Goal: Task Accomplishment & Management: Complete application form

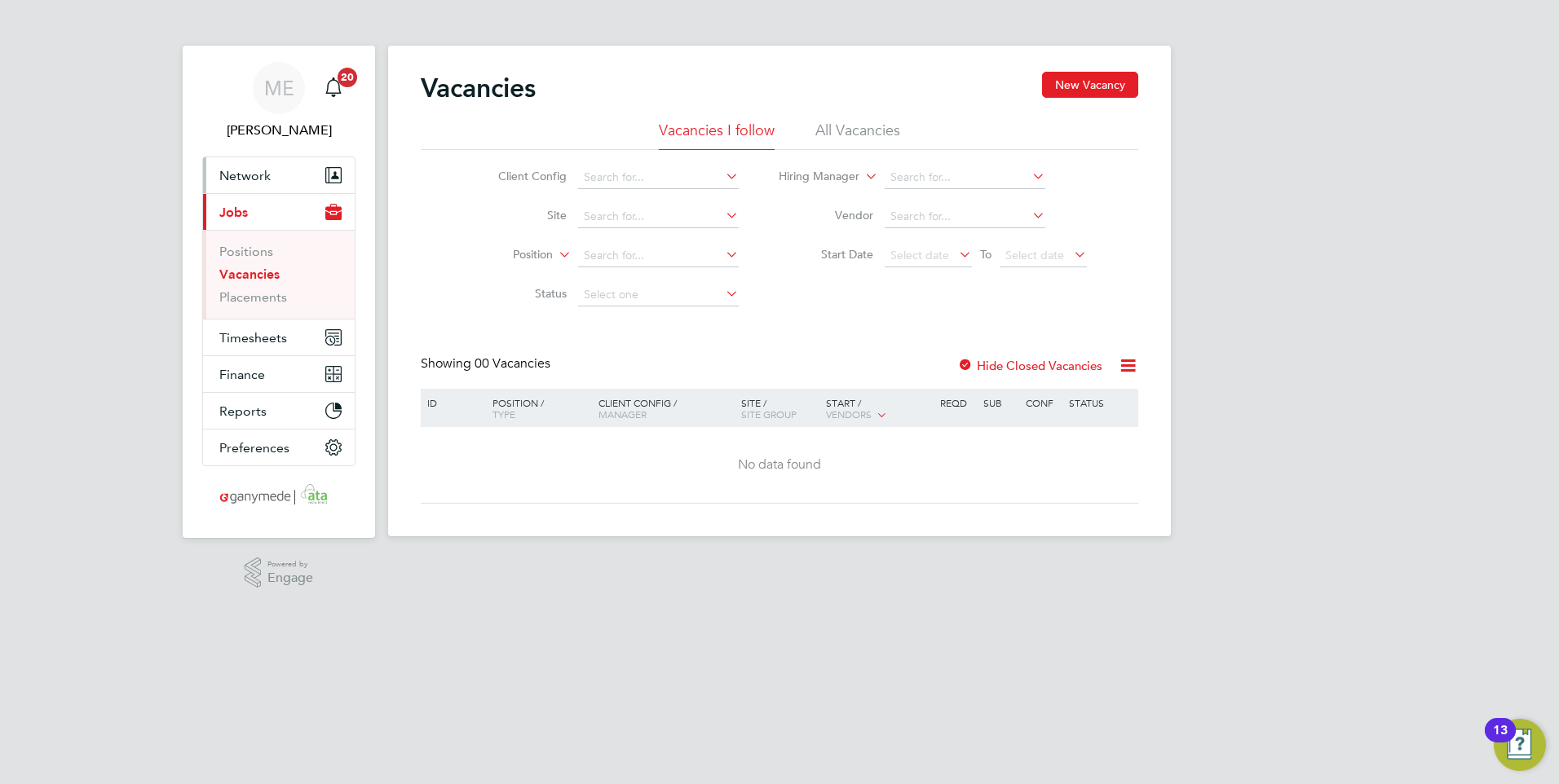
click at [265, 168] on span "Network" at bounding box center [244, 175] width 51 height 16
click at [267, 297] on link "Placements" at bounding box center [253, 296] width 68 height 16
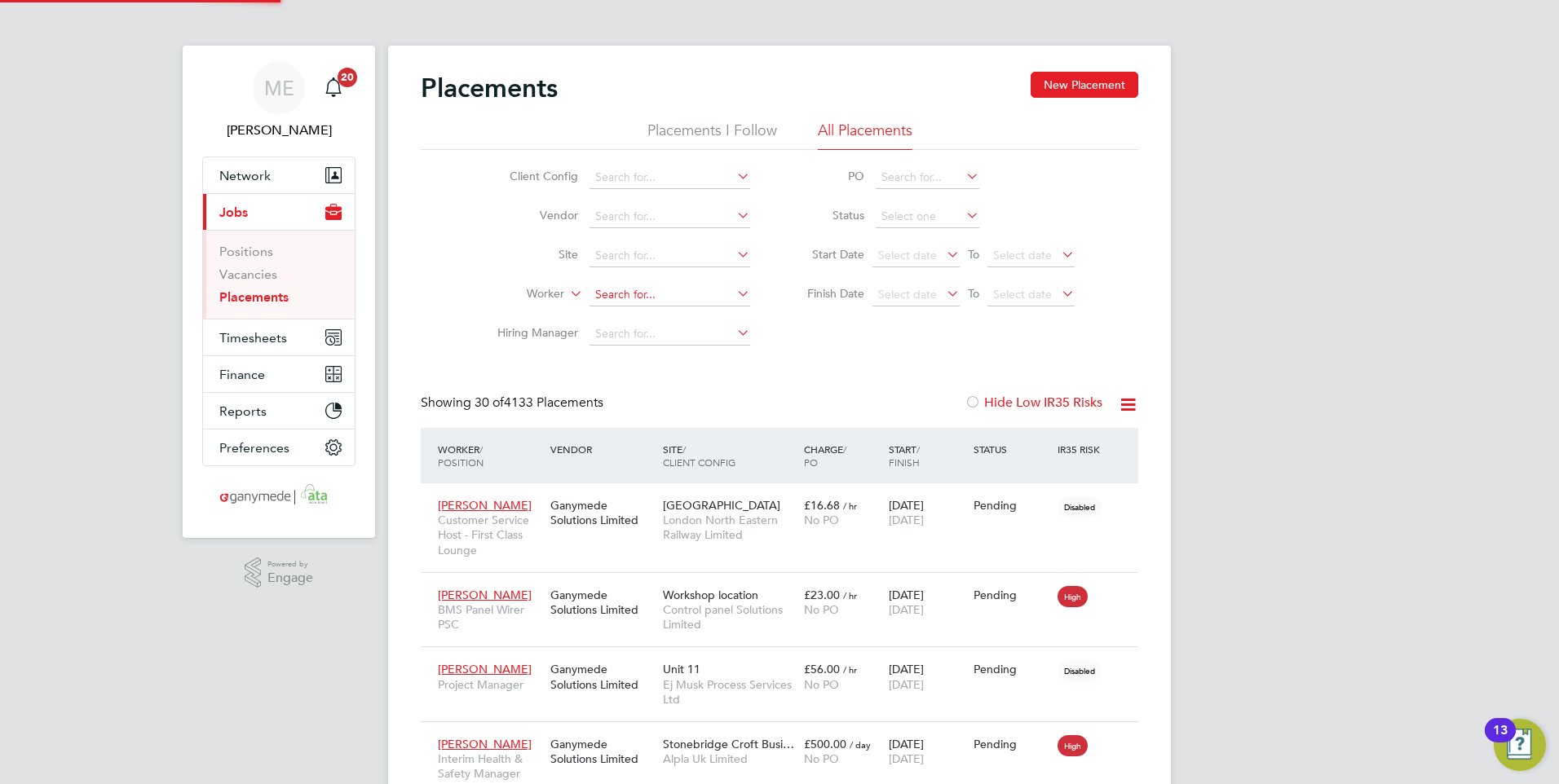
click at [618, 296] on input at bounding box center [669, 295] width 160 height 22
click at [635, 310] on li "Selc ukhan Kirac" at bounding box center [669, 318] width 162 height 22
type input "[PERSON_NAME]"
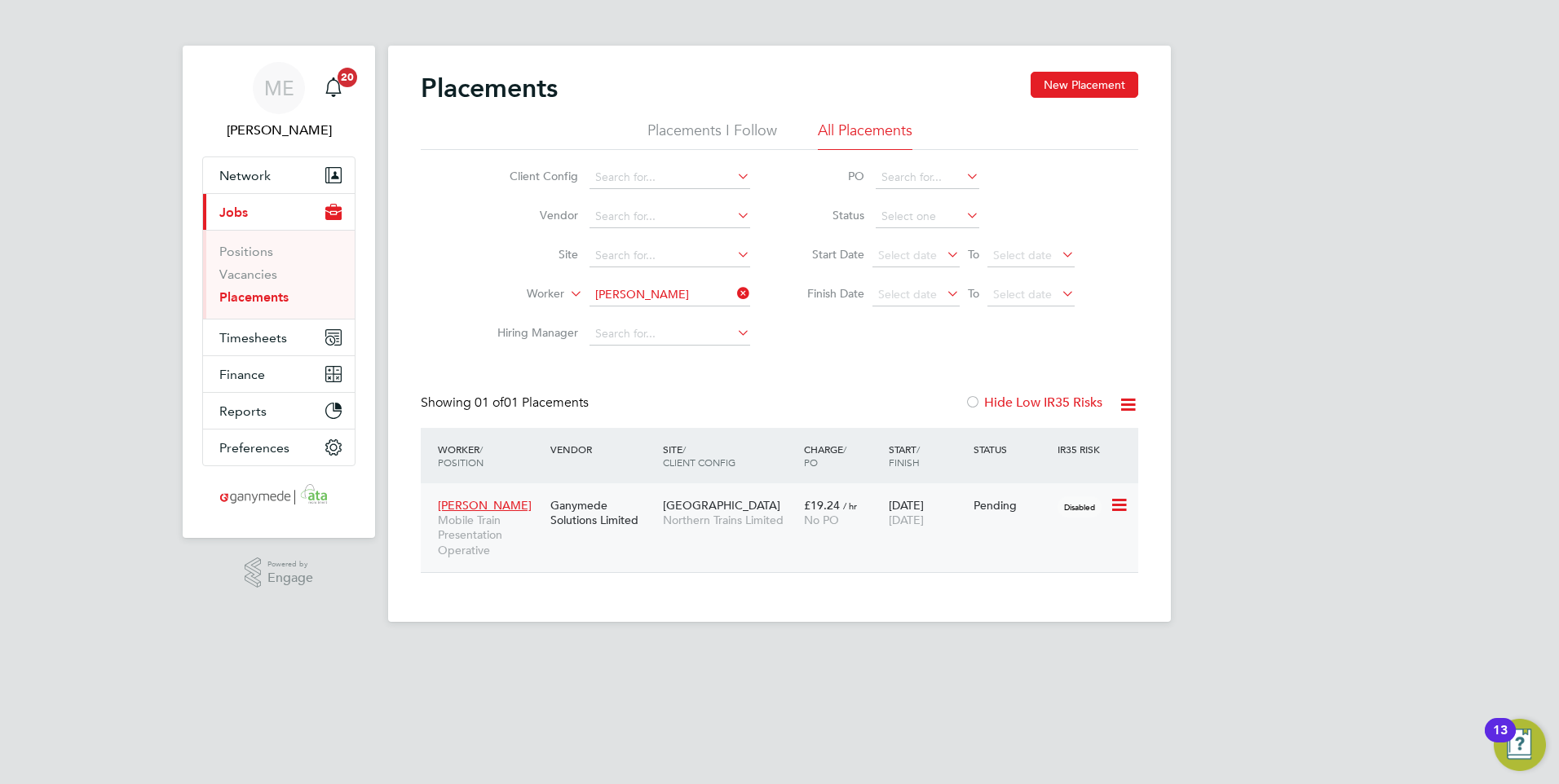
click at [1125, 498] on icon at bounding box center [1117, 505] width 16 height 20
click at [474, 501] on span "[PERSON_NAME]" at bounding box center [485, 505] width 94 height 15
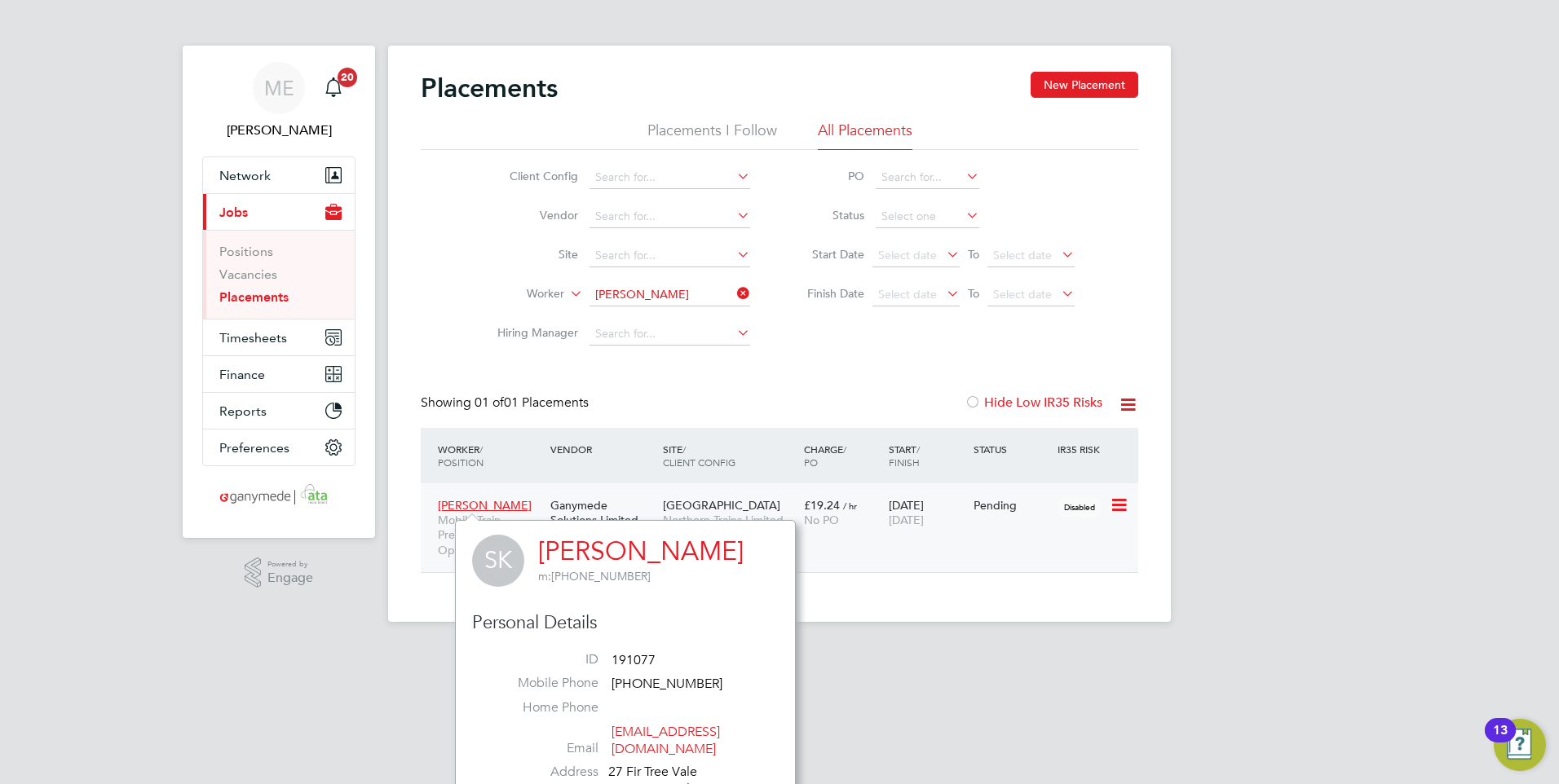
click at [463, 498] on span "[PERSON_NAME]" at bounding box center [485, 505] width 94 height 15
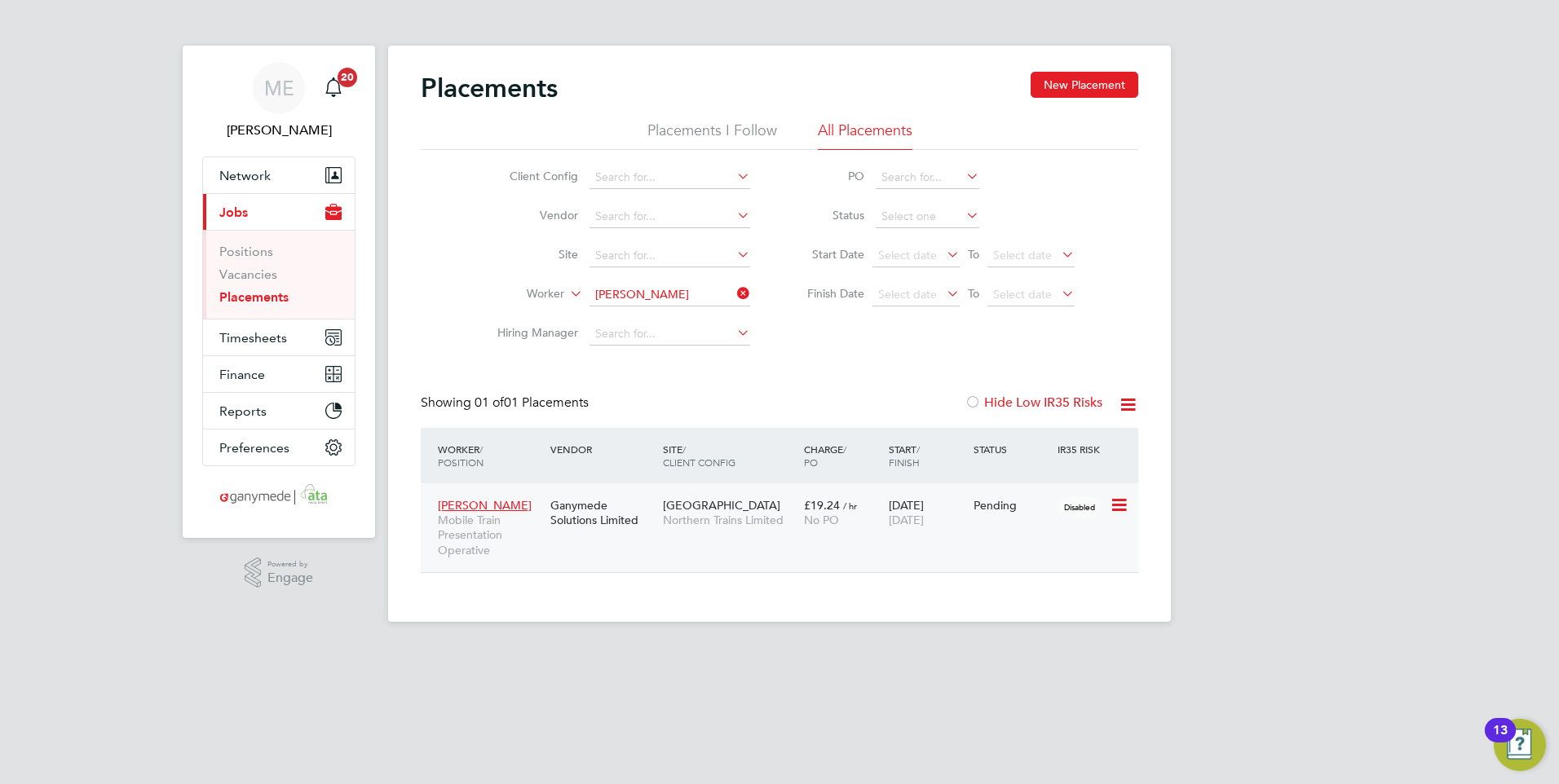
click at [464, 503] on span "[PERSON_NAME]" at bounding box center [485, 505] width 94 height 15
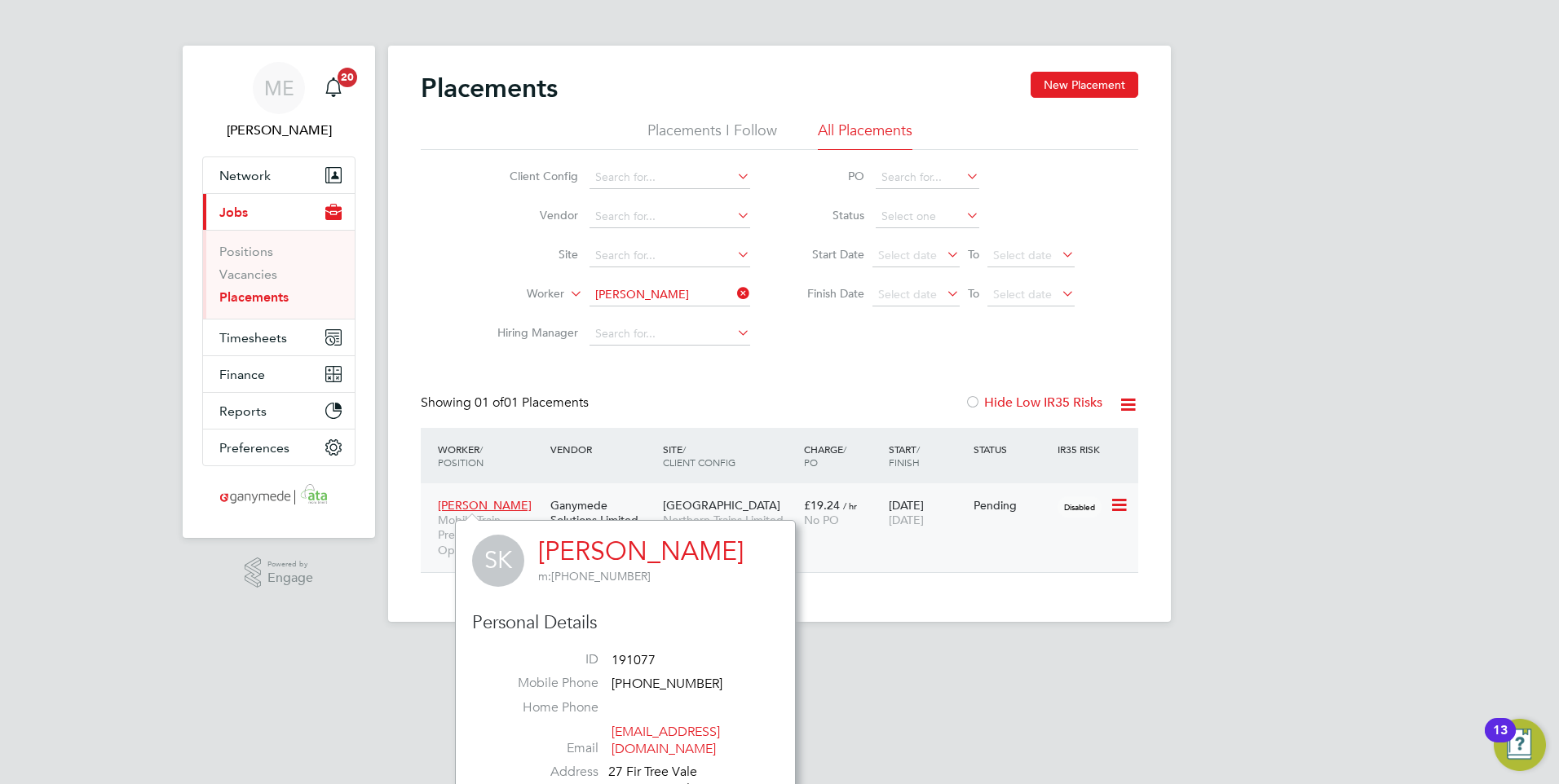
click at [937, 571] on div "Selcukhan Kirac Mobile Train Presentation Operative Ganymede Solutions Limited …" at bounding box center [780, 528] width 718 height 89
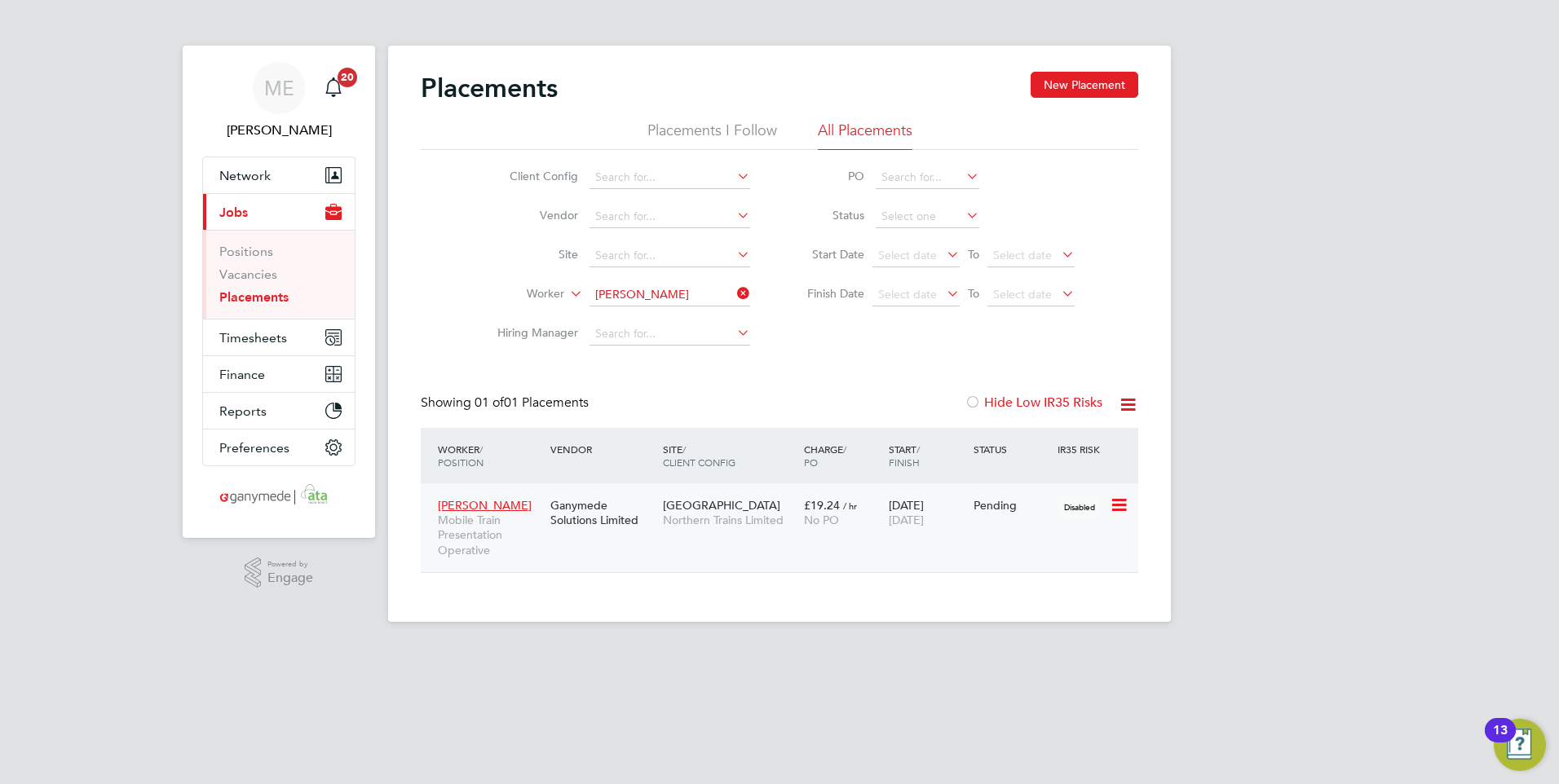
click at [642, 501] on div "Ganymede Solutions Limited" at bounding box center [602, 513] width 113 height 46
click at [253, 168] on span "Network" at bounding box center [244, 175] width 51 height 16
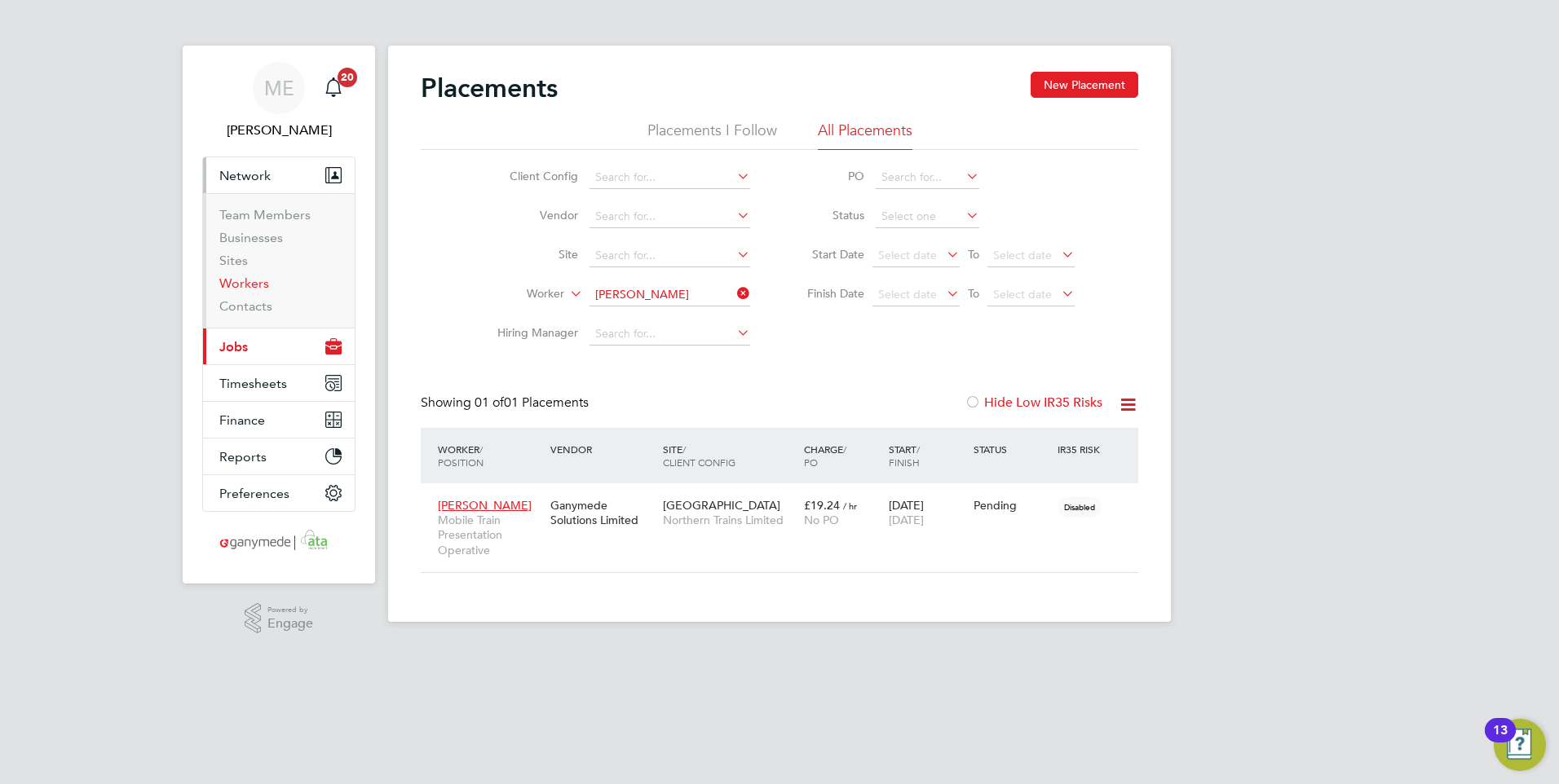
click at [241, 285] on link "Workers" at bounding box center [243, 283] width 49 height 16
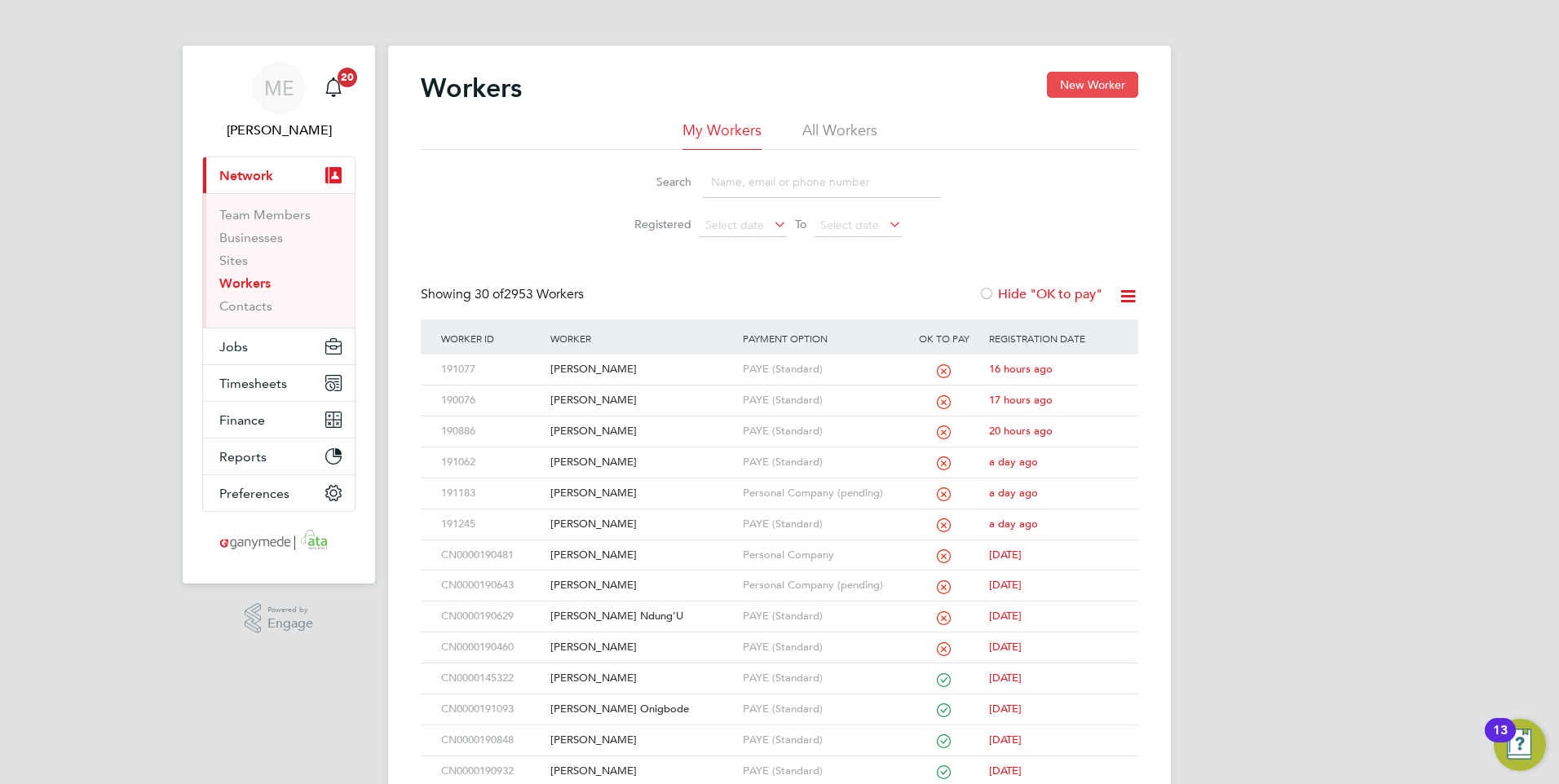
click at [1097, 79] on button "New Worker" at bounding box center [1093, 85] width 91 height 26
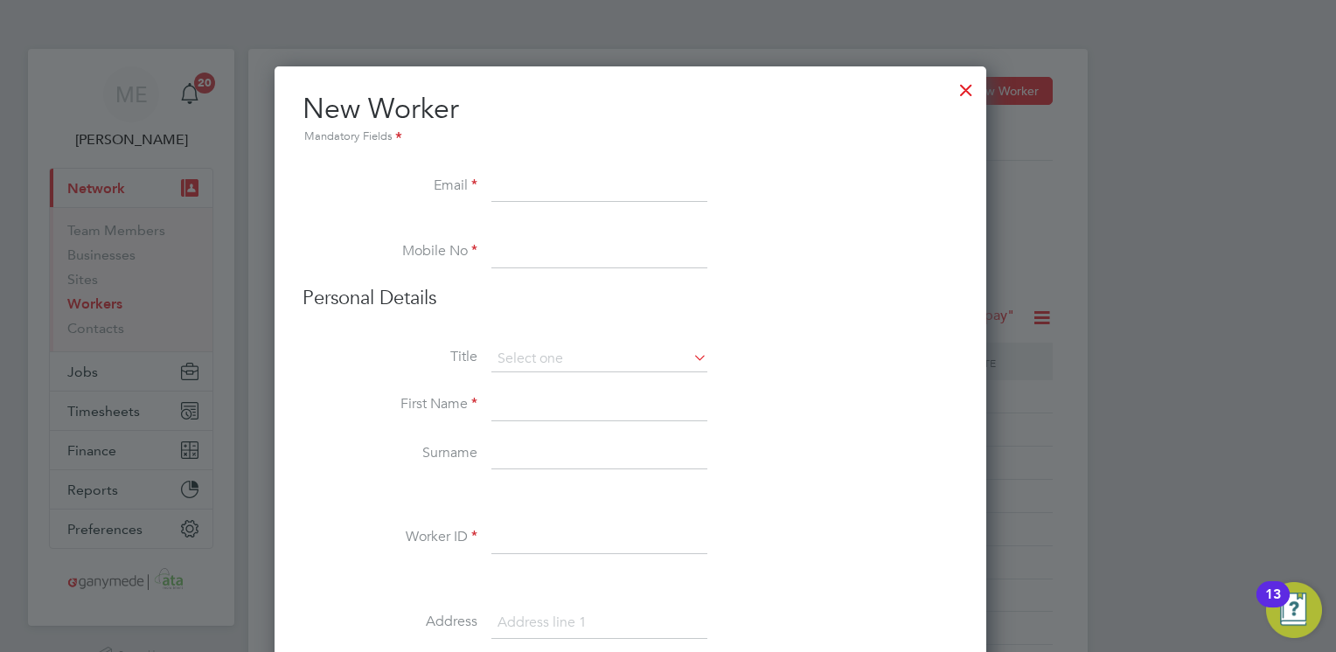
scroll to position [1912, 713]
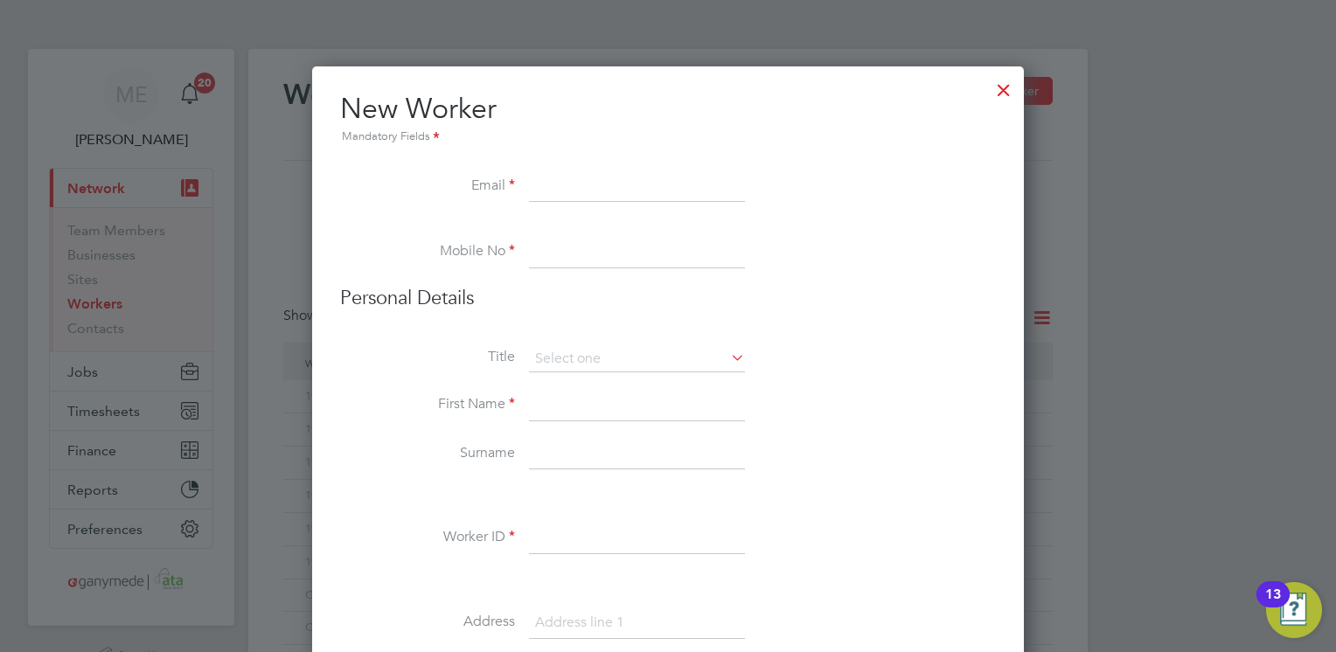
click at [577, 175] on input at bounding box center [637, 186] width 216 height 31
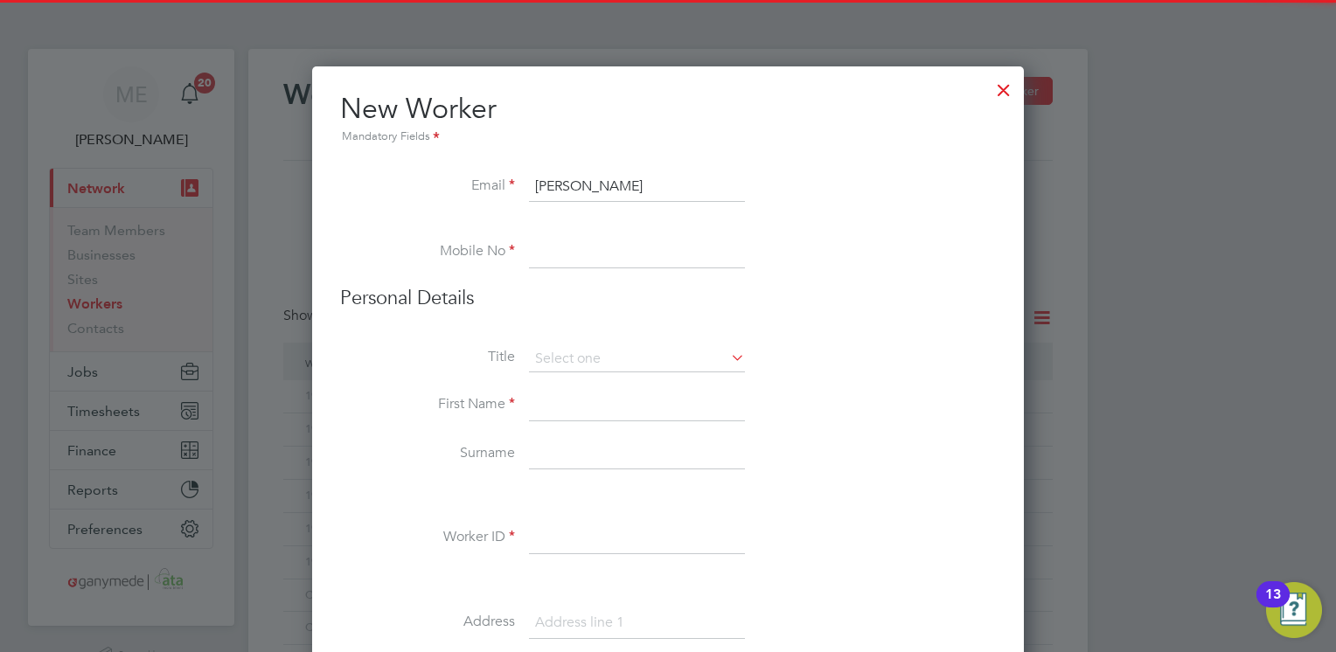
click at [584, 194] on input "wragg" at bounding box center [637, 186] width 216 height 31
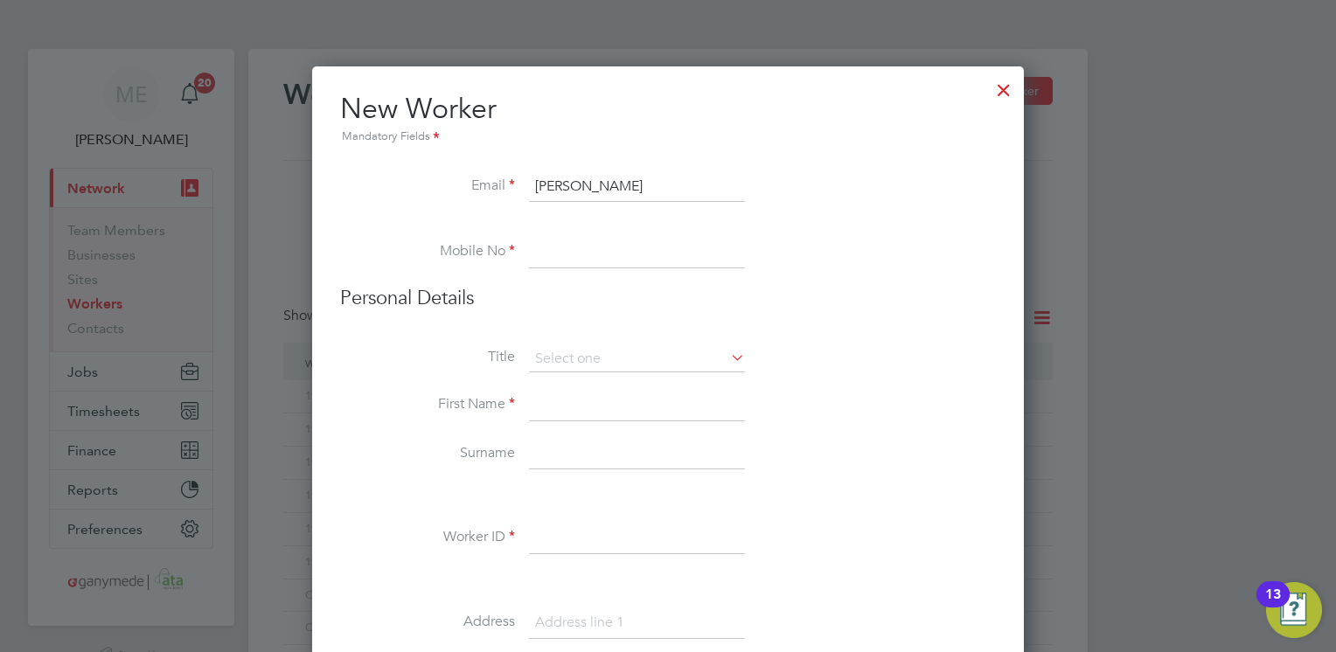
type input "wraggy72@hotmail.co.uk"
type input "07982143185"
type input "John"
type input "Wragg"
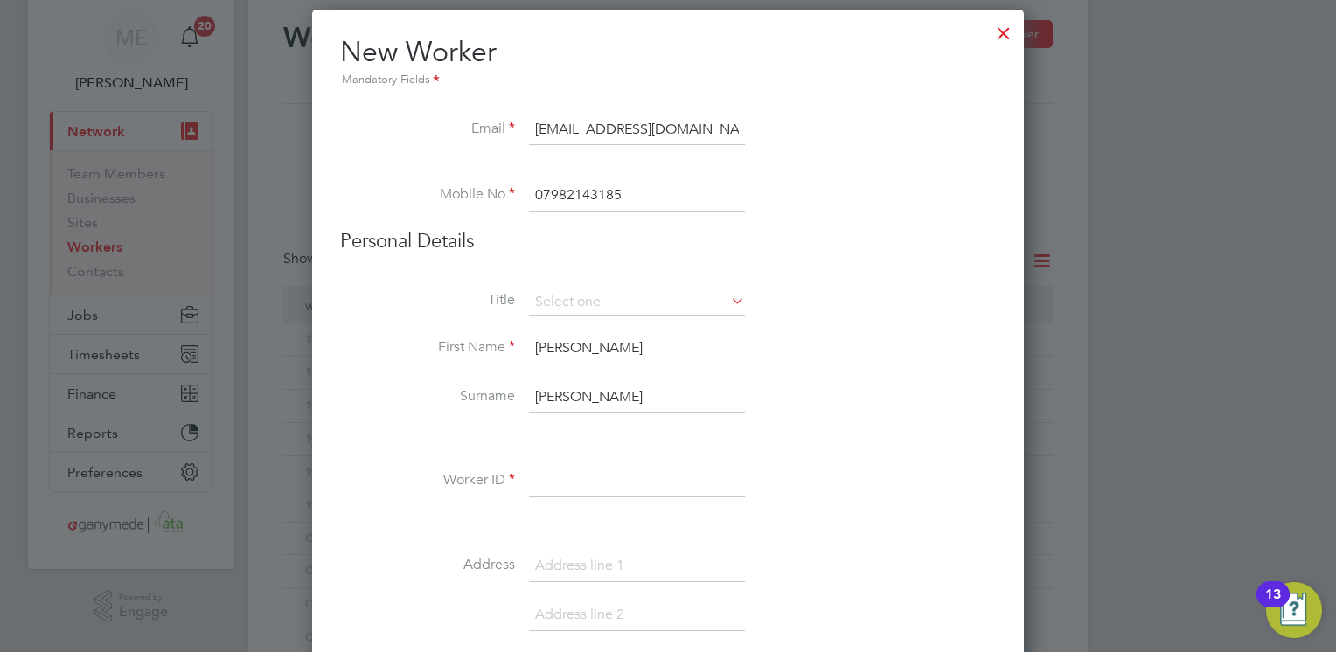
scroll to position [87, 0]
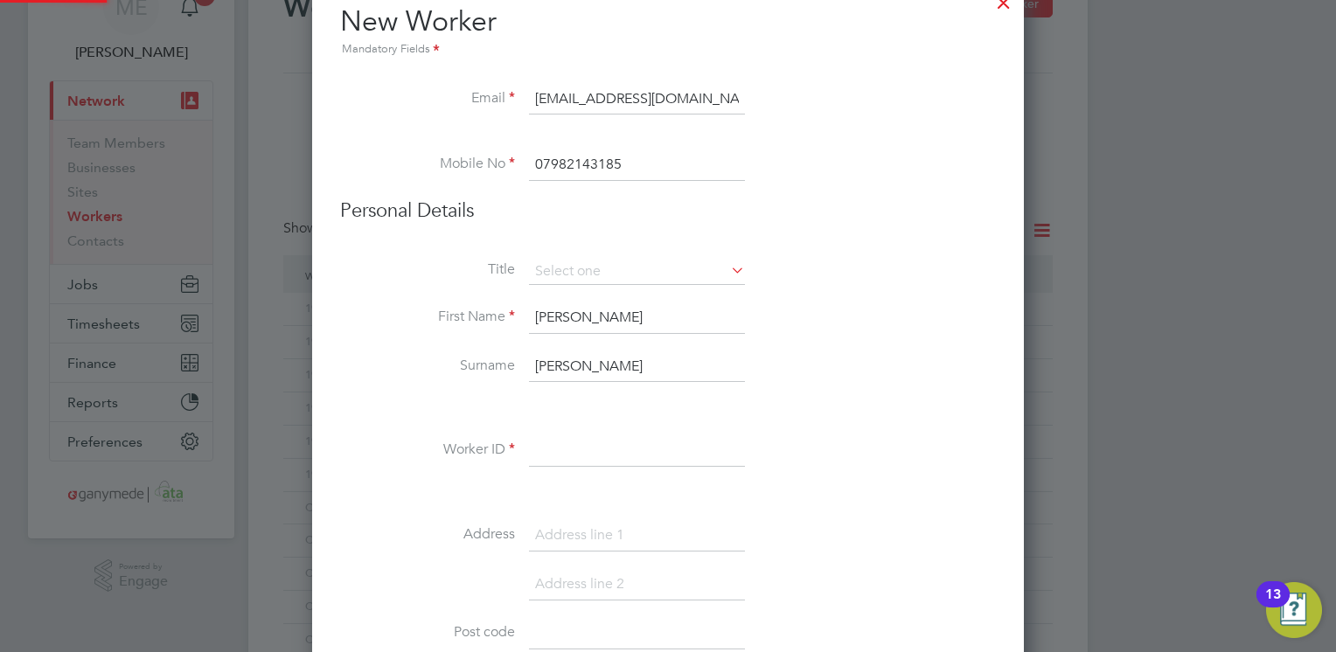
click at [581, 451] on input at bounding box center [637, 451] width 216 height 31
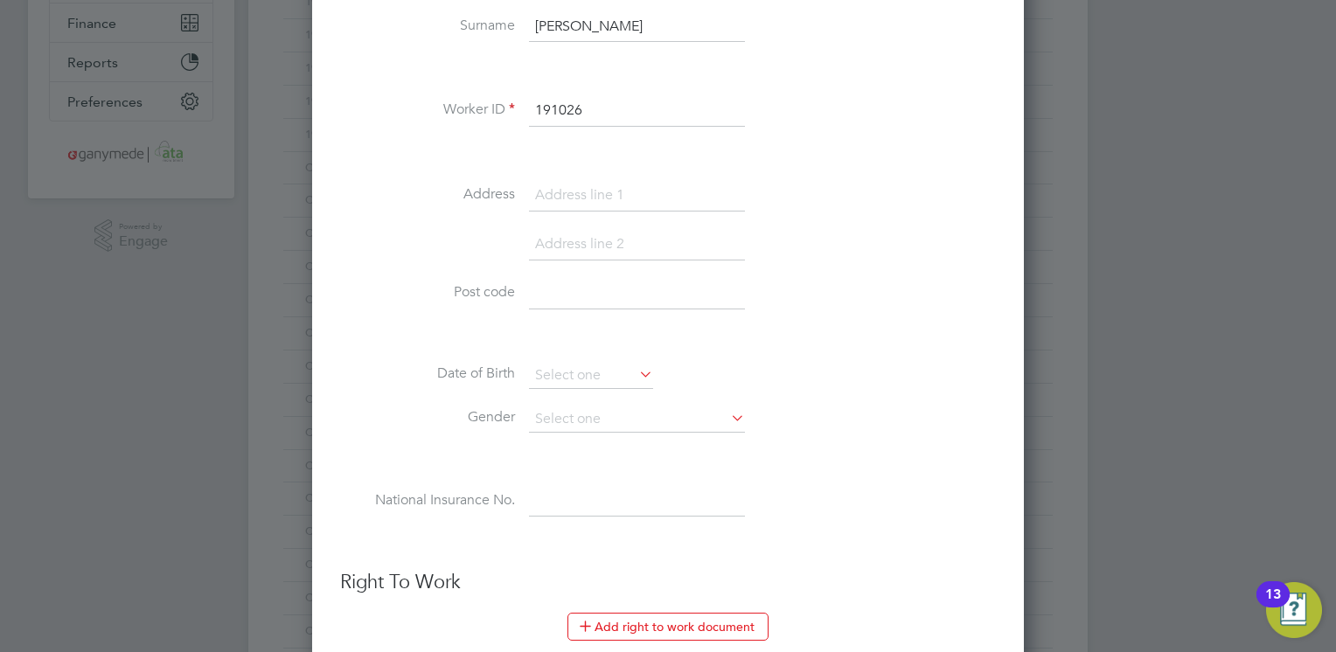
scroll to position [525, 0]
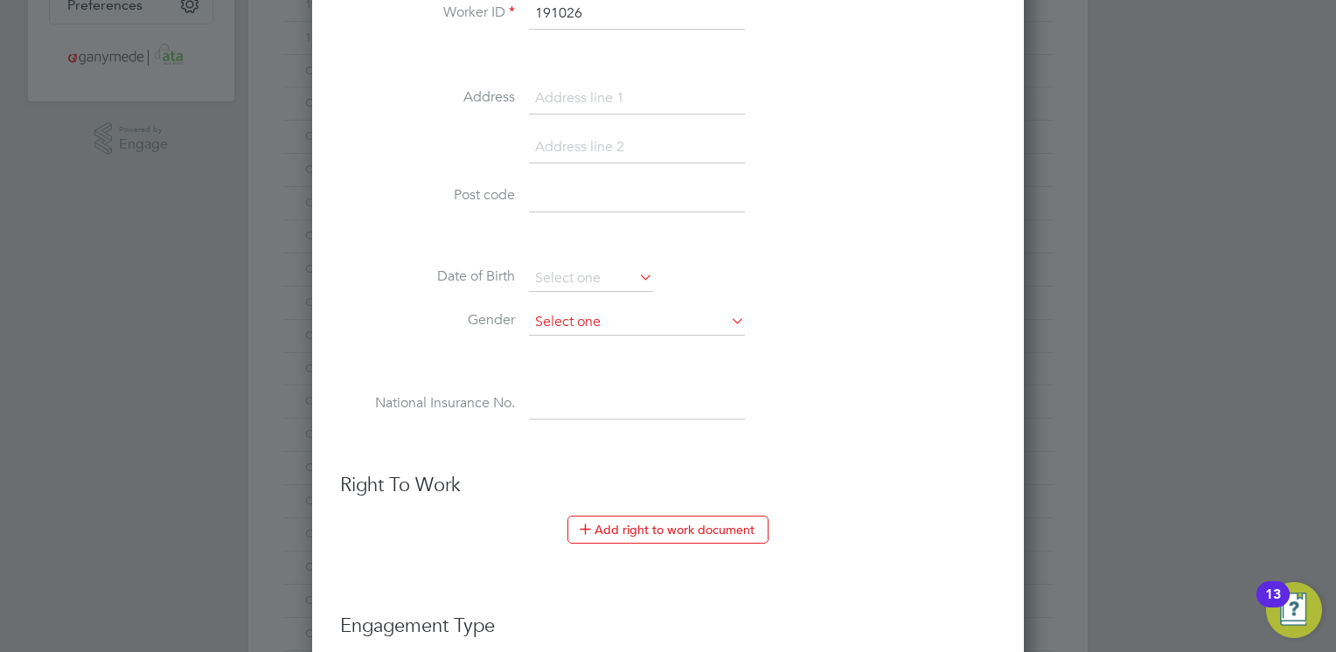
type input "191026"
click at [685, 320] on input at bounding box center [637, 323] width 216 height 26
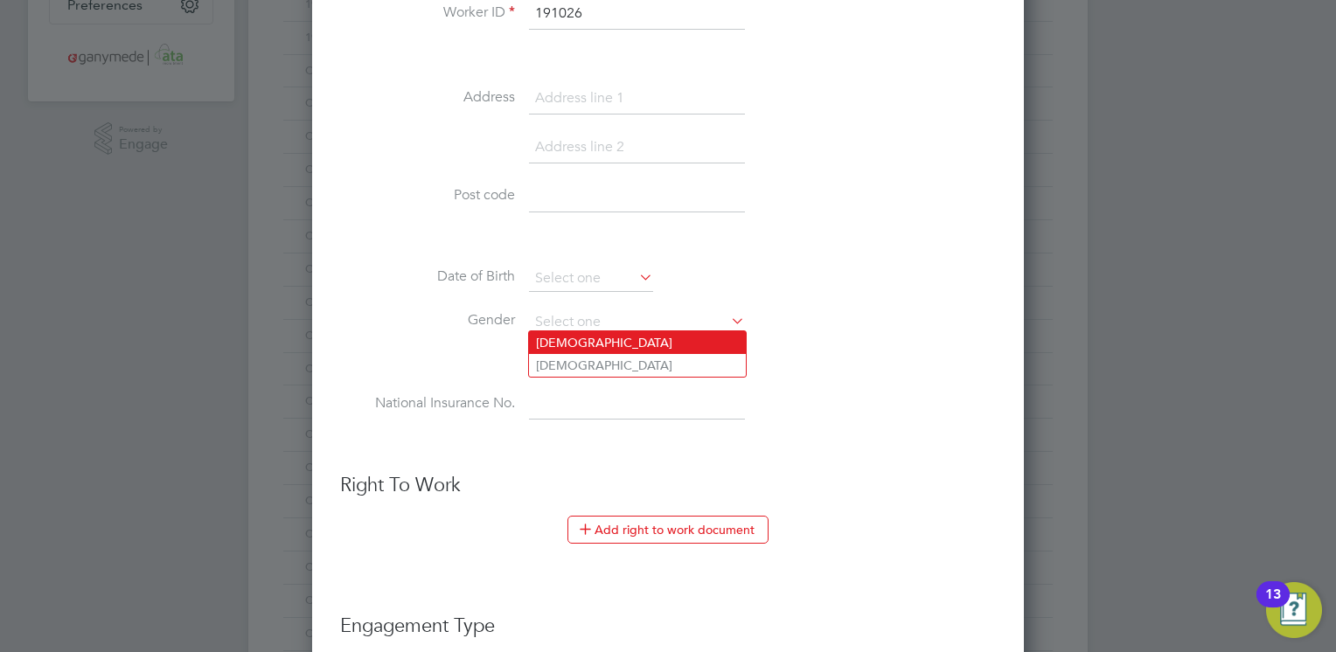
click at [589, 341] on li "[DEMOGRAPHIC_DATA]" at bounding box center [637, 342] width 217 height 23
type input "[DEMOGRAPHIC_DATA]"
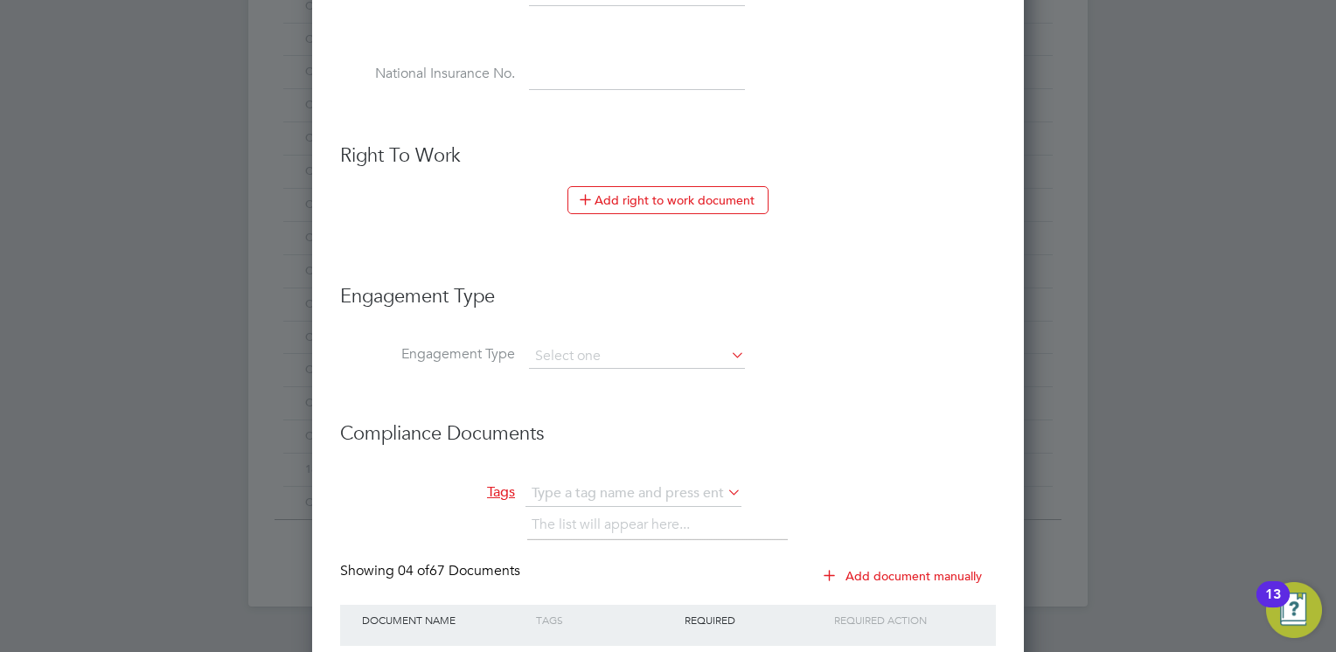
scroll to position [875, 0]
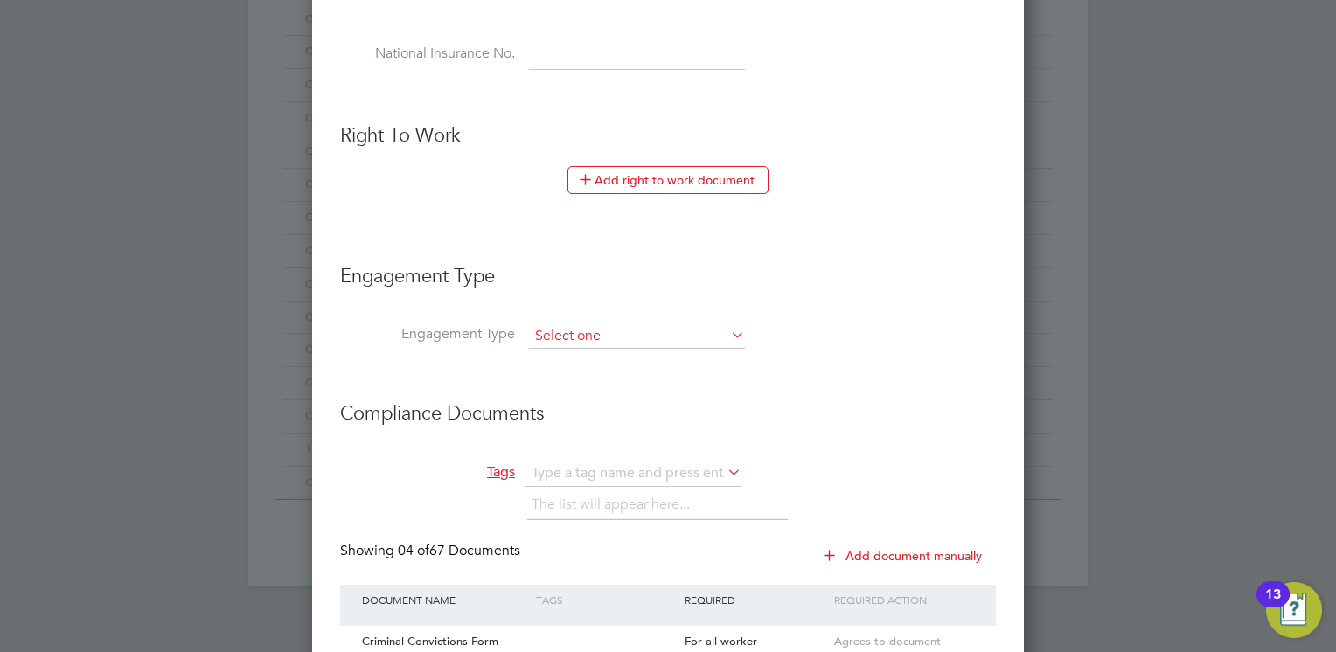
click at [629, 331] on input at bounding box center [637, 336] width 216 height 24
click at [684, 331] on input at bounding box center [637, 336] width 216 height 24
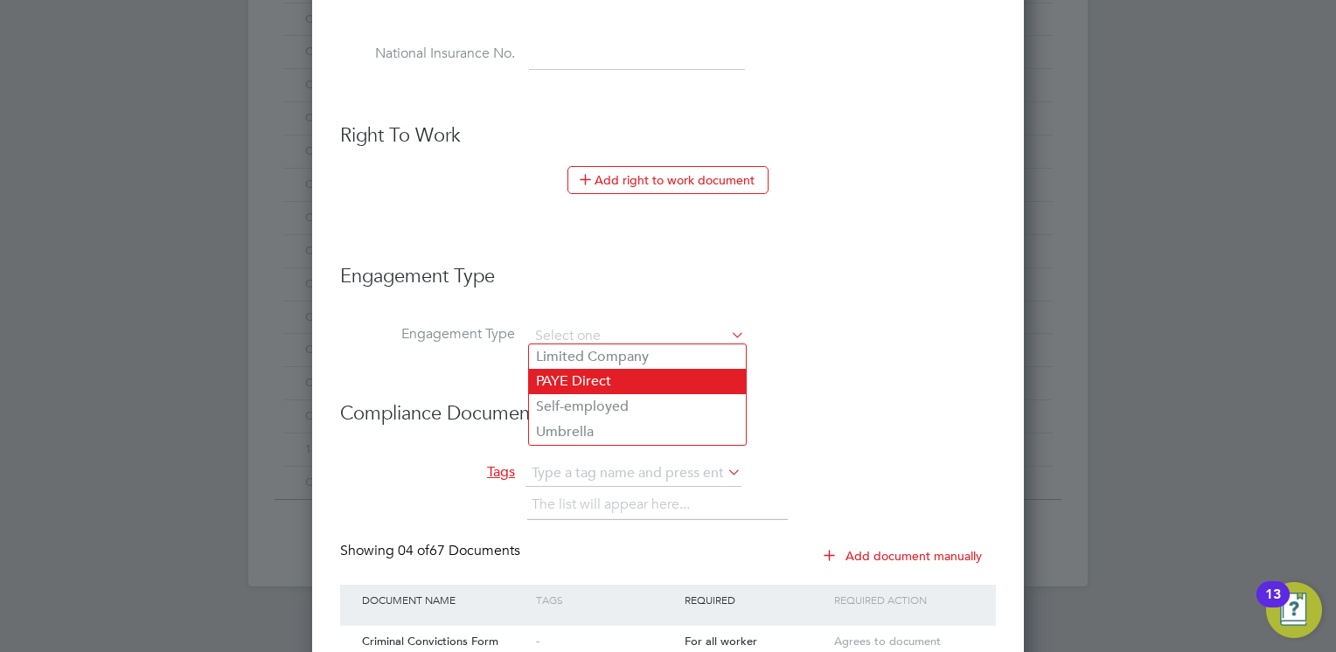
click at [614, 380] on li "PAYE Direct" at bounding box center [637, 381] width 217 height 25
type input "PAYE Direct"
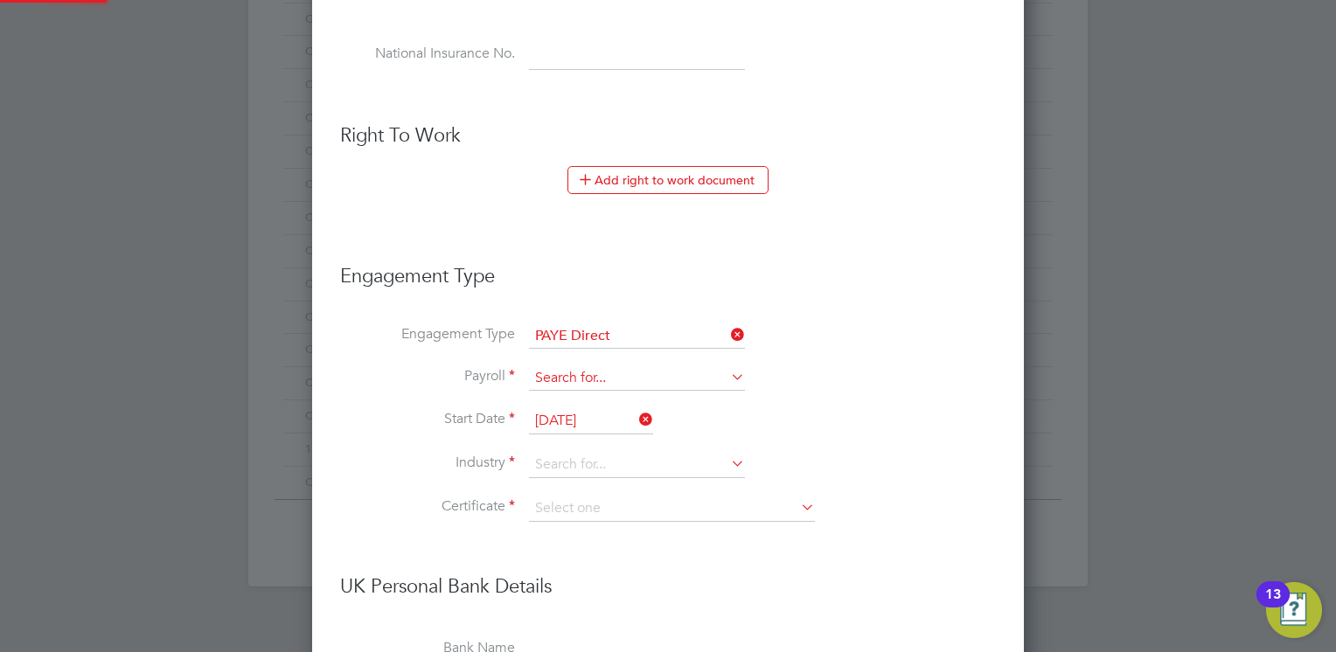
scroll to position [2688, 713]
click at [667, 367] on input at bounding box center [637, 378] width 216 height 24
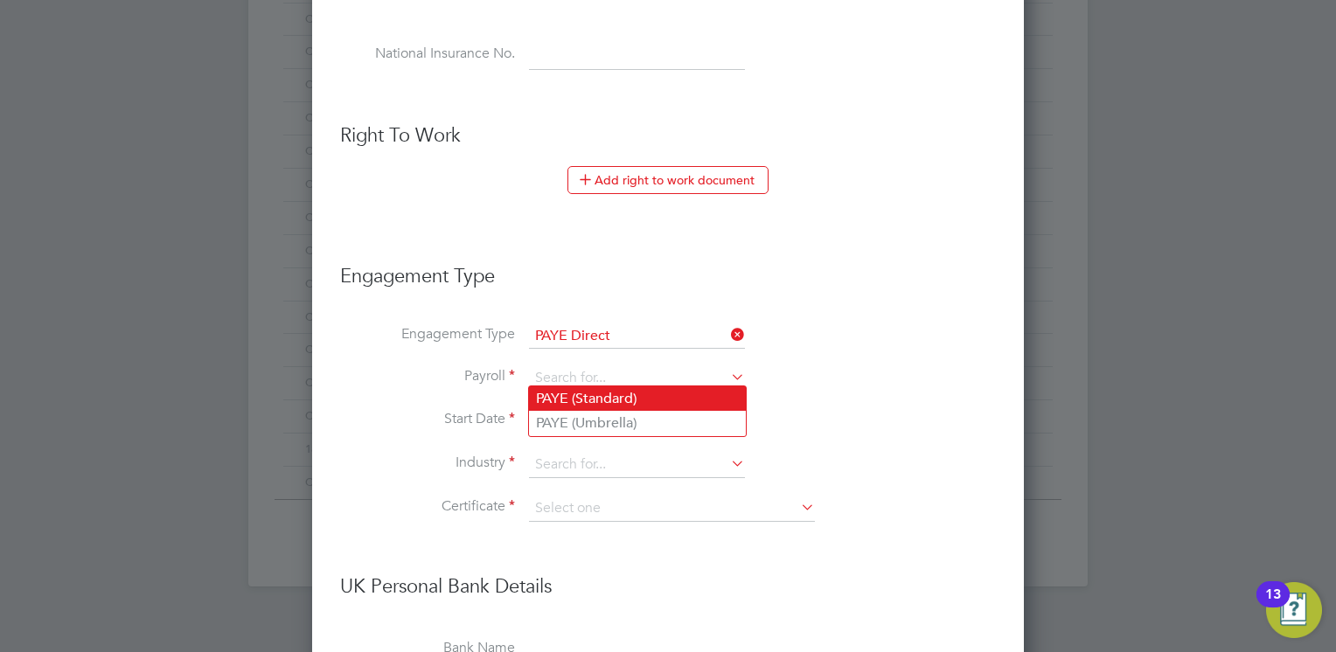
click at [633, 394] on li "PAYE (Standard)" at bounding box center [637, 399] width 217 height 25
type input "PAYE (Standard)"
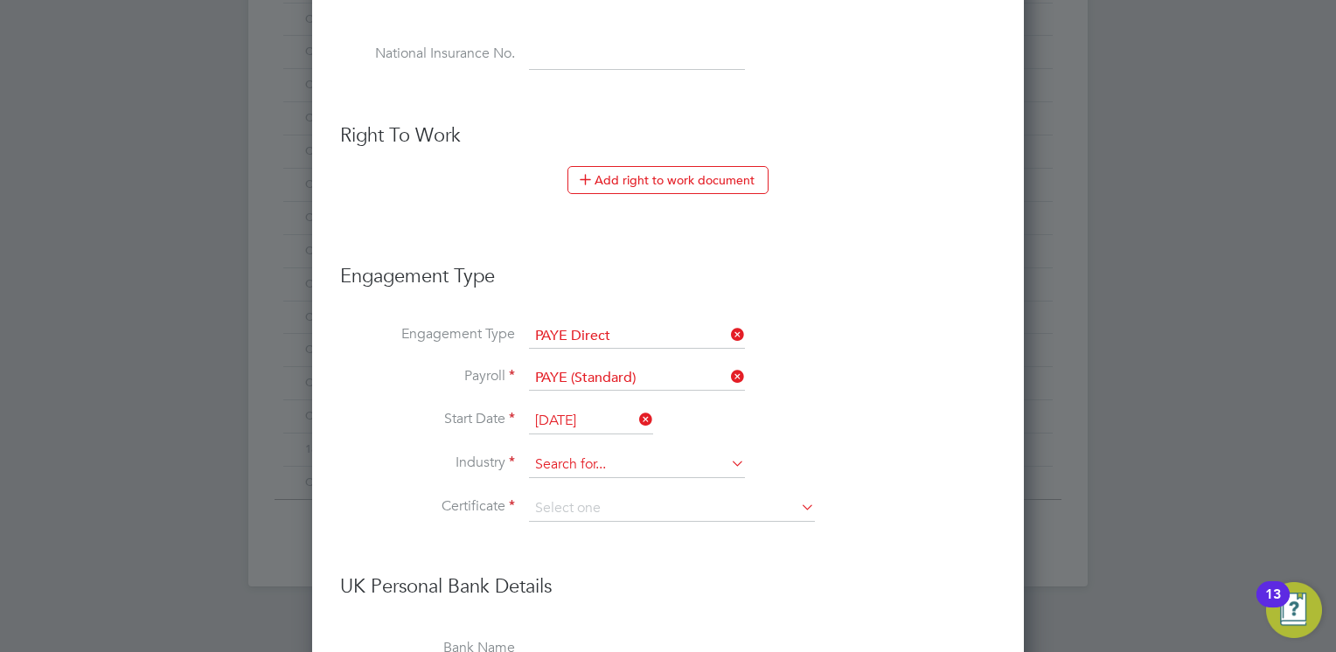
click at [608, 452] on input at bounding box center [637, 465] width 216 height 26
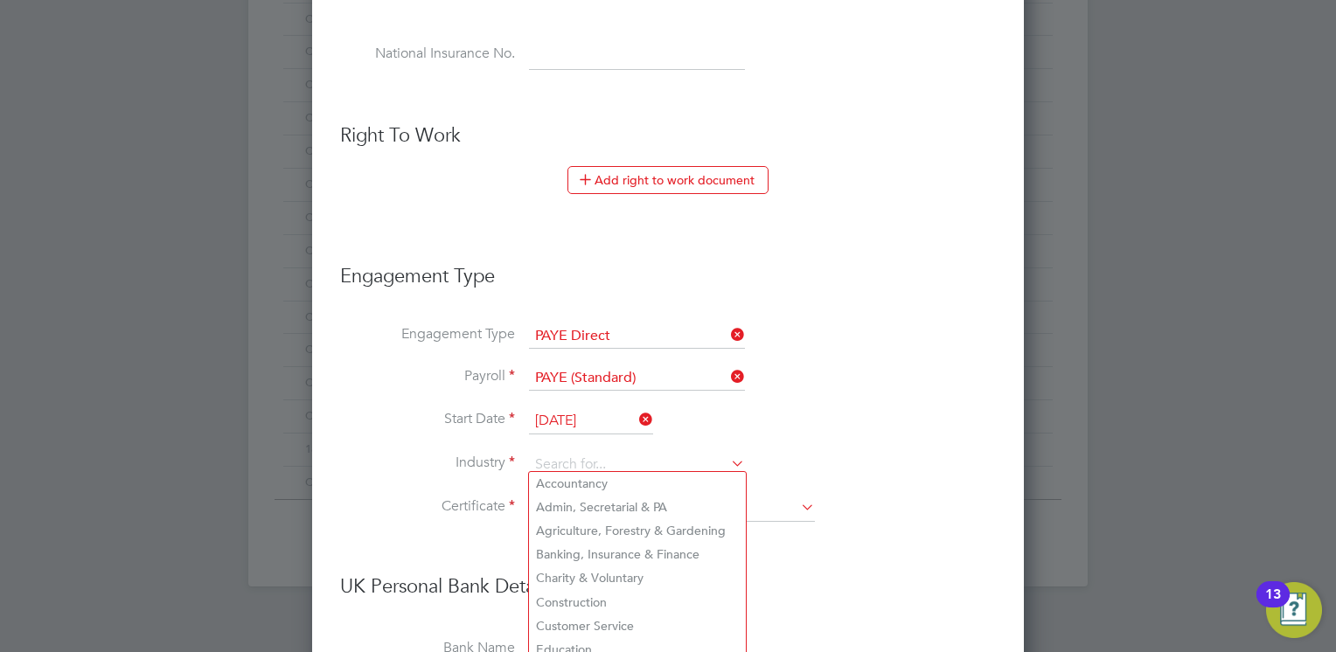
scroll to position [1050, 0]
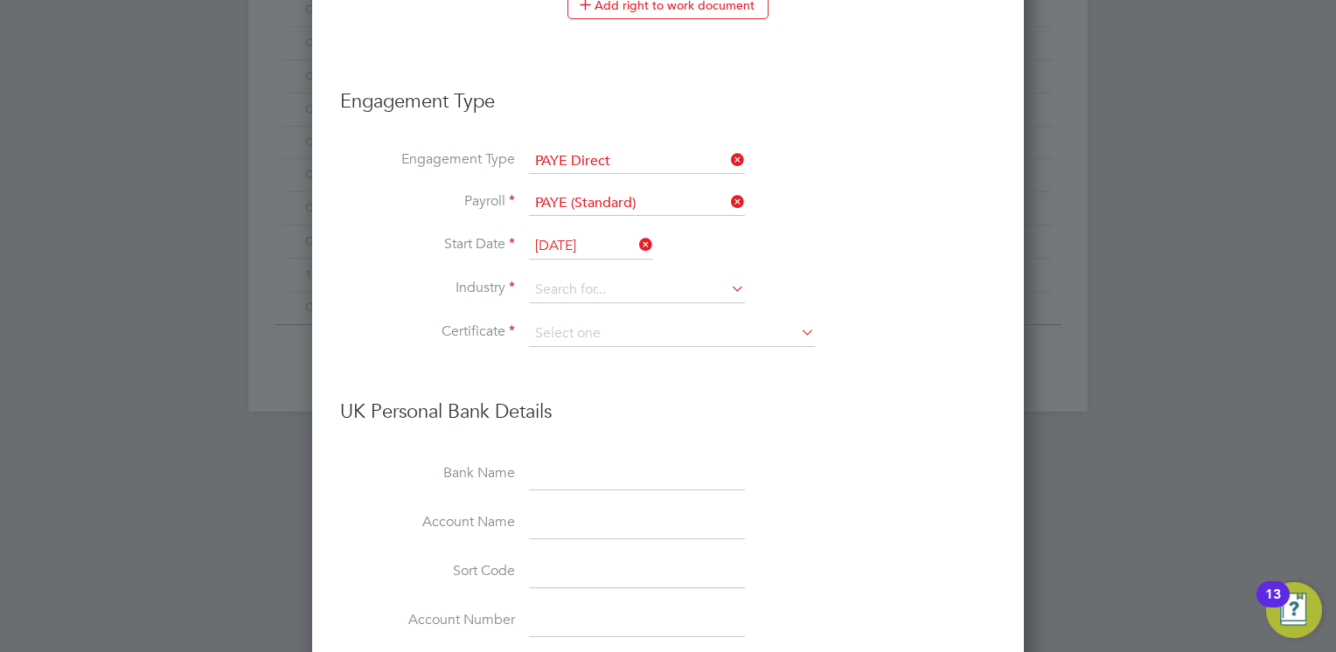
click at [591, 524] on li "Engineering" at bounding box center [637, 523] width 217 height 24
type input "Engineering"
click at [600, 331] on input at bounding box center [672, 334] width 286 height 26
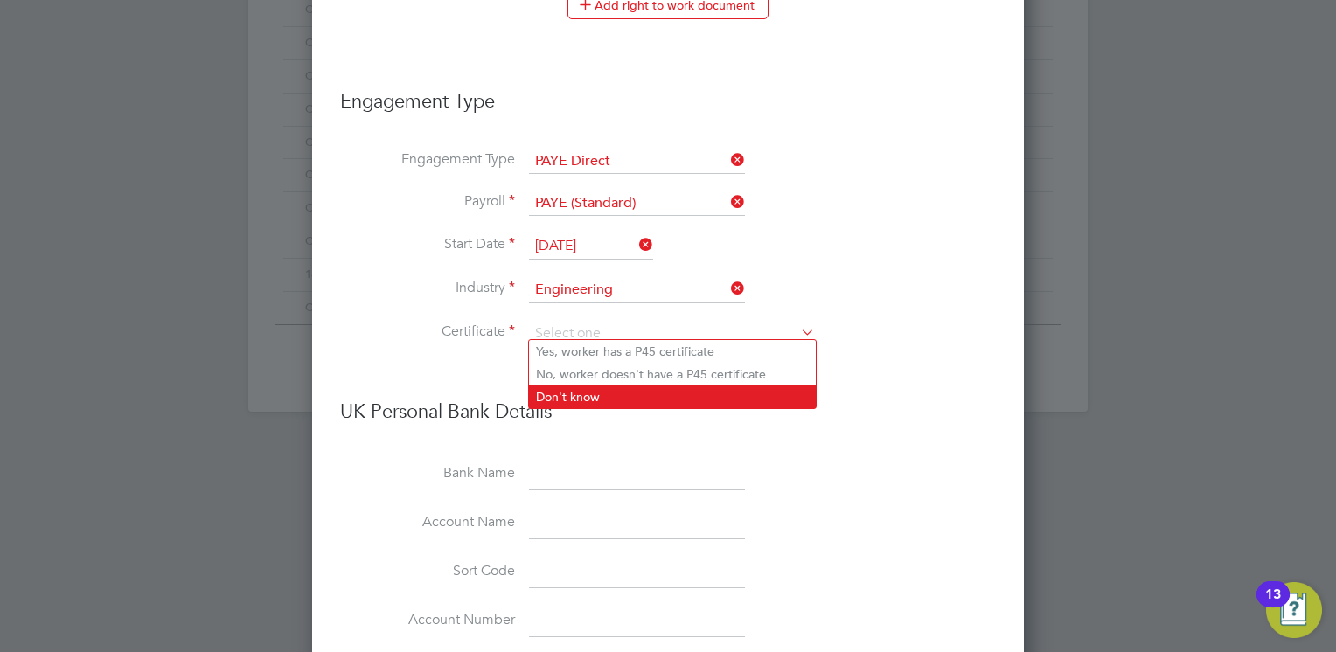
click at [575, 392] on li "Don't know" at bounding box center [672, 397] width 287 height 23
type input "Don't know"
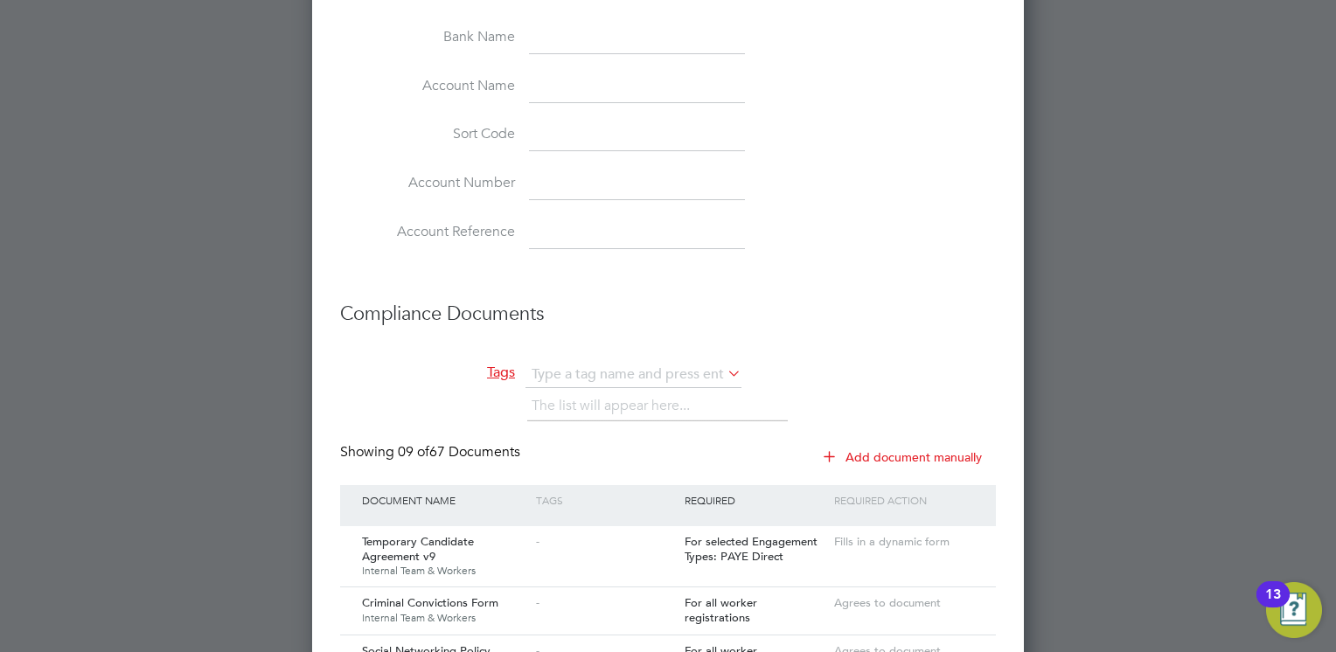
scroll to position [1662, 0]
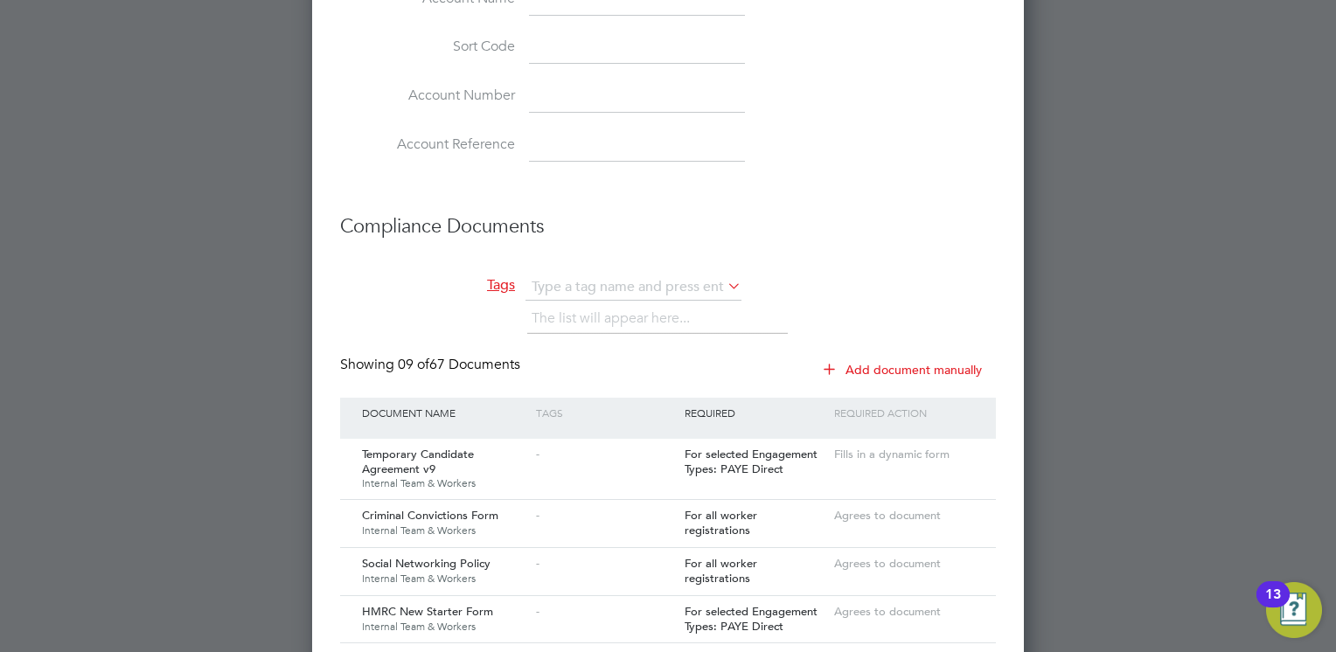
click at [893, 356] on button "Add document manually" at bounding box center [904, 370] width 185 height 28
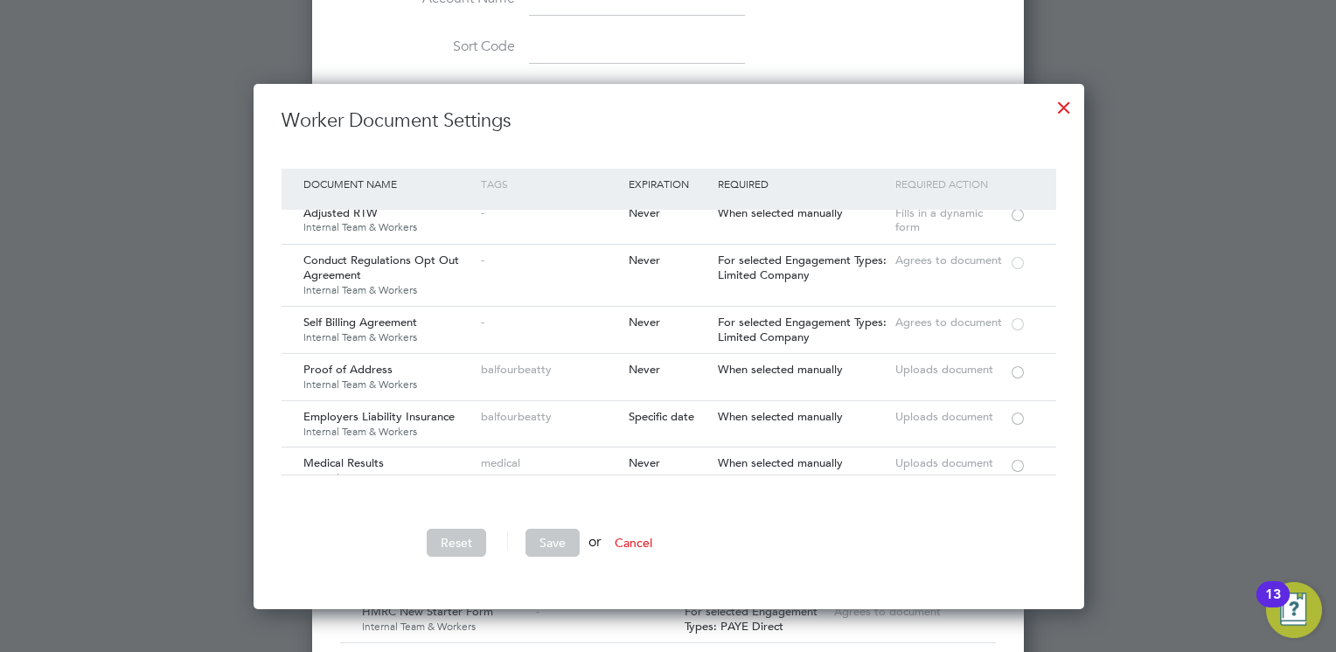
scroll to position [2974, 0]
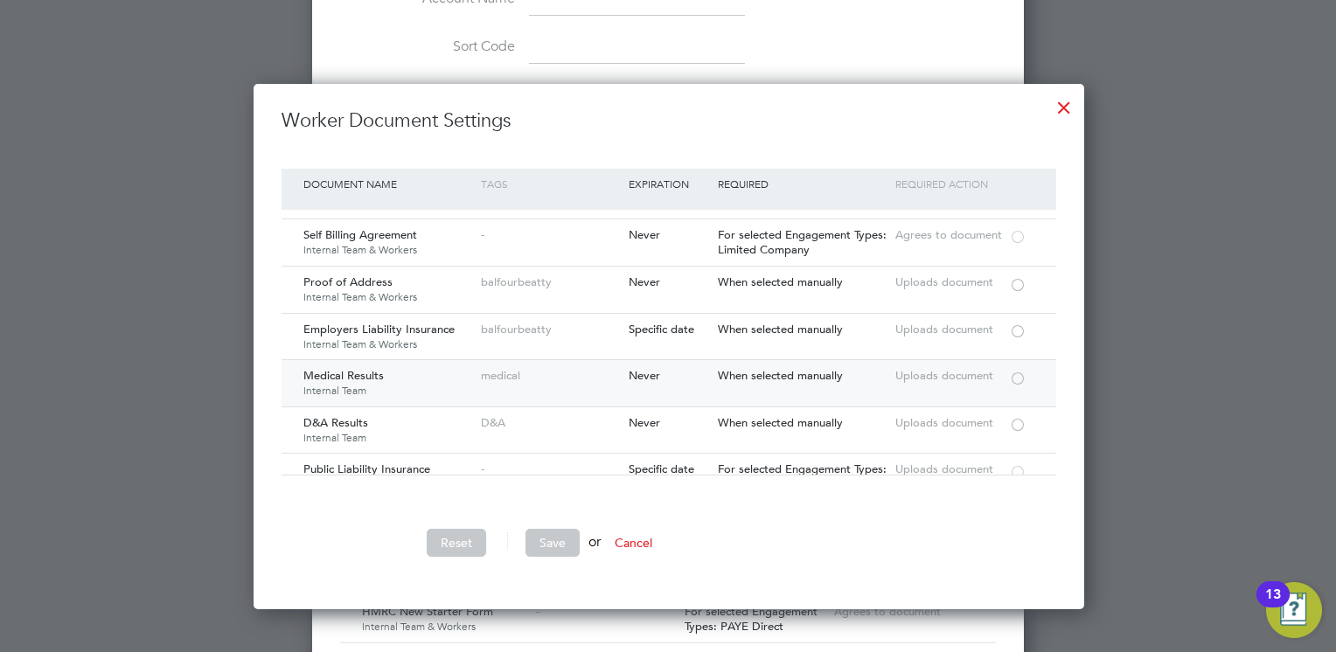
click at [1014, 371] on div at bounding box center [1017, 377] width 17 height 13
click at [1011, 417] on div at bounding box center [1017, 423] width 17 height 13
click at [550, 541] on button "Save" at bounding box center [553, 543] width 54 height 28
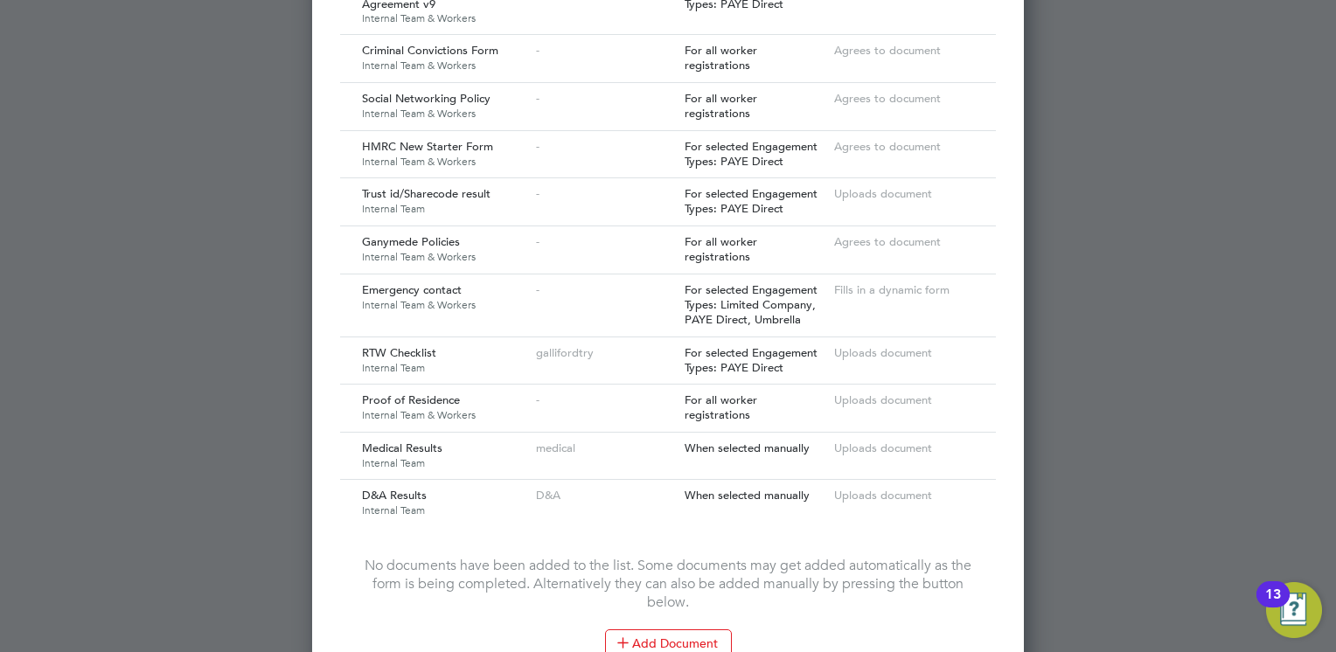
scroll to position [2281, 0]
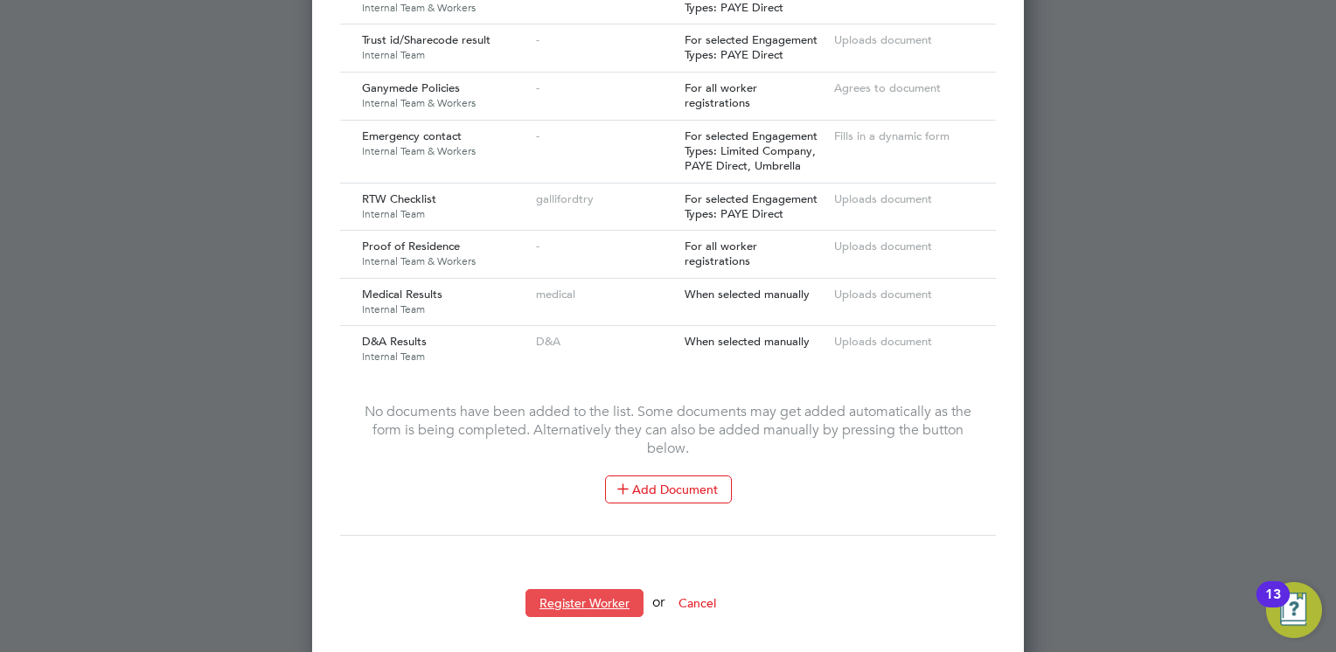
click at [588, 589] on button "Register Worker" at bounding box center [585, 603] width 118 height 28
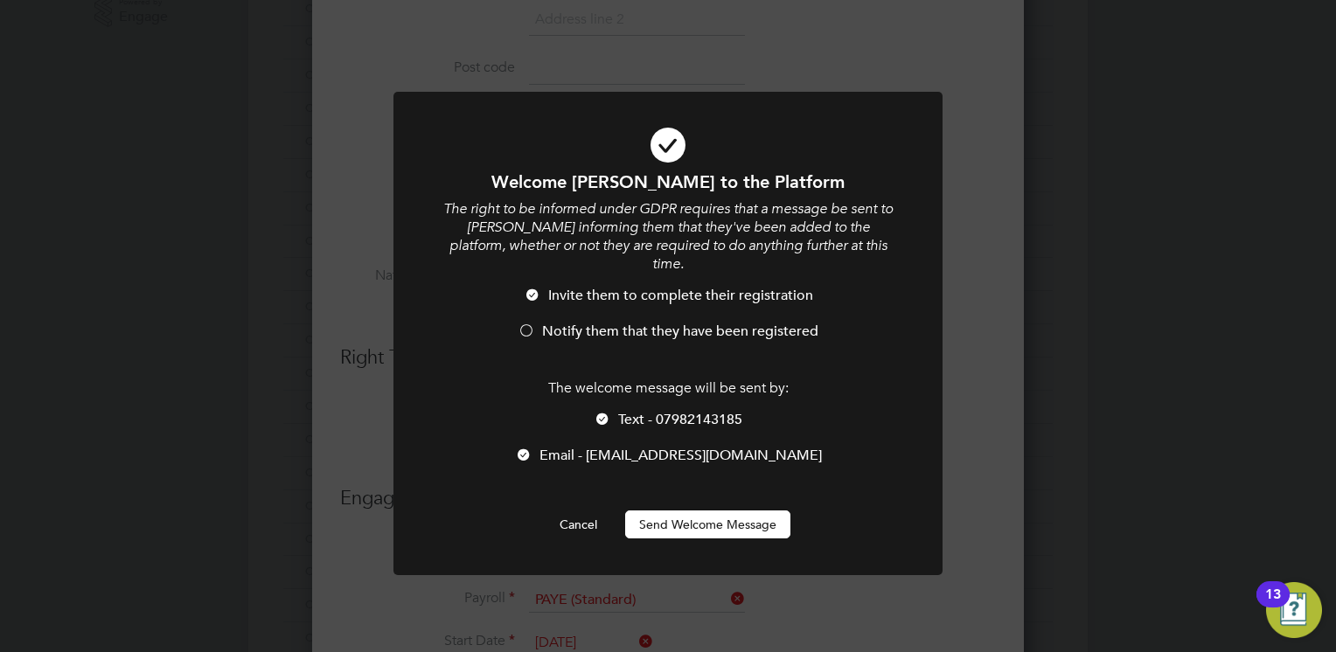
click at [675, 511] on button "Send Welcome Message" at bounding box center [707, 525] width 165 height 28
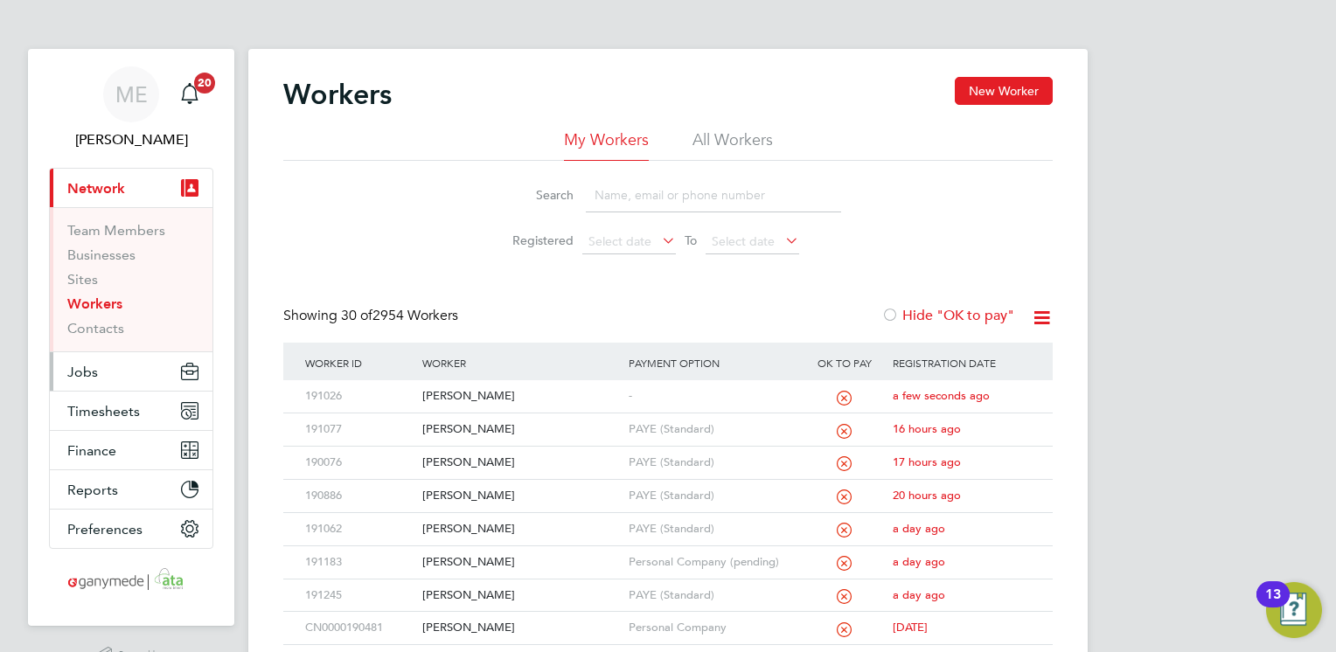
click at [132, 378] on button "Jobs" at bounding box center [131, 371] width 163 height 38
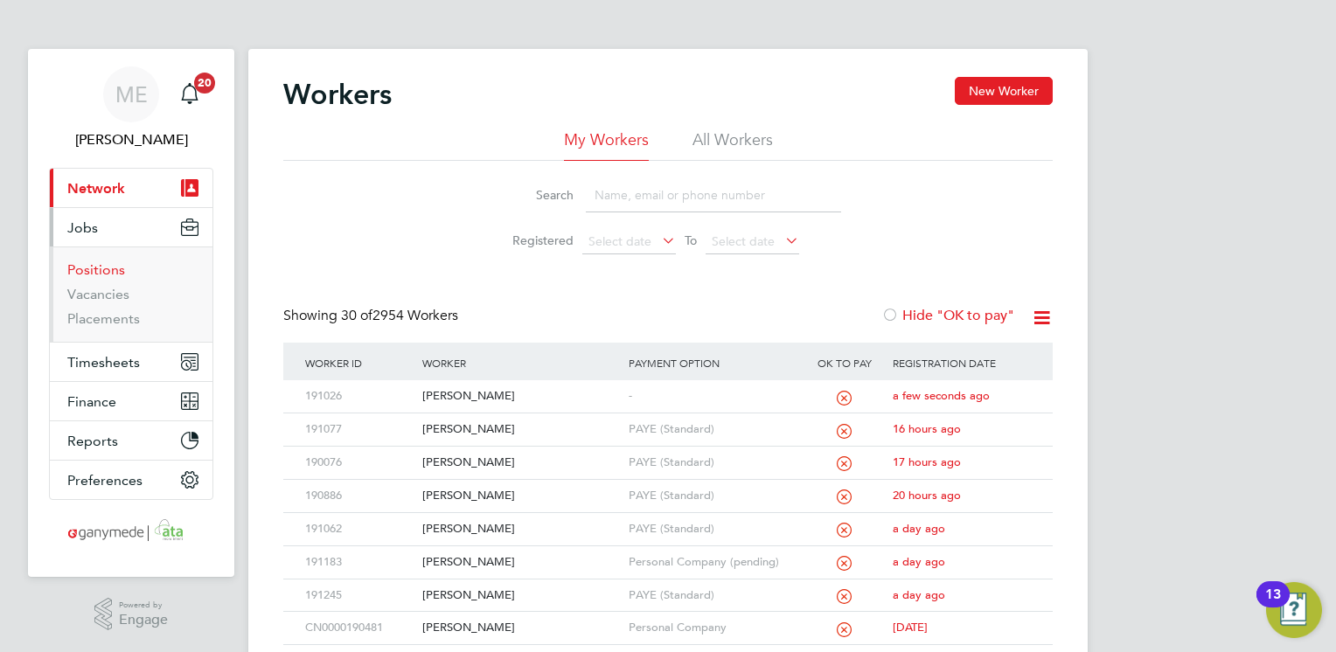
click at [108, 264] on link "Positions" at bounding box center [96, 270] width 58 height 17
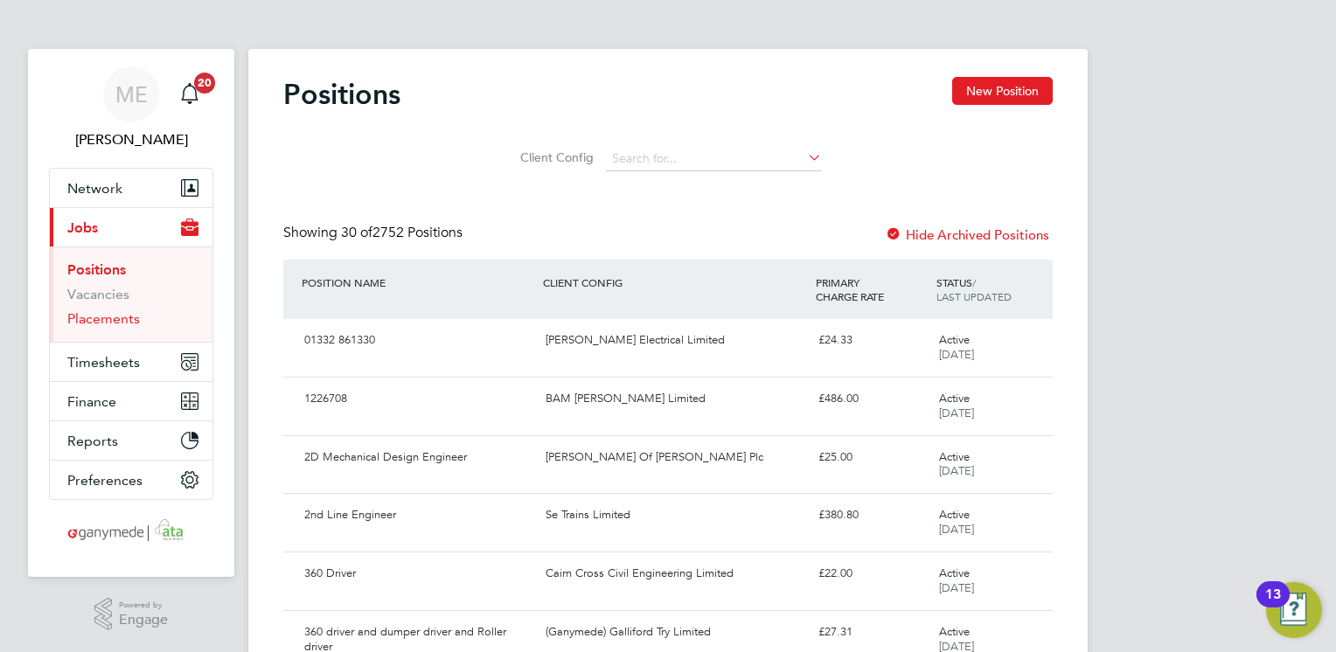
click at [85, 318] on link "Placements" at bounding box center [103, 318] width 73 height 17
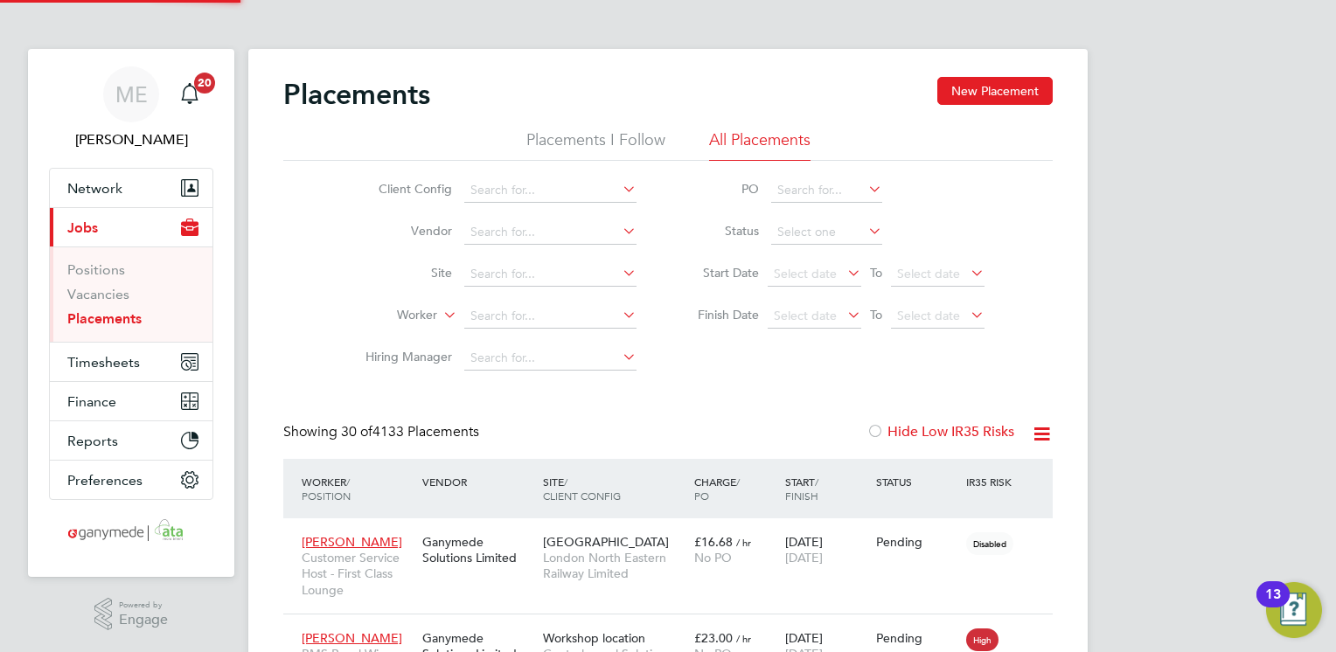
scroll to position [50, 122]
click at [971, 92] on button "New Placement" at bounding box center [995, 91] width 115 height 28
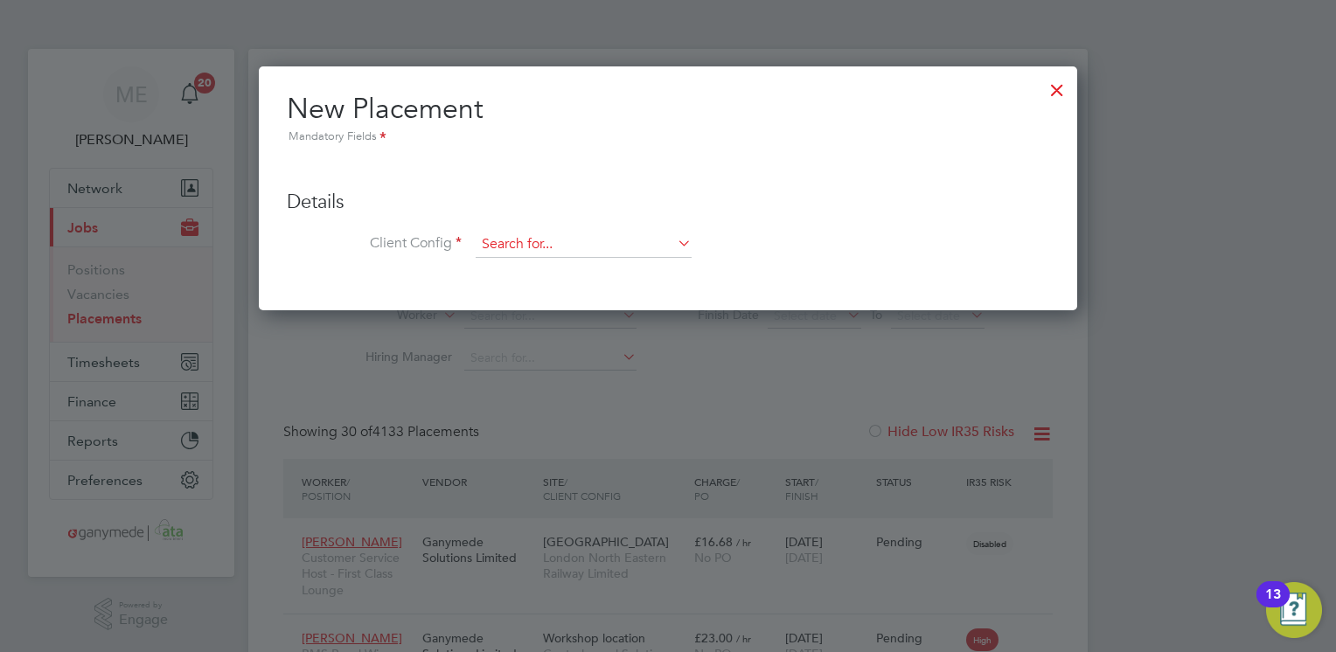
click at [510, 241] on input at bounding box center [584, 245] width 216 height 26
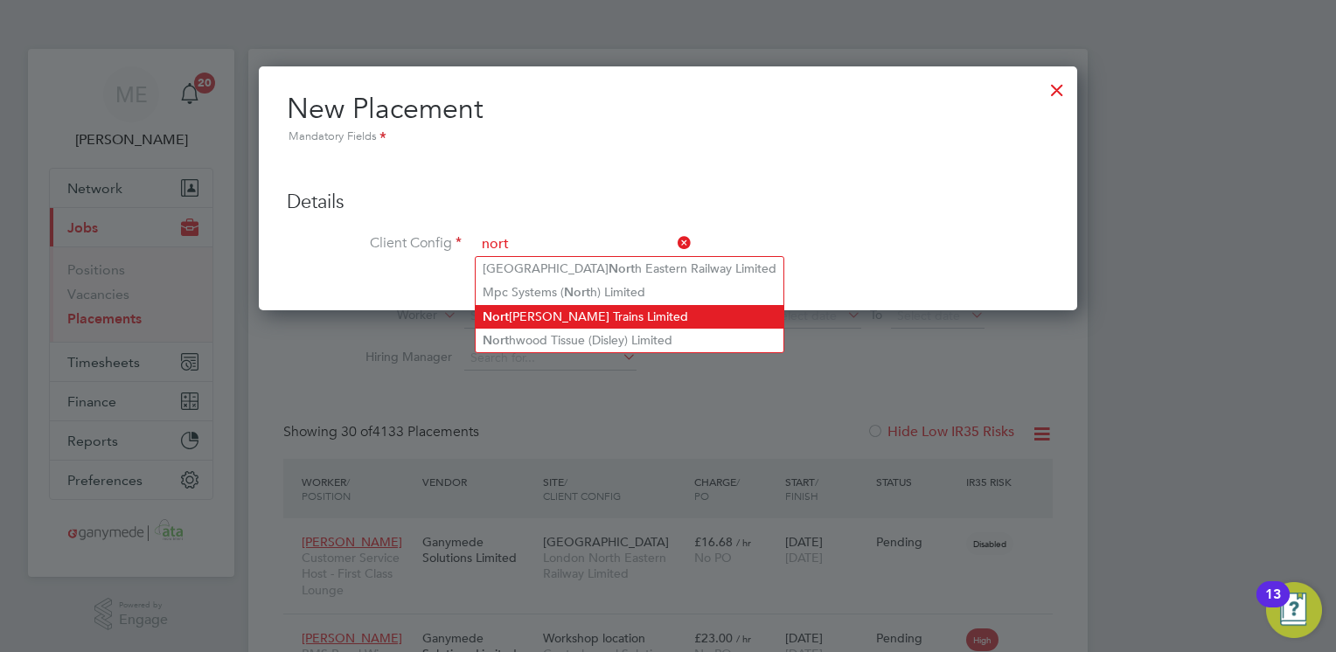
click at [530, 319] on li "Nort hern Trains Limited" at bounding box center [630, 317] width 308 height 24
type input "Northern Trains Limited"
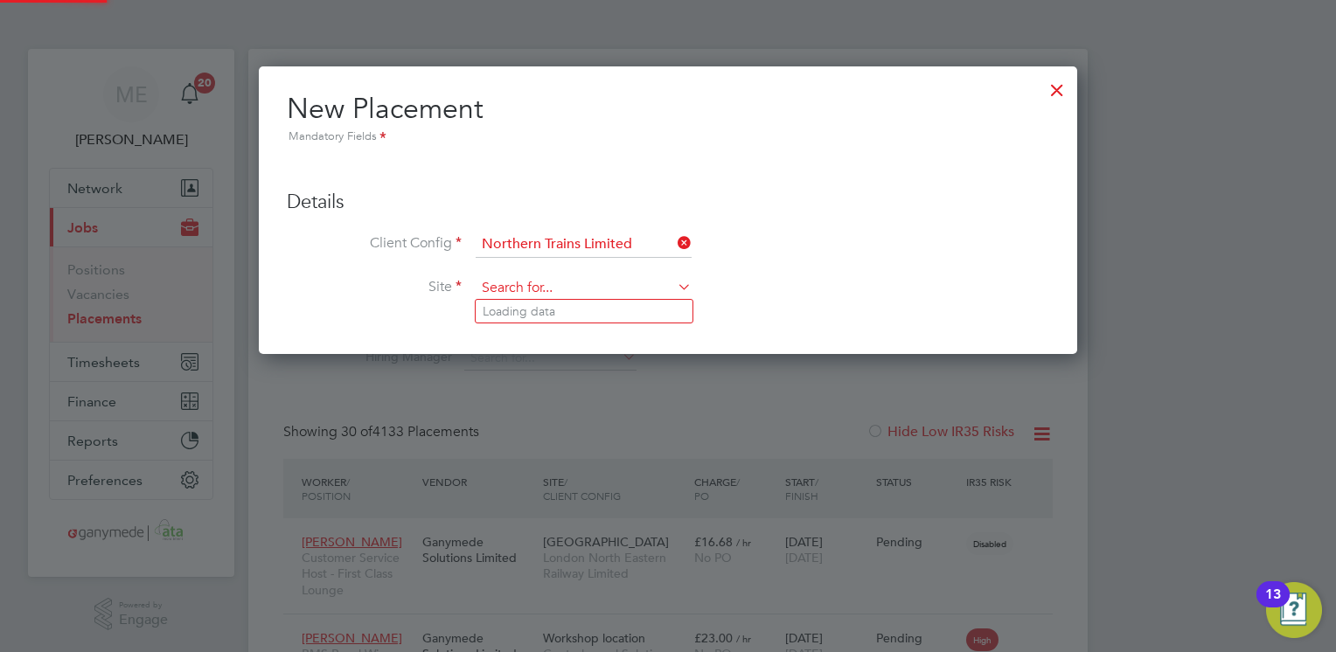
click at [582, 289] on input at bounding box center [584, 288] width 216 height 26
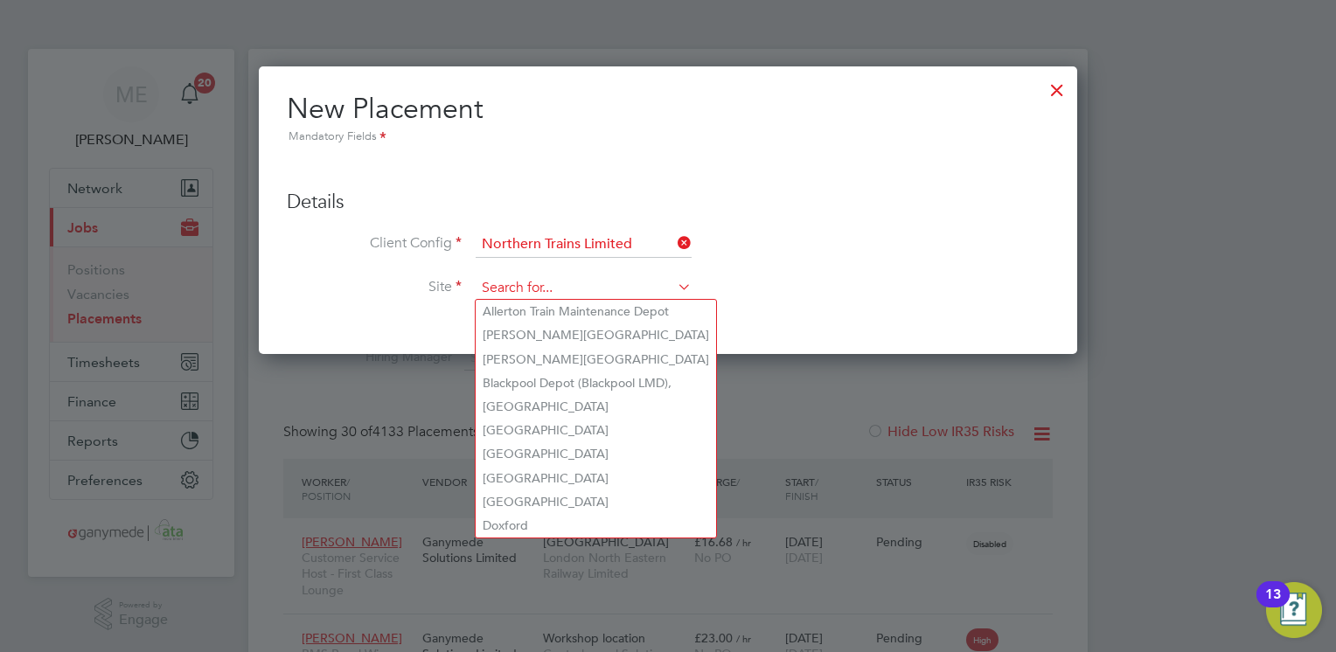
click at [533, 279] on input at bounding box center [584, 288] width 216 height 26
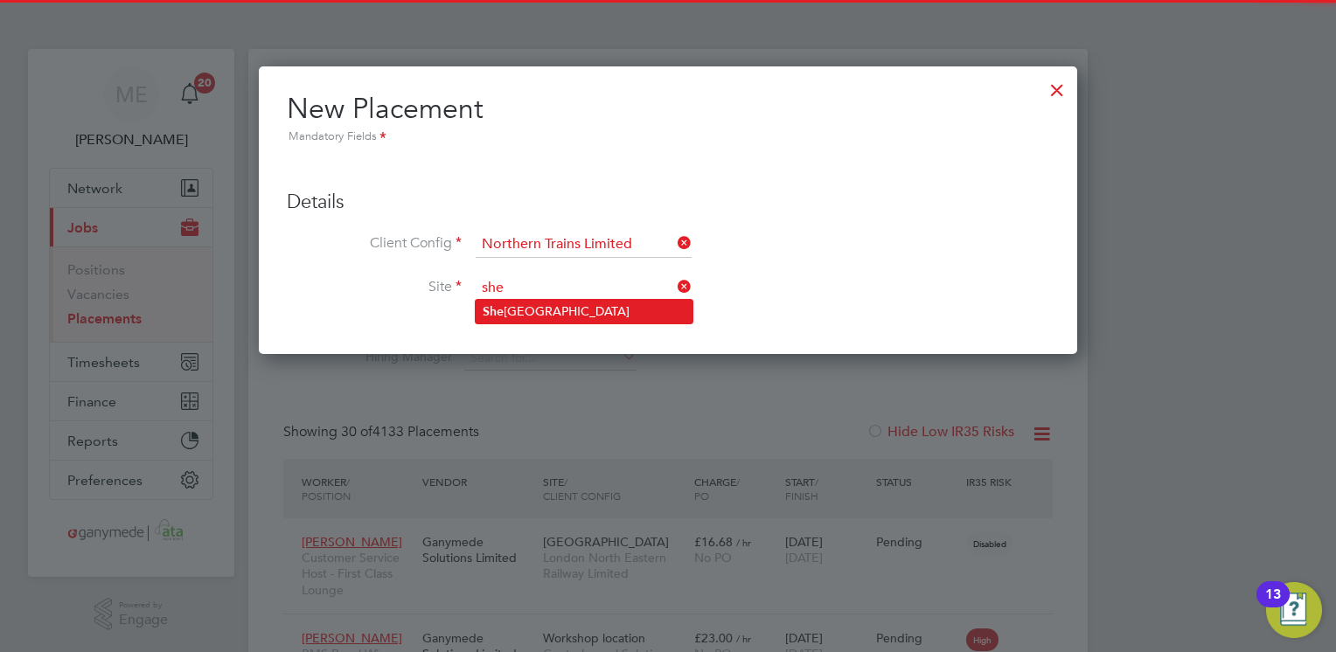
click at [525, 312] on li "She ffield Station" at bounding box center [584, 312] width 217 height 24
type input "Sheffield Station"
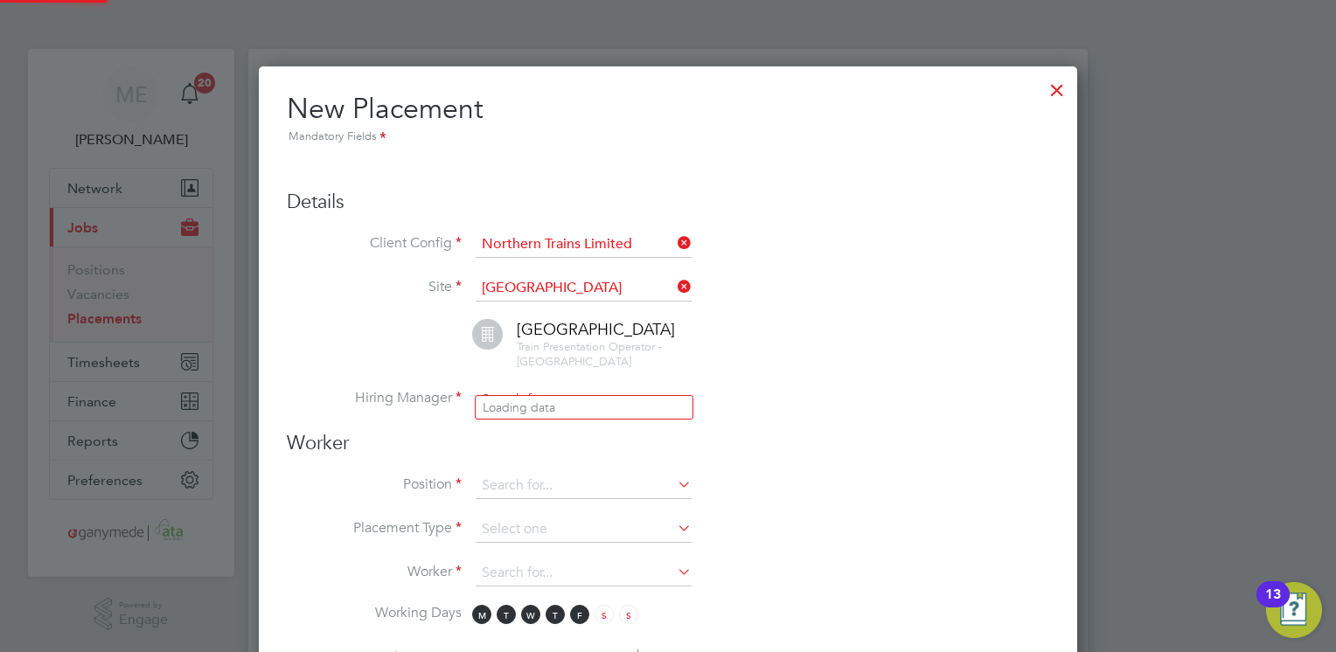
click at [547, 387] on input at bounding box center [584, 400] width 216 height 26
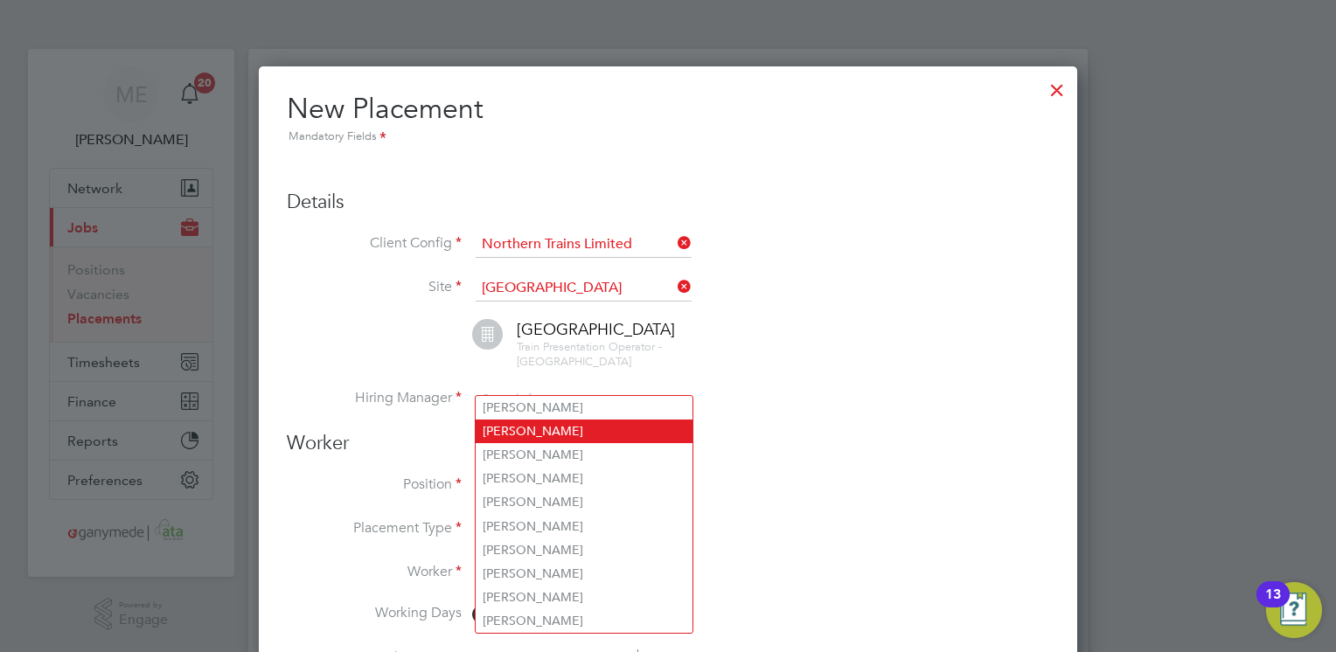
click at [534, 429] on li "Amber Holmes" at bounding box center [584, 432] width 217 height 24
type input "Amber Holmes"
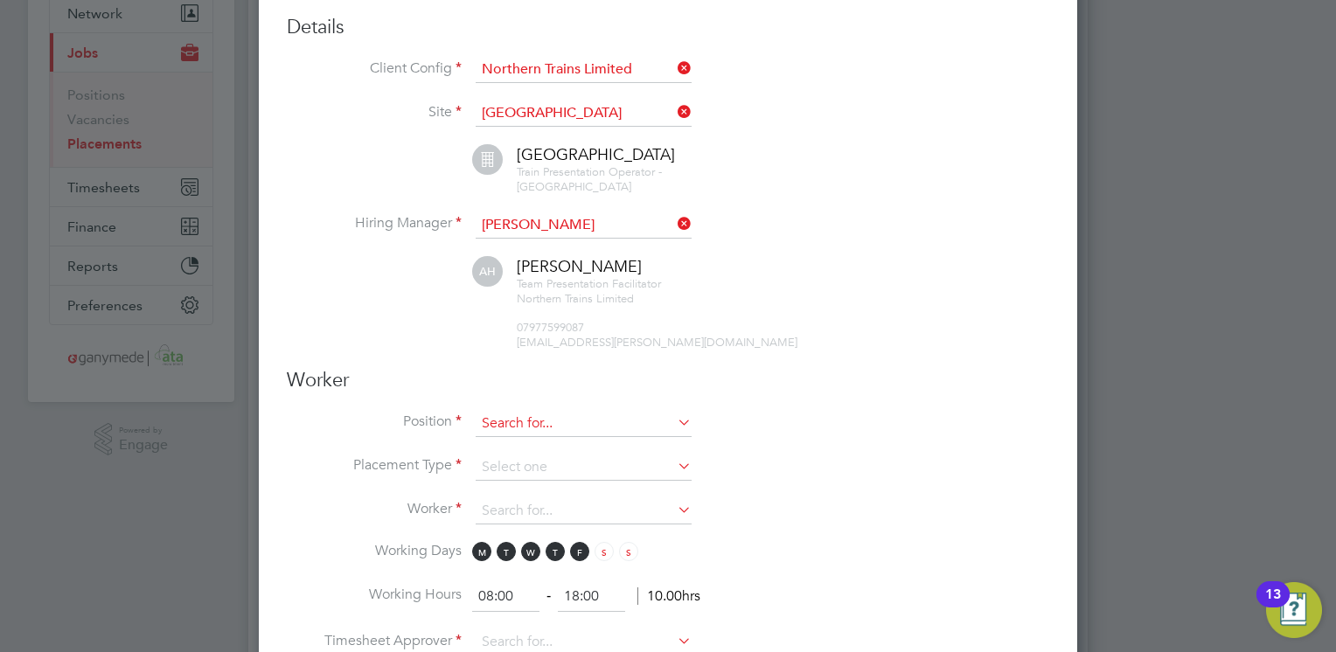
click at [566, 415] on input at bounding box center [584, 424] width 216 height 26
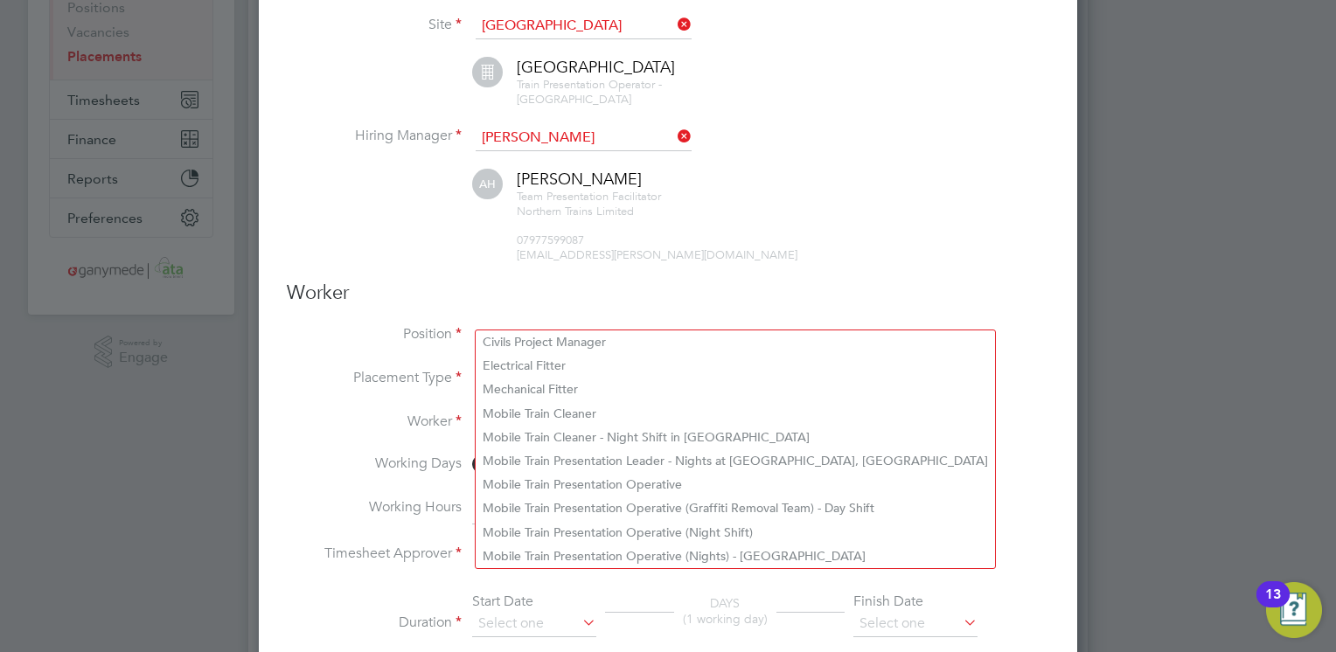
click at [524, 324] on input at bounding box center [584, 337] width 216 height 26
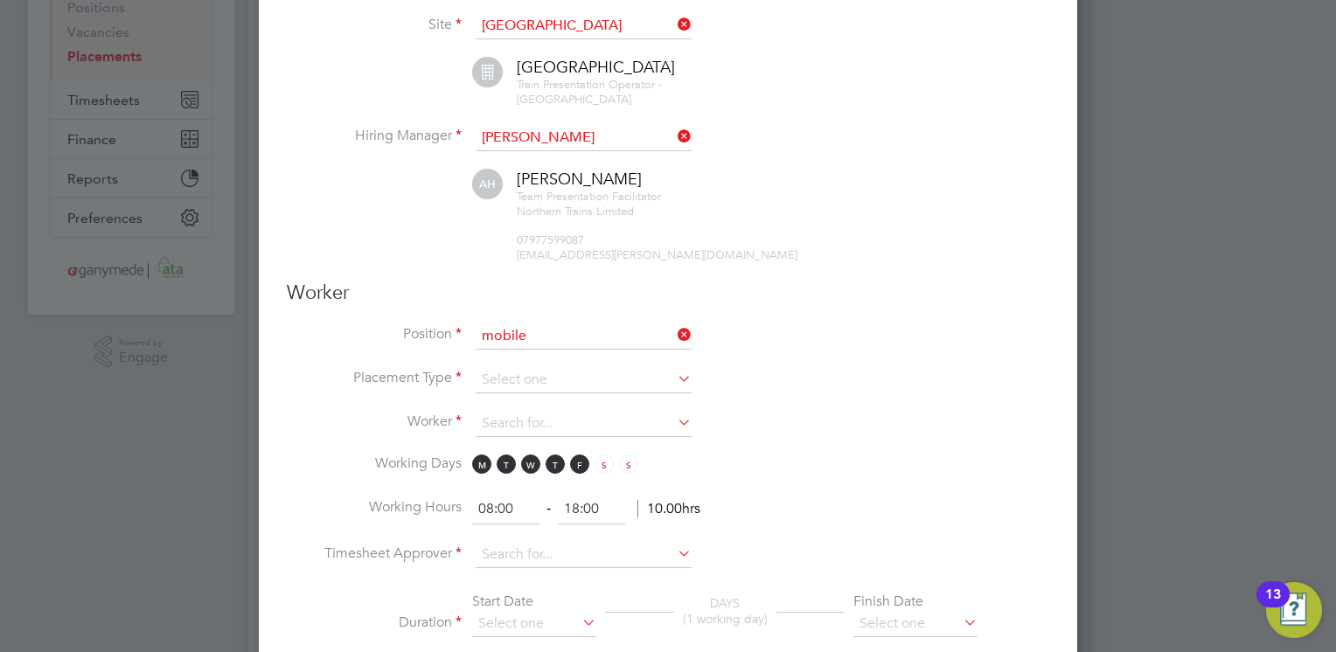
click at [554, 408] on li "Mobile Train Presentation Operative" at bounding box center [735, 414] width 519 height 24
type input "Mobile Train Presentation Operative"
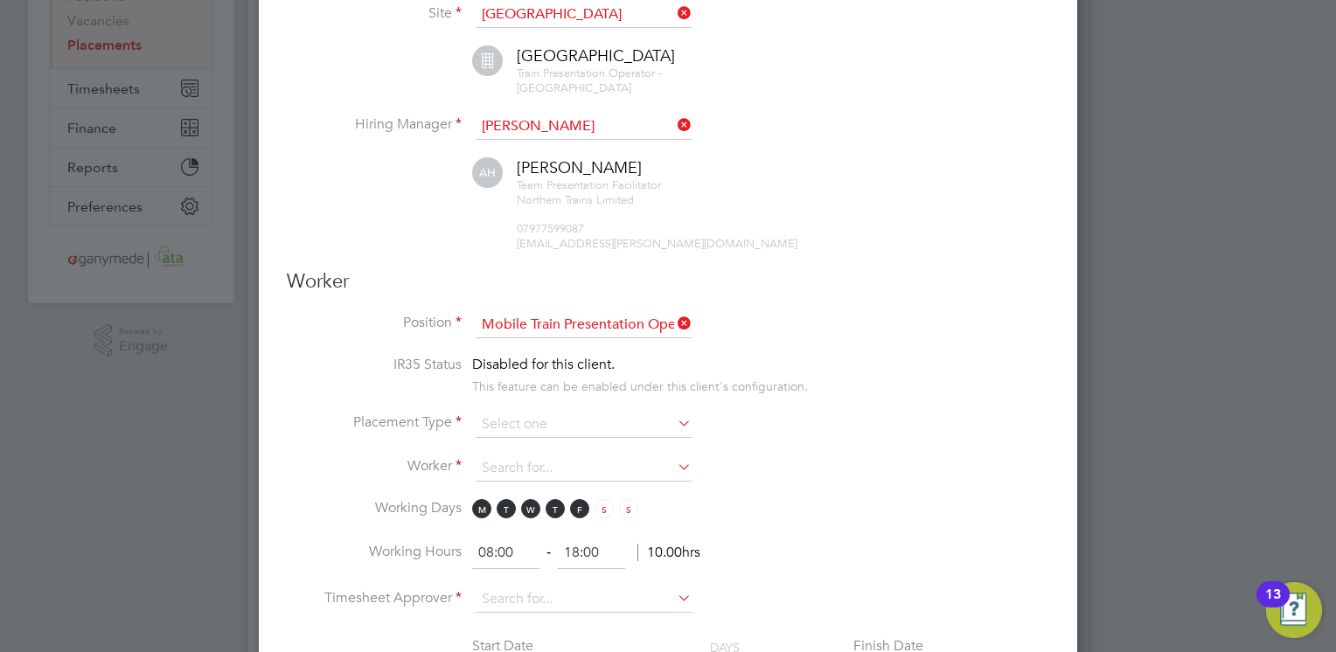
scroll to position [262, 0]
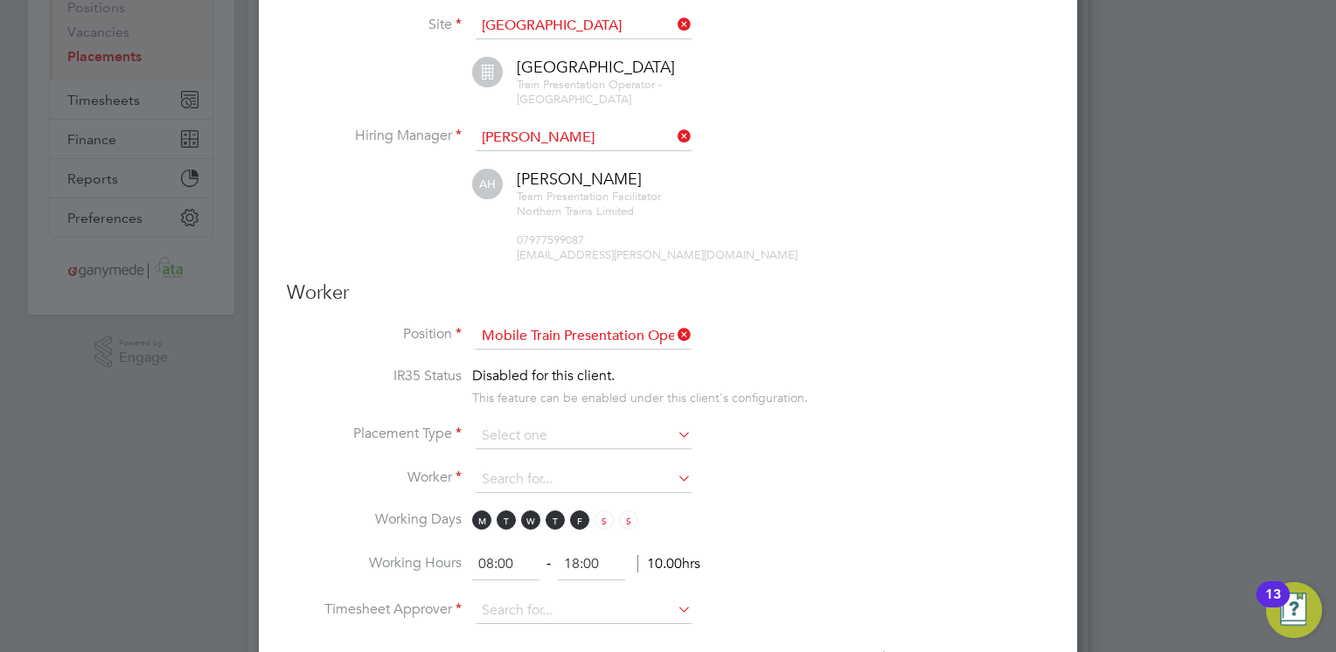
click at [674, 323] on icon at bounding box center [674, 335] width 0 height 24
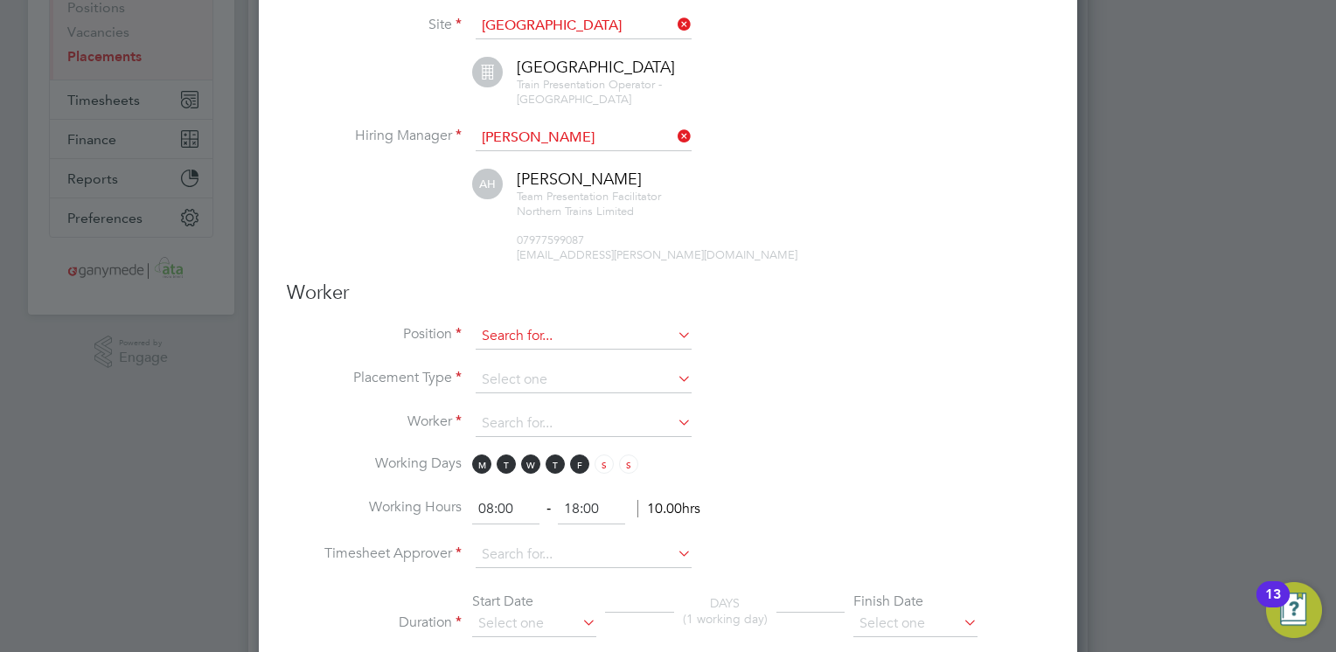
click at [546, 324] on input at bounding box center [584, 337] width 216 height 26
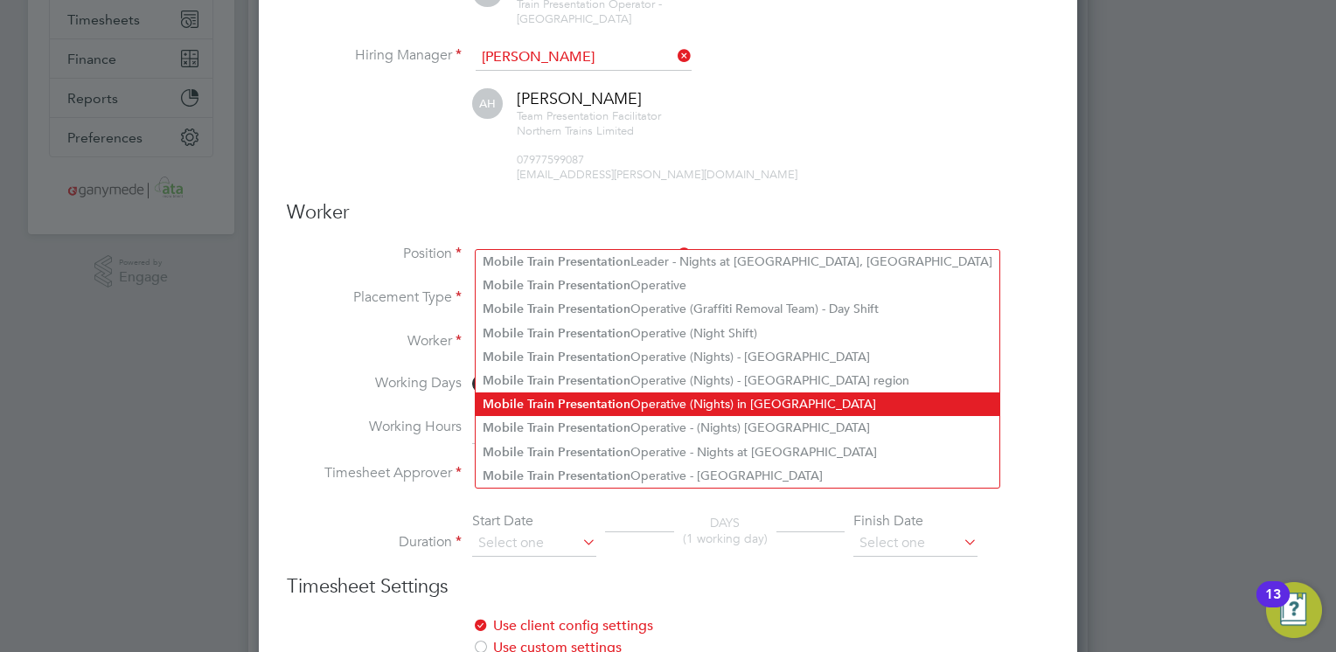
scroll to position [437, 0]
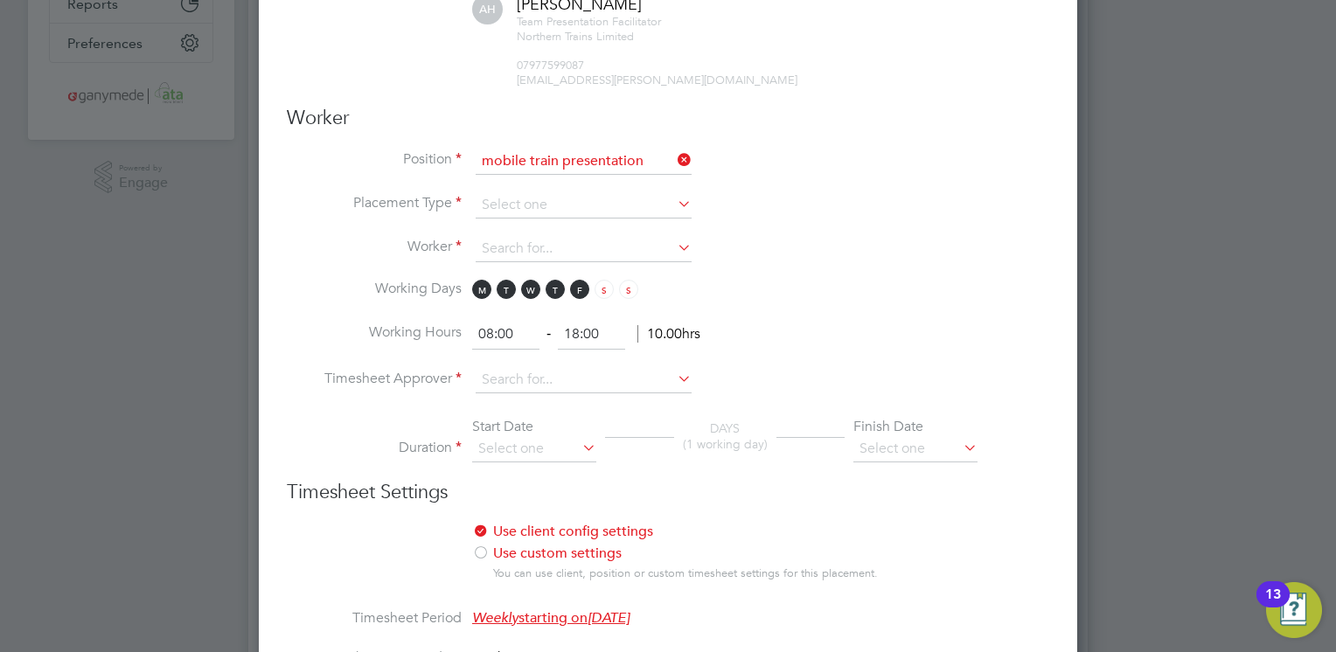
click at [771, 230] on li "Mobile Train Presentation Operative (Night Shift)" at bounding box center [738, 239] width 524 height 24
type input "Mobile Train Presentation Operative (Night Shift)"
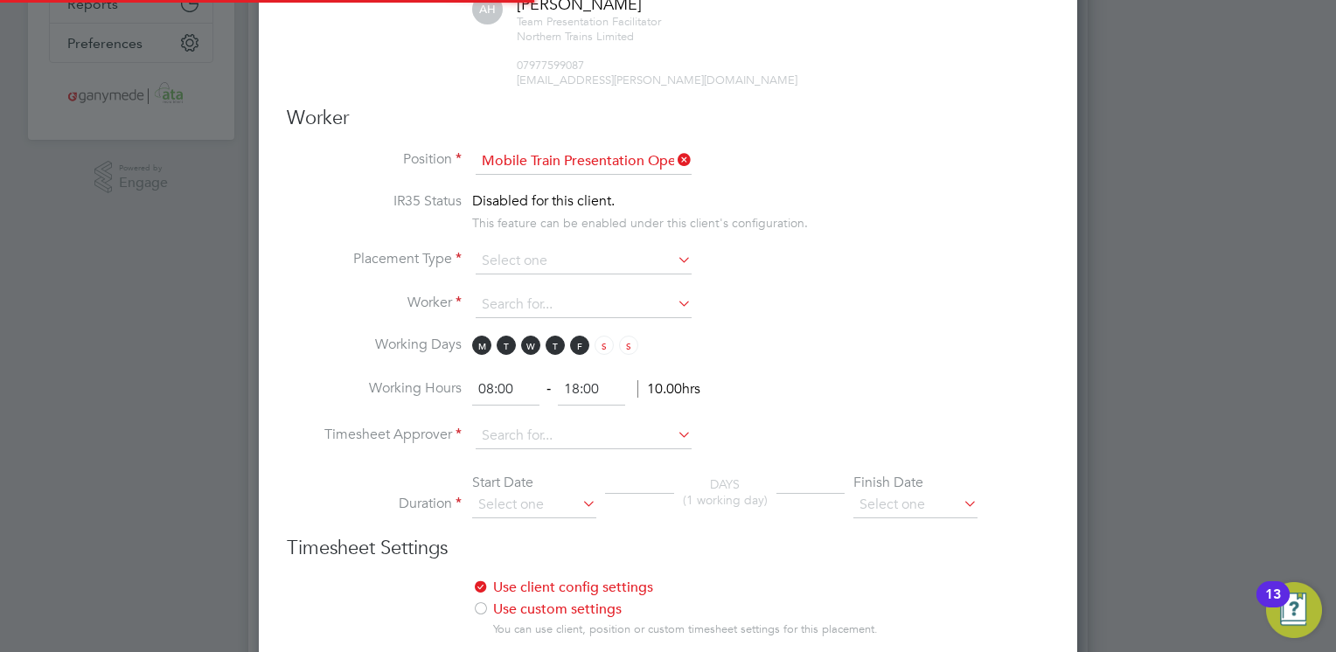
scroll to position [52, 121]
click at [616, 248] on input at bounding box center [584, 261] width 216 height 26
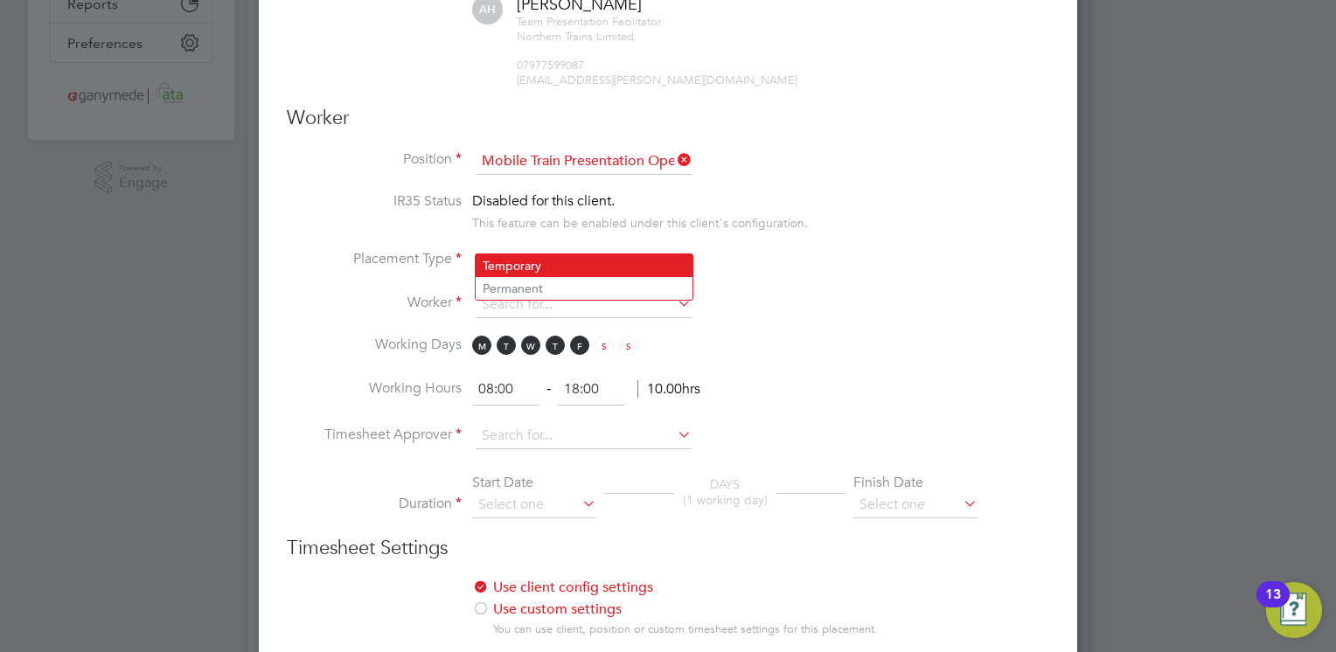
click at [570, 267] on li "Temporary" at bounding box center [584, 266] width 217 height 23
type input "Temporary"
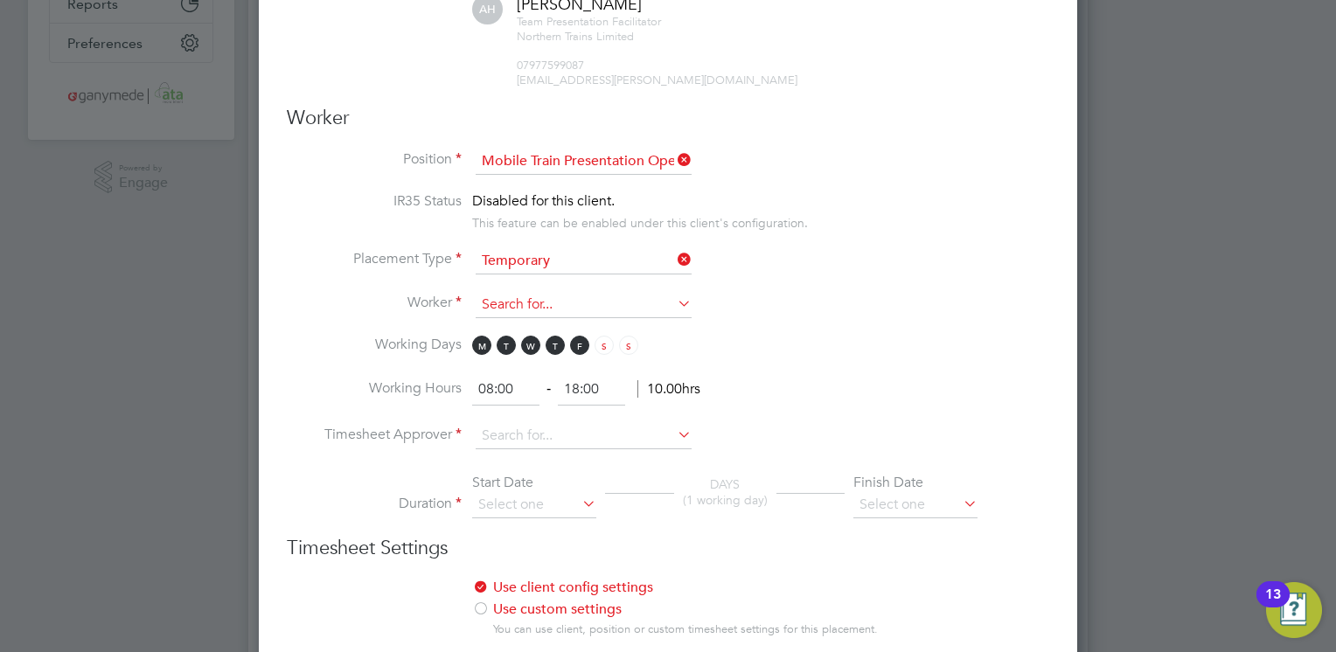
click at [580, 292] on input at bounding box center [584, 305] width 216 height 26
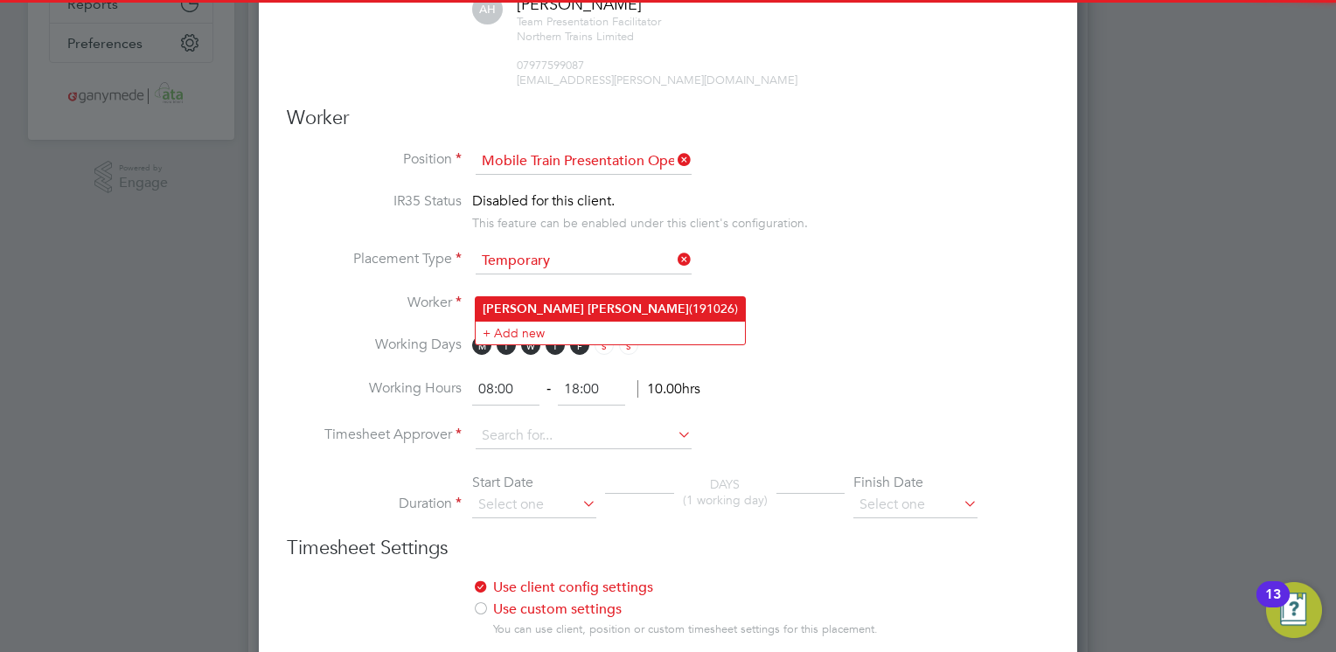
click at [588, 310] on b "Wragg" at bounding box center [638, 309] width 101 height 15
type input "John Wragg (191026)"
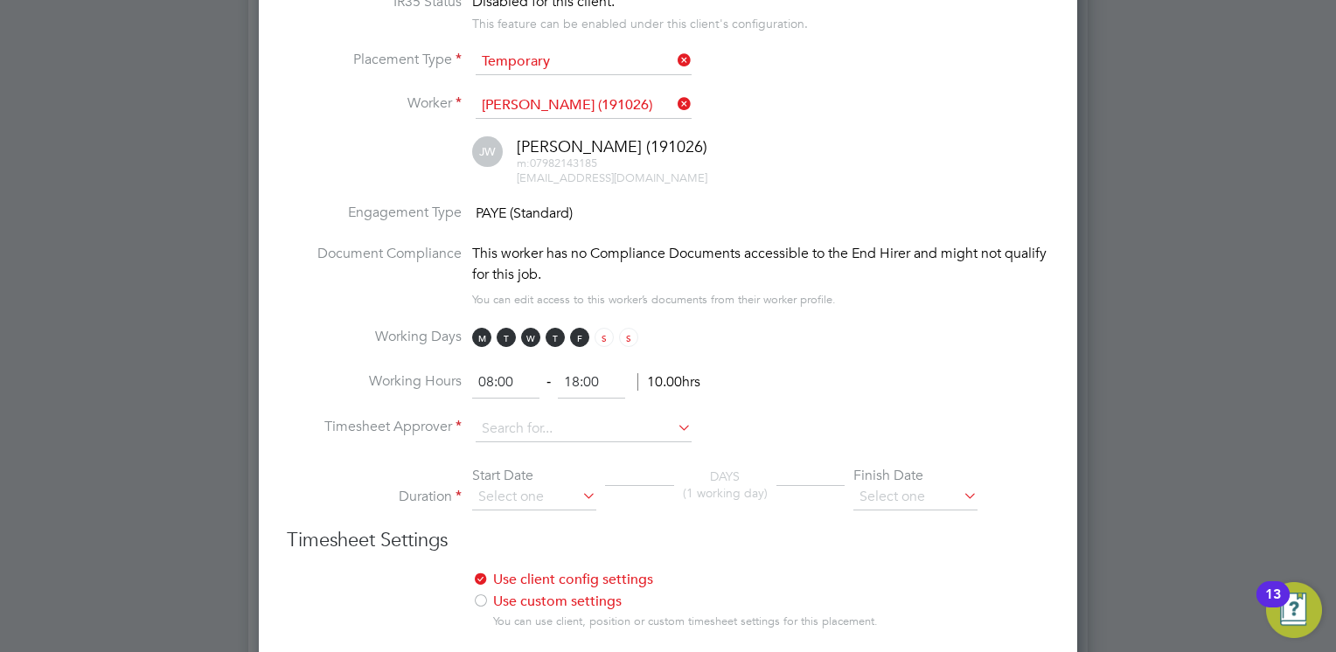
scroll to position [700, 0]
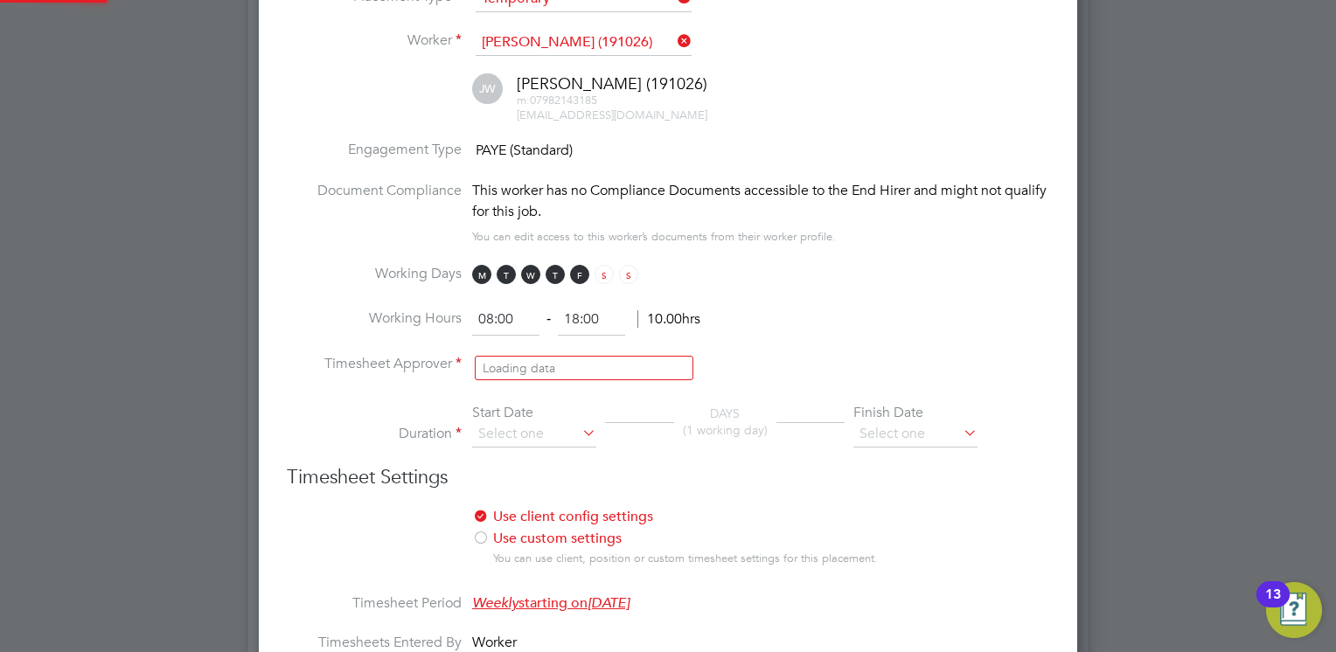
click at [644, 353] on input at bounding box center [584, 366] width 216 height 26
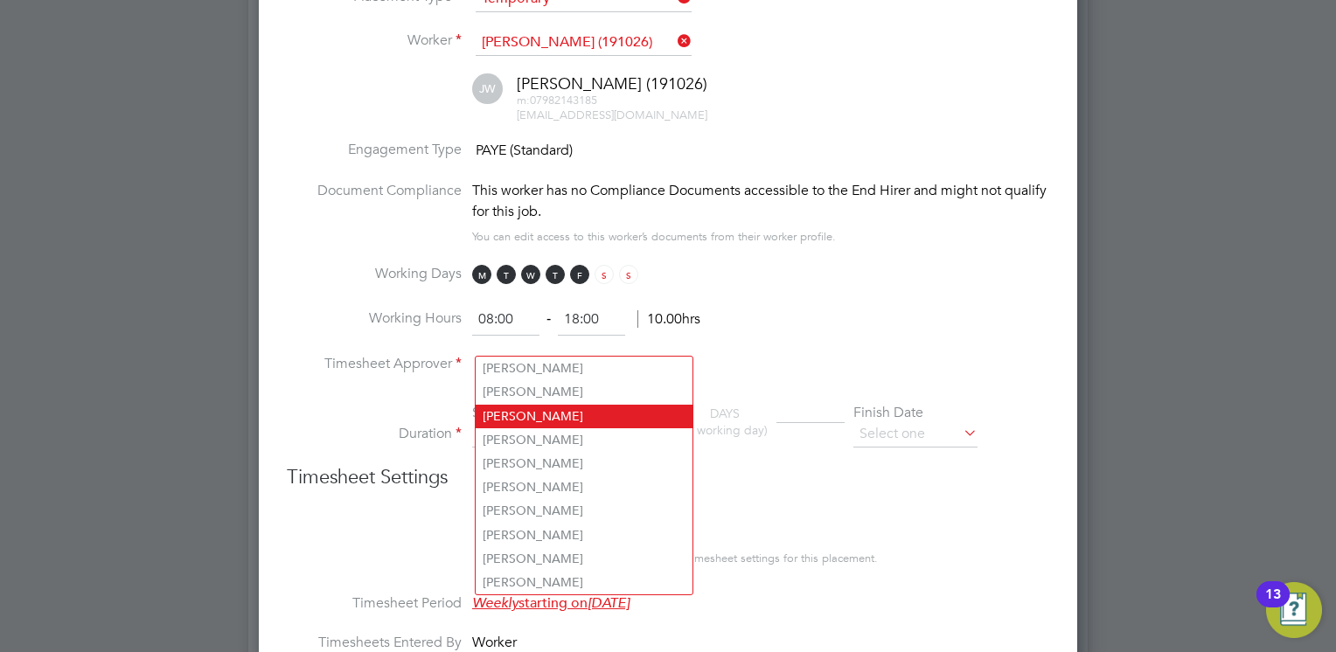
click at [517, 418] on li "Amber Holmes" at bounding box center [584, 417] width 217 height 24
type input "Amber Holmes"
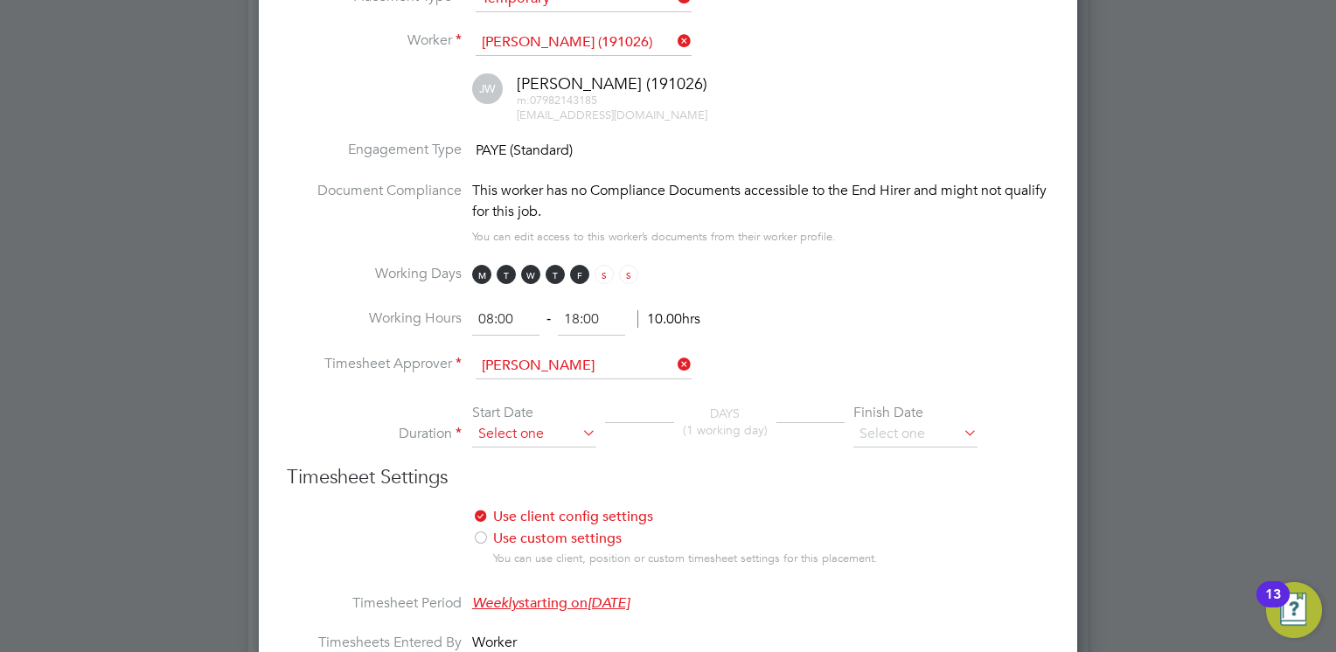
click at [514, 422] on input at bounding box center [534, 435] width 124 height 26
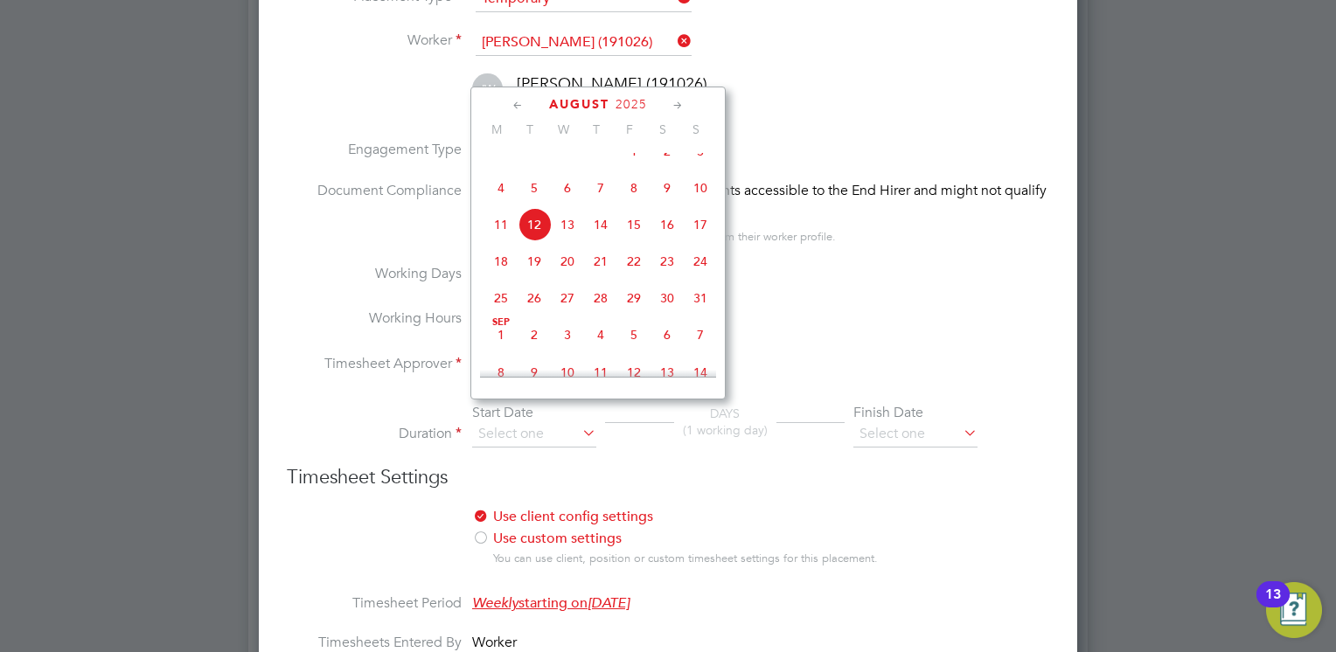
click at [500, 278] on span "18" at bounding box center [501, 261] width 33 height 33
type input "18 Aug 2025"
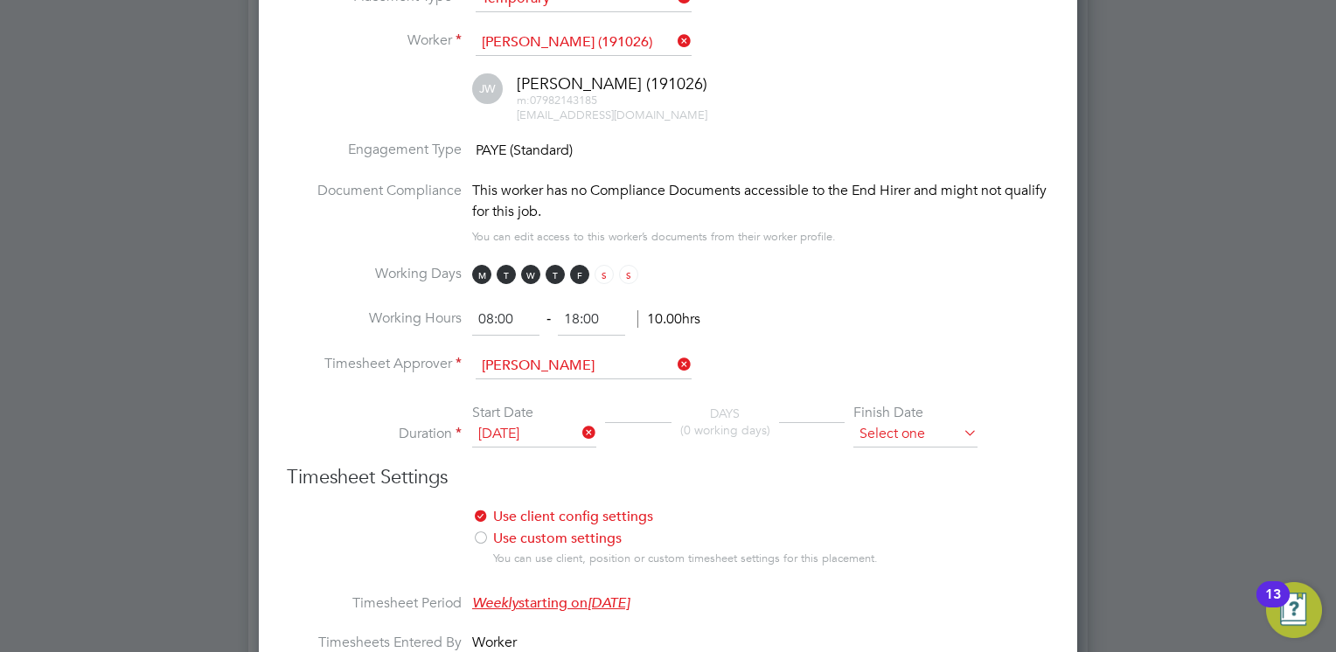
click at [887, 422] on input at bounding box center [916, 435] width 124 height 26
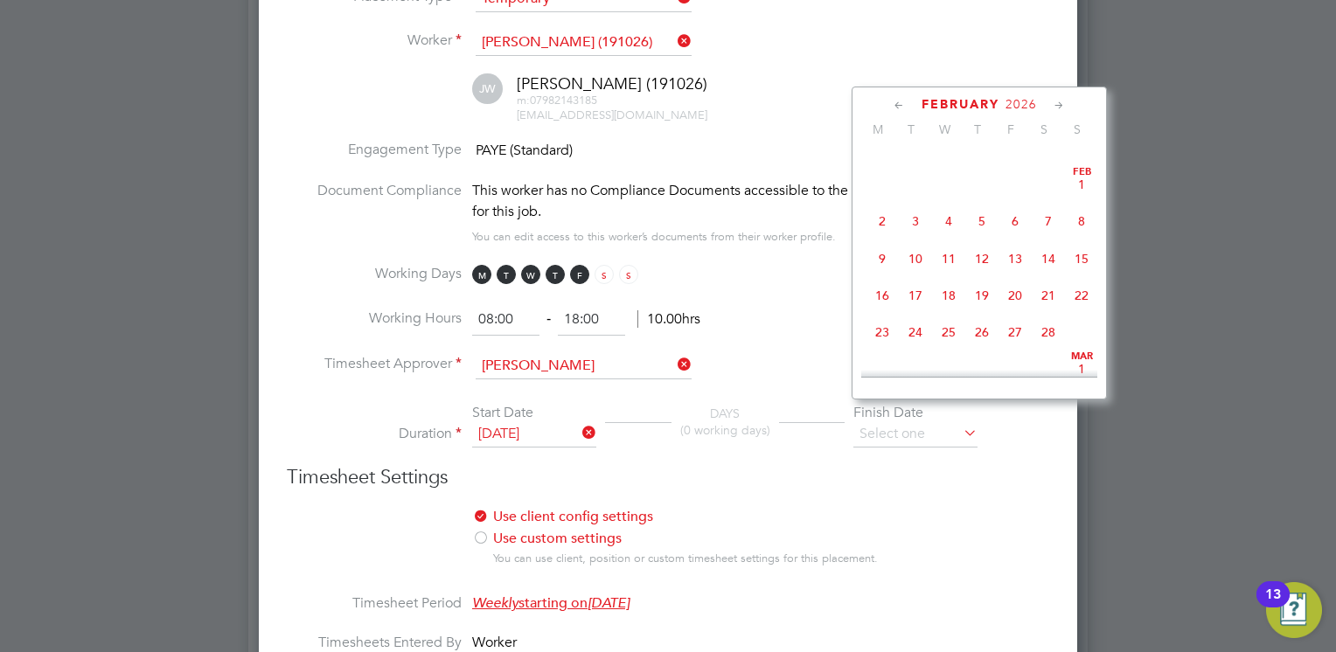
scroll to position [1769, 0]
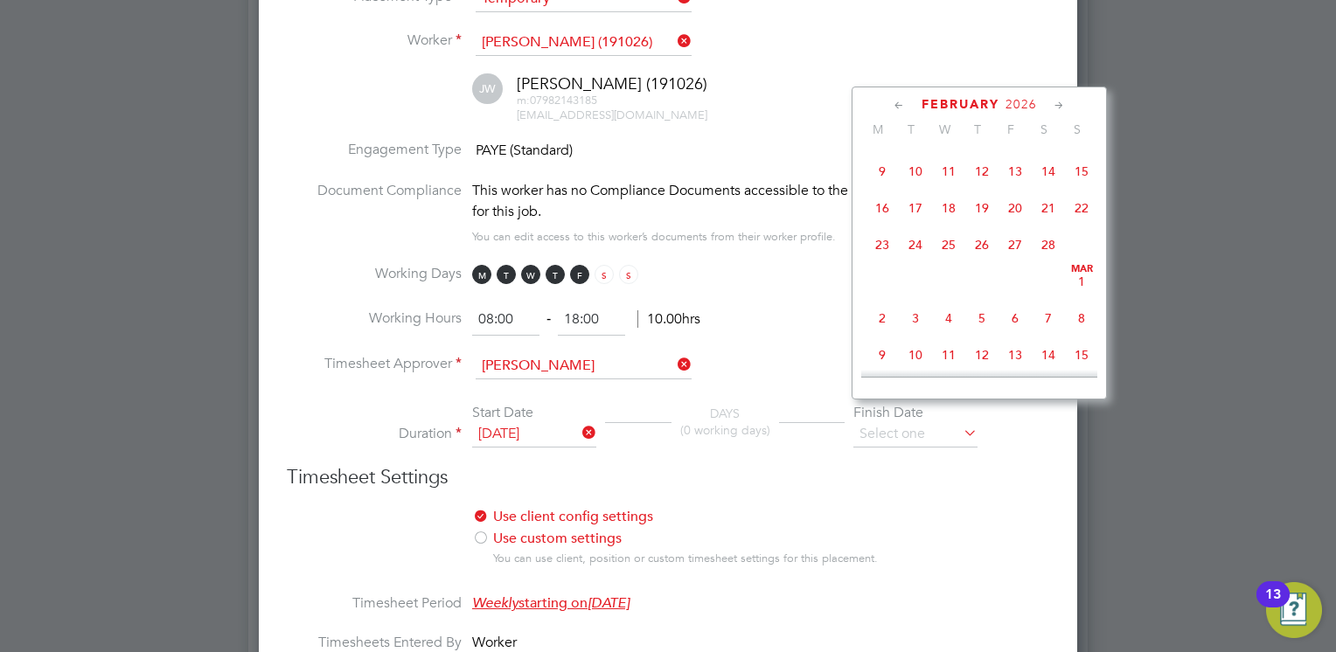
click at [948, 225] on span "18" at bounding box center [948, 208] width 33 height 33
type input "18 Feb 2026"
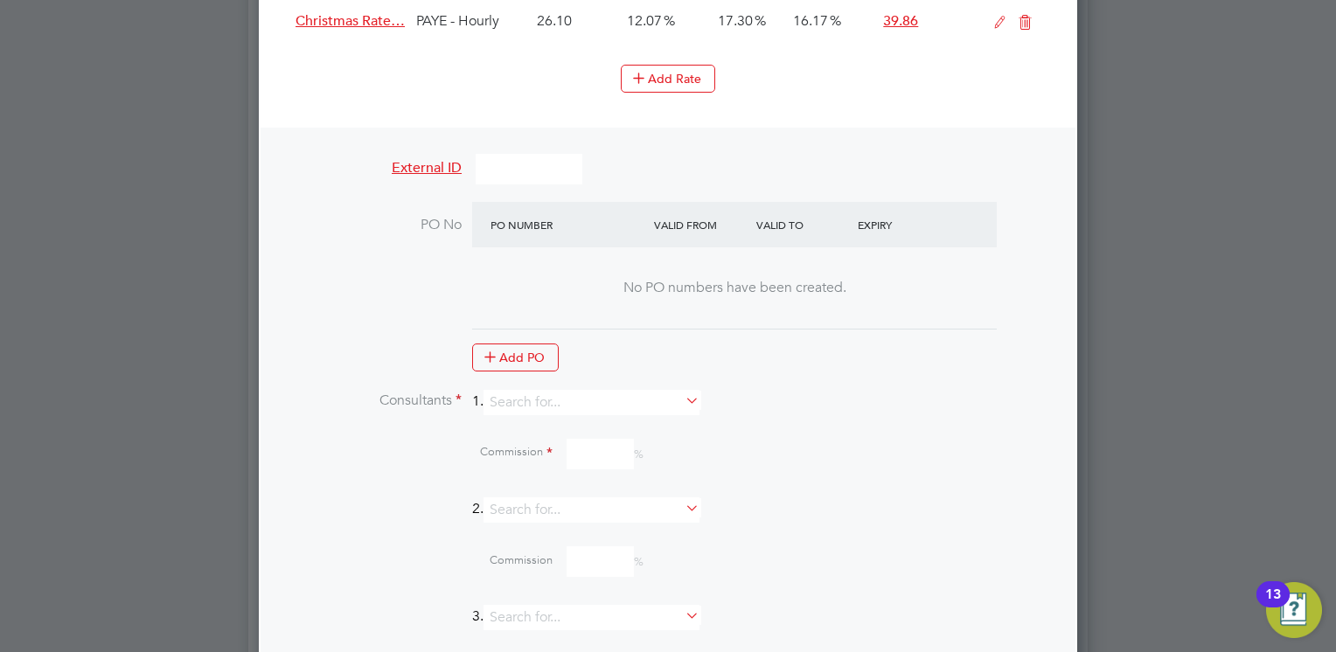
scroll to position [1837, 0]
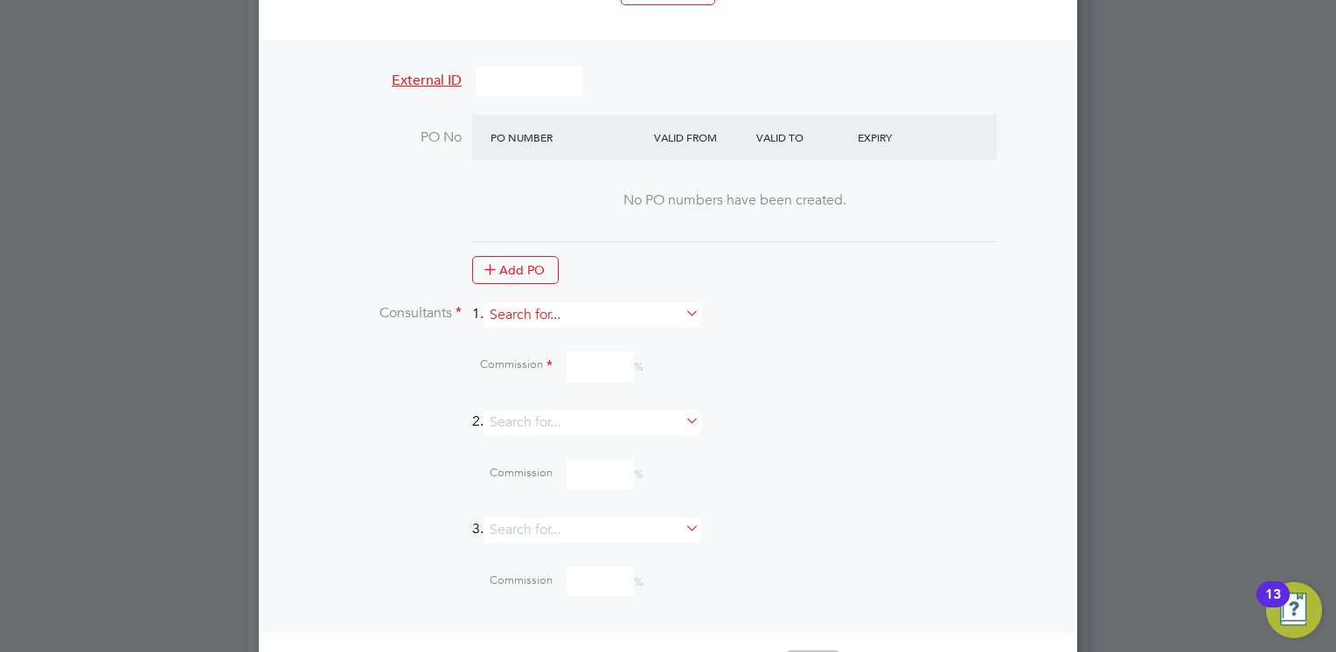
click at [594, 303] on input at bounding box center [592, 315] width 216 height 25
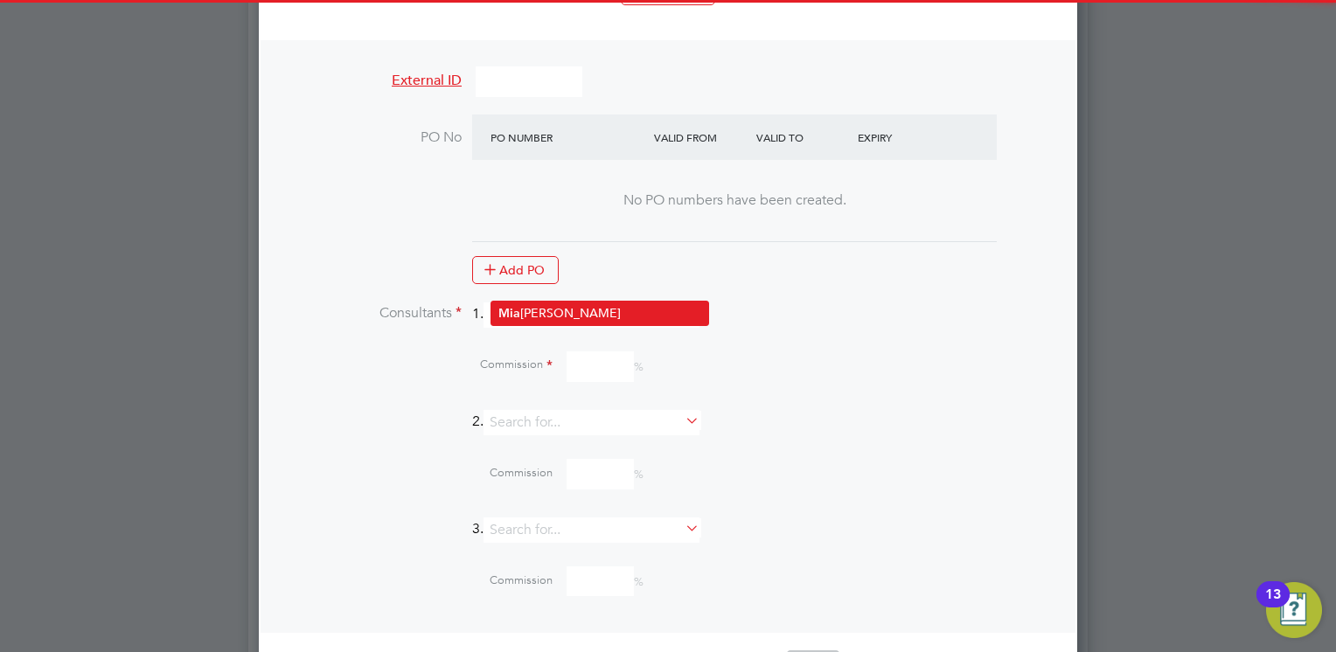
click at [564, 313] on li "Mia Eckersley" at bounding box center [600, 314] width 217 height 24
type input "[PERSON_NAME]"
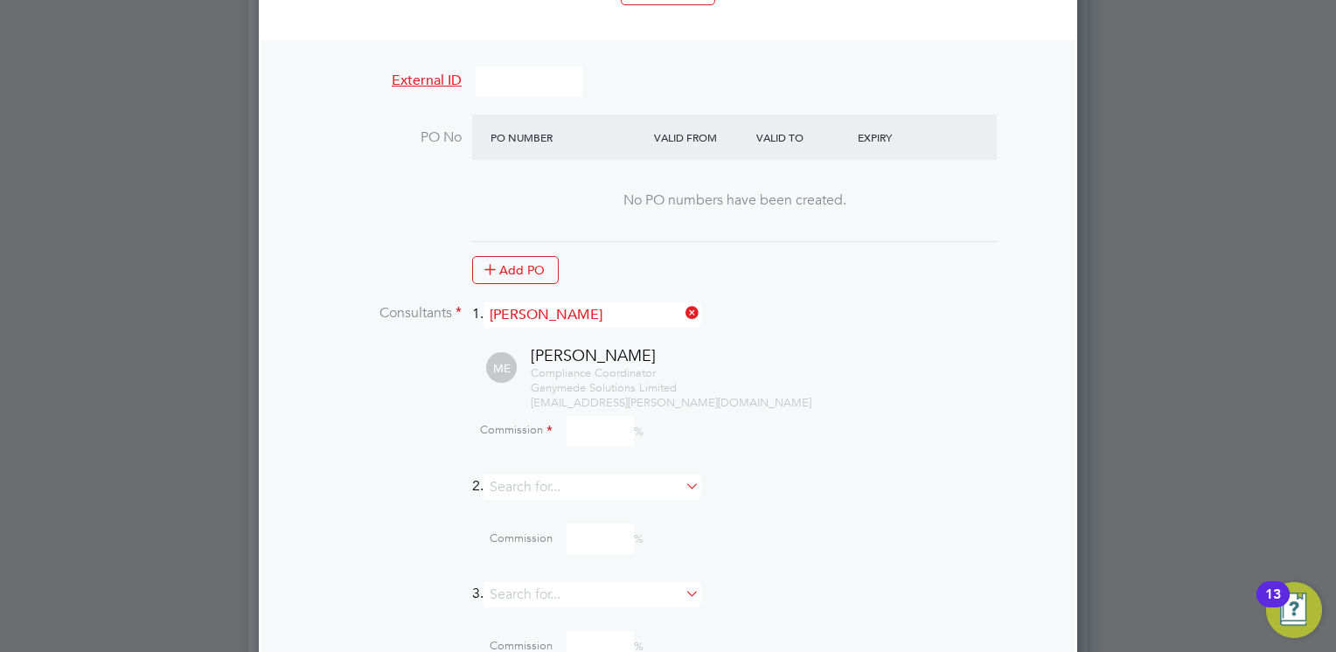
click at [577, 416] on input at bounding box center [600, 431] width 67 height 31
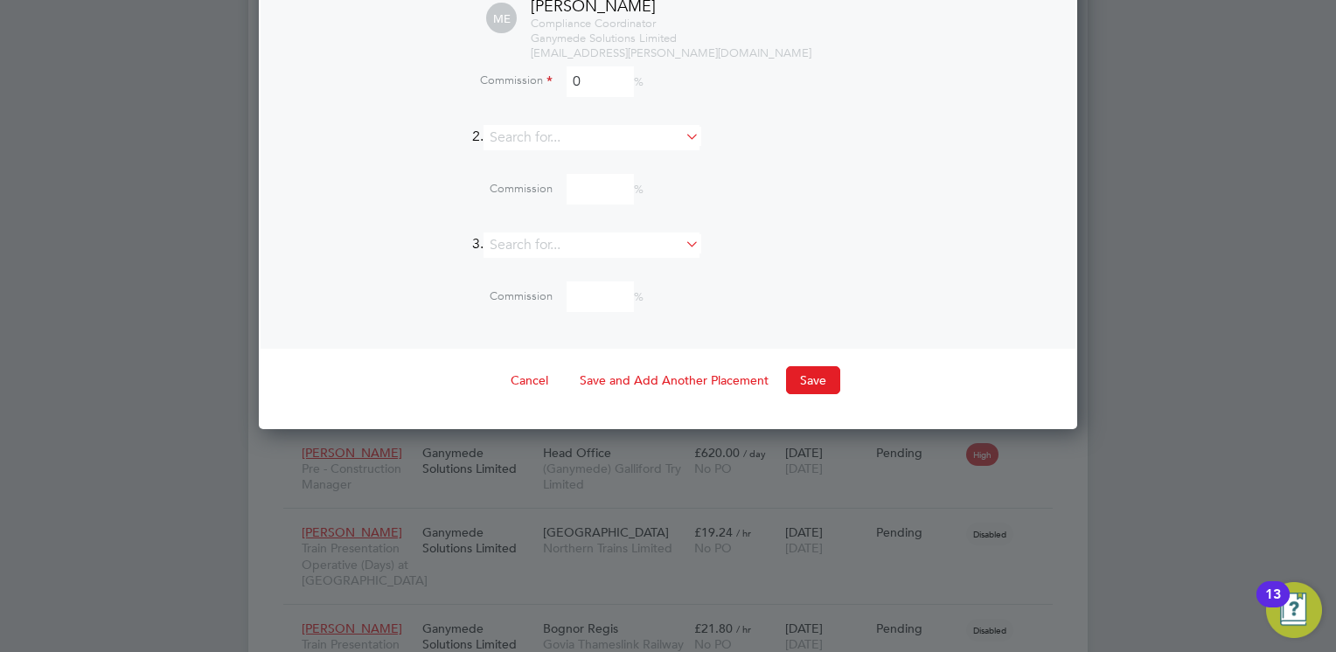
scroll to position [2274, 0]
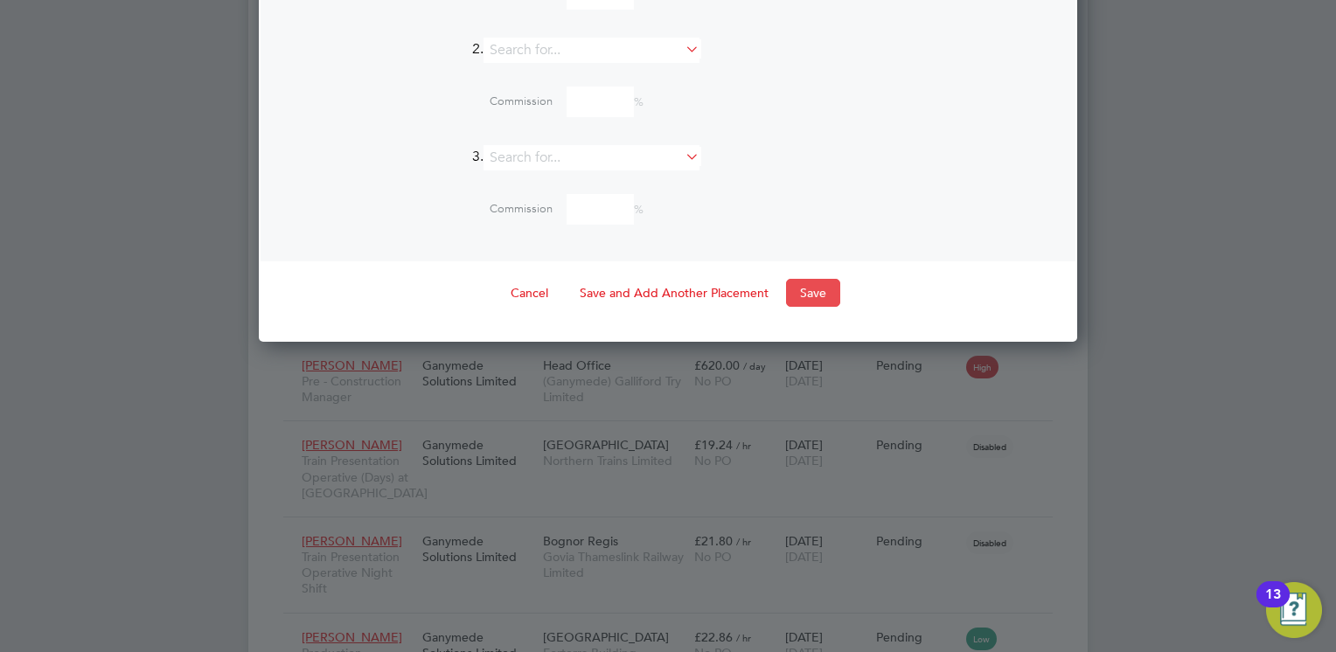
type input "0"
click at [807, 279] on button "Save" at bounding box center [813, 293] width 54 height 28
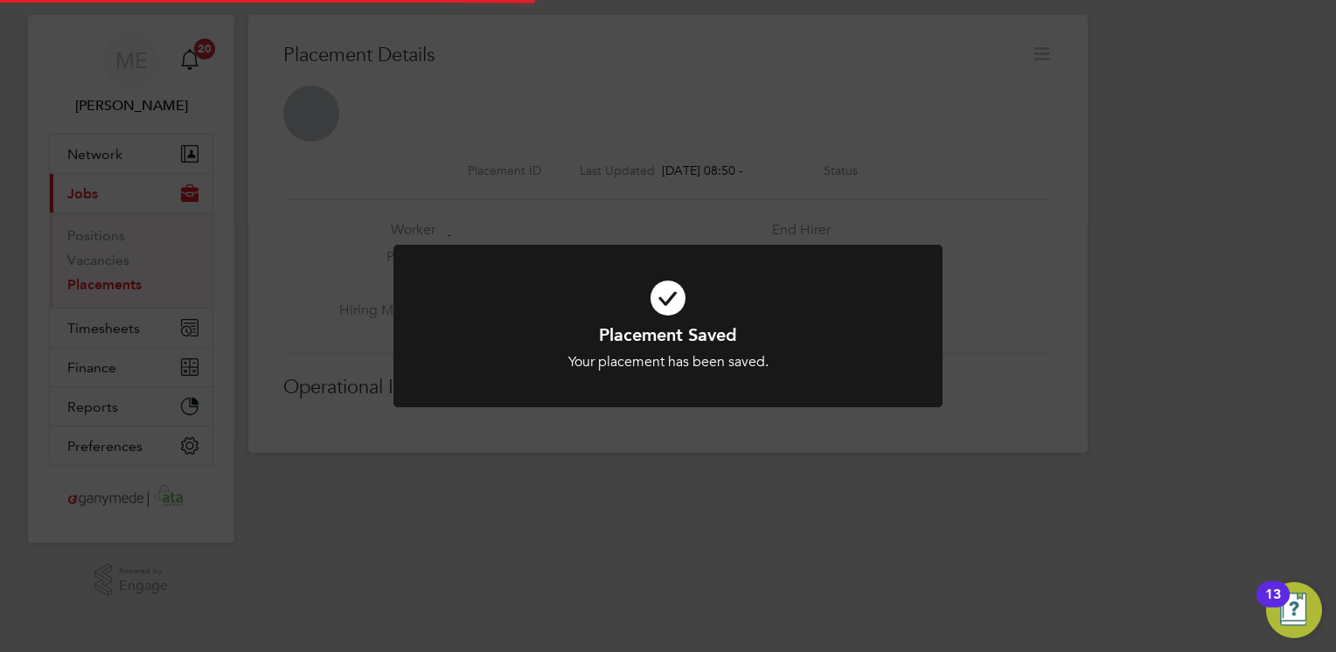
scroll to position [9, 8]
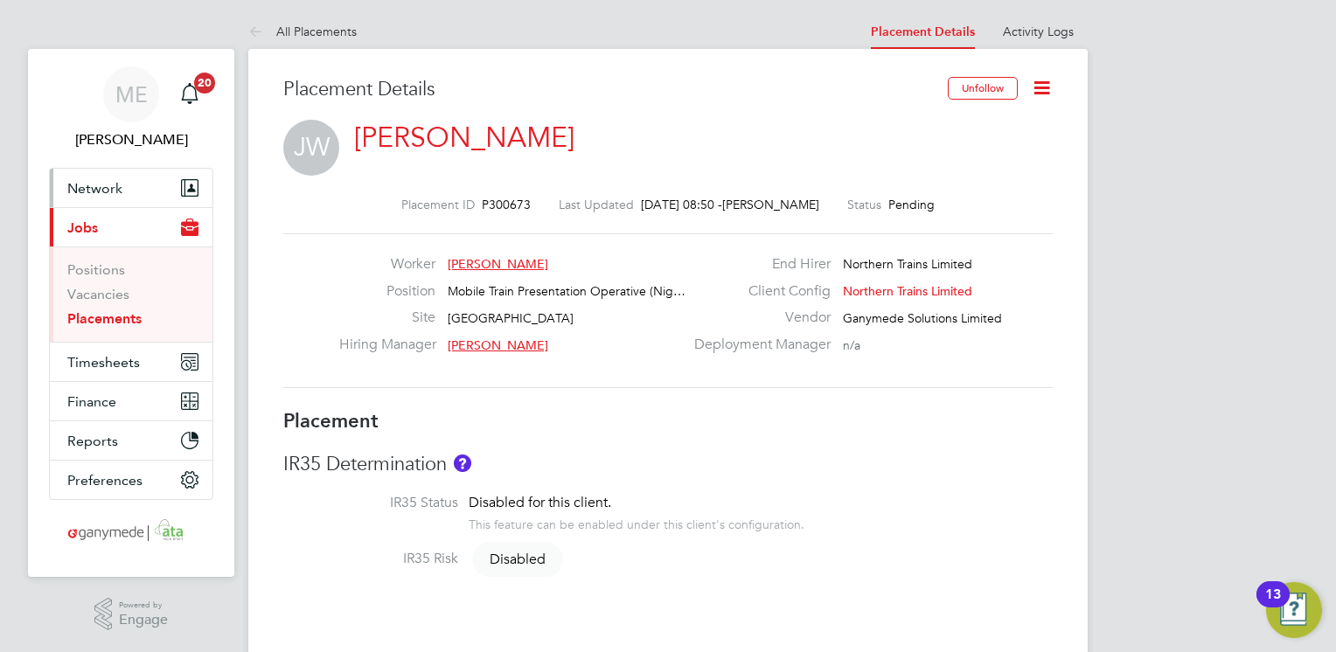
click at [104, 181] on span "Network" at bounding box center [94, 188] width 55 height 17
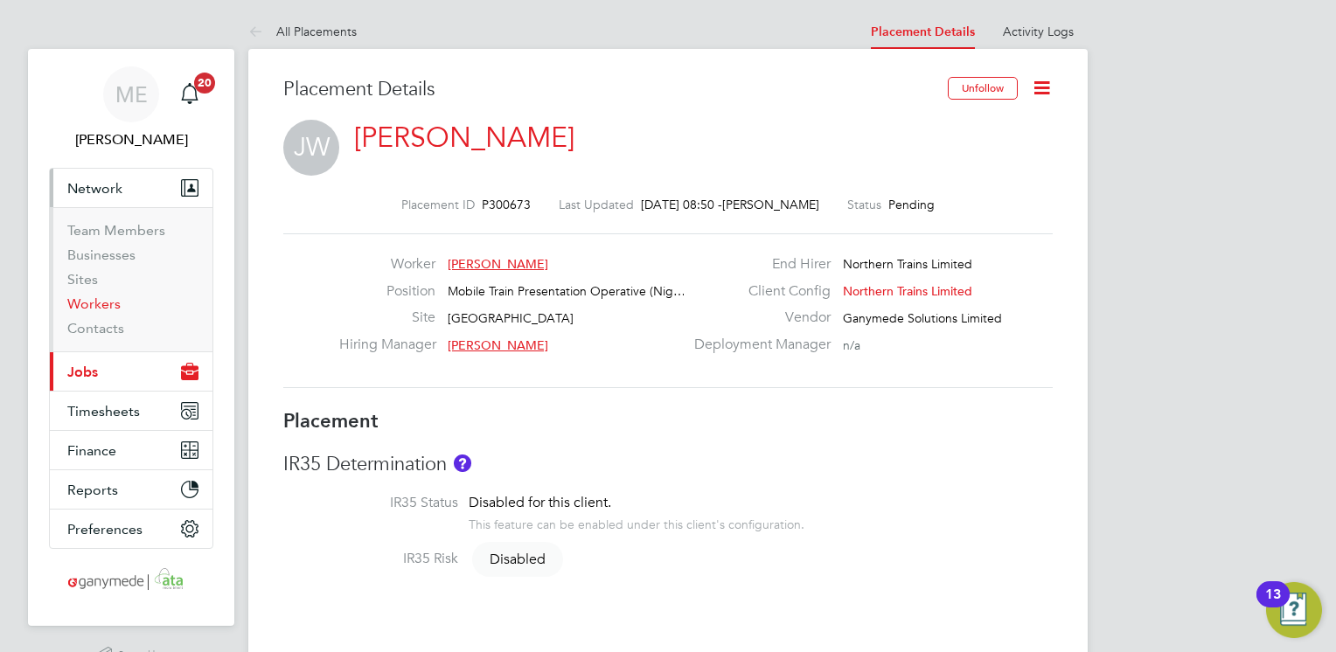
click at [115, 305] on link "Workers" at bounding box center [93, 304] width 53 height 17
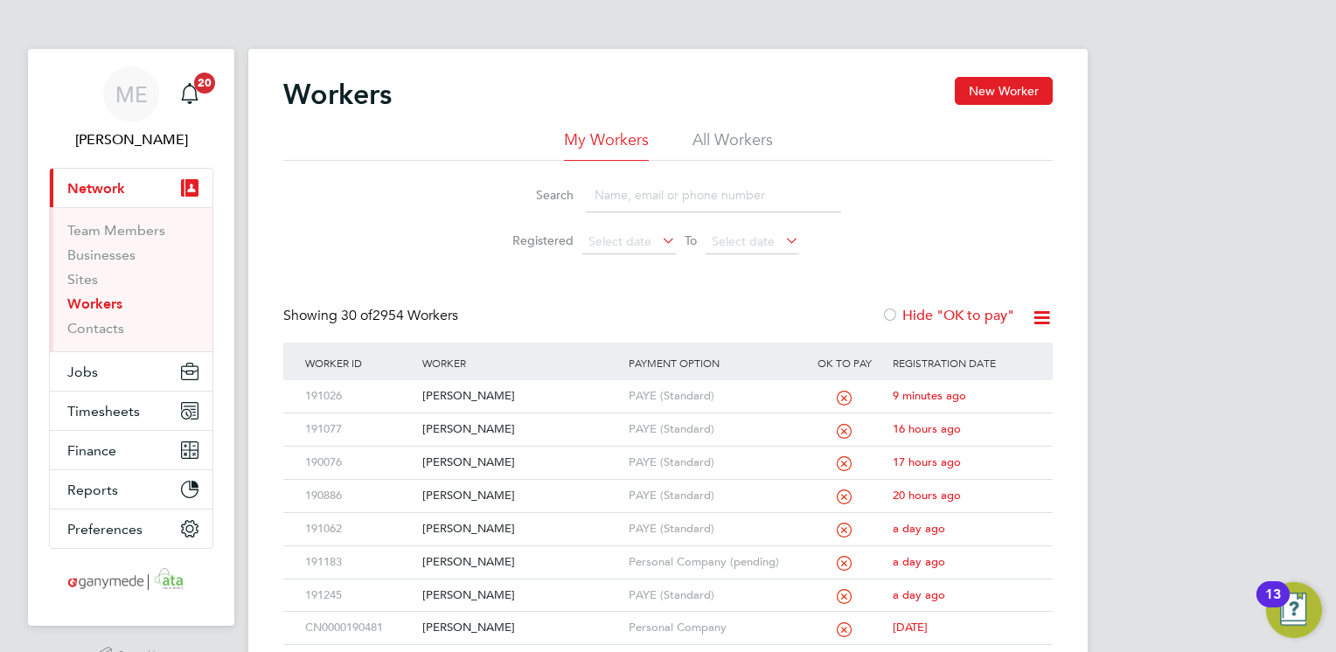
click at [609, 193] on input at bounding box center [713, 195] width 255 height 34
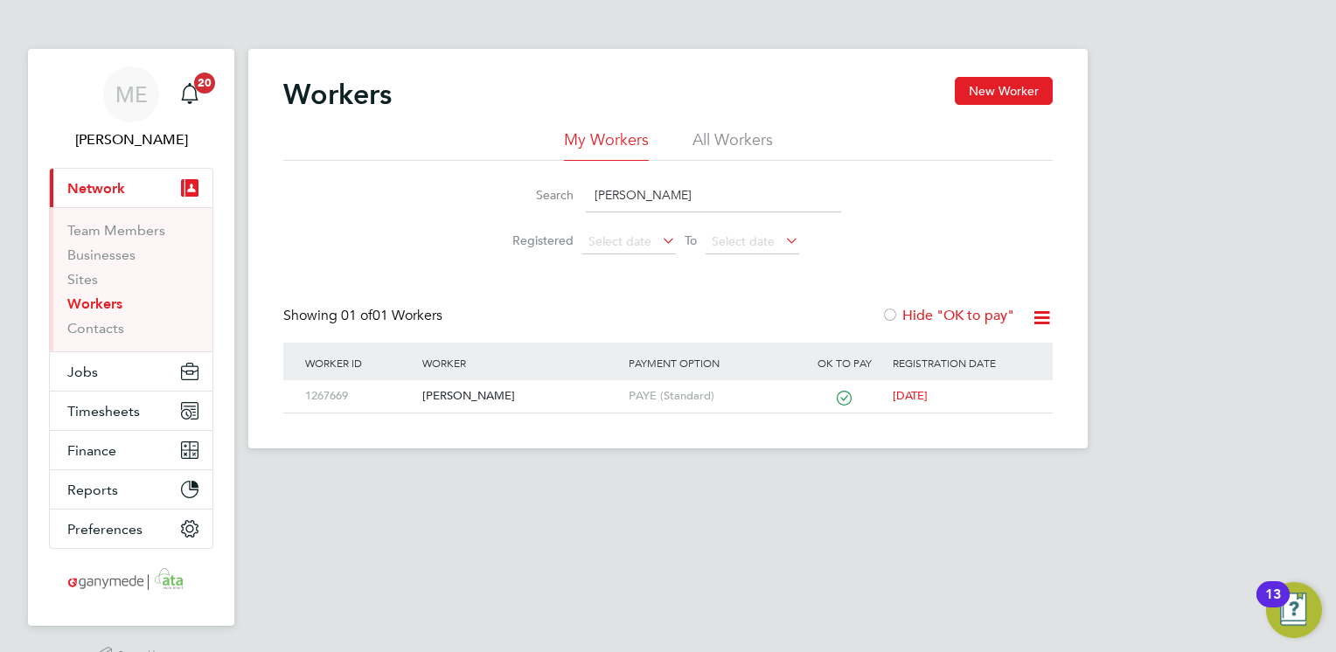
type input "adam sob"
click at [171, 184] on button "Current page: Network" at bounding box center [131, 188] width 163 height 38
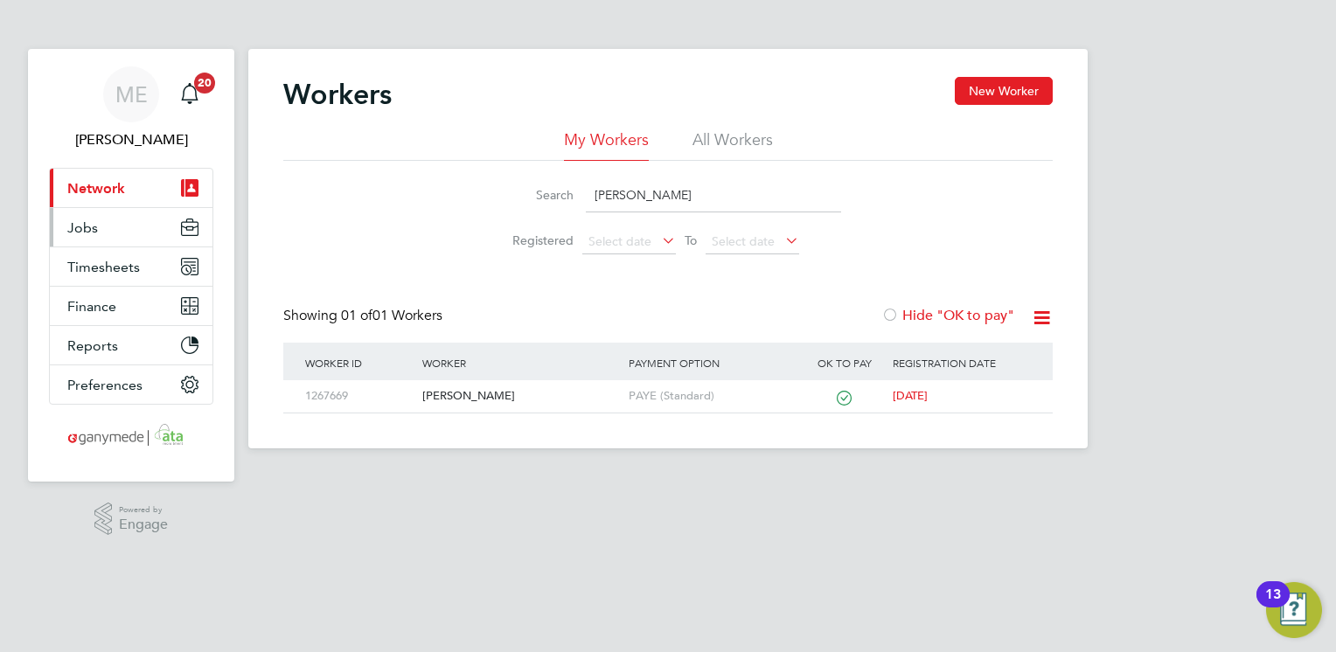
click at [101, 229] on button "Jobs" at bounding box center [131, 227] width 163 height 38
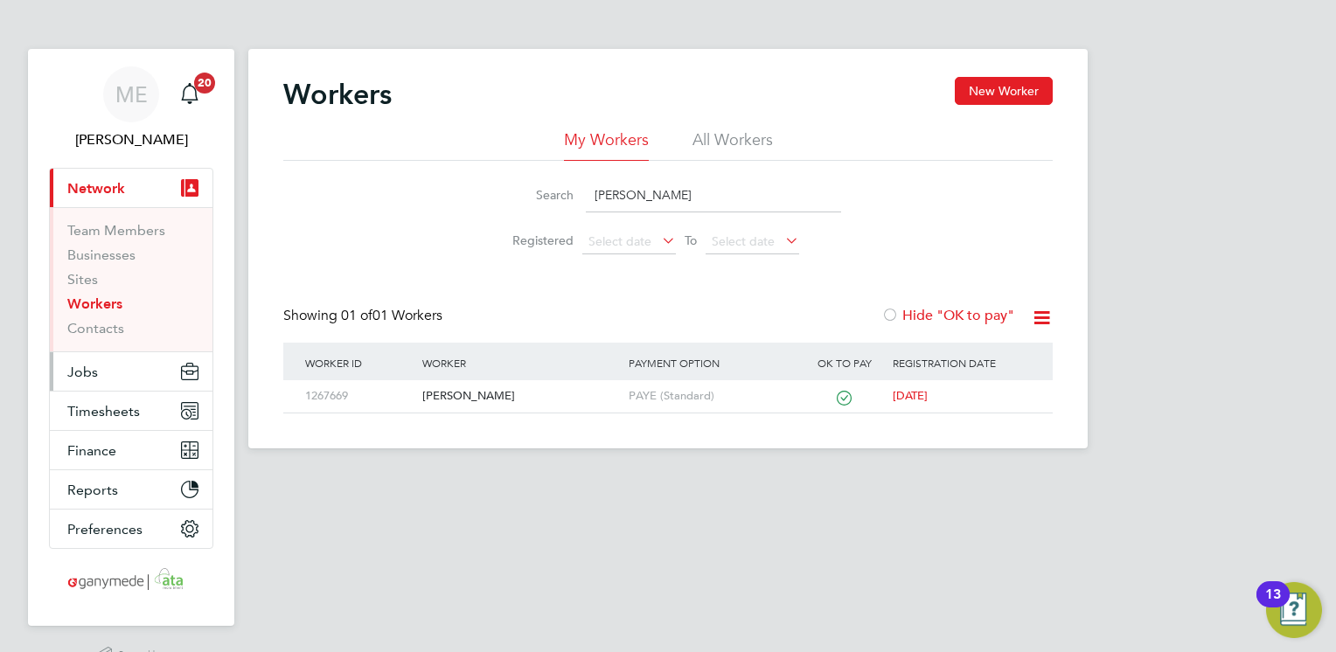
click at [115, 373] on button "Jobs" at bounding box center [131, 371] width 163 height 38
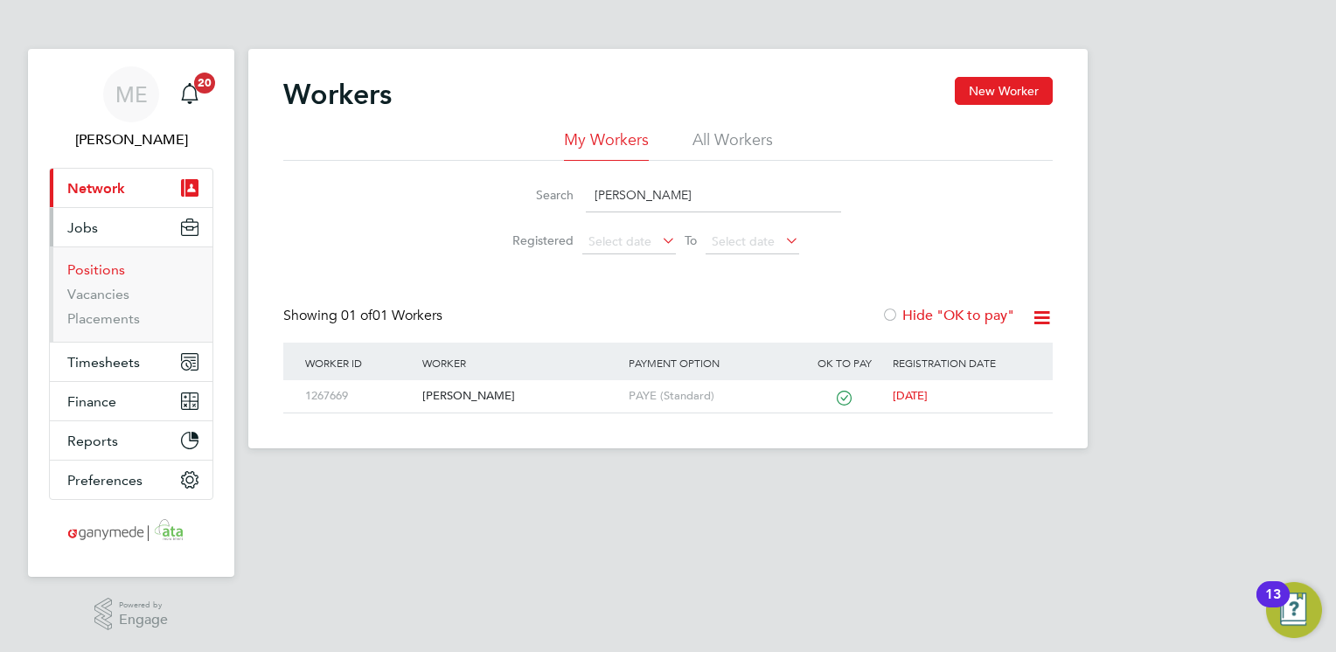
click at [94, 264] on link "Positions" at bounding box center [96, 270] width 58 height 17
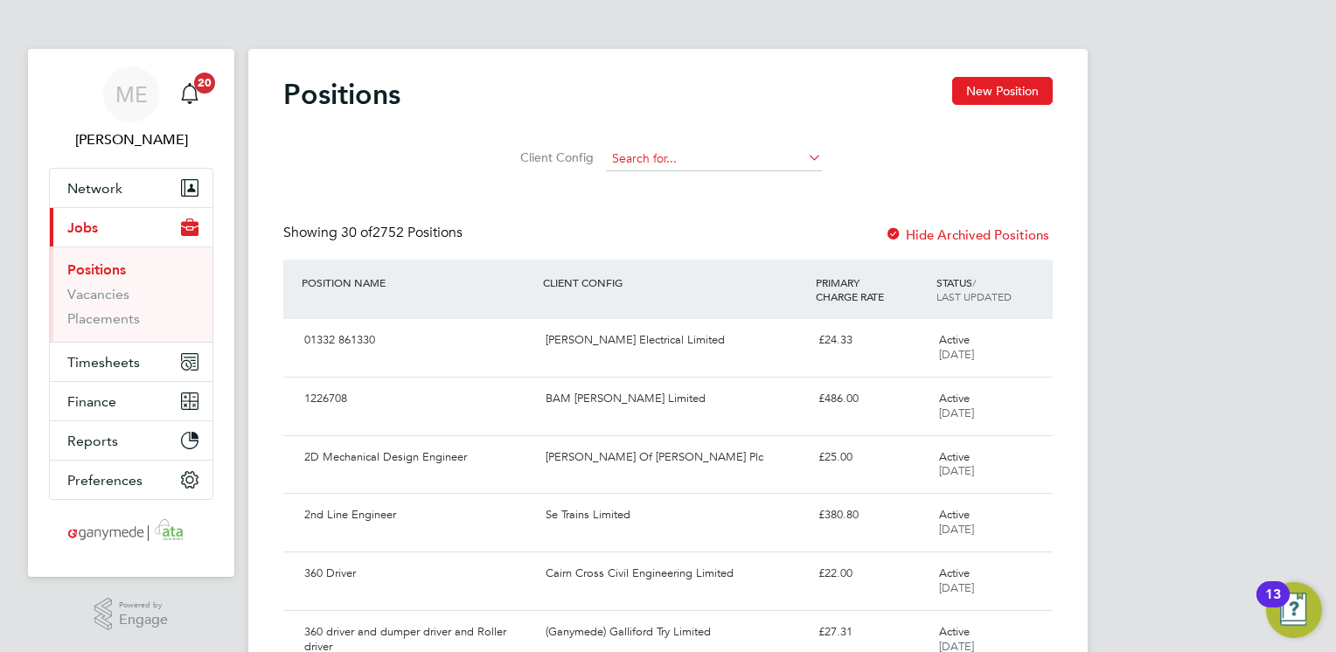
click at [617, 161] on input at bounding box center [714, 159] width 216 height 24
type input "s"
click at [983, 94] on button "New Position" at bounding box center [1002, 91] width 101 height 28
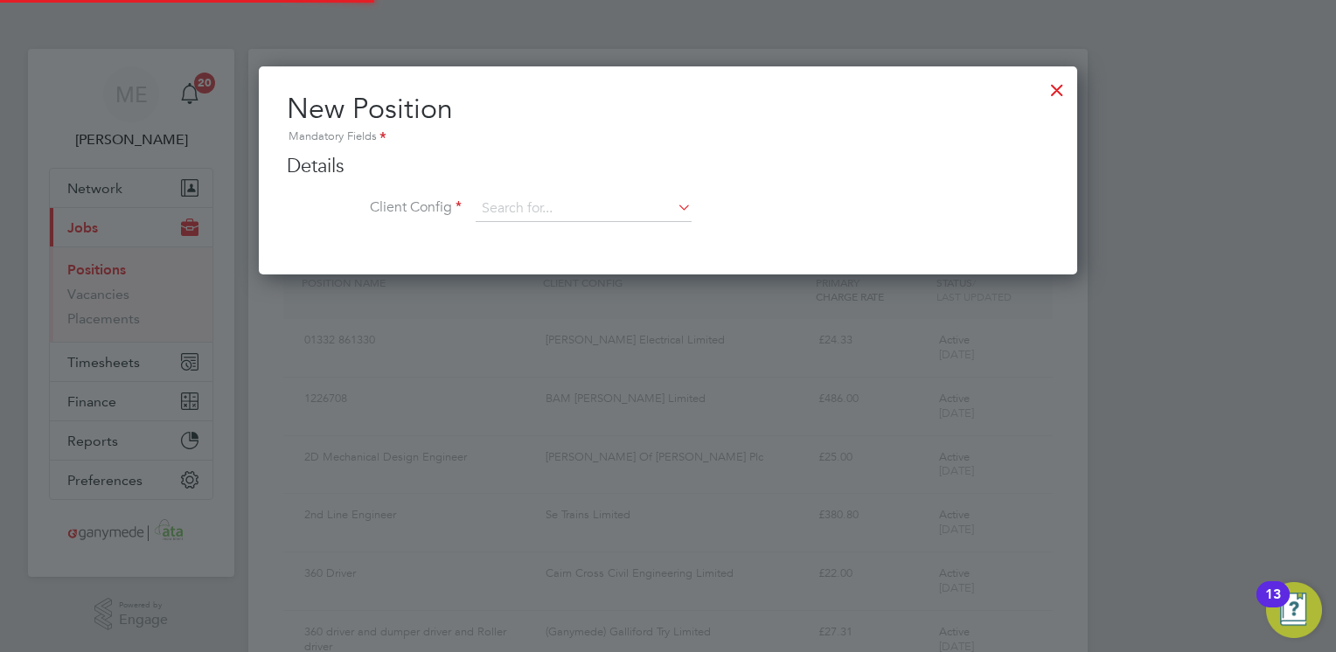
scroll to position [208, 819]
click at [553, 201] on input at bounding box center [584, 209] width 216 height 26
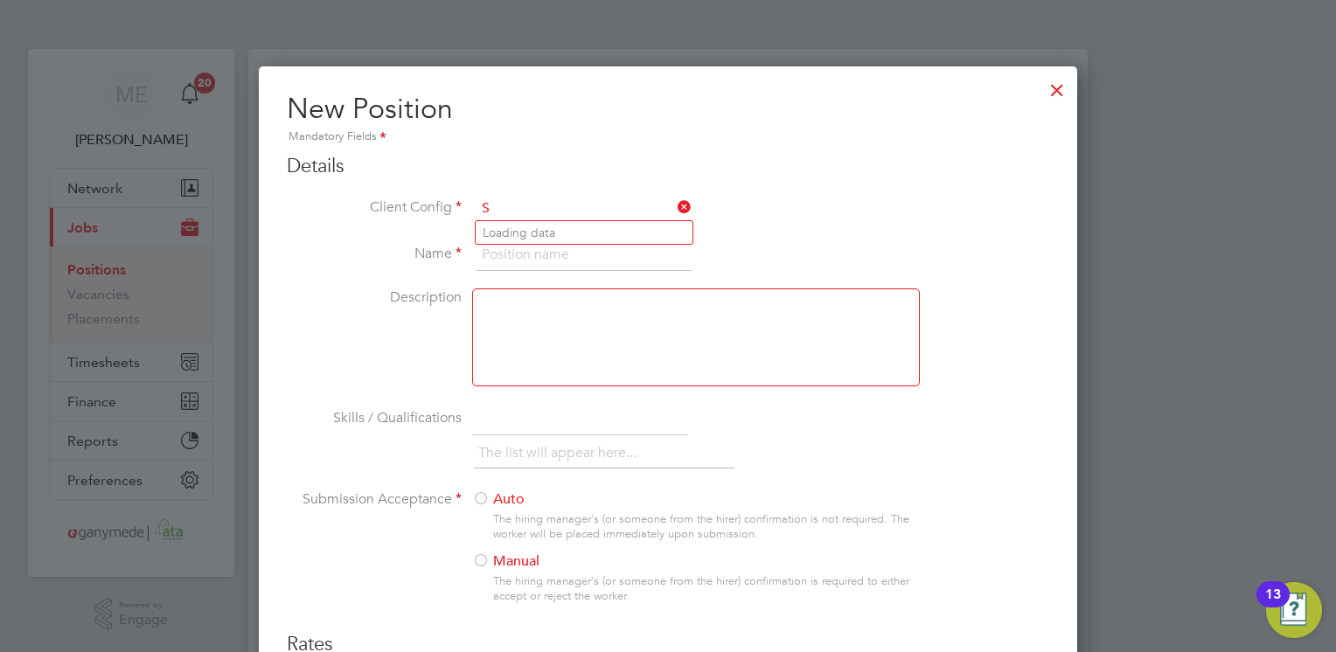
scroll to position [945, 819]
type input "S"
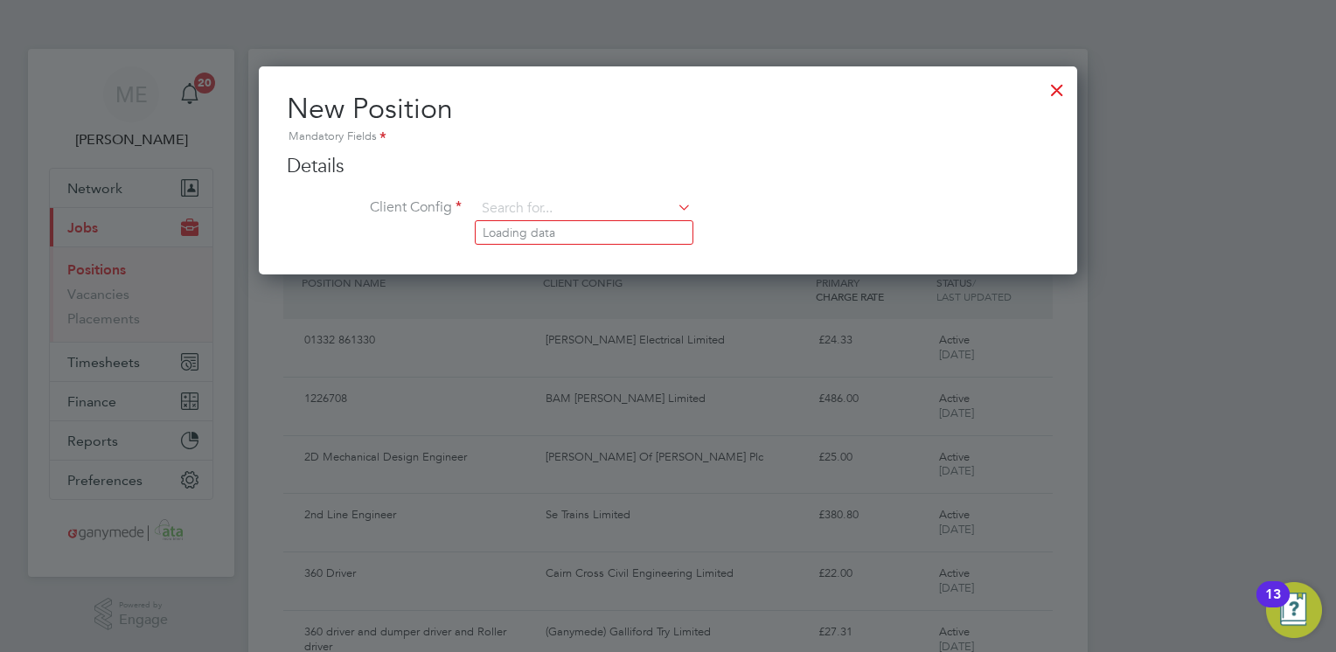
scroll to position [8, 9]
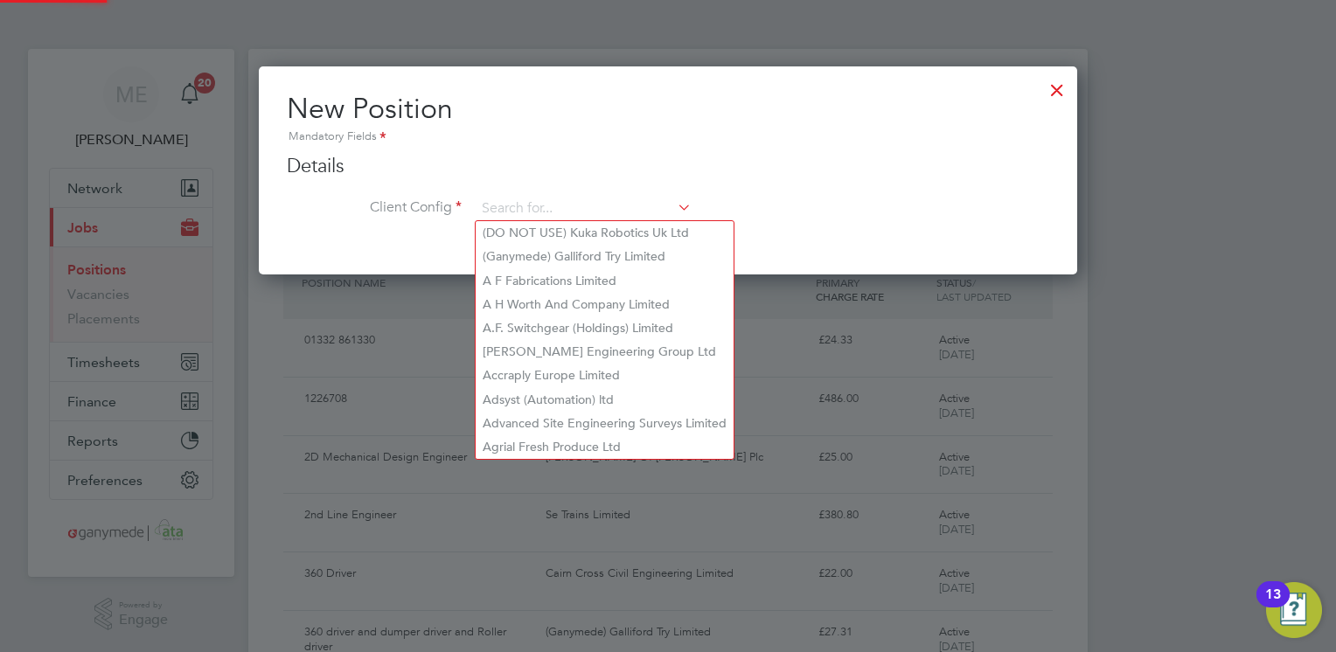
click at [1057, 83] on div at bounding box center [1057, 85] width 31 height 31
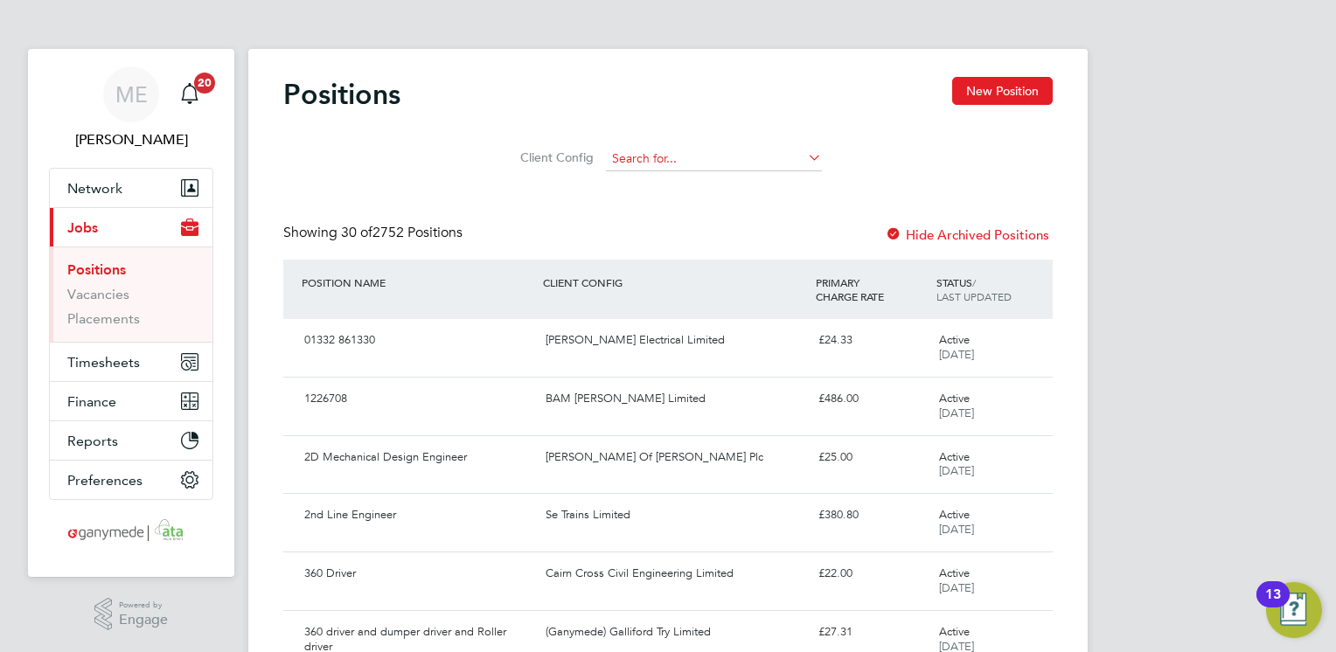
click at [650, 155] on input at bounding box center [714, 159] width 216 height 24
type input "s"
click at [648, 183] on li "Se T rains Limited" at bounding box center [713, 183] width 217 height 24
type input "Se Trains Limited"
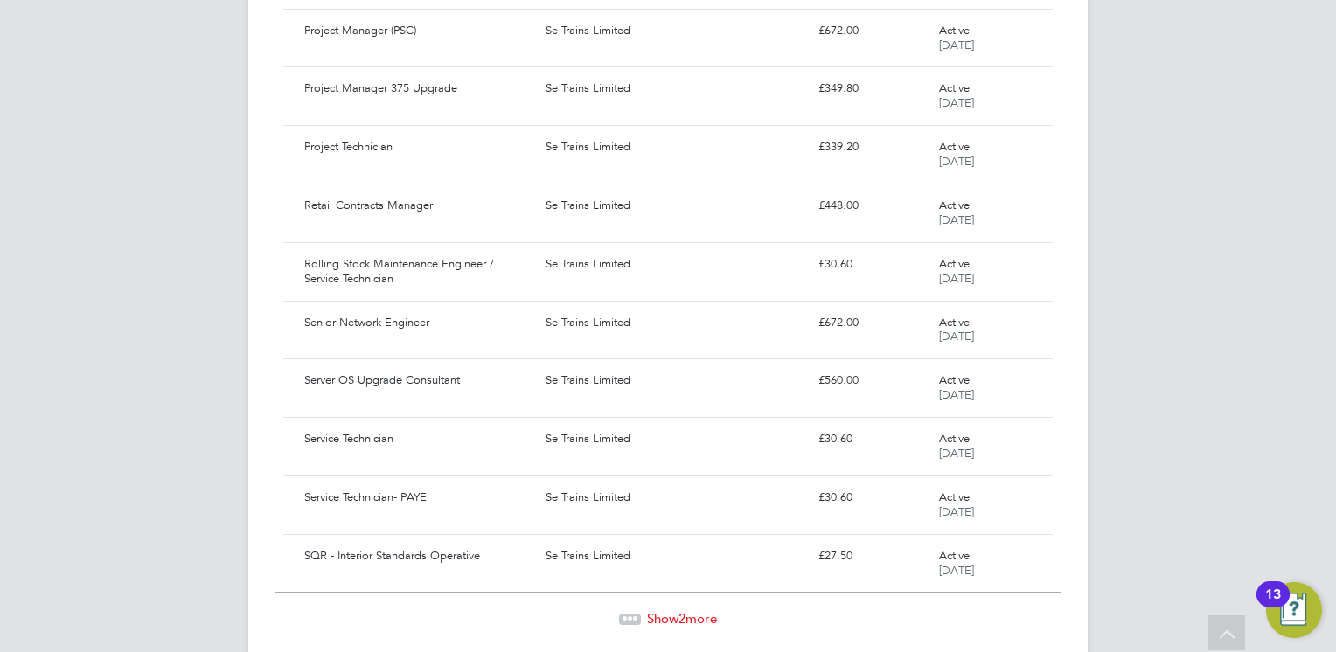
scroll to position [1529, 0]
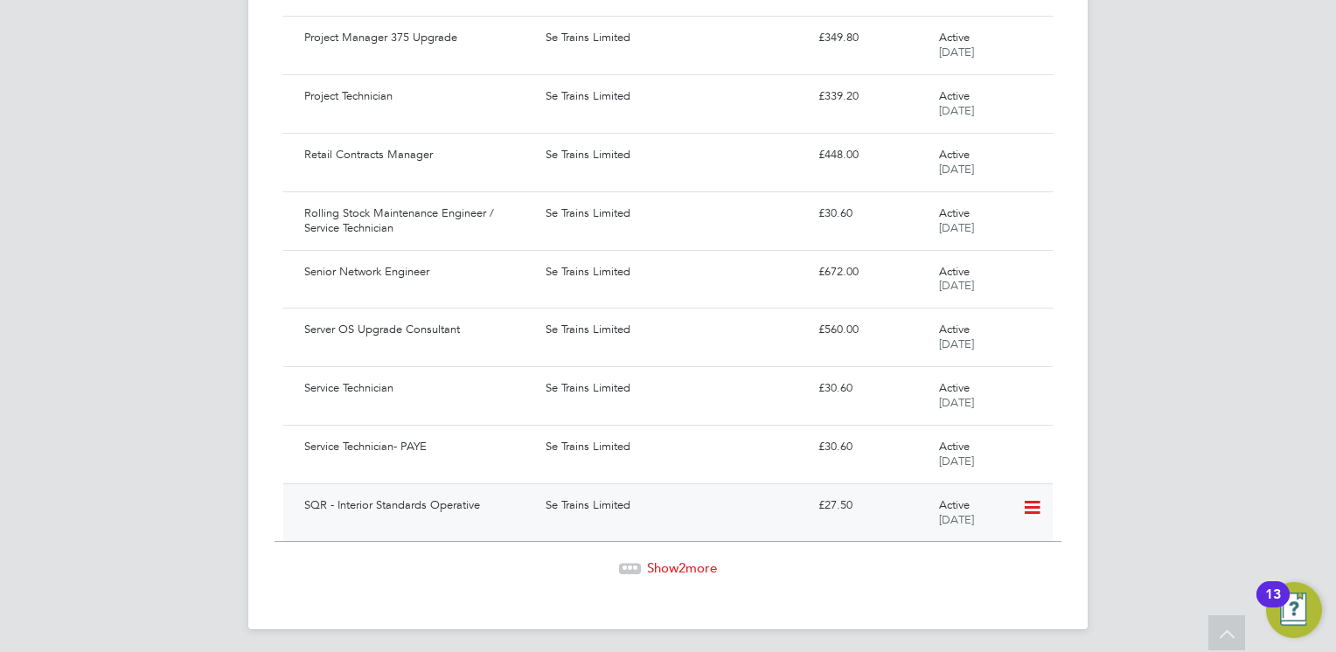
click at [380, 499] on div "SQR - Interior Standards Operative" at bounding box center [417, 506] width 241 height 29
click at [1028, 499] on icon at bounding box center [1030, 508] width 17 height 21
click at [728, 492] on div "Se Trains Limited" at bounding box center [675, 506] width 272 height 29
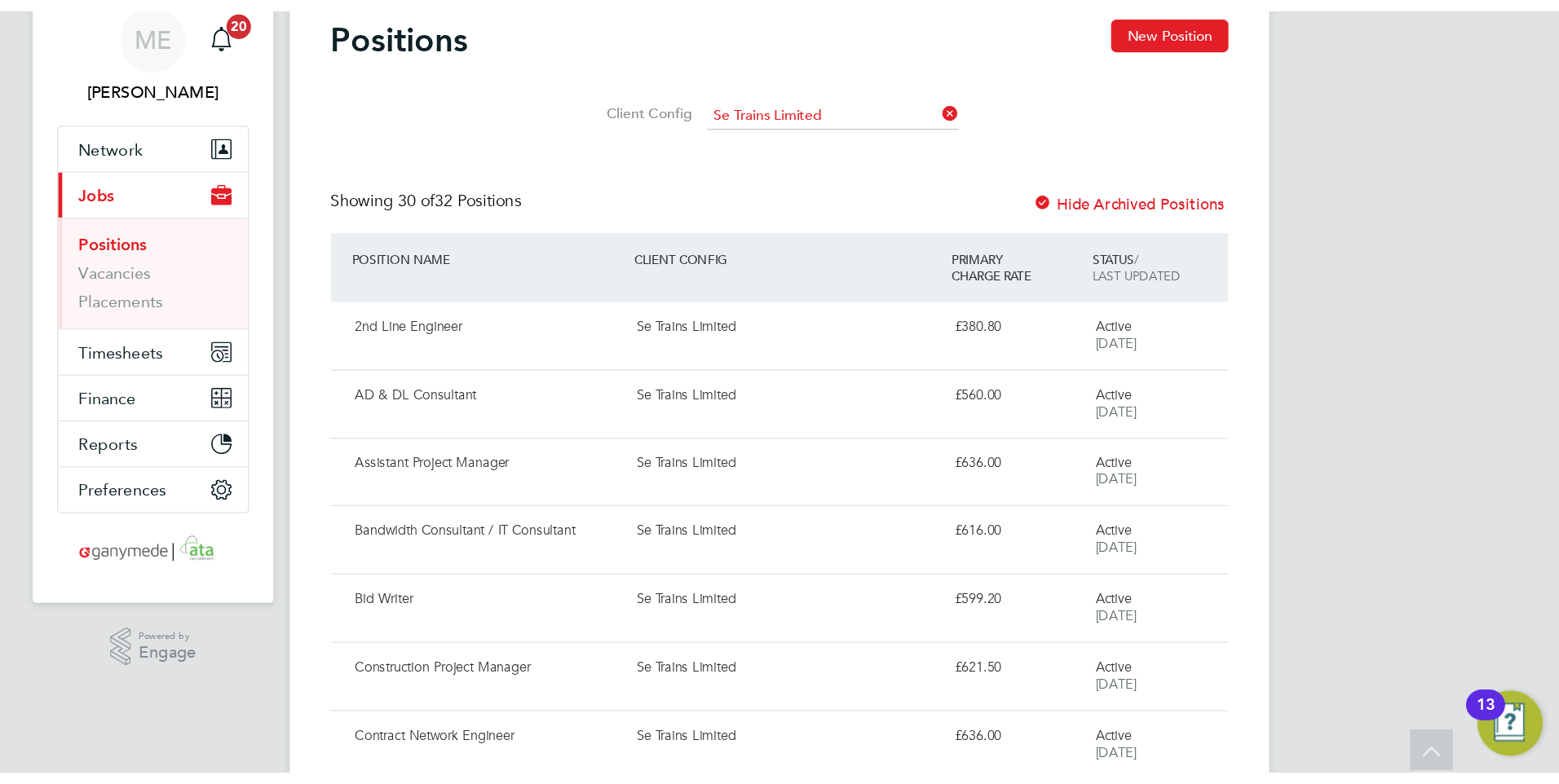
scroll to position [0, 0]
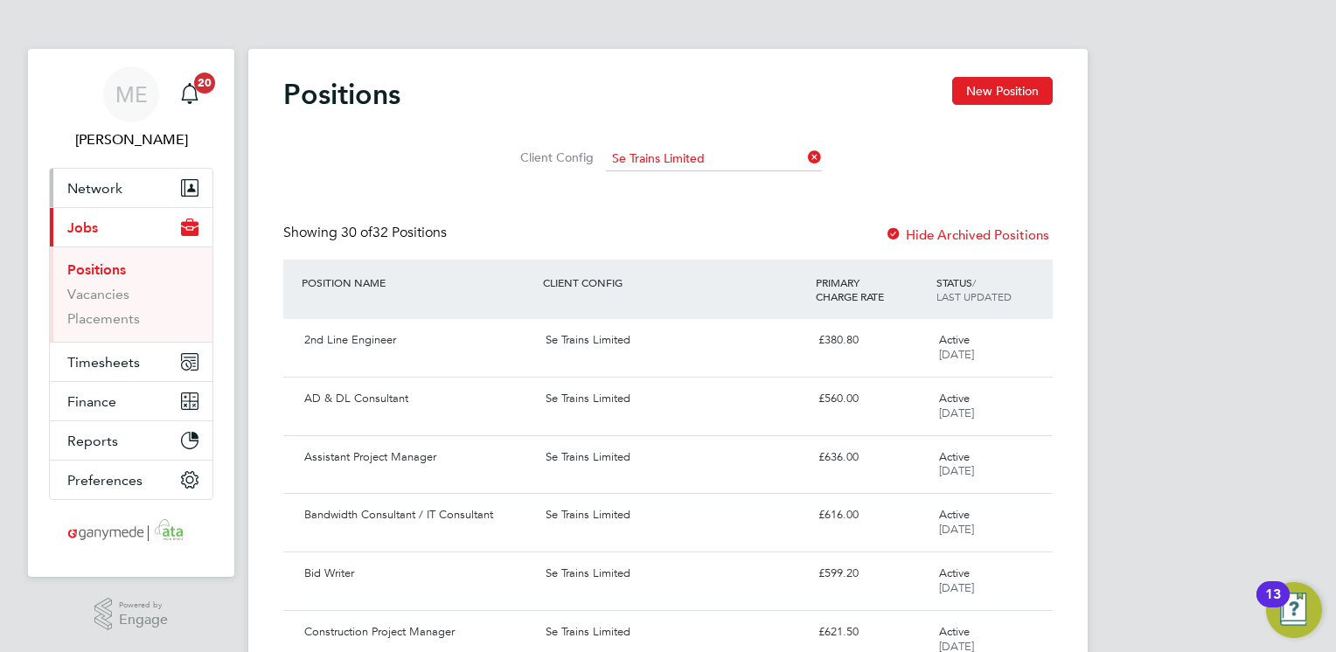
click at [143, 183] on button "Network" at bounding box center [131, 188] width 163 height 38
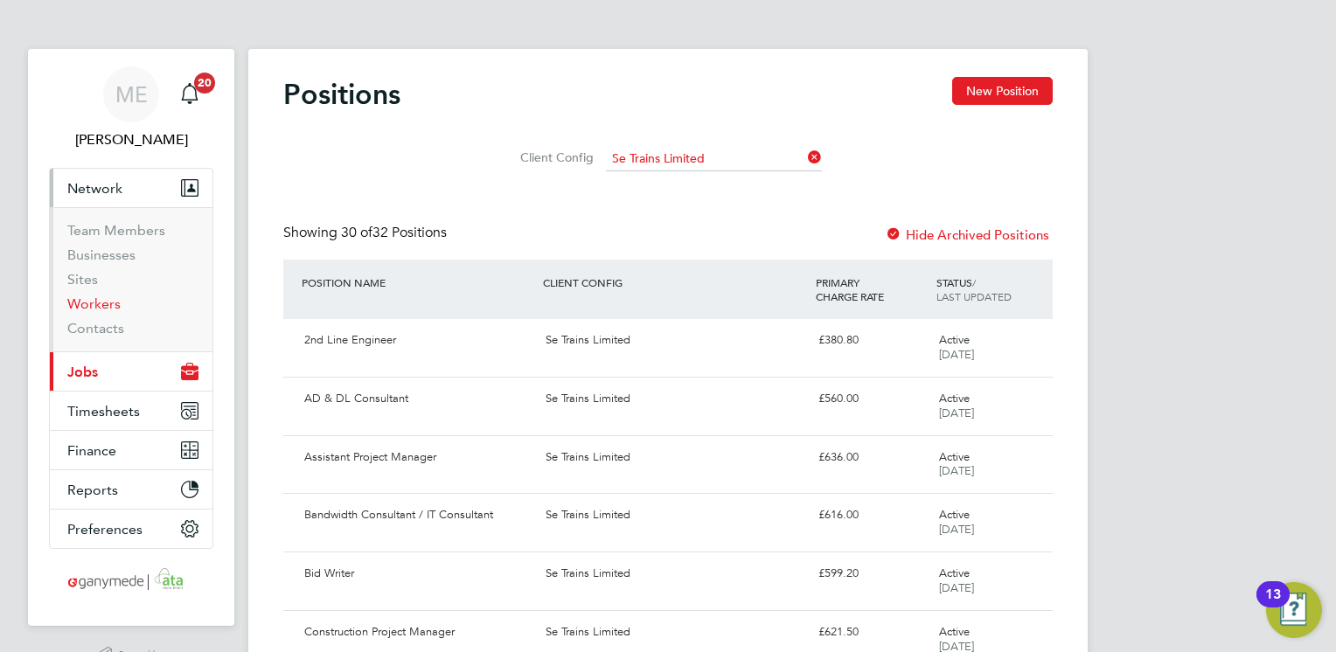
click at [88, 299] on link "Workers" at bounding box center [93, 304] width 53 height 17
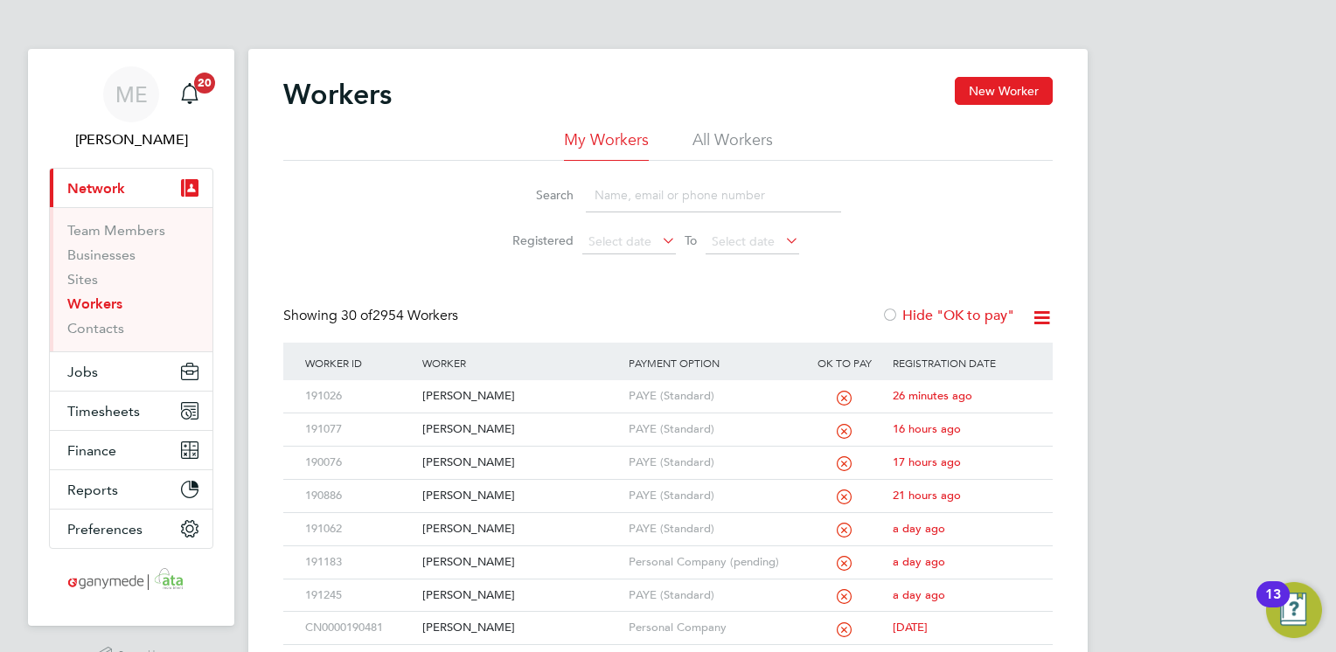
click at [633, 190] on input at bounding box center [713, 195] width 255 height 34
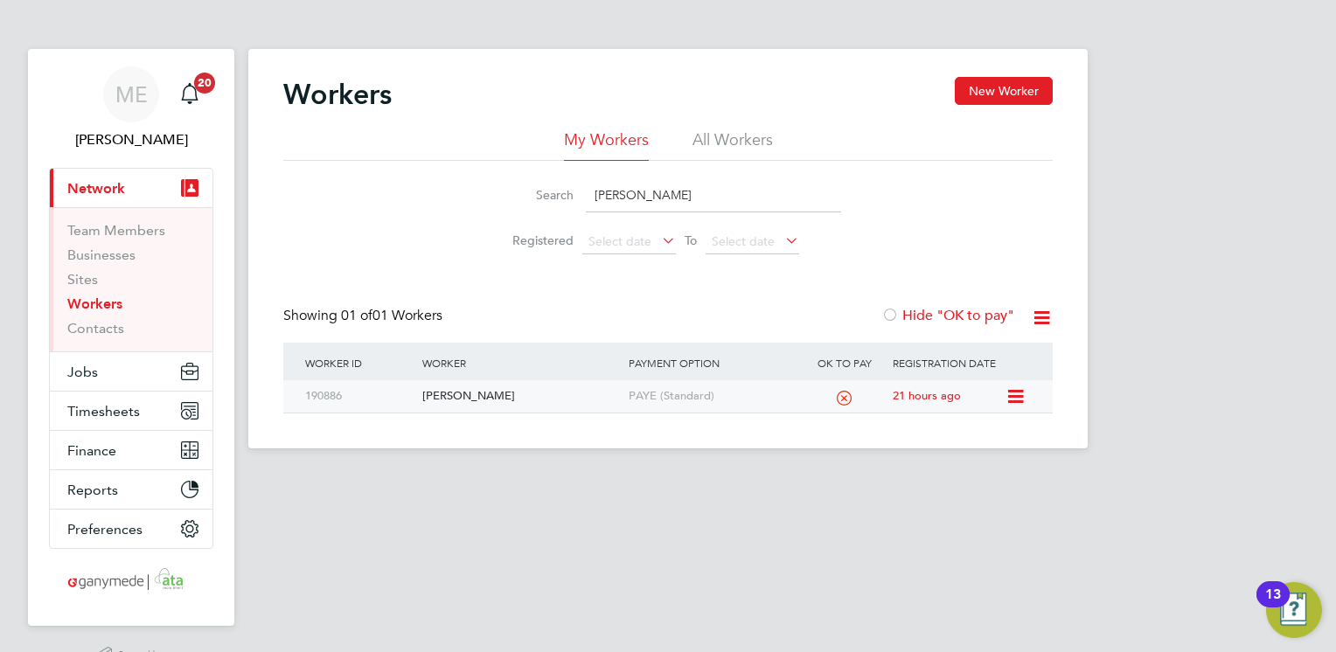
type input "hollie"
click at [527, 394] on div "Hollie Mason" at bounding box center [521, 396] width 206 height 32
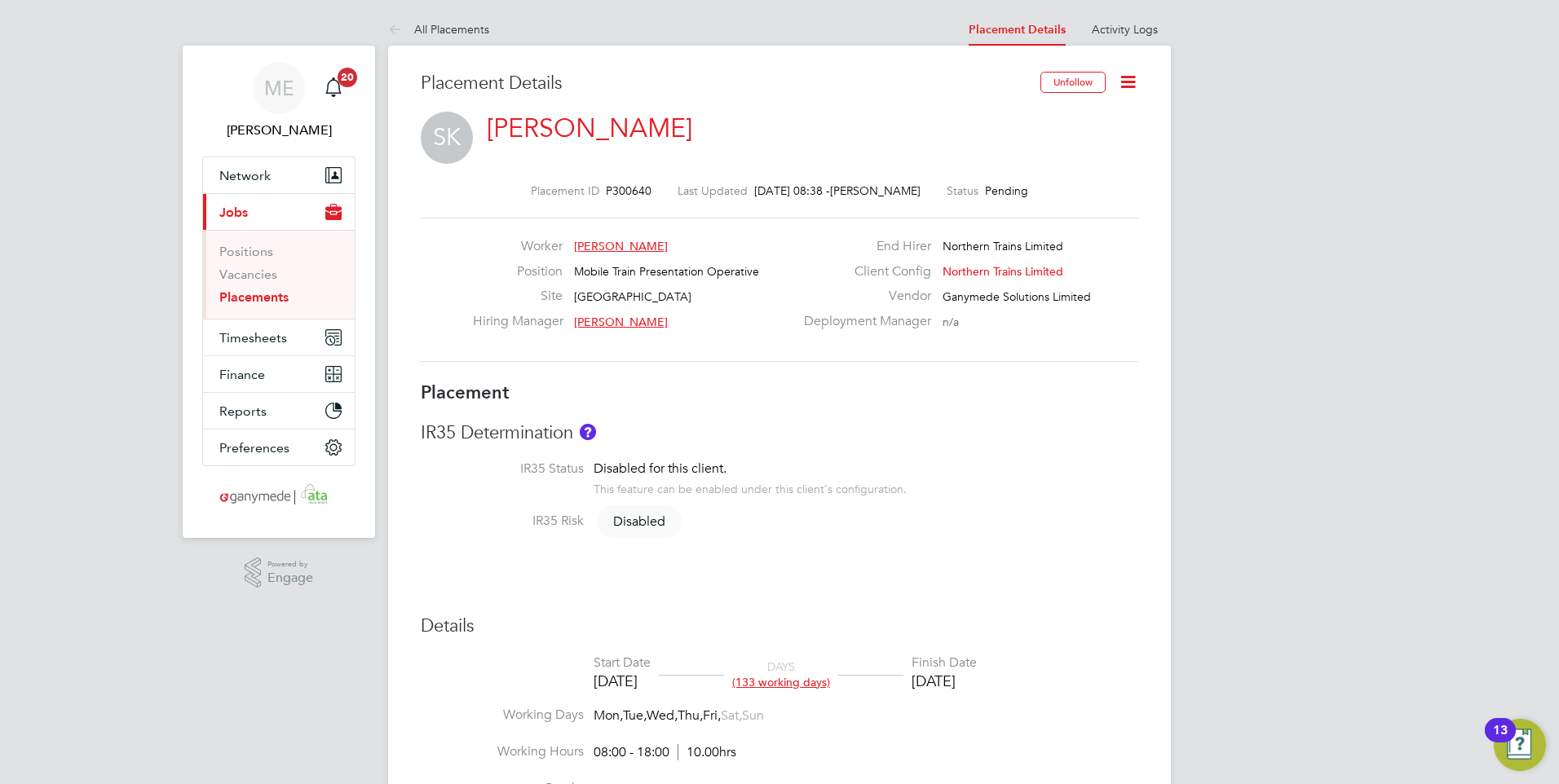
click at [1122, 81] on icon at bounding box center [1128, 82] width 21 height 21
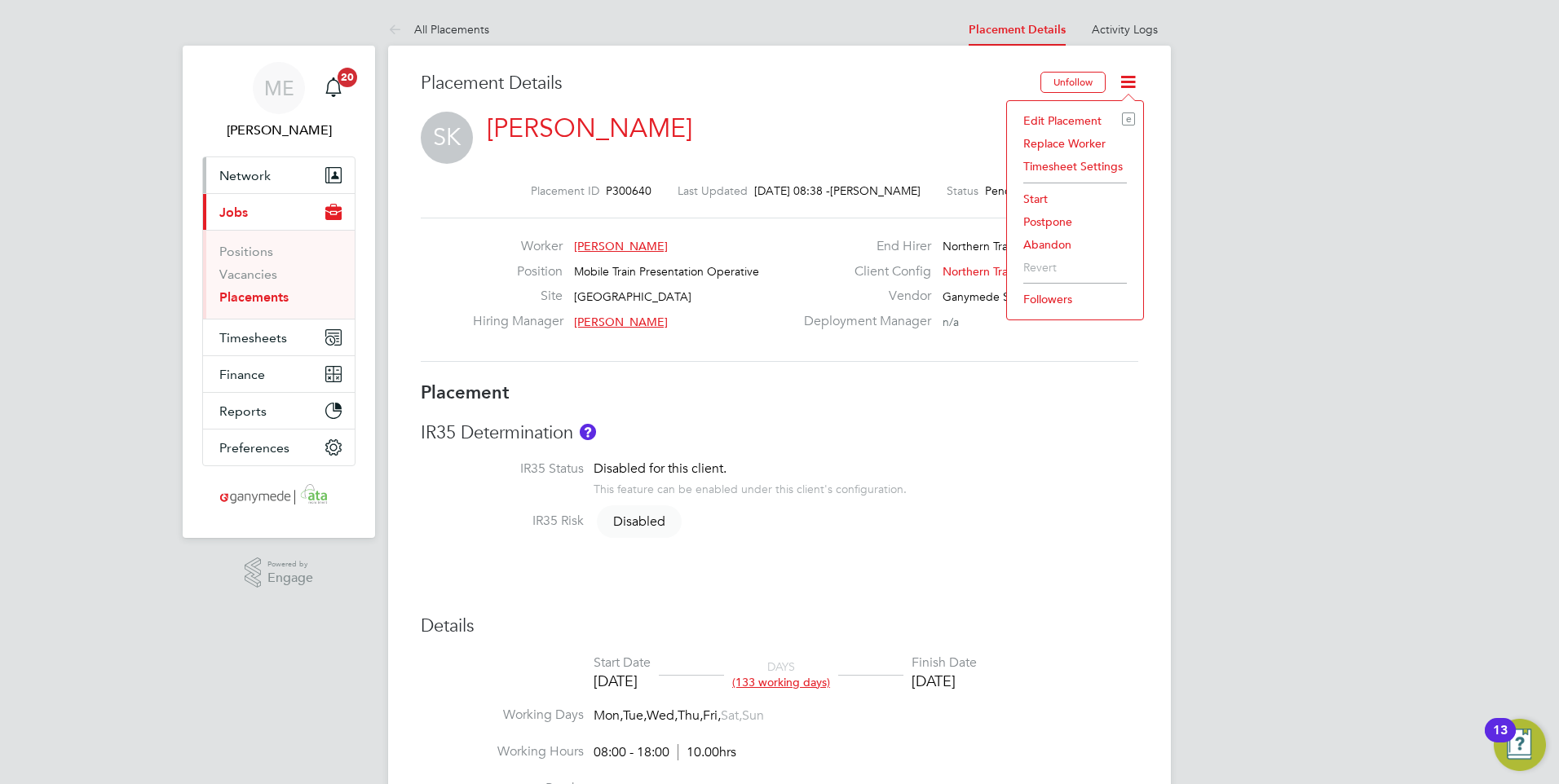
click at [261, 166] on button "Network" at bounding box center [279, 175] width 152 height 35
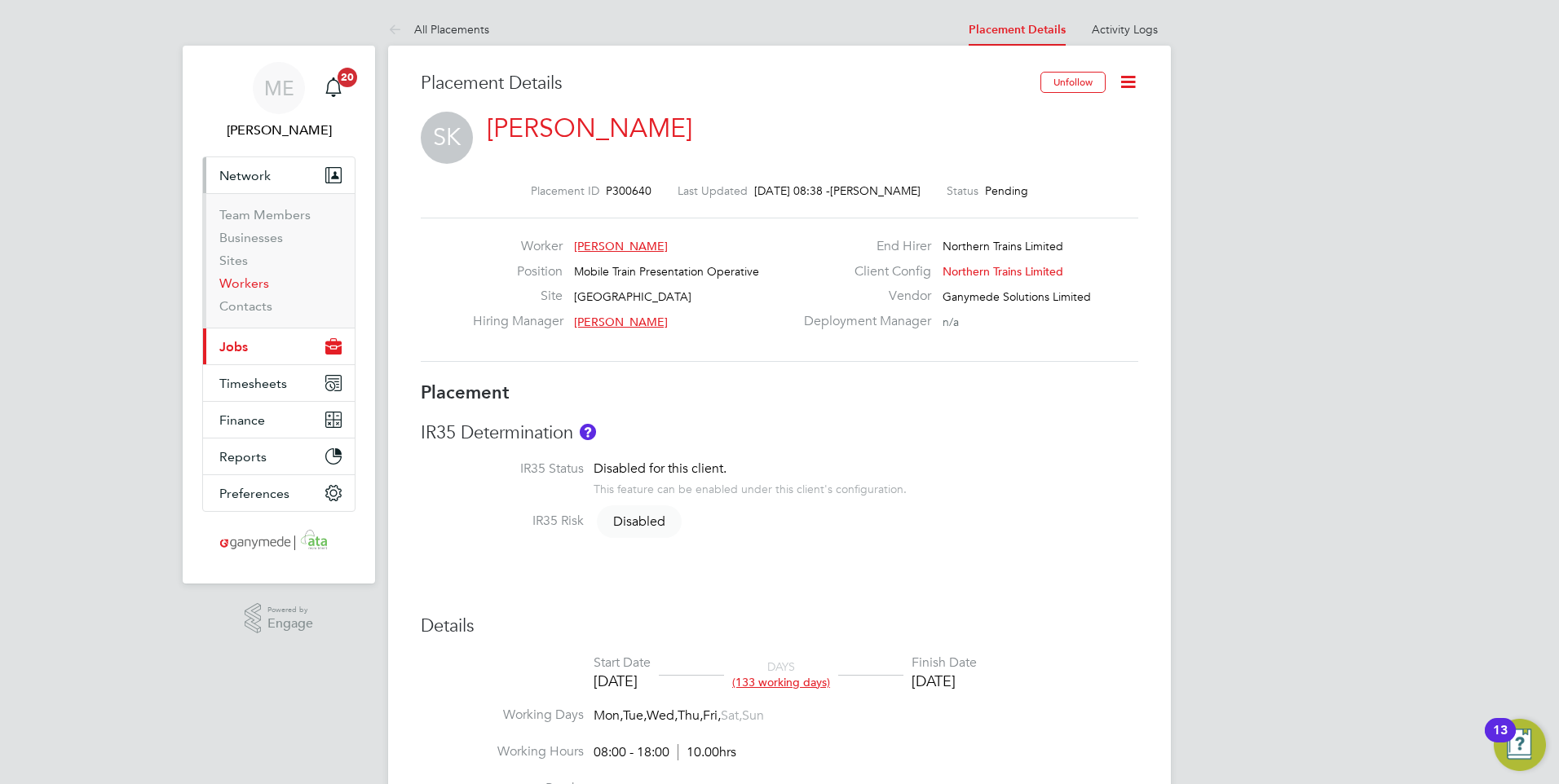
click at [253, 282] on link "Workers" at bounding box center [243, 283] width 49 height 16
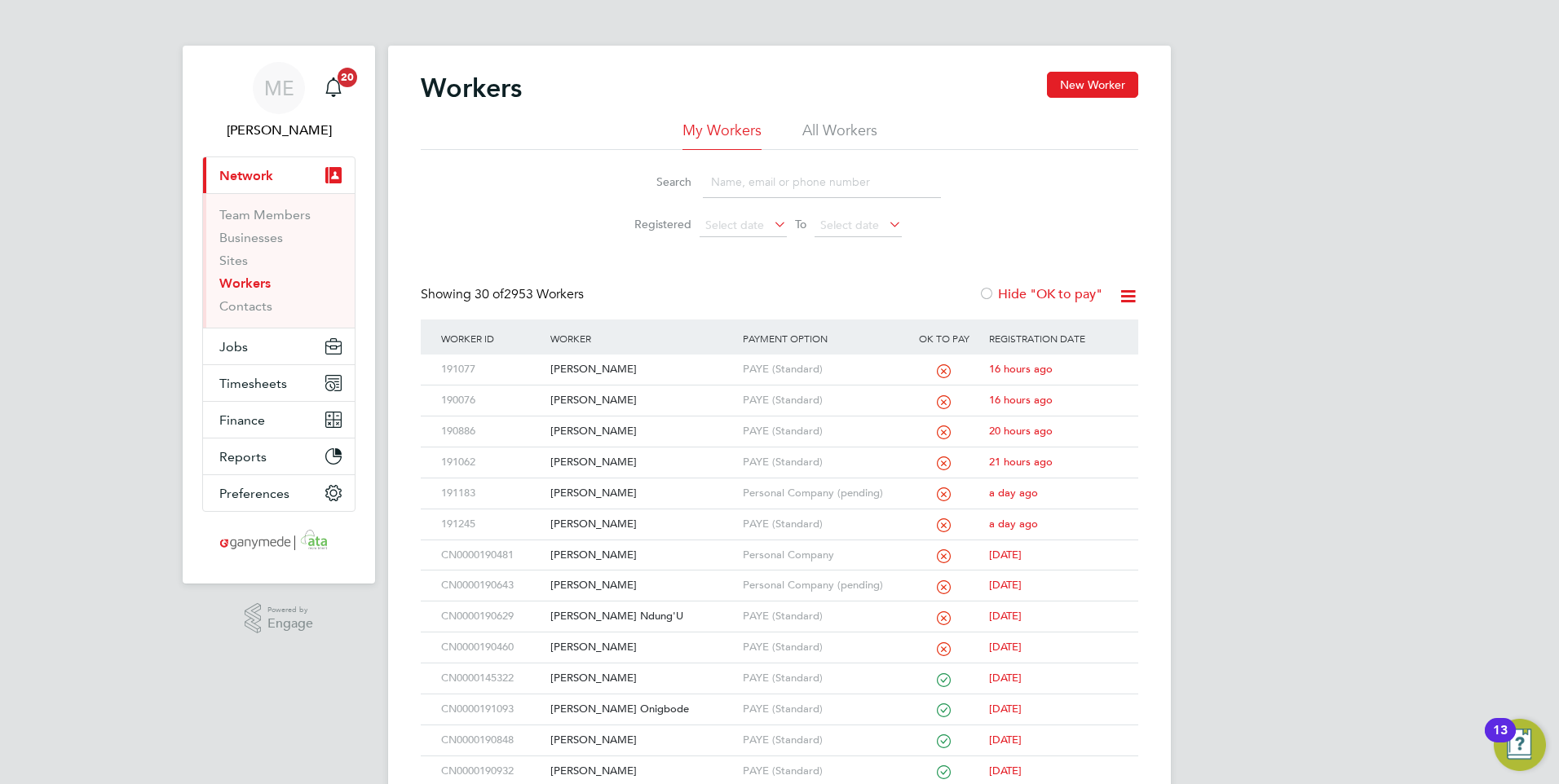
click at [767, 189] on input at bounding box center [821, 182] width 238 height 32
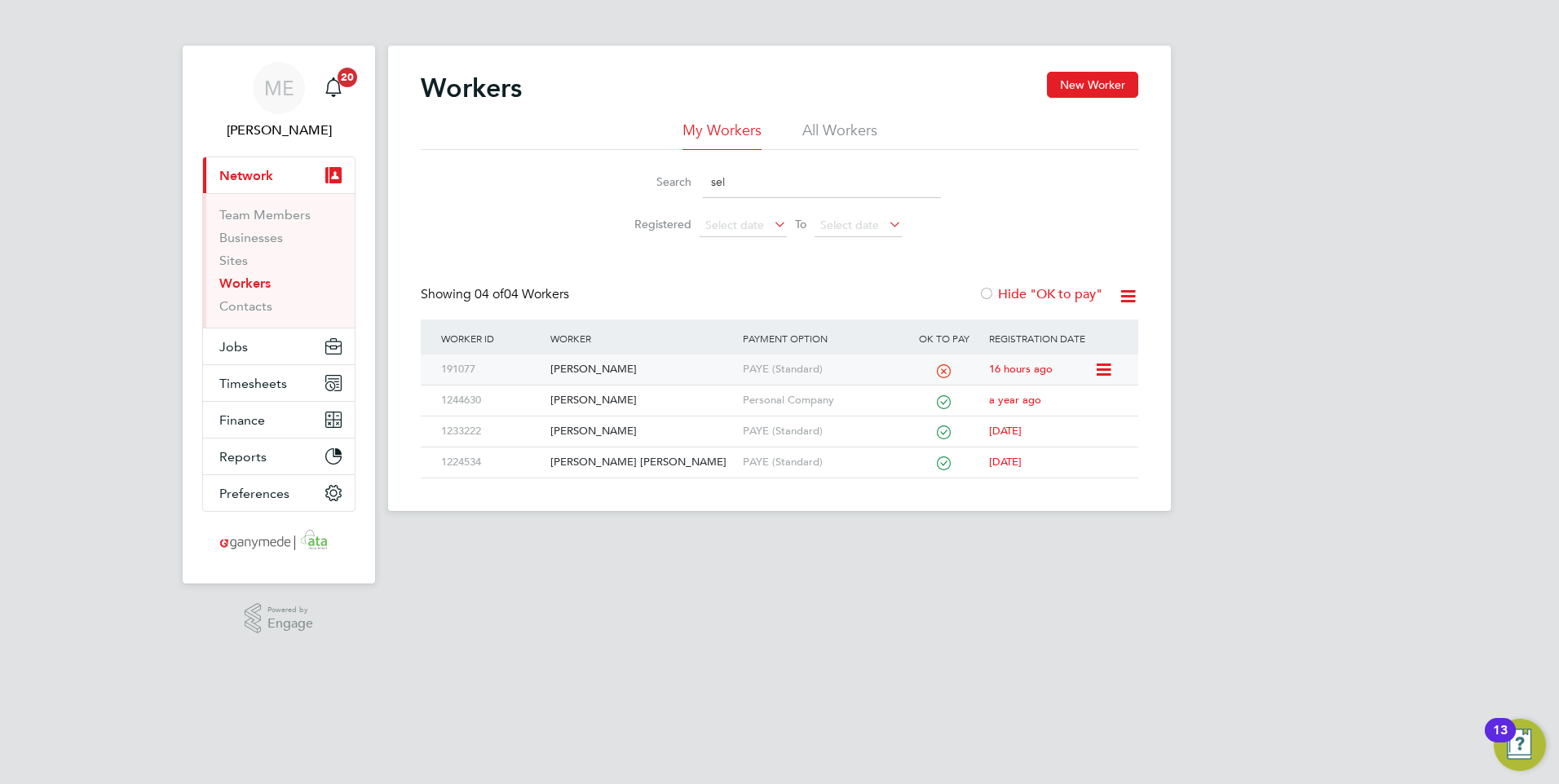
type input "sel"
click at [679, 364] on div "[PERSON_NAME]" at bounding box center [642, 369] width 192 height 30
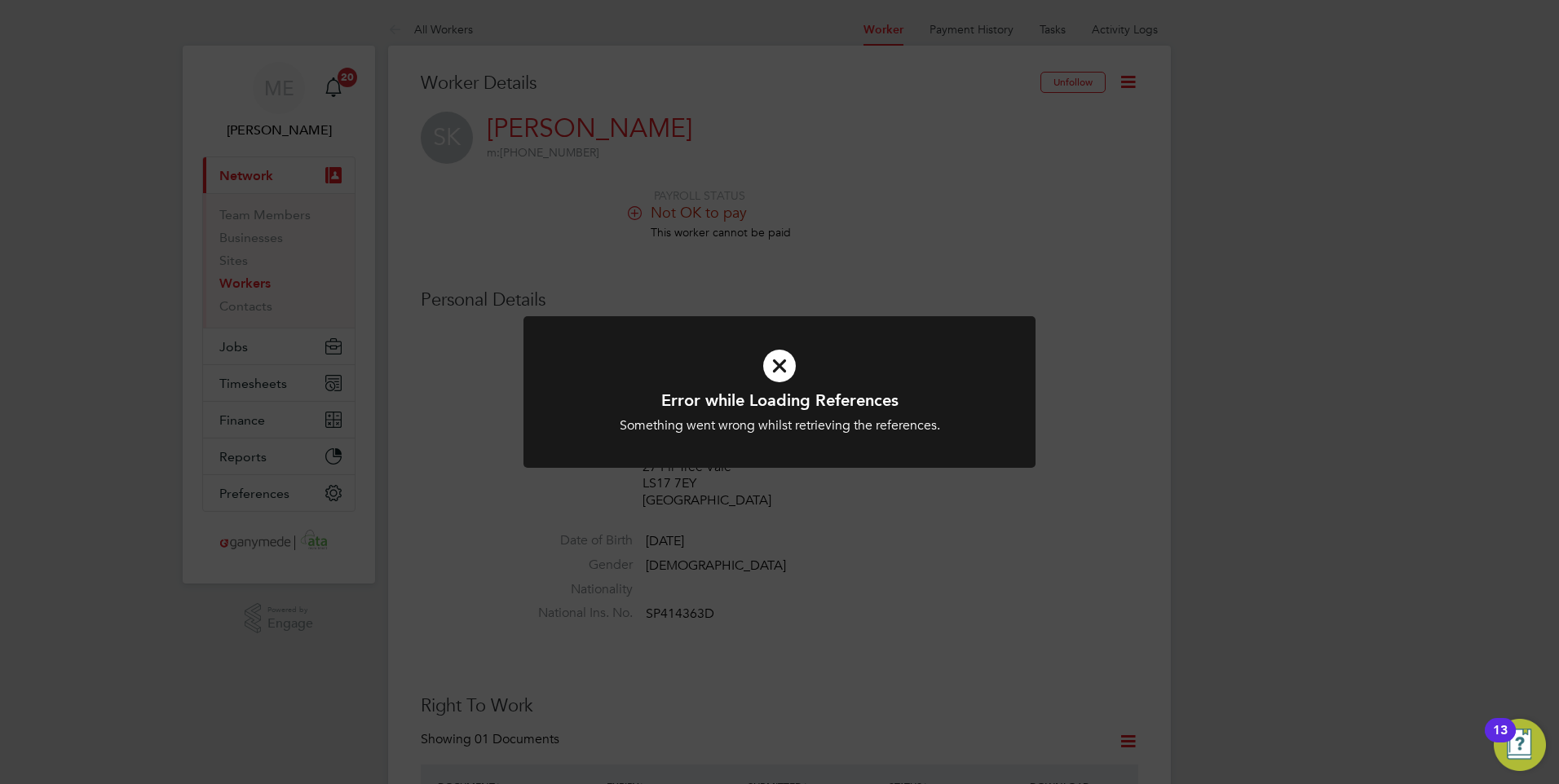
click at [781, 354] on icon at bounding box center [780, 366] width 424 height 63
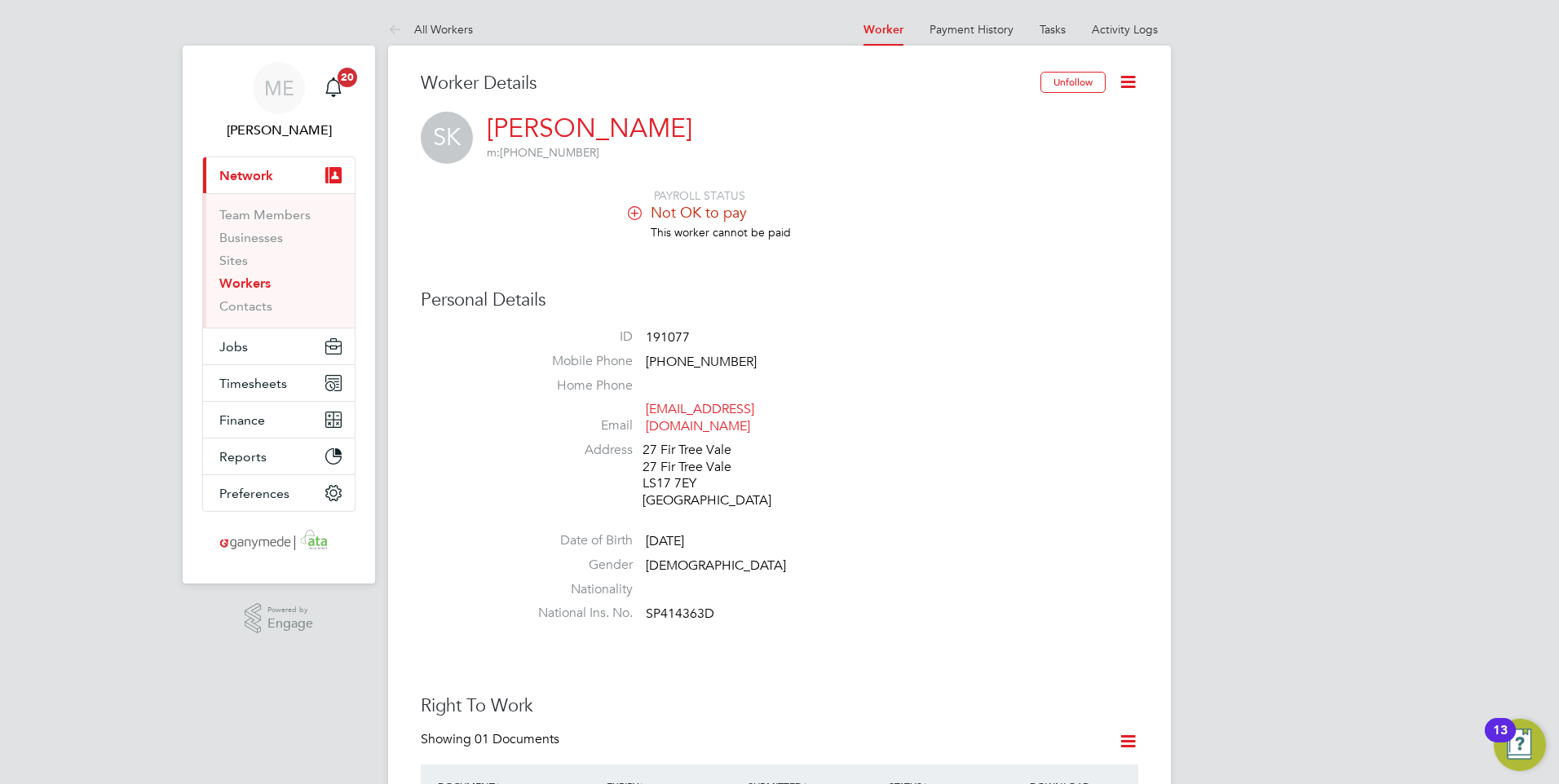
click at [763, 241] on li "This worker cannot be paid" at bounding box center [828, 240] width 620 height 31
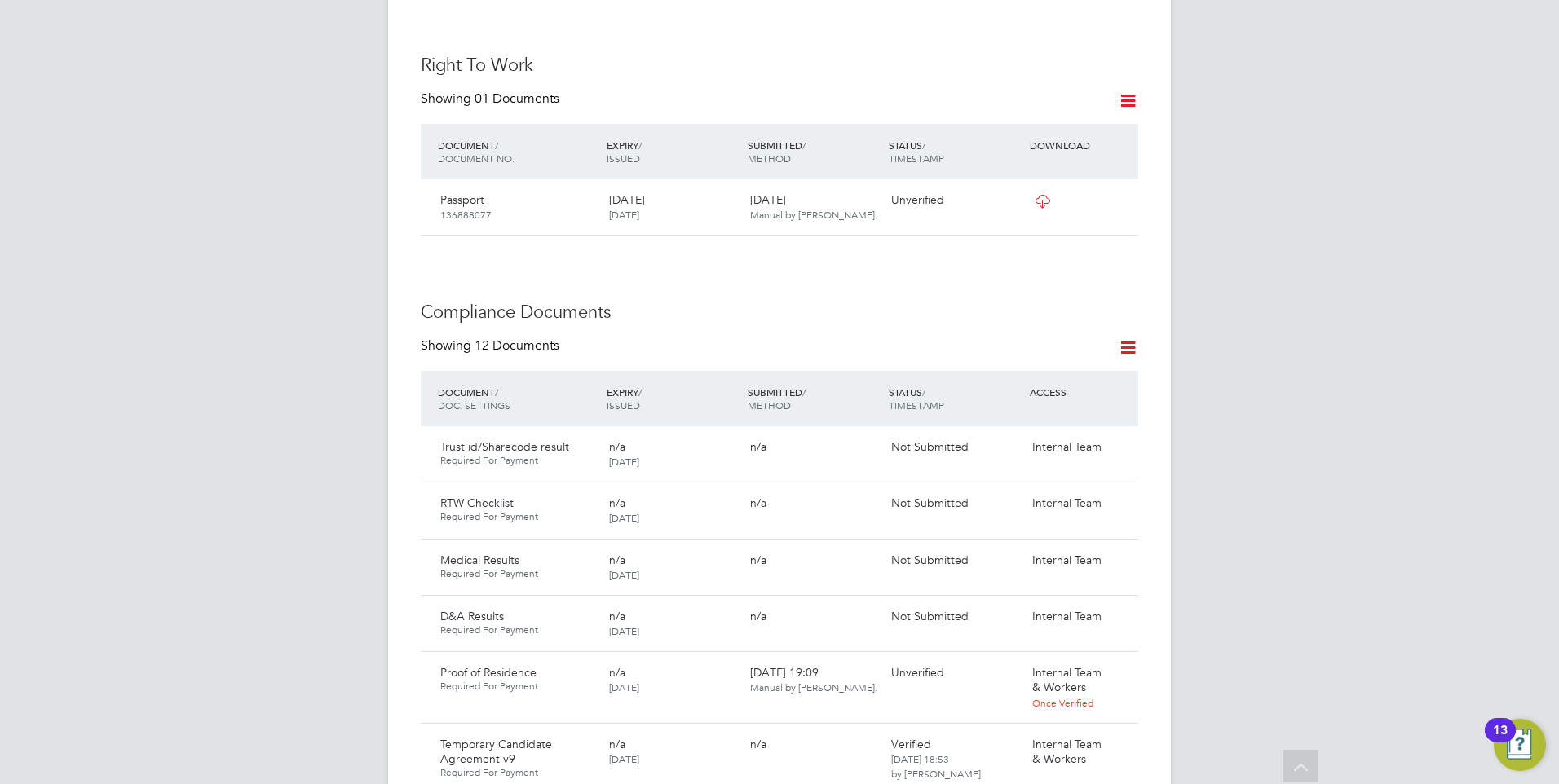
scroll to position [653, 0]
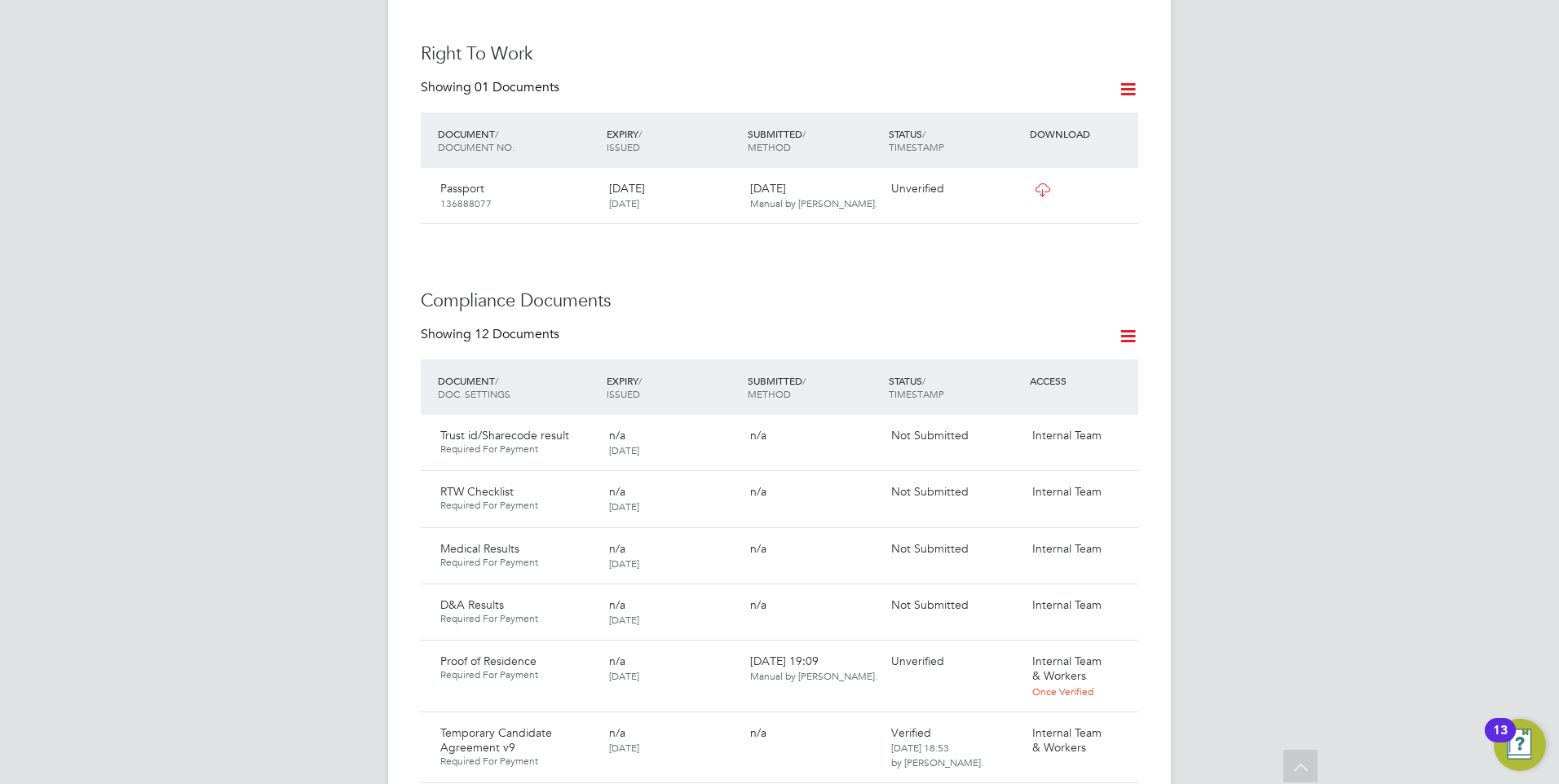
click at [1133, 326] on icon at bounding box center [1128, 337] width 21 height 21
click at [780, 263] on div "Worker Details Unfollow SK Selcukhan Kirac m: +44 7935 185296 PAYROLL STATUS No…" at bounding box center [780, 764] width 718 height 2690
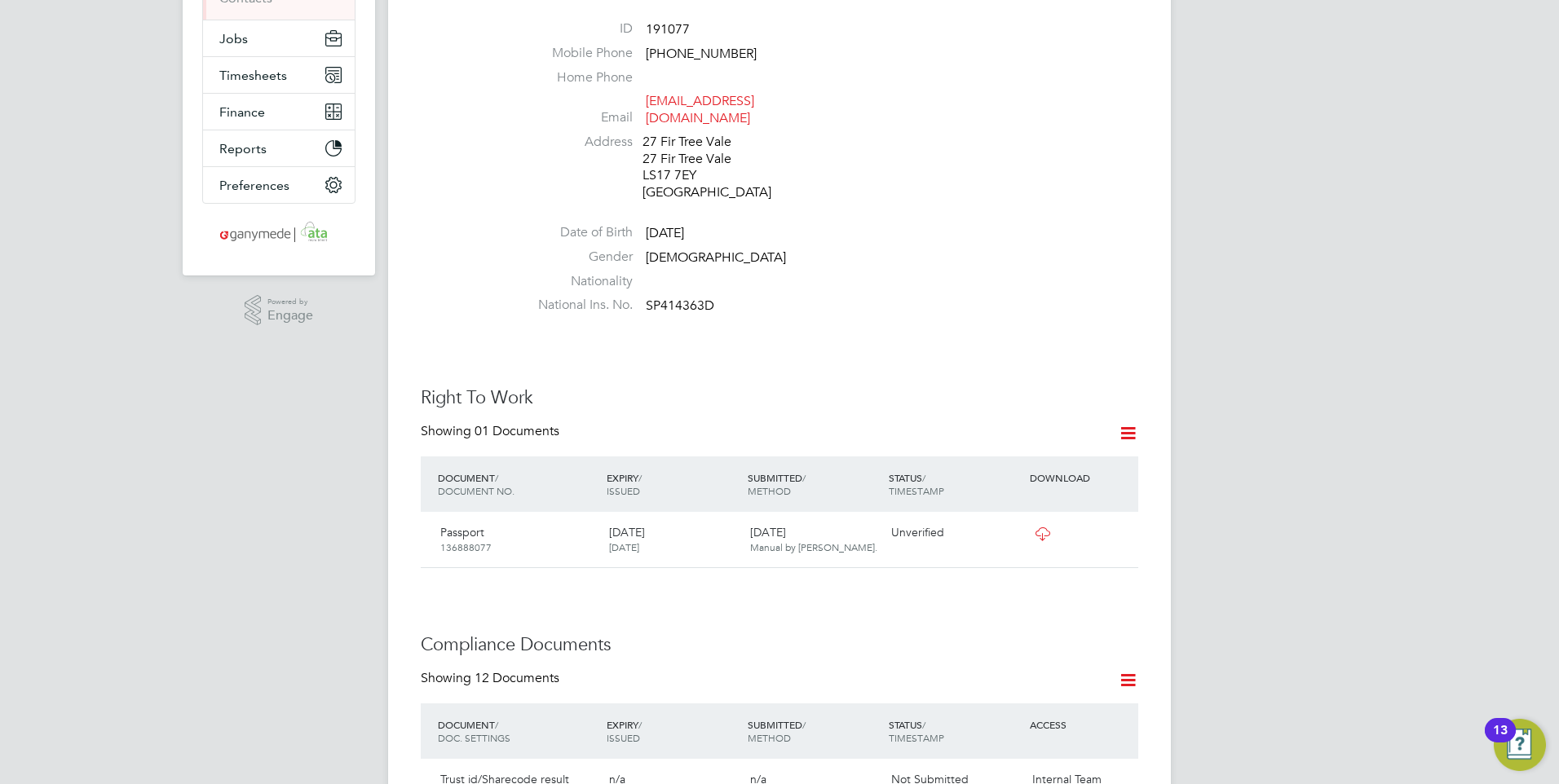
scroll to position [489, 0]
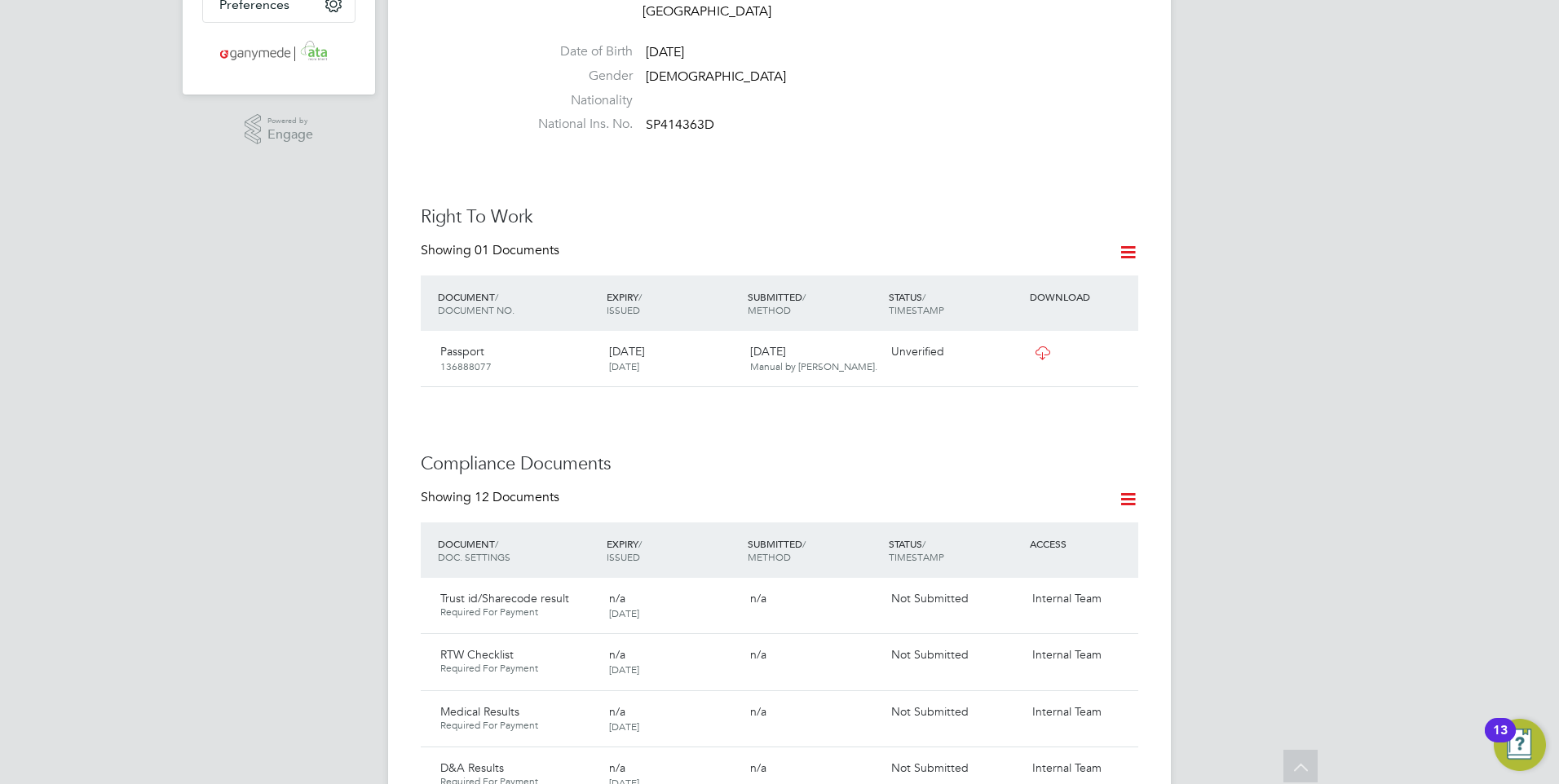
click at [1128, 489] on icon at bounding box center [1128, 500] width 21 height 21
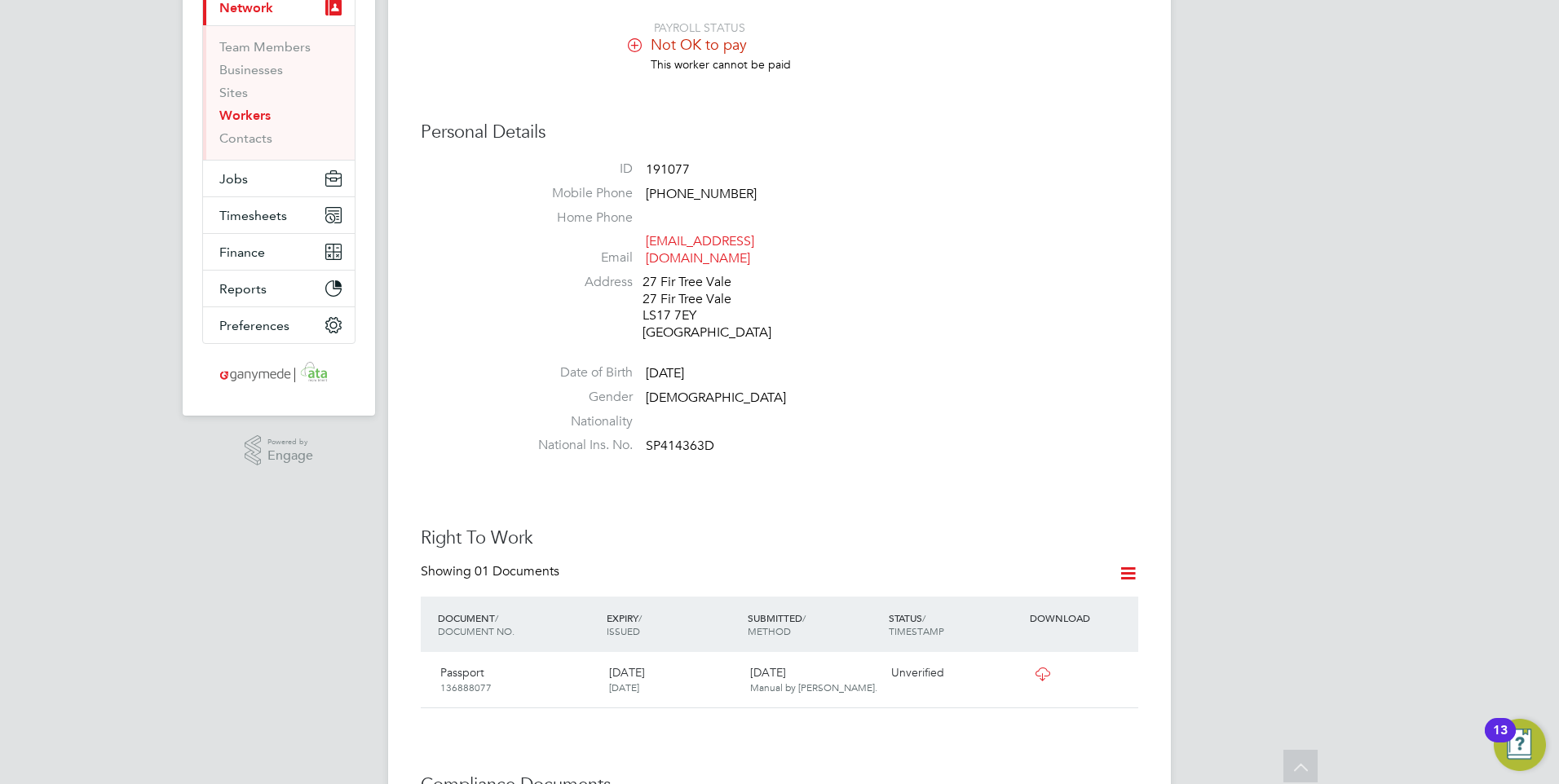
scroll to position [0, 0]
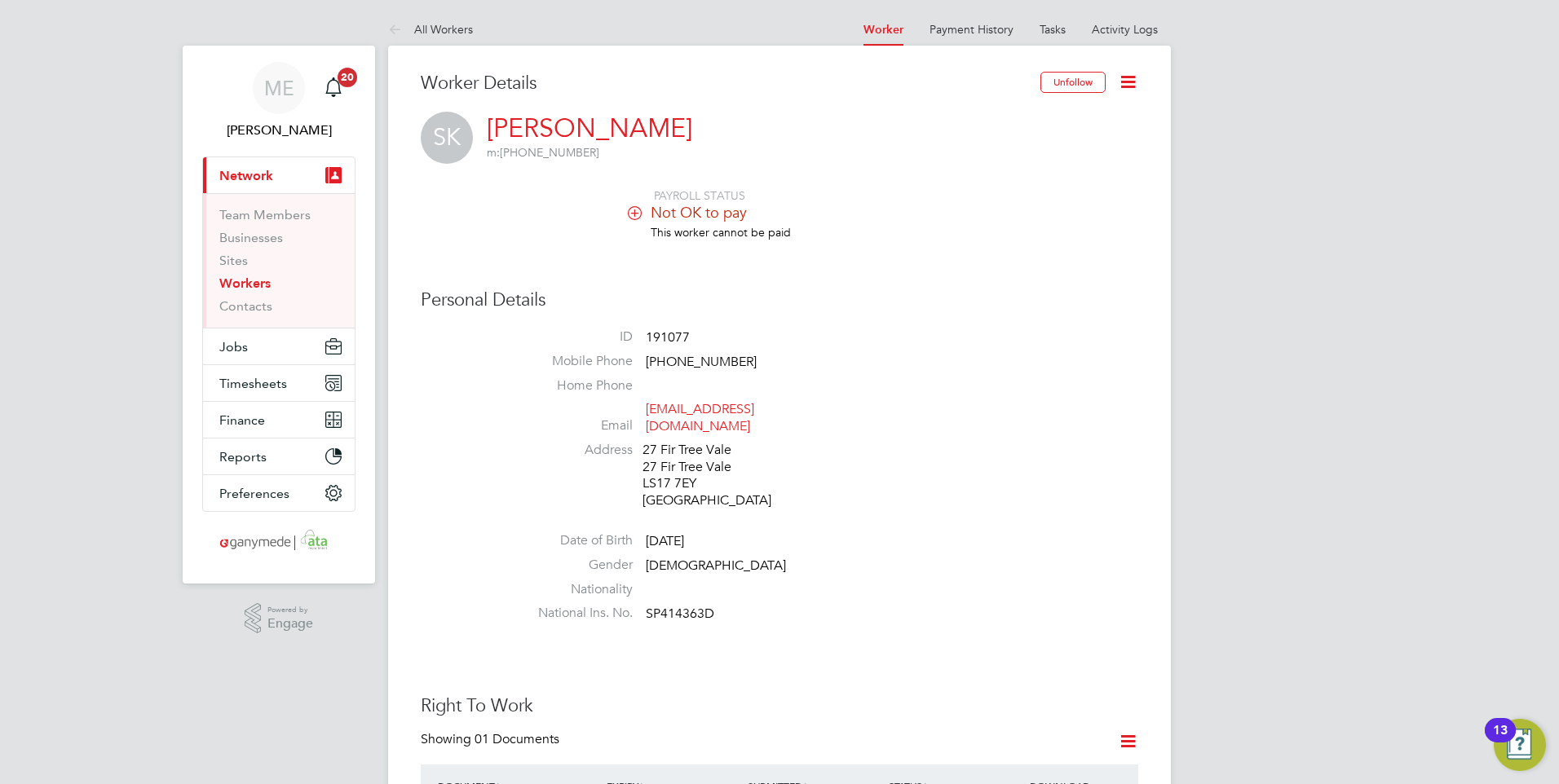
click at [1125, 73] on icon at bounding box center [1128, 82] width 21 height 21
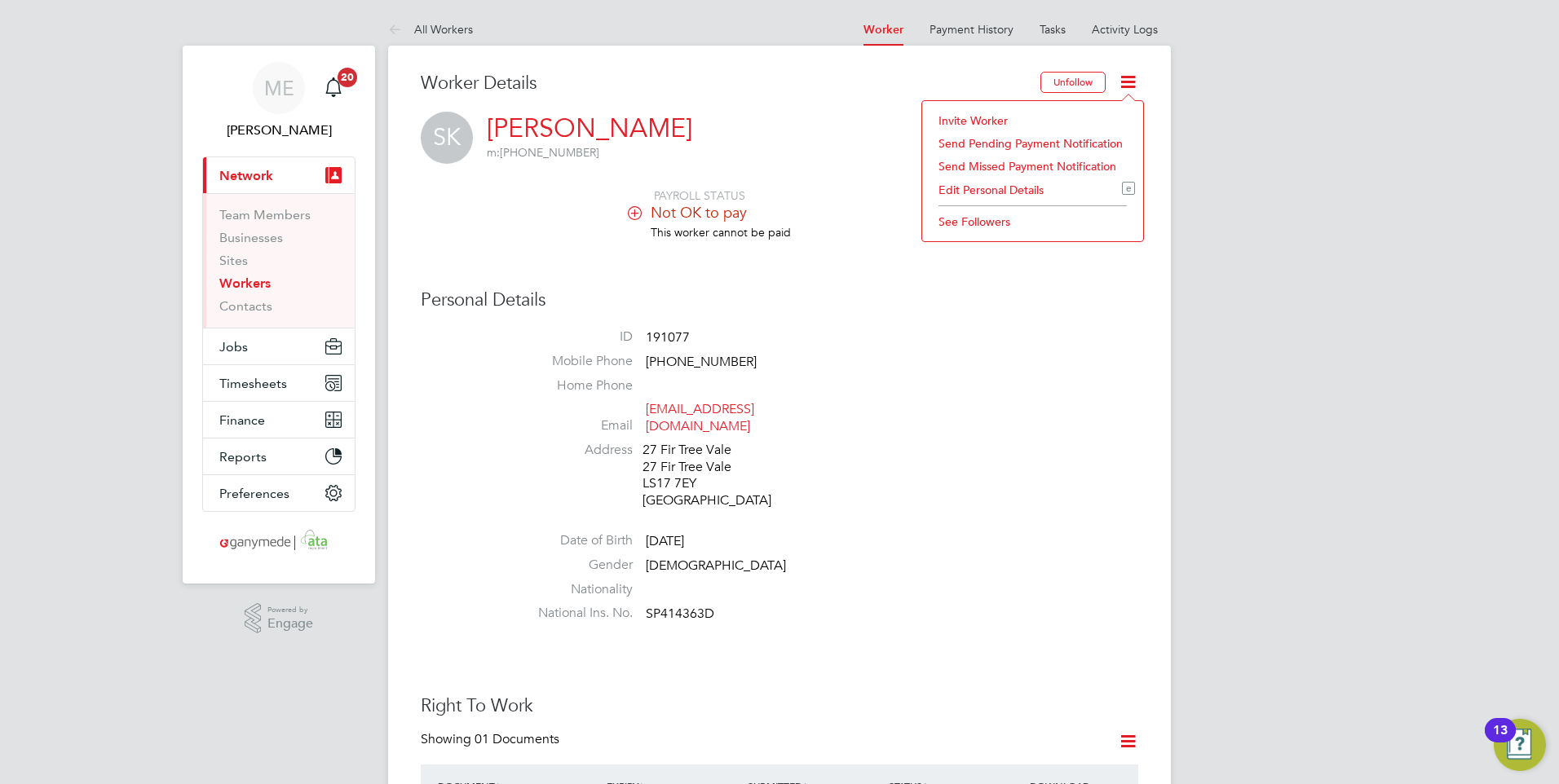
click at [969, 114] on li "Invite Worker" at bounding box center [1033, 120] width 205 height 22
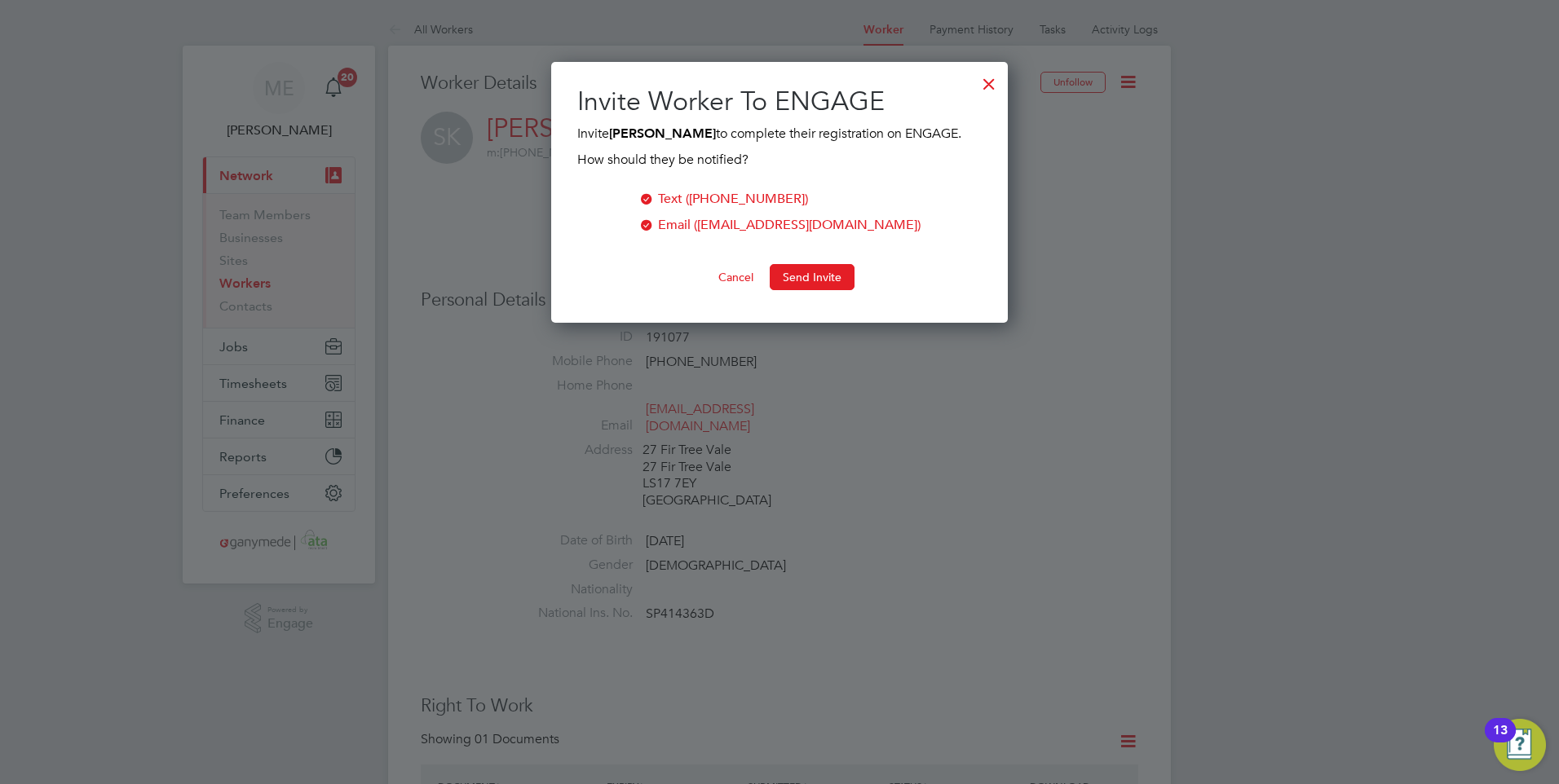
scroll to position [262, 458]
click at [807, 272] on button "Send Invite" at bounding box center [812, 277] width 85 height 26
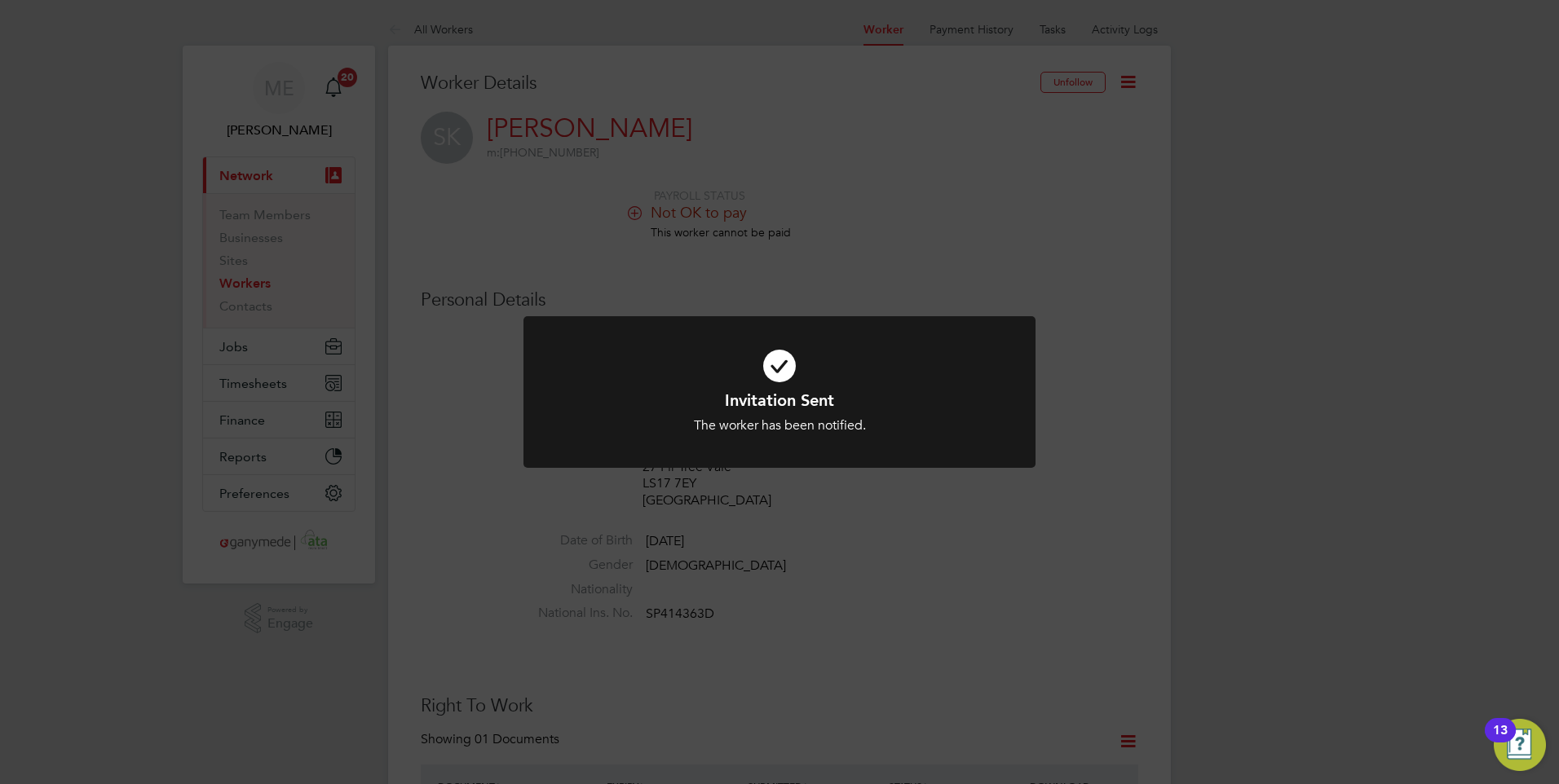
click at [927, 249] on div "Invitation Sent The worker has been notified. Cancel Okay" at bounding box center [780, 392] width 1559 height 784
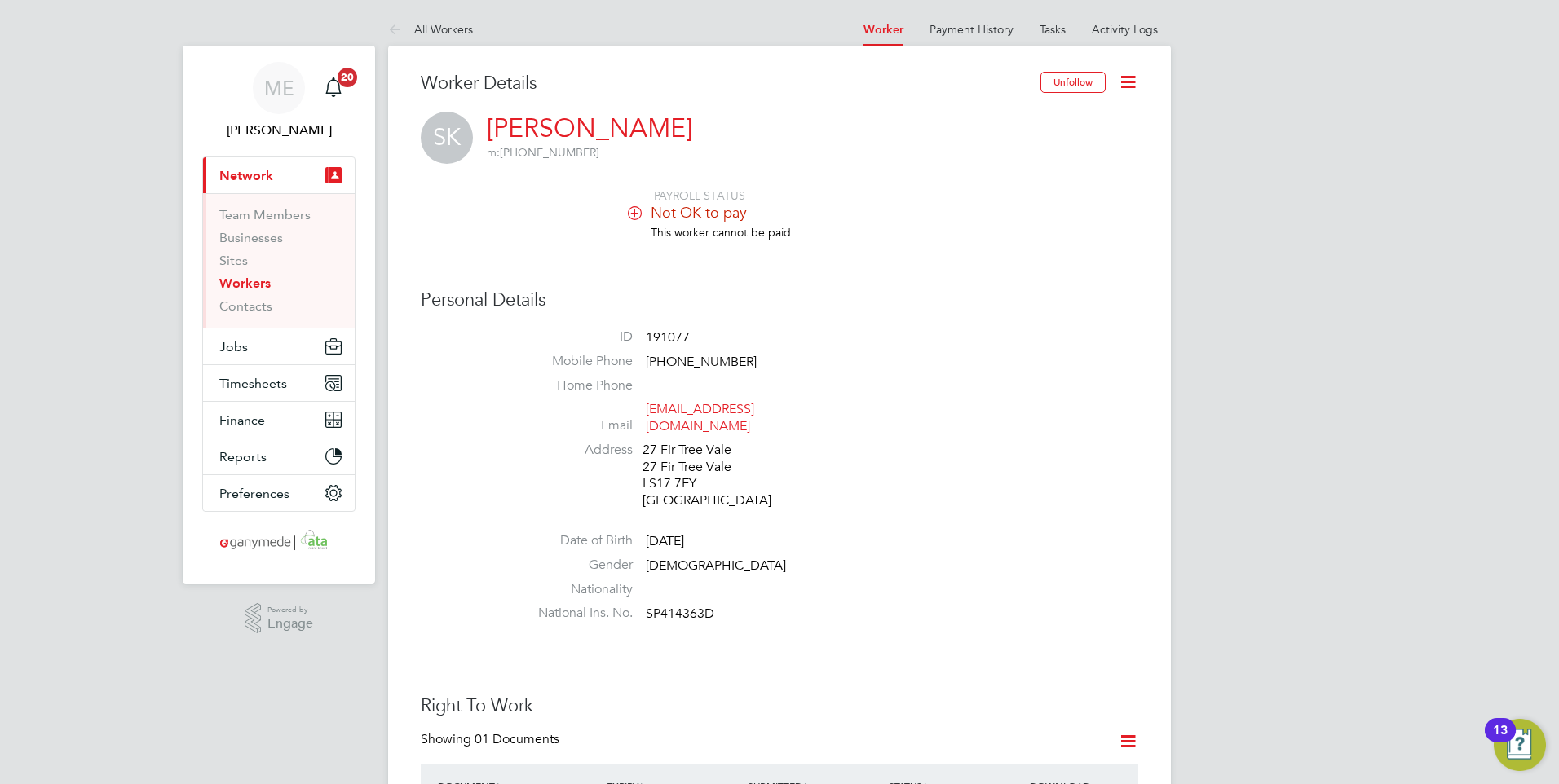
click at [1126, 79] on icon at bounding box center [1128, 82] width 21 height 21
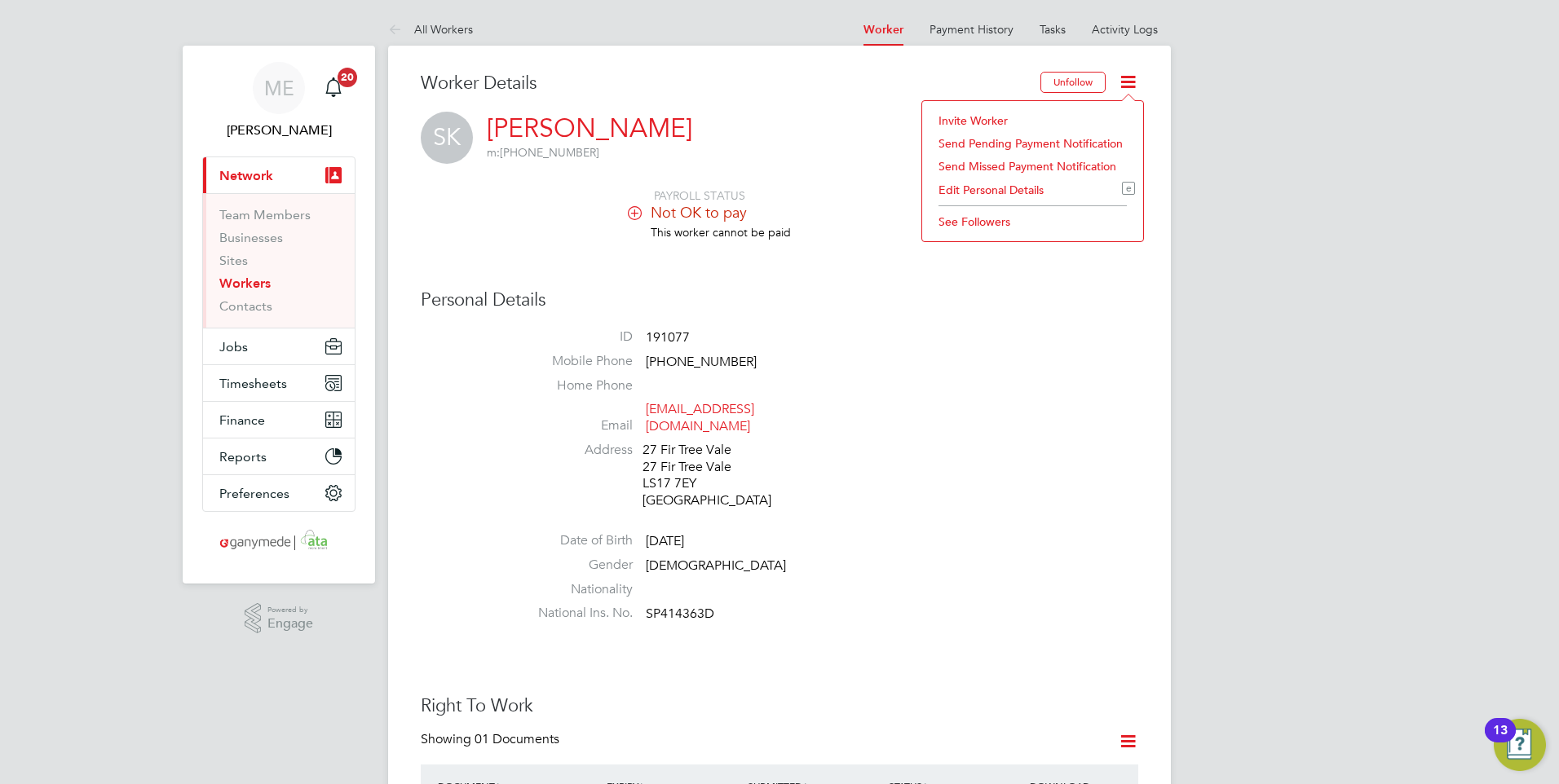
click at [1098, 351] on li "ID 191077" at bounding box center [828, 340] width 620 height 24
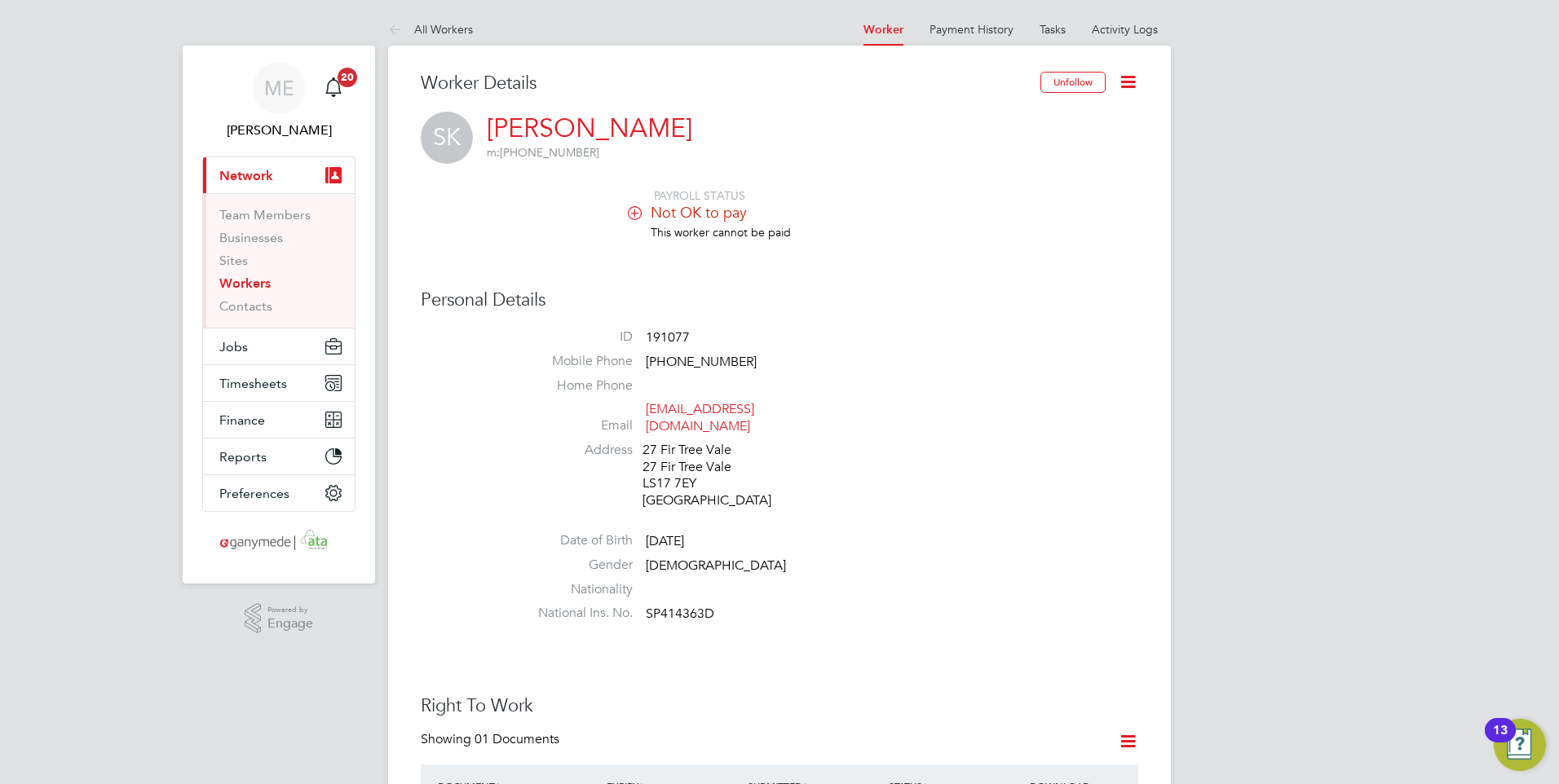
click at [276, 172] on button "Current page: Network" at bounding box center [279, 175] width 152 height 35
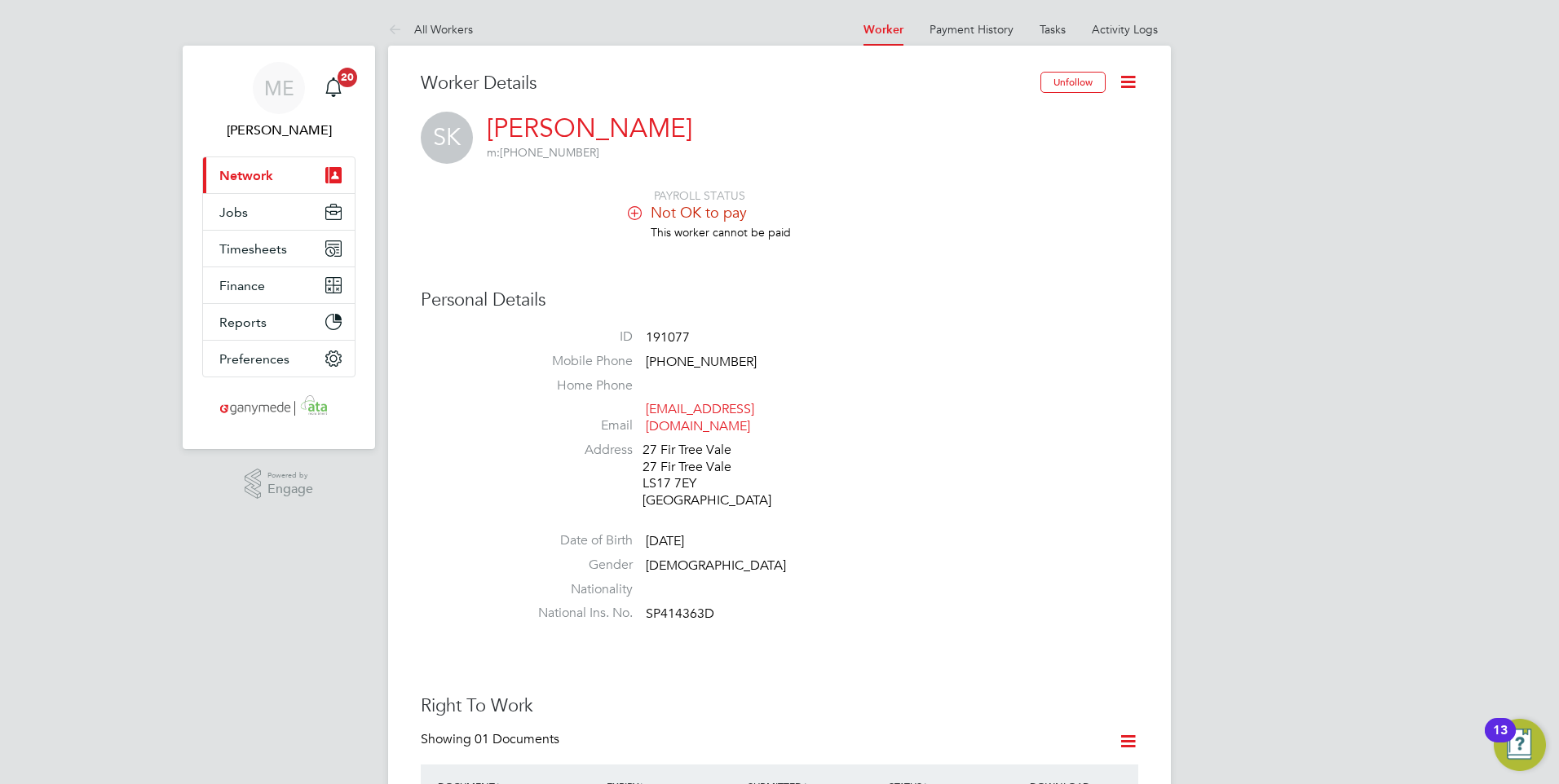
click at [294, 175] on button "Current page: Network" at bounding box center [279, 175] width 152 height 35
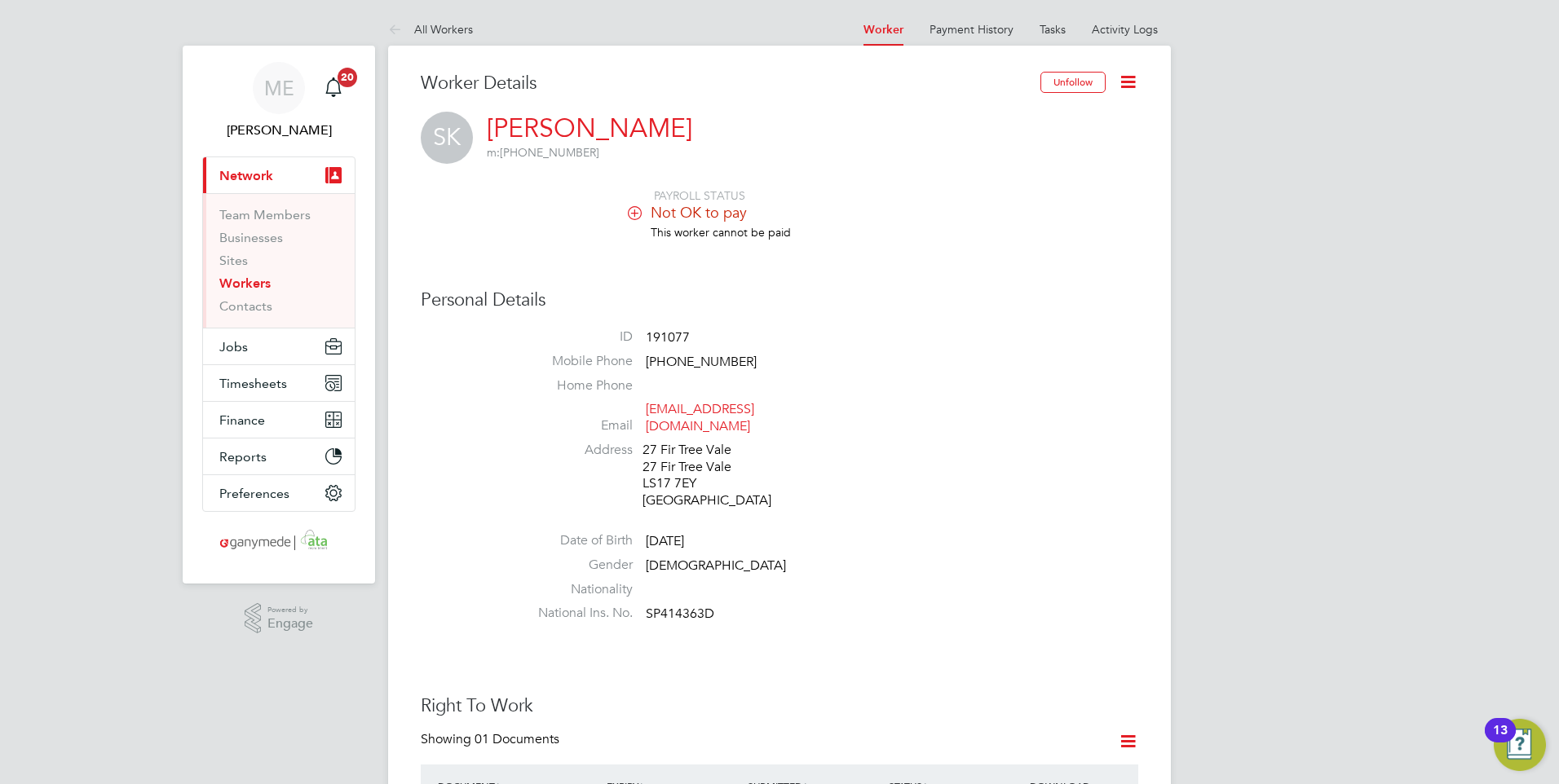
click at [247, 280] on link "Workers" at bounding box center [244, 283] width 51 height 16
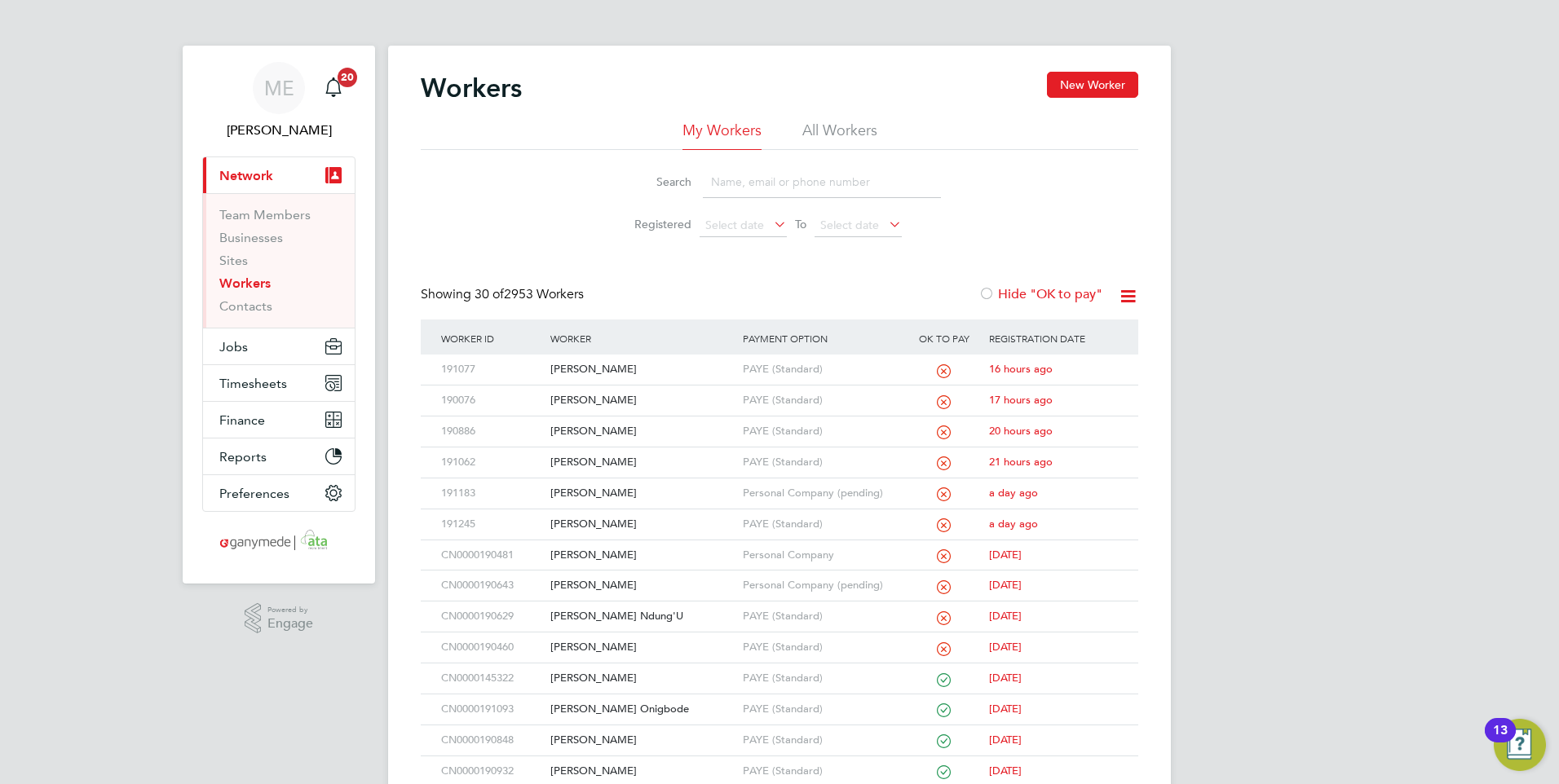
click at [758, 184] on input at bounding box center [821, 182] width 238 height 32
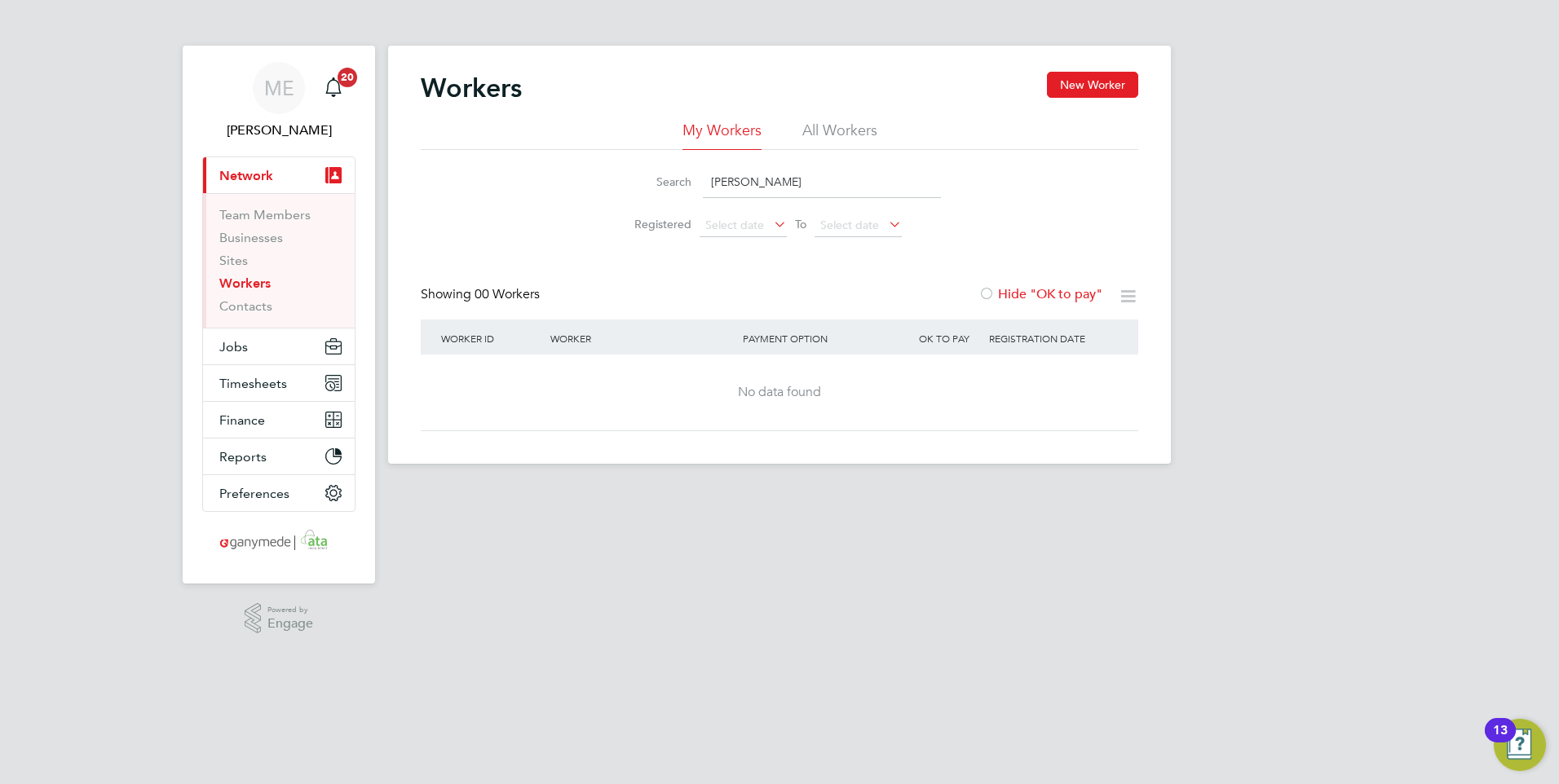
type input "john wr"
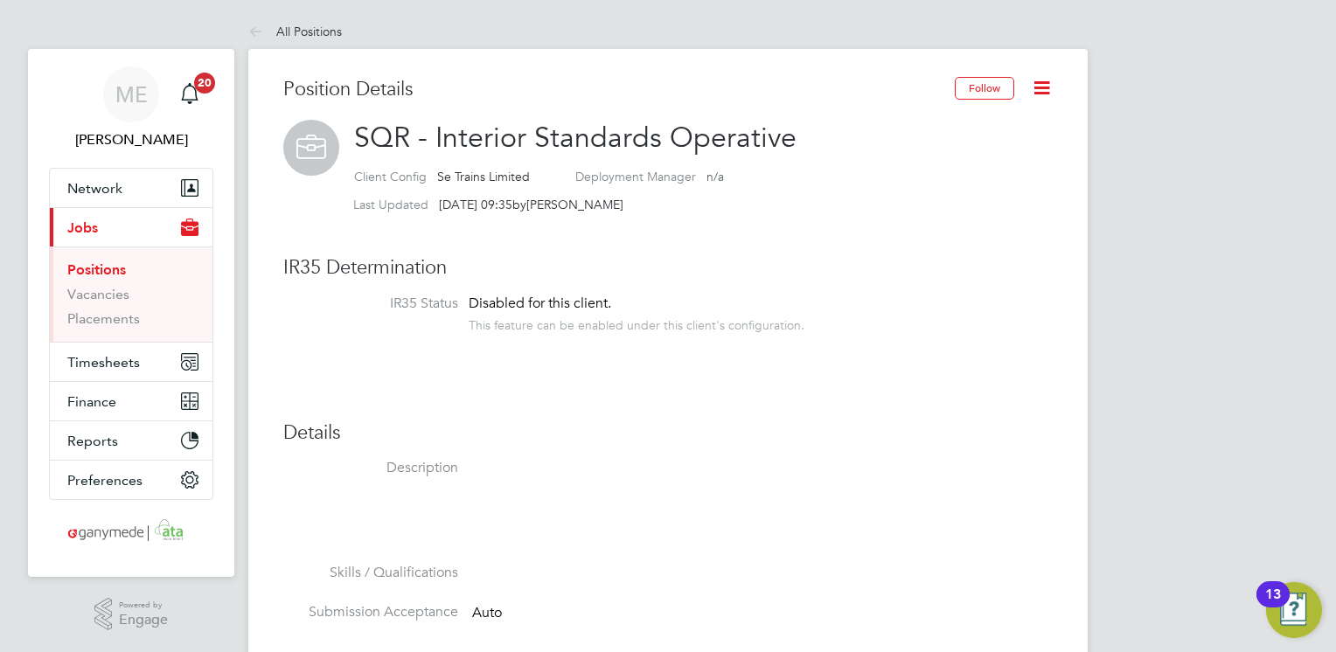
click at [1046, 81] on icon at bounding box center [1042, 88] width 22 height 22
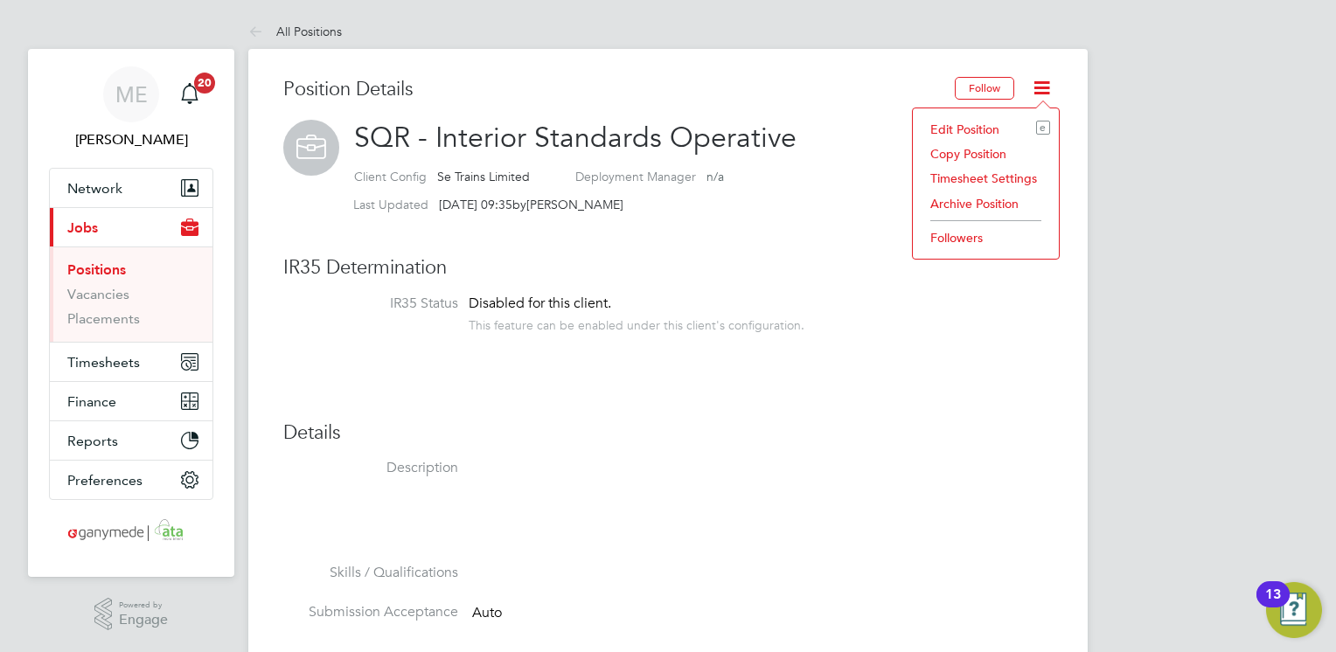
click at [961, 126] on li "Edit Position e" at bounding box center [986, 129] width 129 height 24
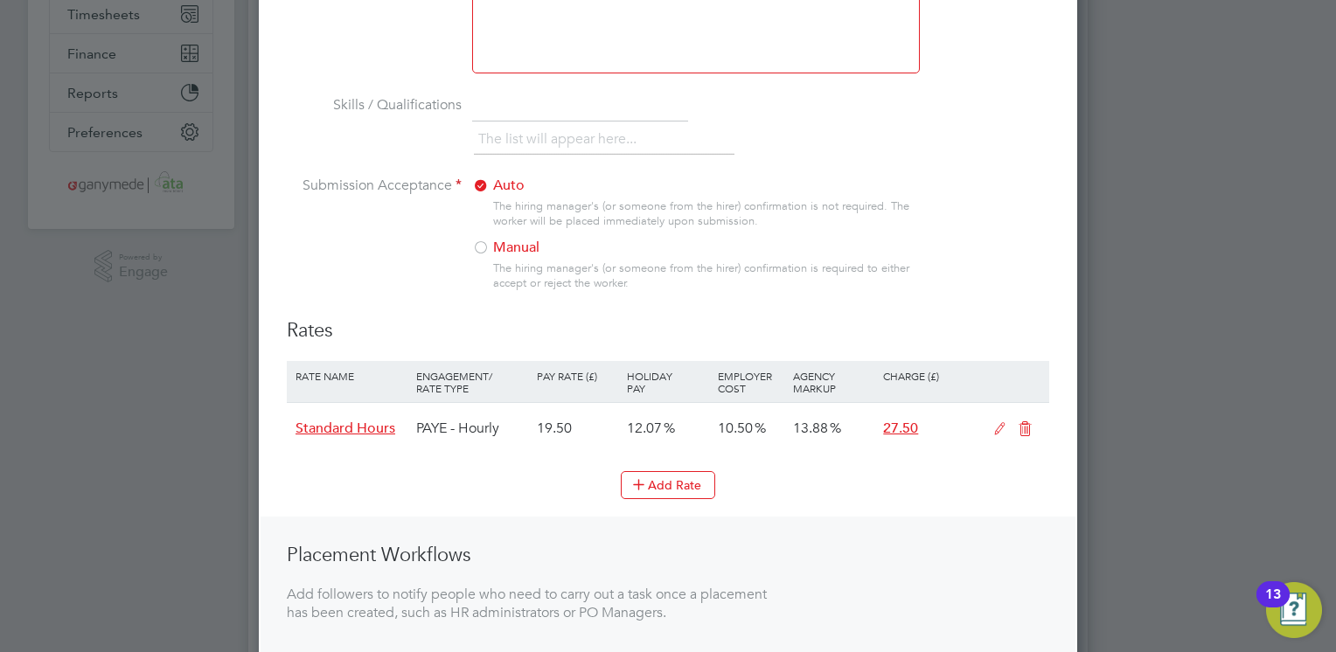
scroll to position [350, 0]
click at [483, 242] on div at bounding box center [480, 247] width 17 height 17
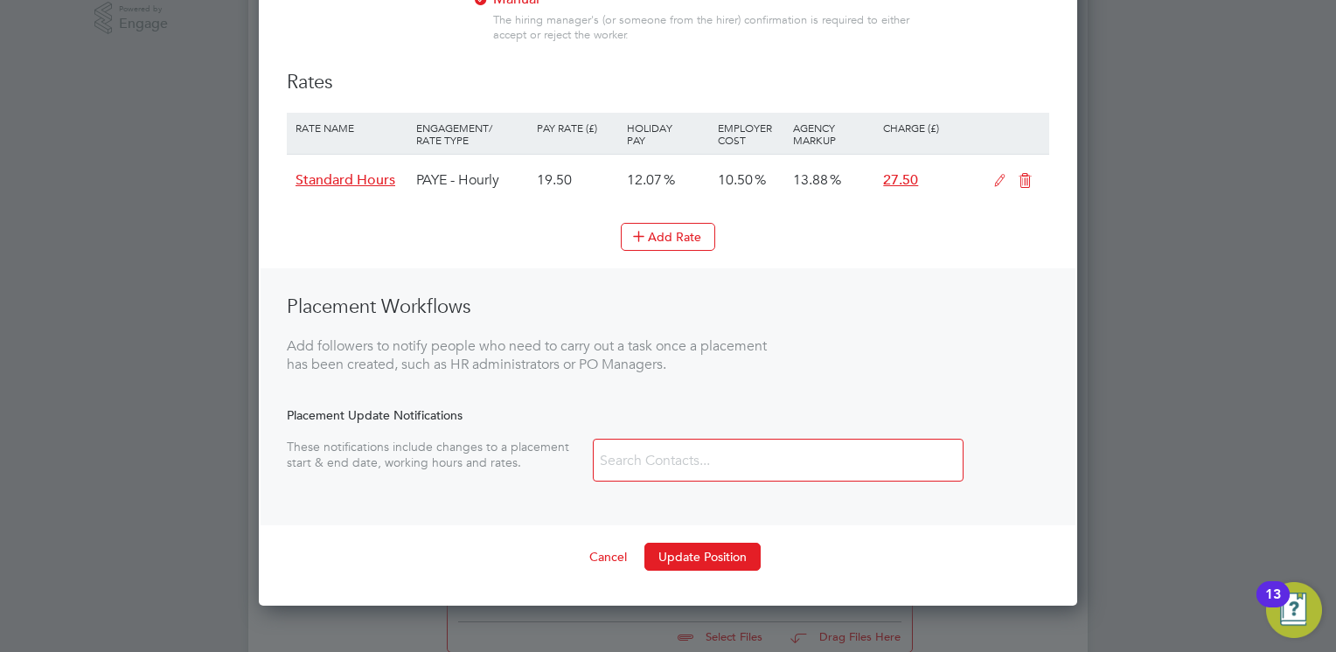
scroll to position [612, 0]
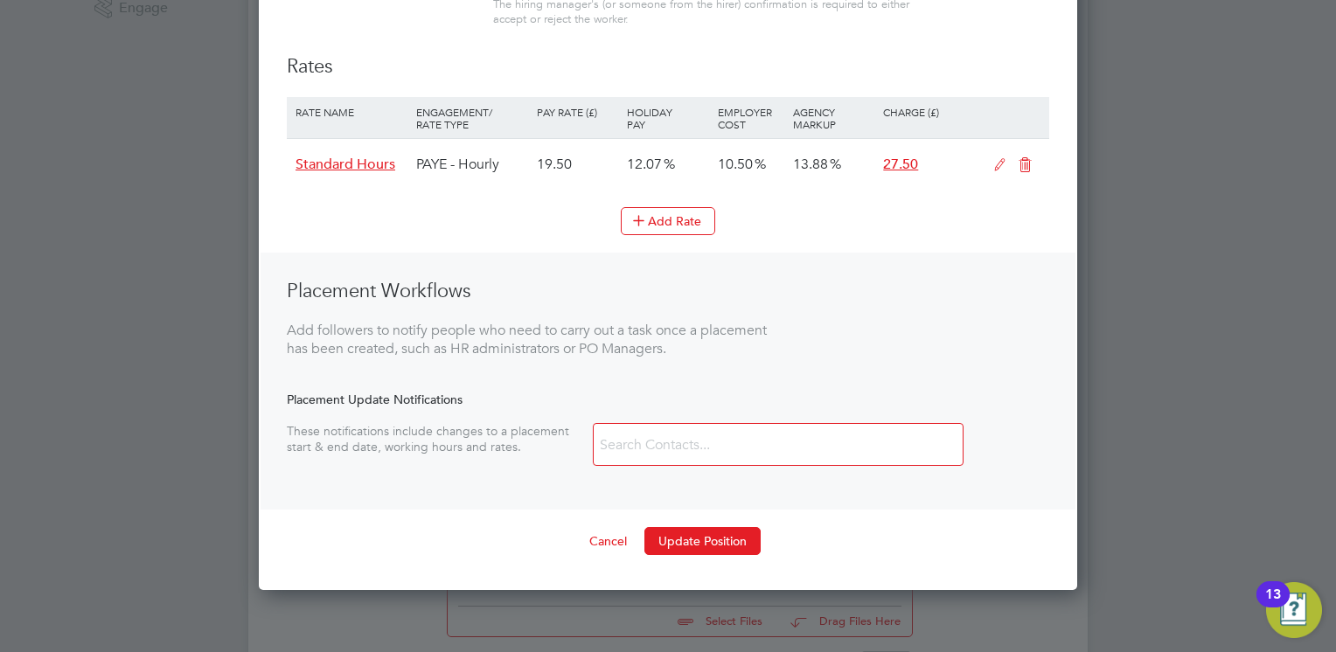
click at [1000, 163] on icon at bounding box center [1000, 165] width 22 height 14
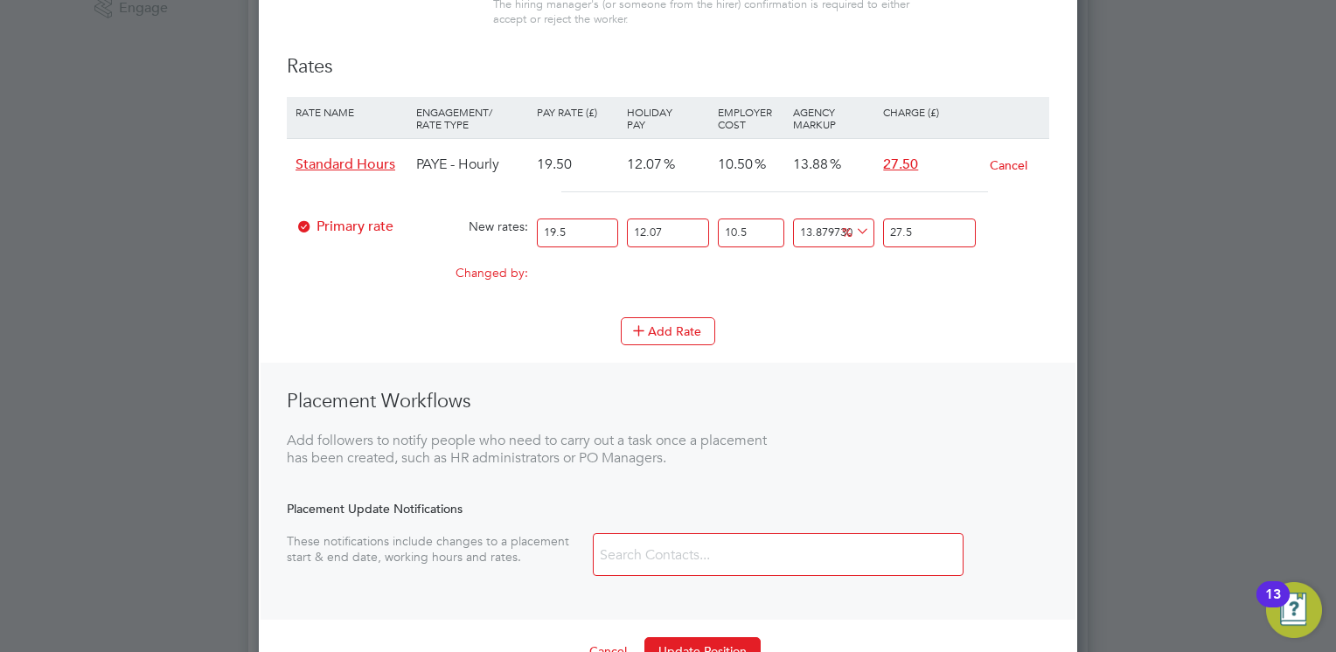
drag, startPoint x: 581, startPoint y: 231, endPoint x: 504, endPoint y: 231, distance: 77.0
click at [504, 231] on div "Primary rate New rates: 19.5 12.07 n/a 10.5 n/a 13.879730974250519 0 % 27.5" at bounding box center [668, 233] width 763 height 46
click at [989, 160] on button "Cancel" at bounding box center [1008, 165] width 39 height 17
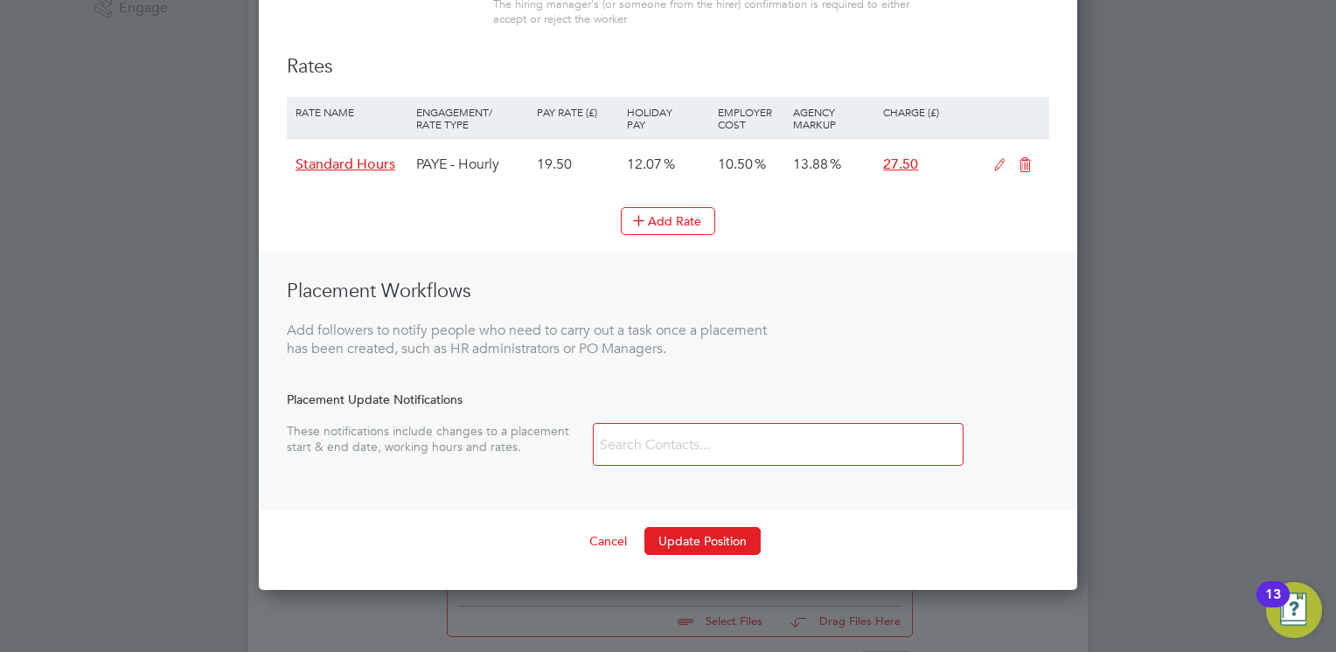
scroll to position [1135, 819]
click at [1022, 164] on icon at bounding box center [1026, 165] width 22 height 14
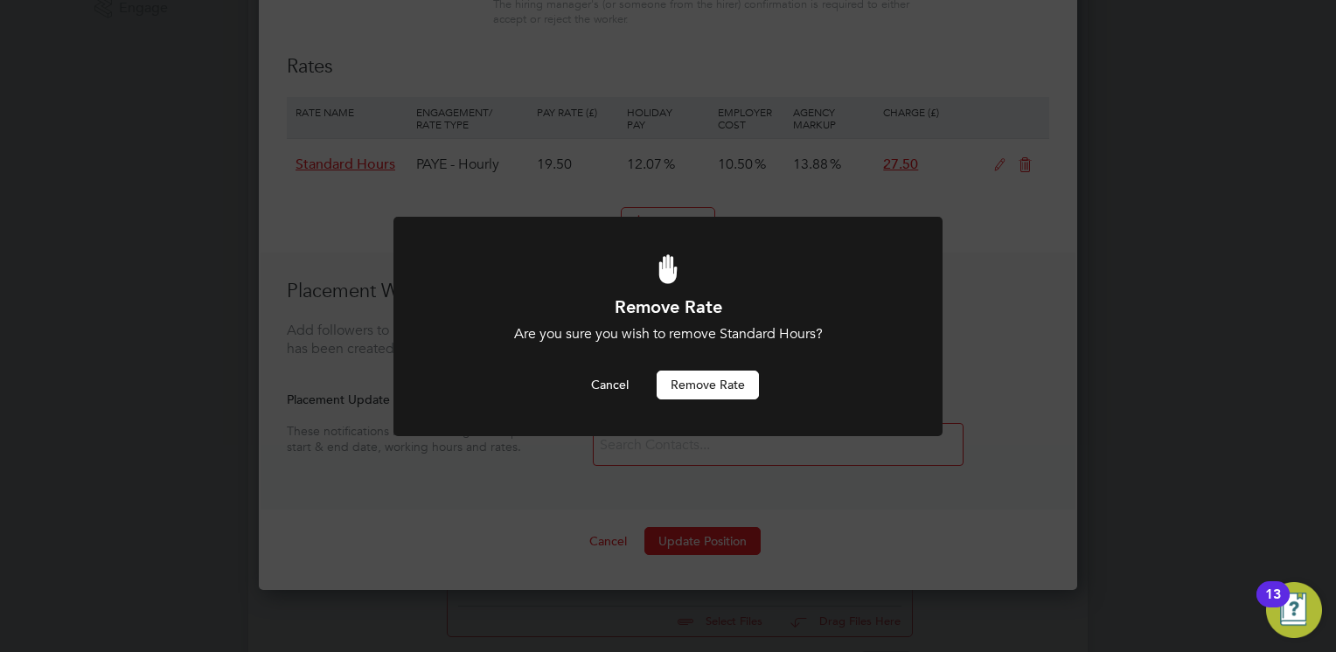
scroll to position [0, 0]
click at [682, 383] on button "Remove rate" at bounding box center [708, 385] width 102 height 28
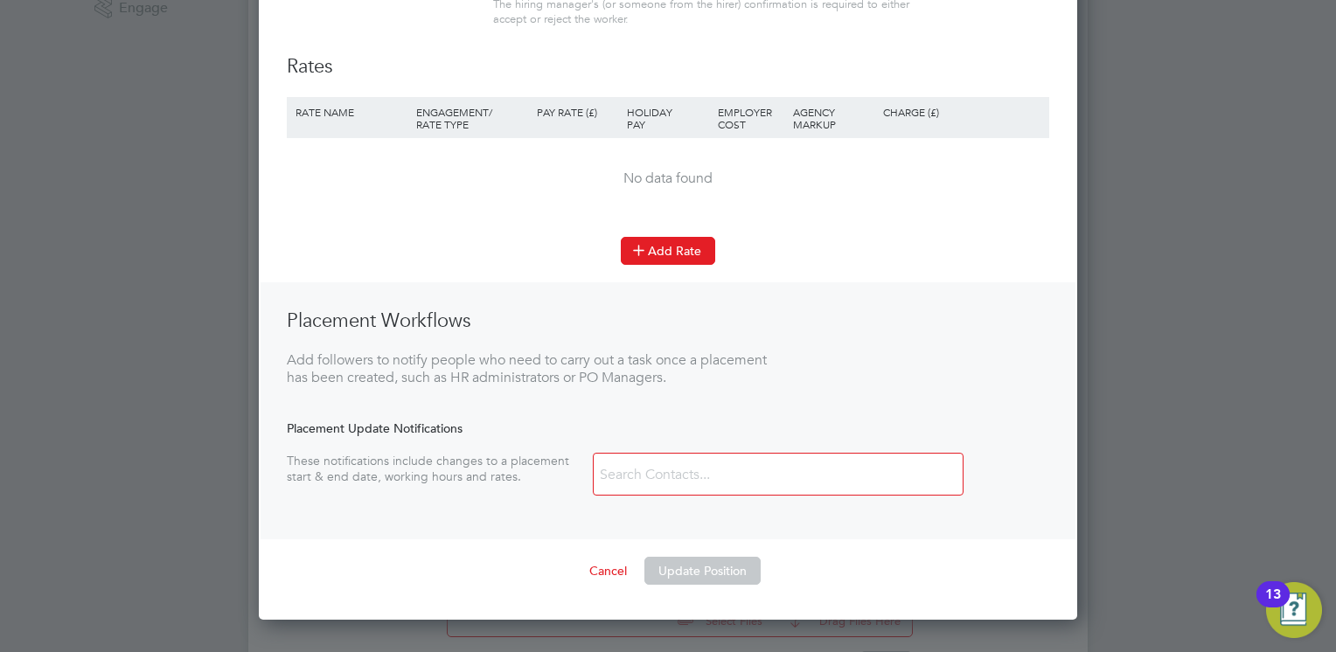
click at [640, 245] on icon at bounding box center [638, 249] width 13 height 13
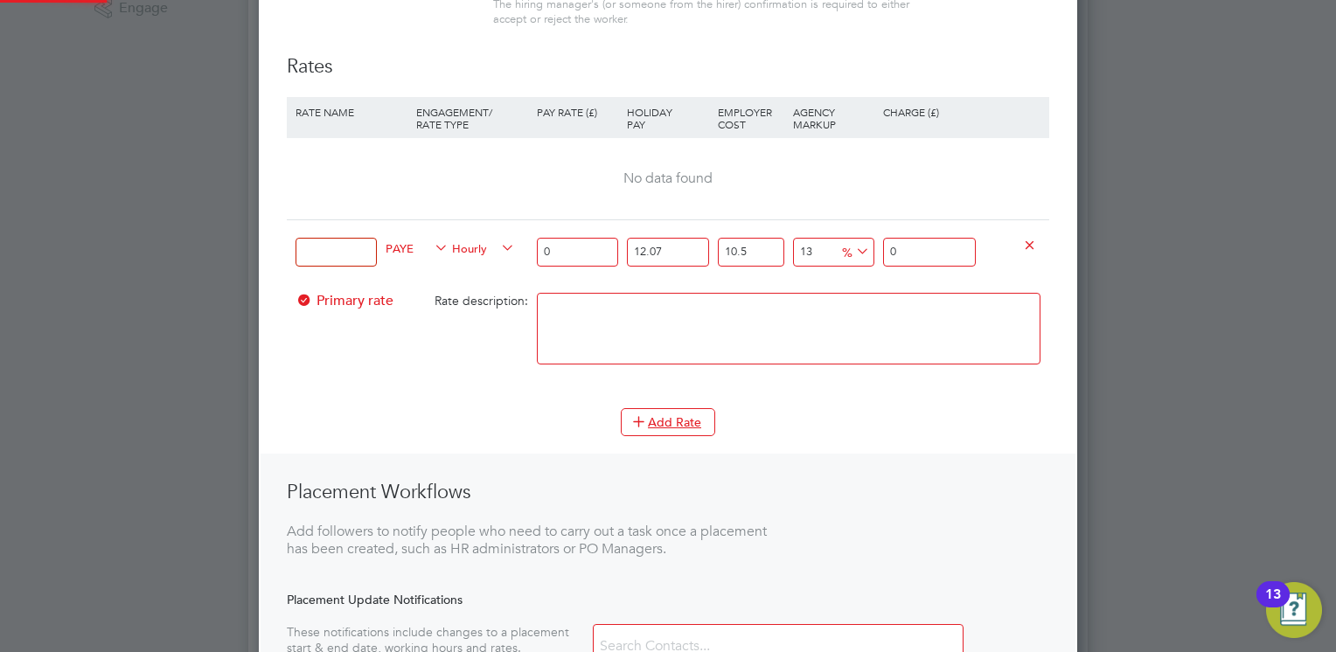
scroll to position [1254, 819]
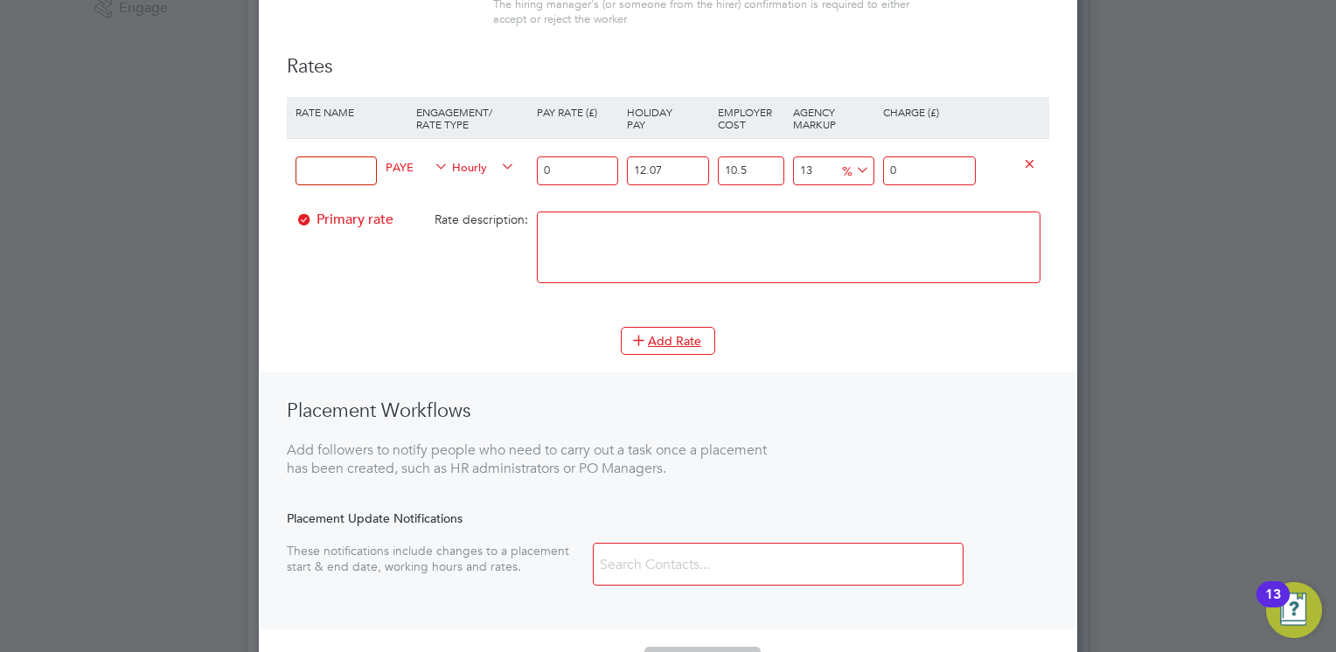
click at [346, 173] on input at bounding box center [336, 171] width 81 height 29
click at [329, 170] on input at bounding box center [336, 171] width 81 height 29
type input "b"
type input "Basic rate"
drag, startPoint x: 582, startPoint y: 166, endPoint x: 539, endPoint y: 169, distance: 43.8
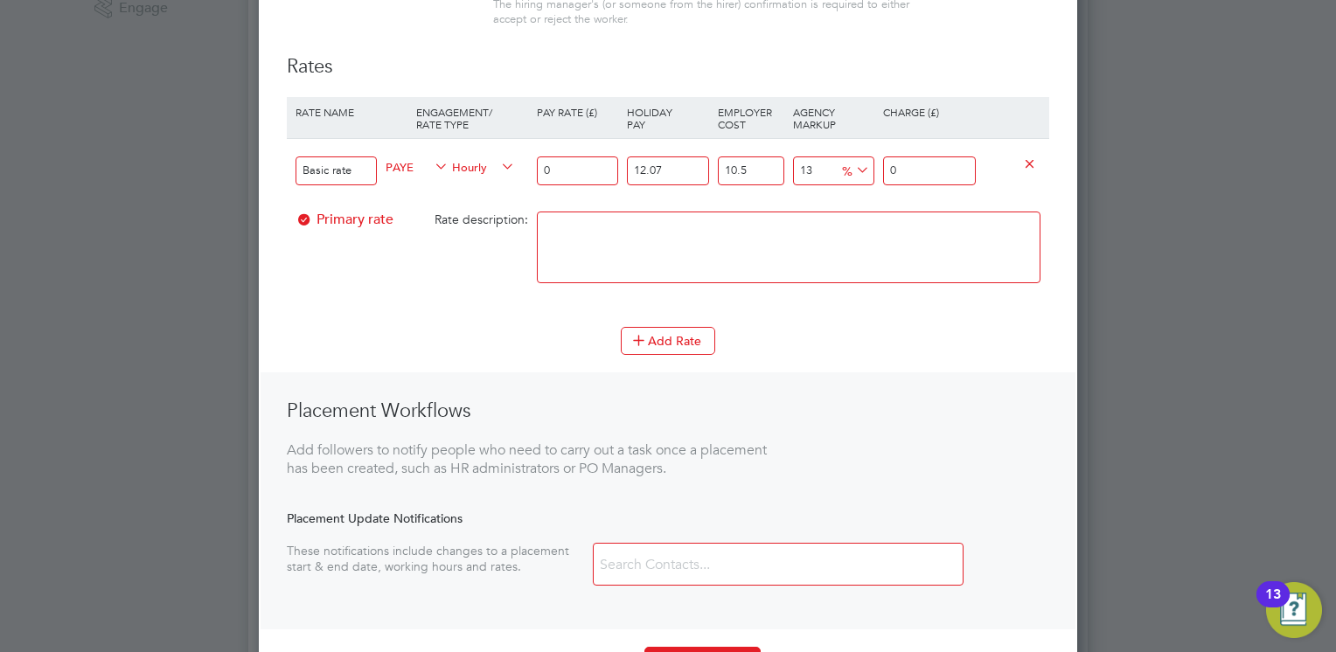
click at [539, 169] on input "0" at bounding box center [577, 171] width 81 height 29
type input "2"
type input "2.79872411"
type input "20"
type input "27.9872411"
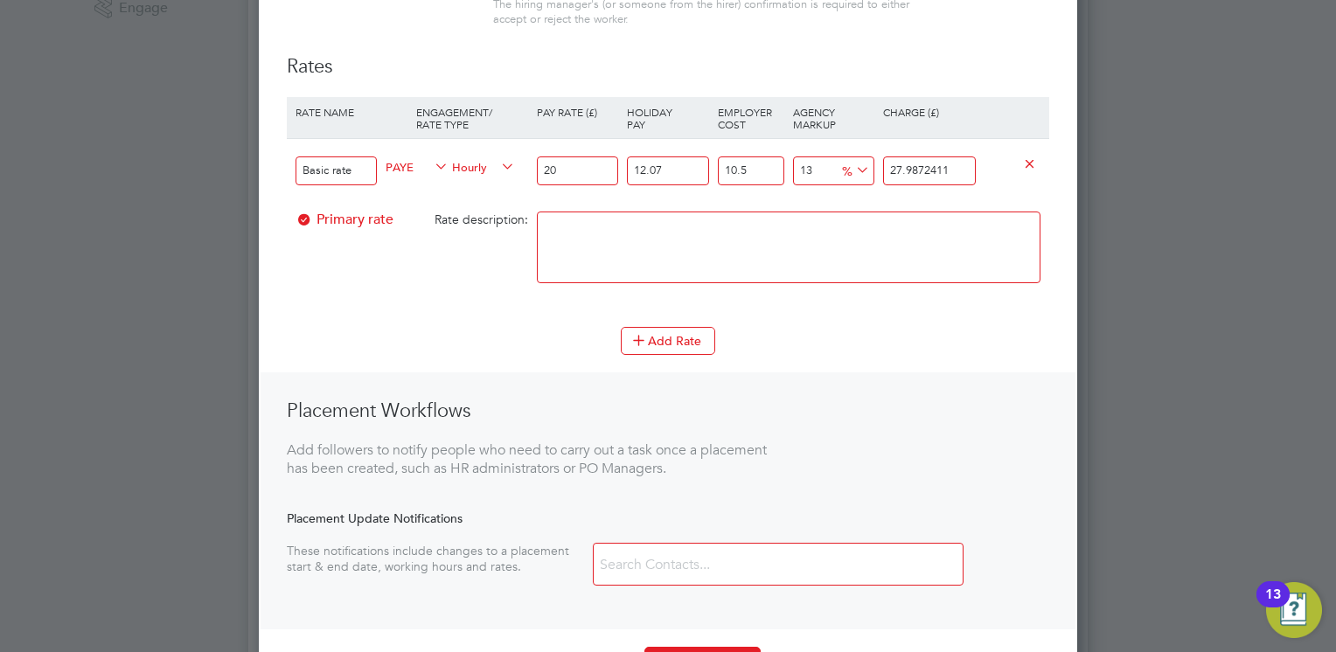
type input "20.6"
type input "28.826858333"
type input "20.66"
type input "28.9108200563"
type input "20.66"
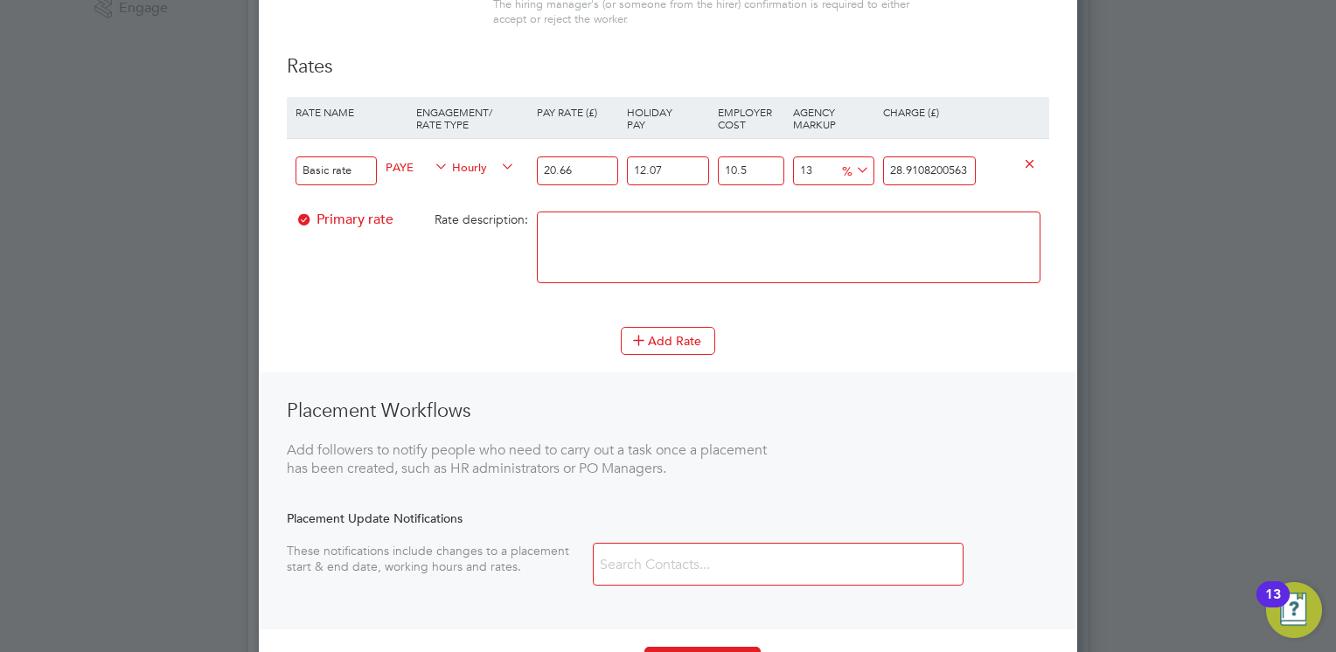
drag, startPoint x: 969, startPoint y: 171, endPoint x: 808, endPoint y: 181, distance: 161.2
click at [808, 181] on div "Basic rate PAYE Hourly 20.66 12.07 n/a 10.5 n/a 13 3.3260235463 % 28.9108200563" at bounding box center [668, 170] width 763 height 65
type input "-92.18285750594778"
type input "2"
type input "13.348566163757228"
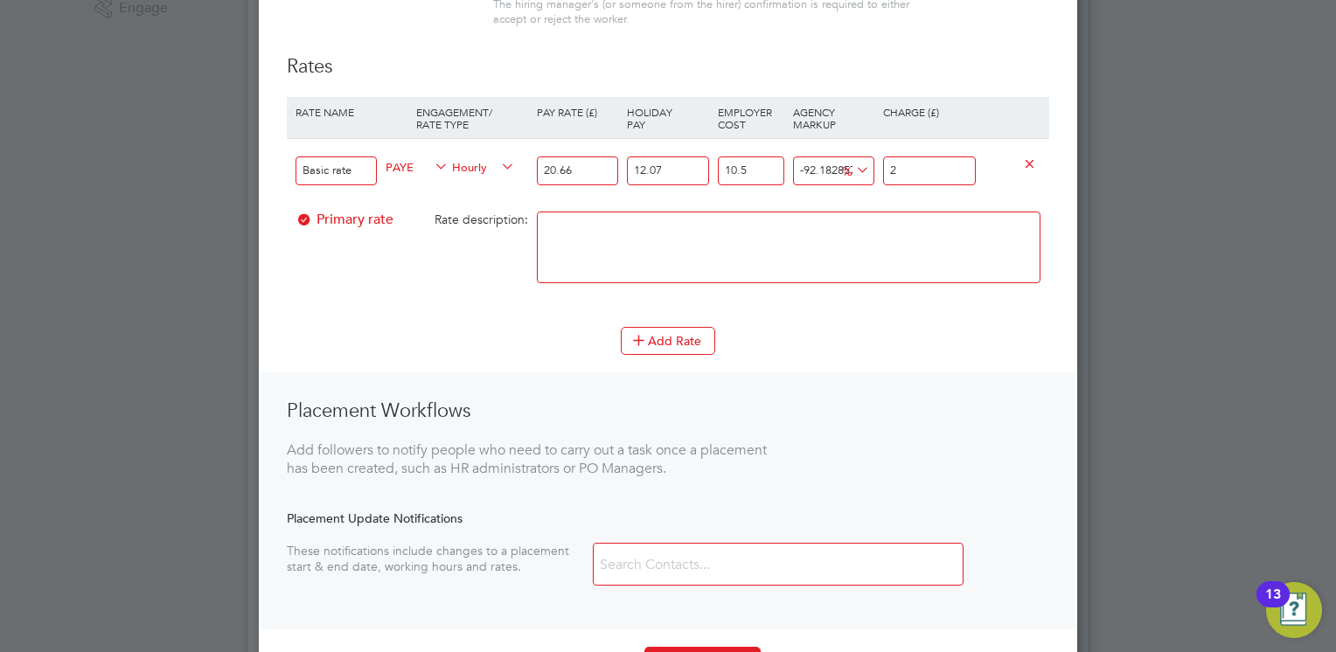
type input "29"
type input "15.302851787270283"
type input "29.5"
type input "15.459194637151327"
type input "29.54"
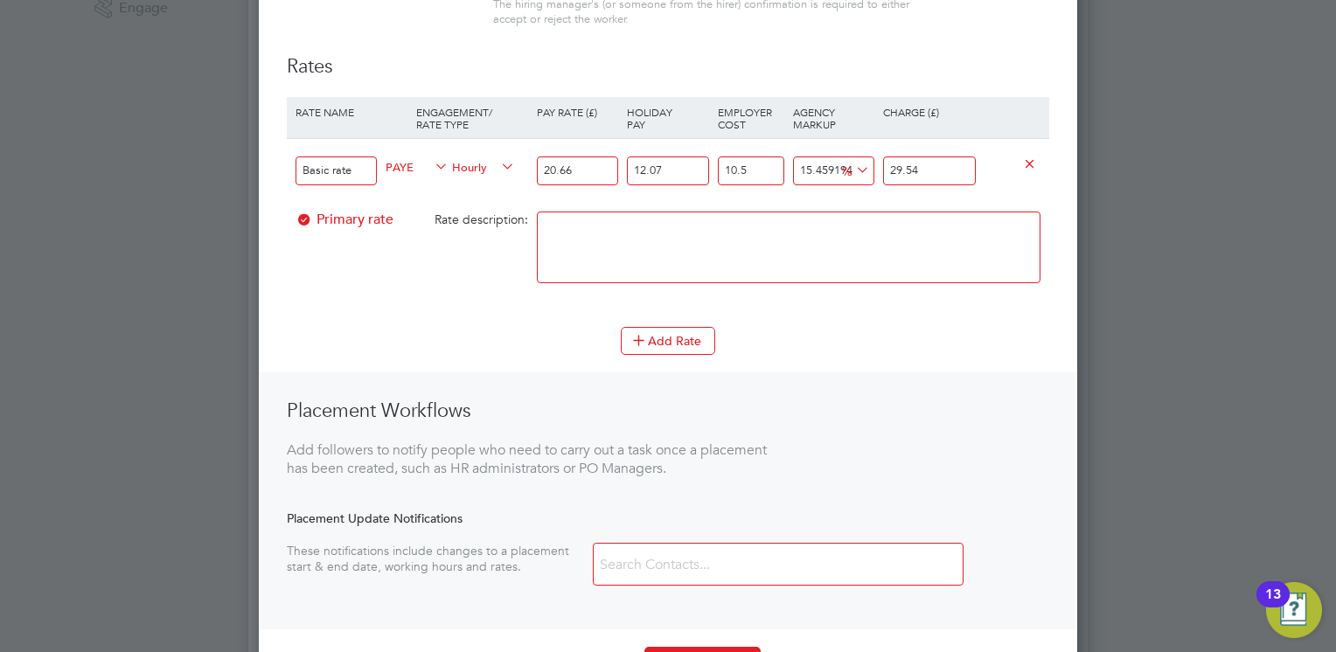
click at [869, 243] on textarea at bounding box center [789, 248] width 504 height 72
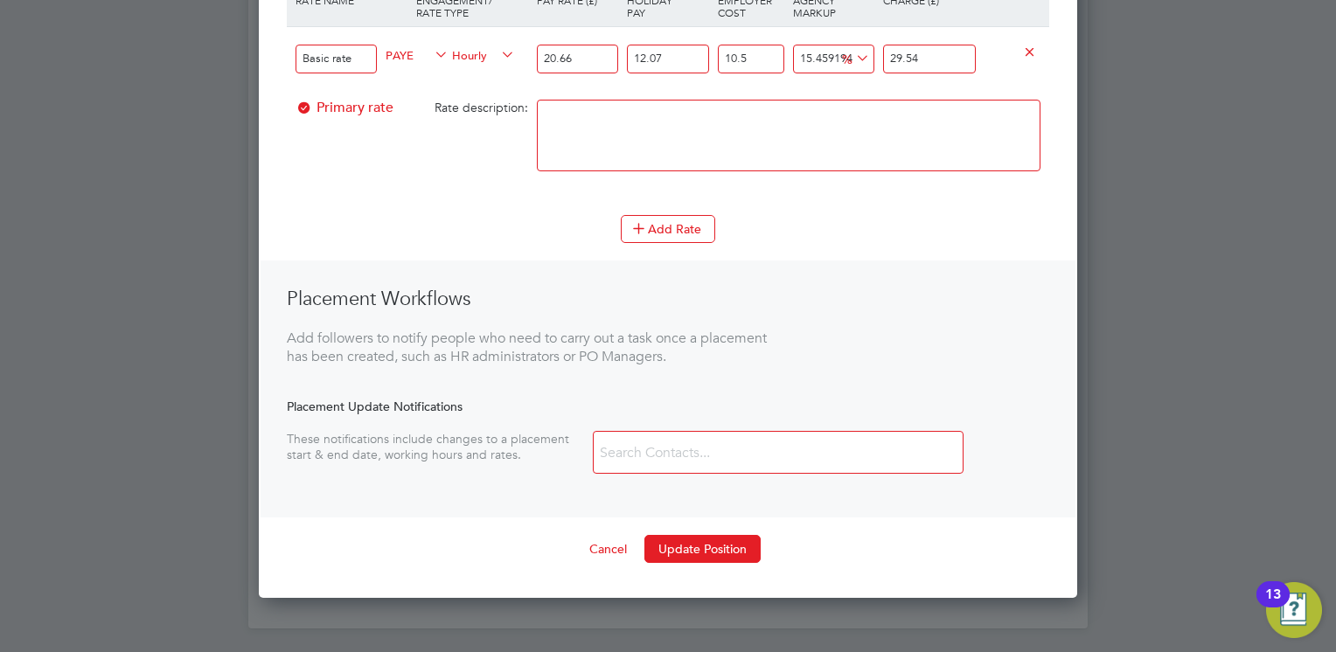
scroll to position [728, 0]
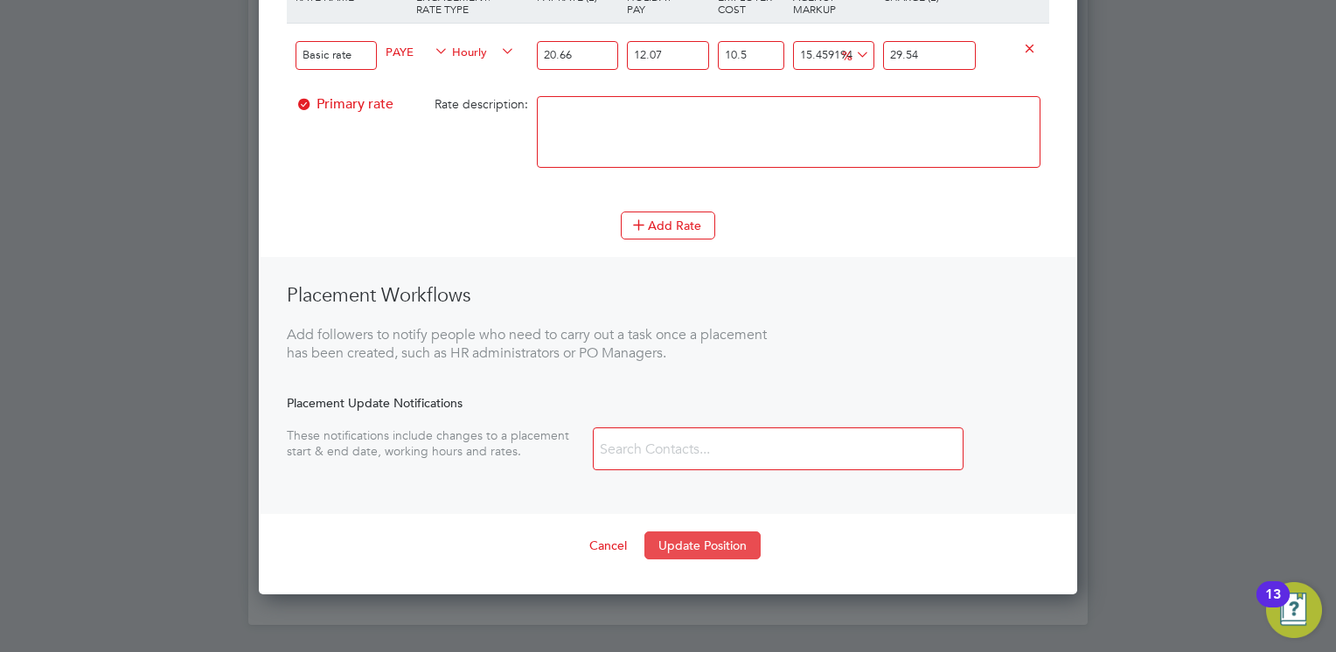
click at [687, 547] on button "Update Position" at bounding box center [703, 546] width 116 height 28
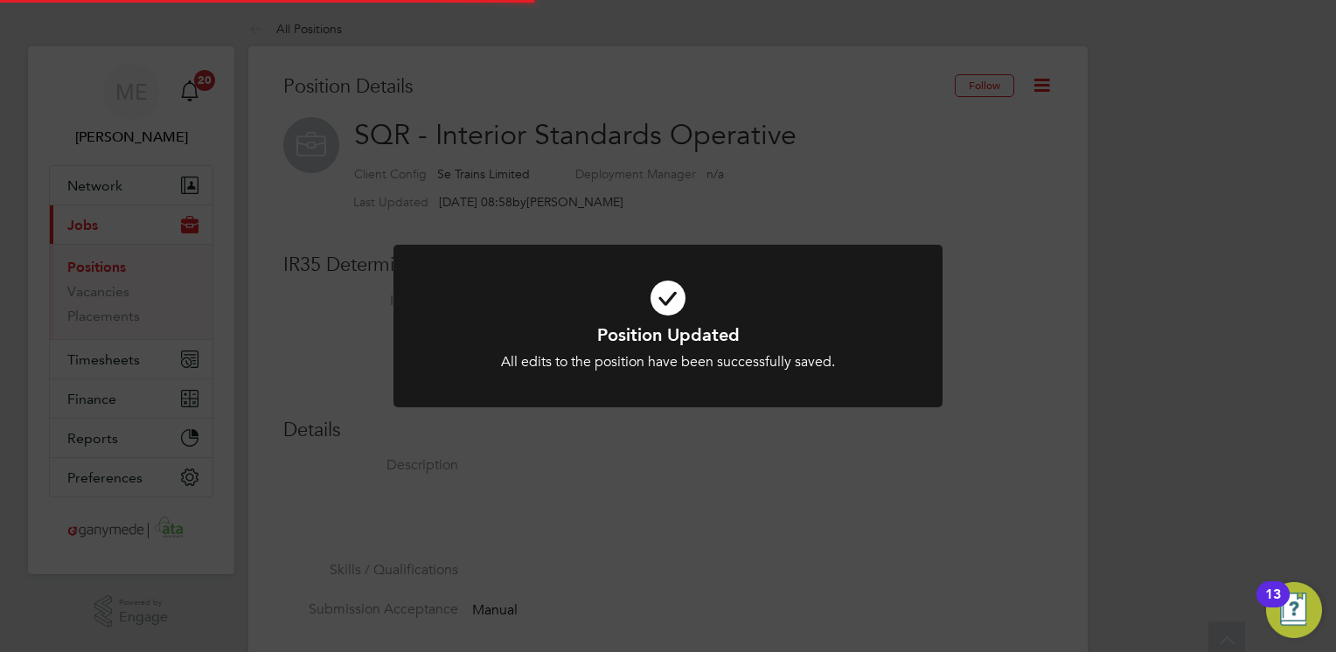
scroll to position [0, 0]
click at [990, 350] on div "Position Updated All edits to the position have been successfully saved. Cancel…" at bounding box center [668, 326] width 1336 height 652
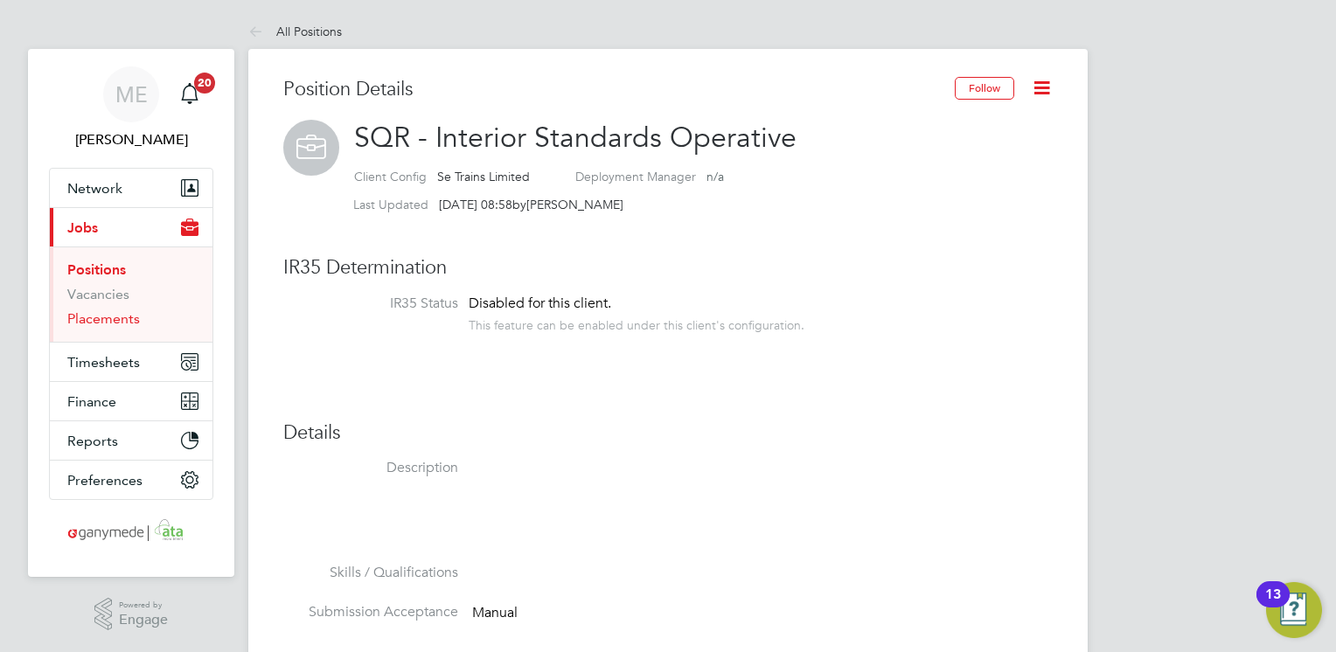
click at [94, 321] on link "Placements" at bounding box center [103, 318] width 73 height 17
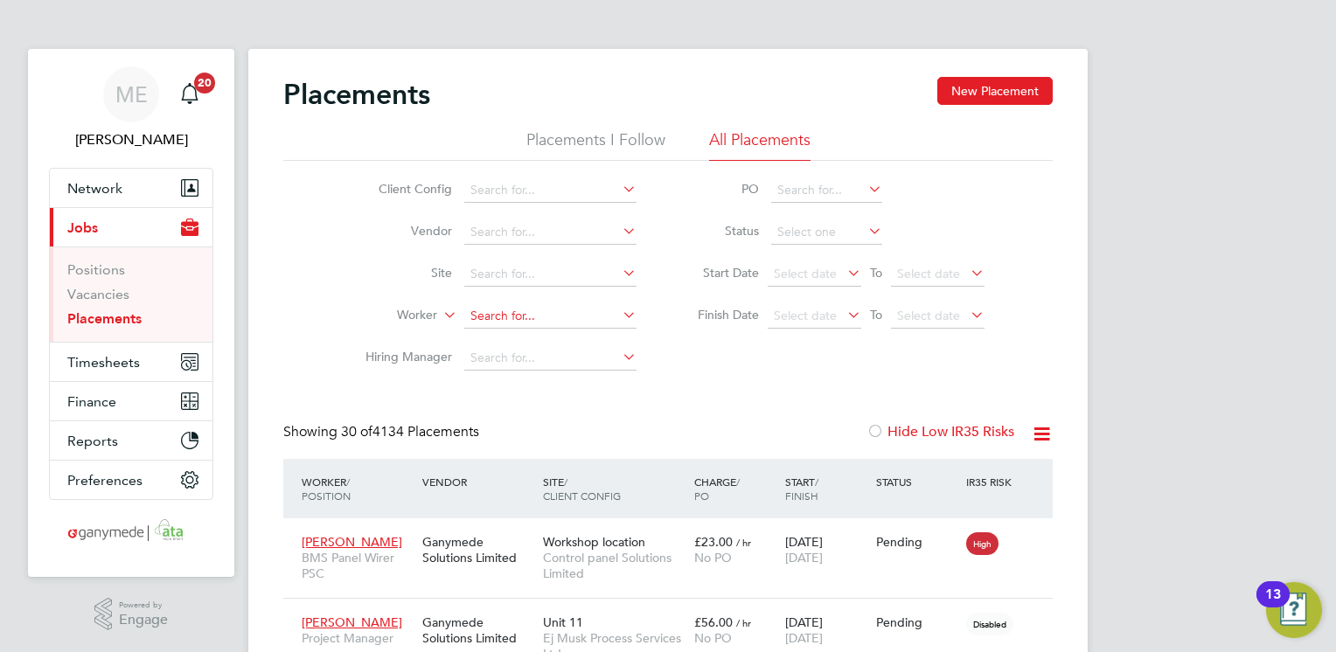
click at [510, 317] on input at bounding box center [550, 316] width 172 height 24
click at [988, 88] on button "New Placement" at bounding box center [995, 91] width 115 height 28
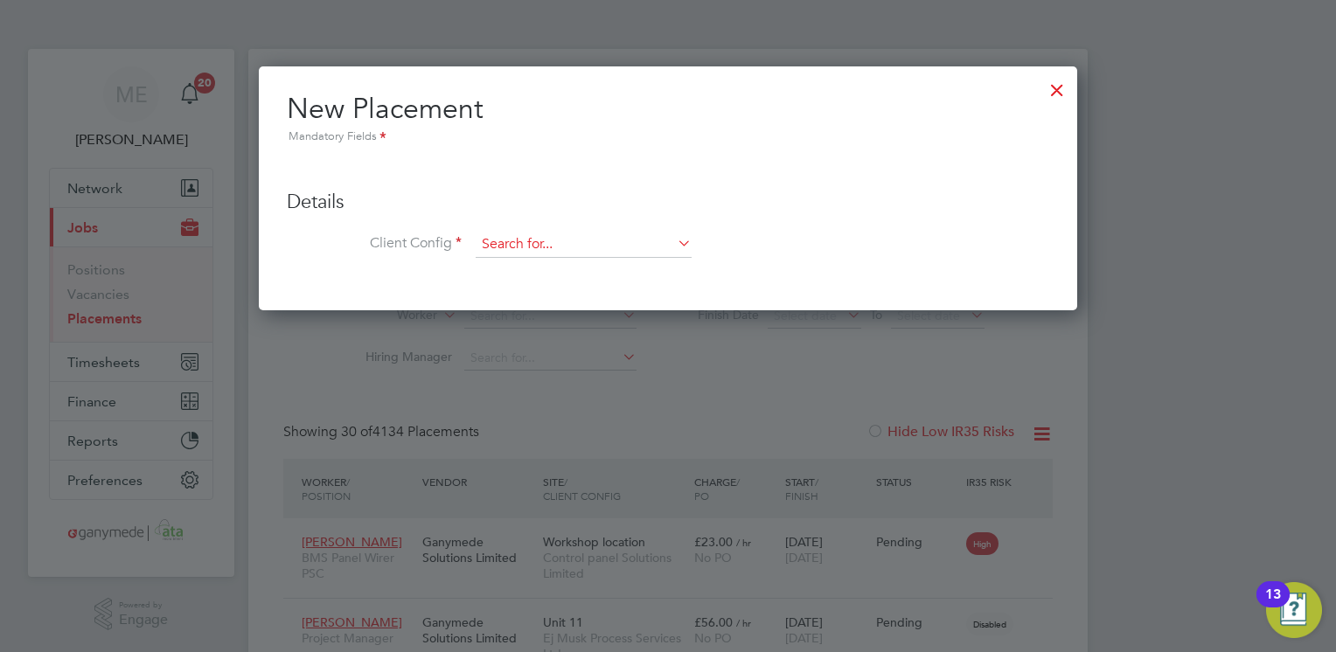
click at [563, 247] on input at bounding box center [584, 245] width 216 height 26
click at [530, 266] on li "Se Tr ains Limited" at bounding box center [584, 269] width 217 height 24
type input "Se Trains Limited"
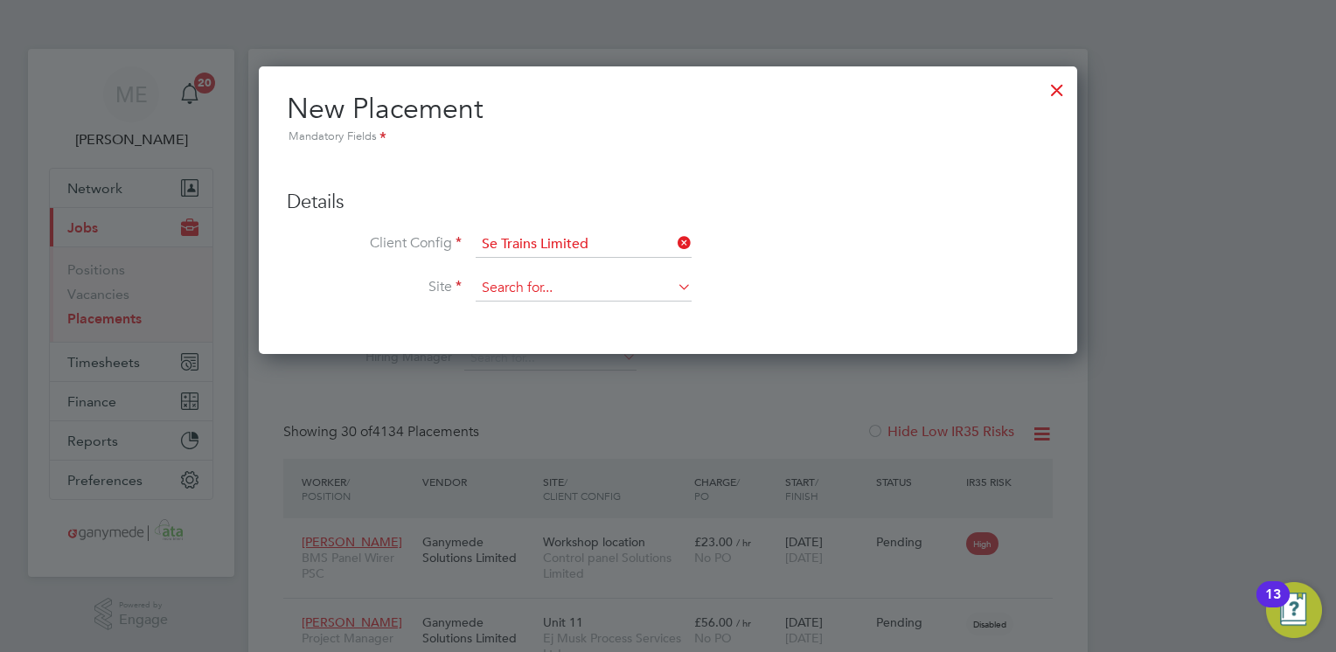
click at [630, 282] on input at bounding box center [584, 288] width 216 height 26
click at [647, 274] on li "Client Config Se Trains Limited" at bounding box center [668, 254] width 763 height 44
click at [651, 282] on input at bounding box center [584, 288] width 216 height 26
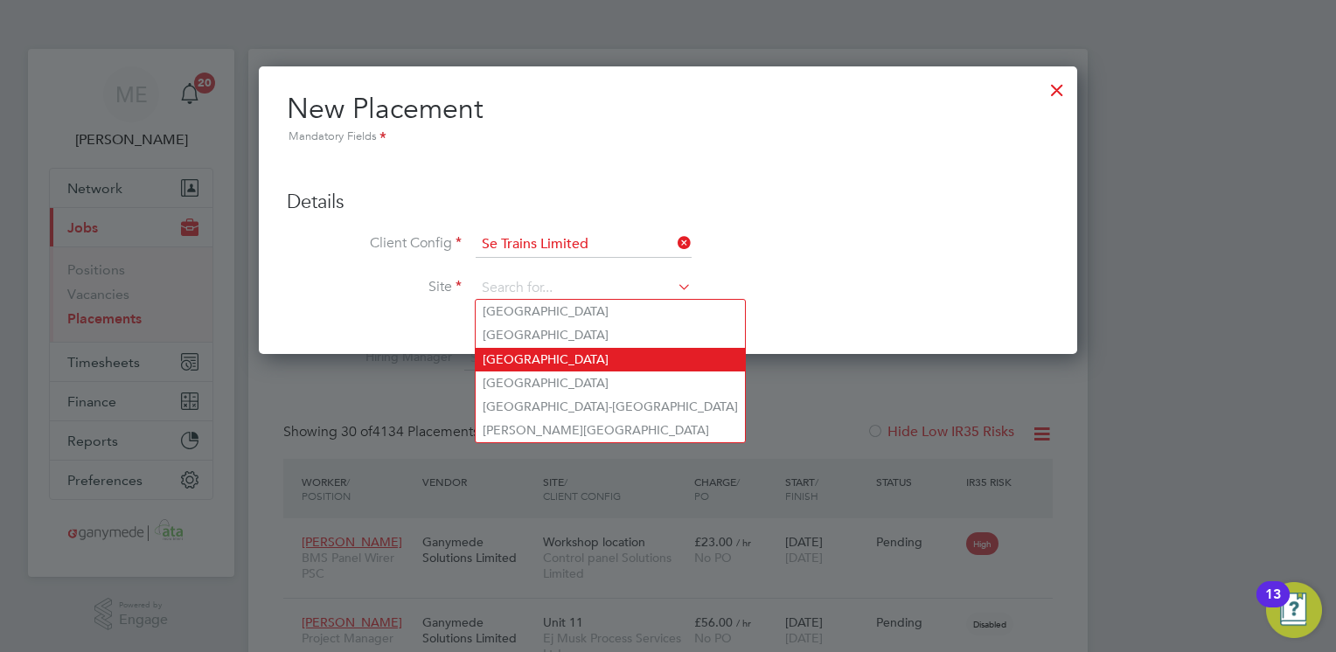
click at [582, 355] on li "[GEOGRAPHIC_DATA]" at bounding box center [610, 360] width 269 height 24
type input "[GEOGRAPHIC_DATA]"
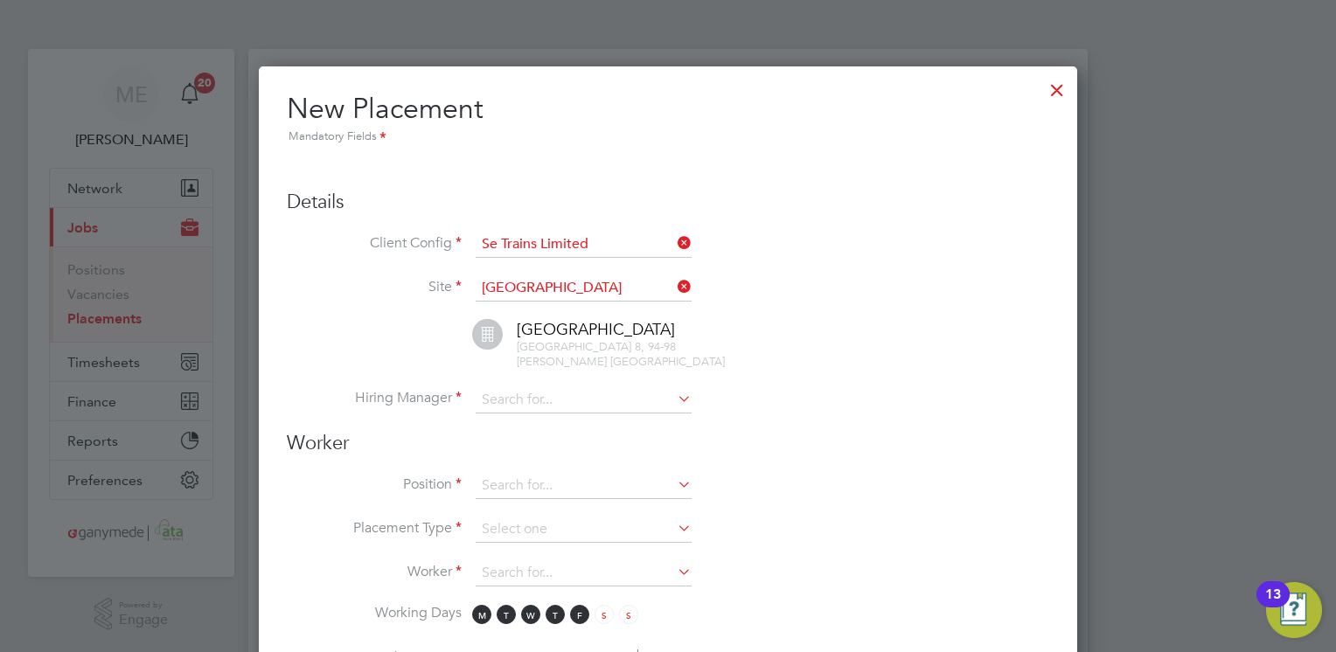
click at [674, 282] on icon at bounding box center [674, 287] width 0 height 24
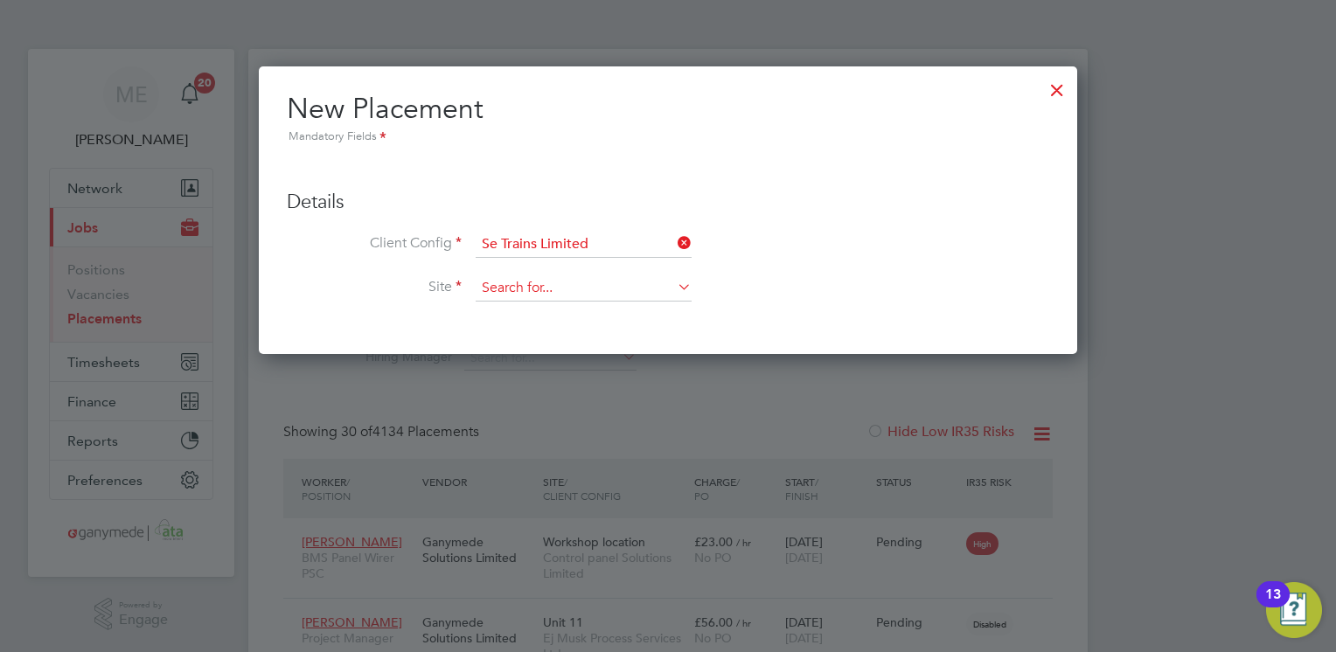
click at [641, 285] on input at bounding box center [584, 288] width 216 height 26
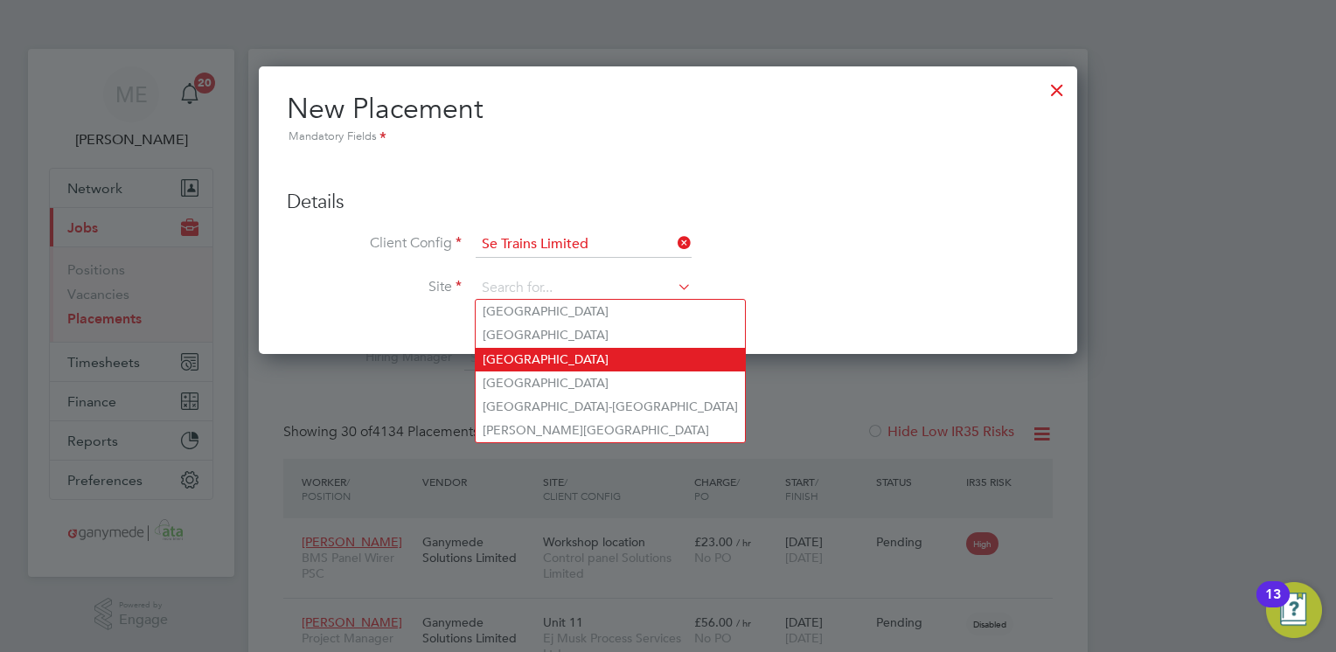
click at [512, 350] on li "[GEOGRAPHIC_DATA]" at bounding box center [610, 360] width 269 height 24
type input "[GEOGRAPHIC_DATA]"
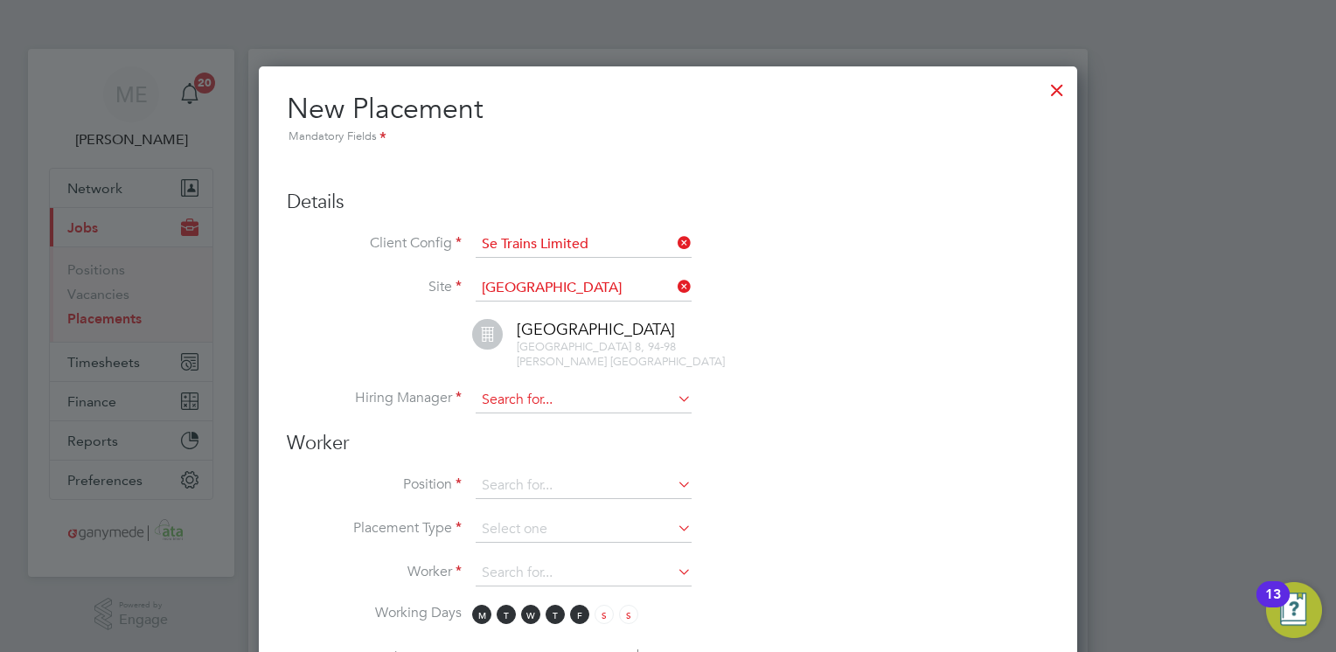
click at [644, 387] on input at bounding box center [584, 400] width 216 height 26
click at [541, 522] on li "Daniel Paris" at bounding box center [584, 527] width 217 height 24
type input "Daniel Paris"
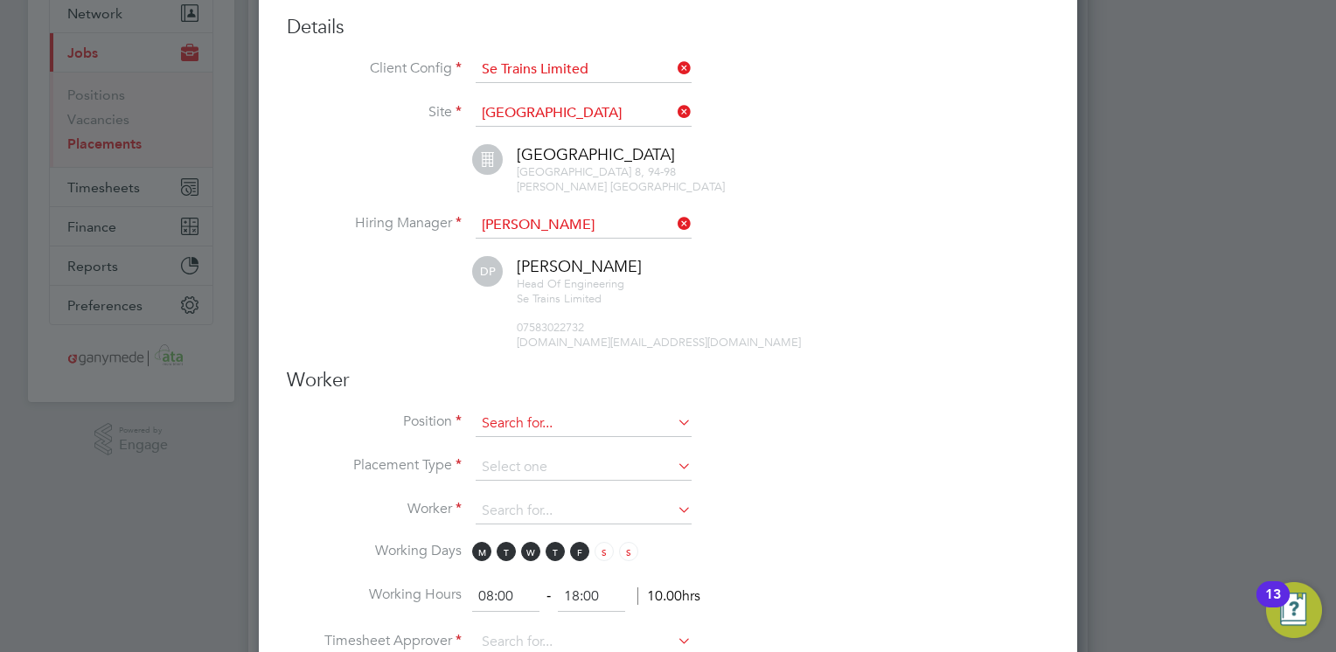
click at [576, 411] on input at bounding box center [584, 424] width 216 height 26
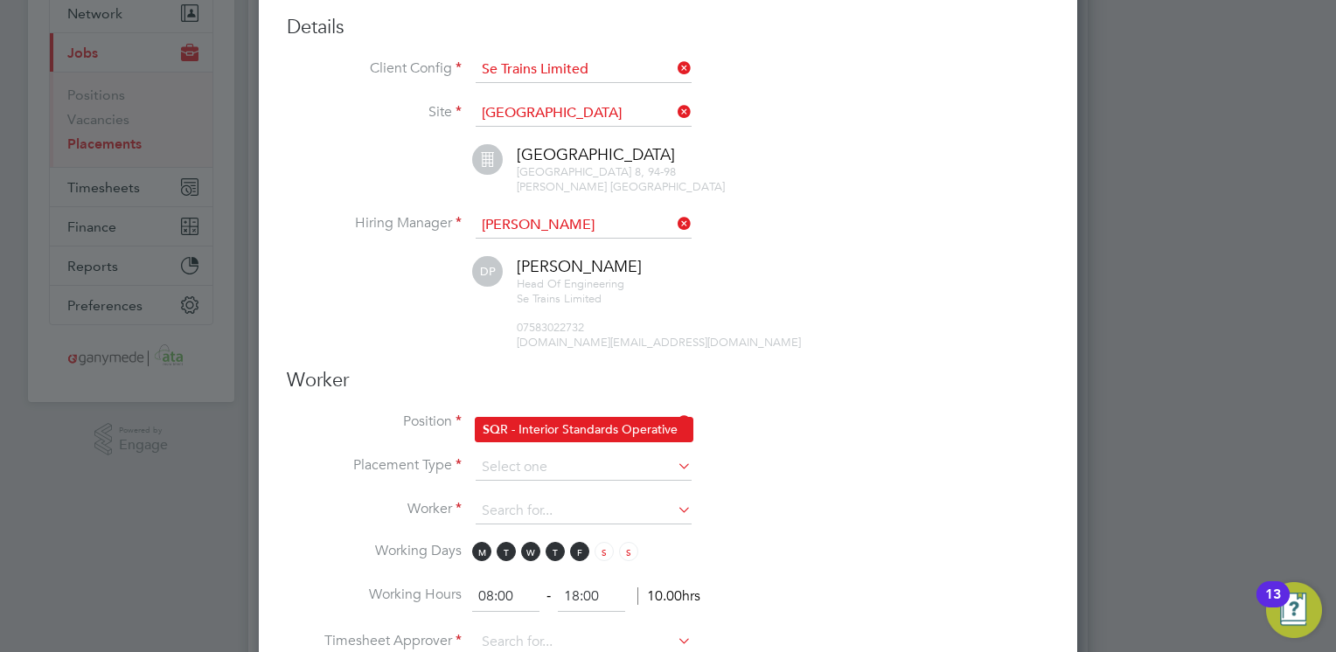
click at [571, 418] on li "SQ R - Interior Standards Operative" at bounding box center [584, 430] width 217 height 24
type input "SQR - Interior Standards Operative"
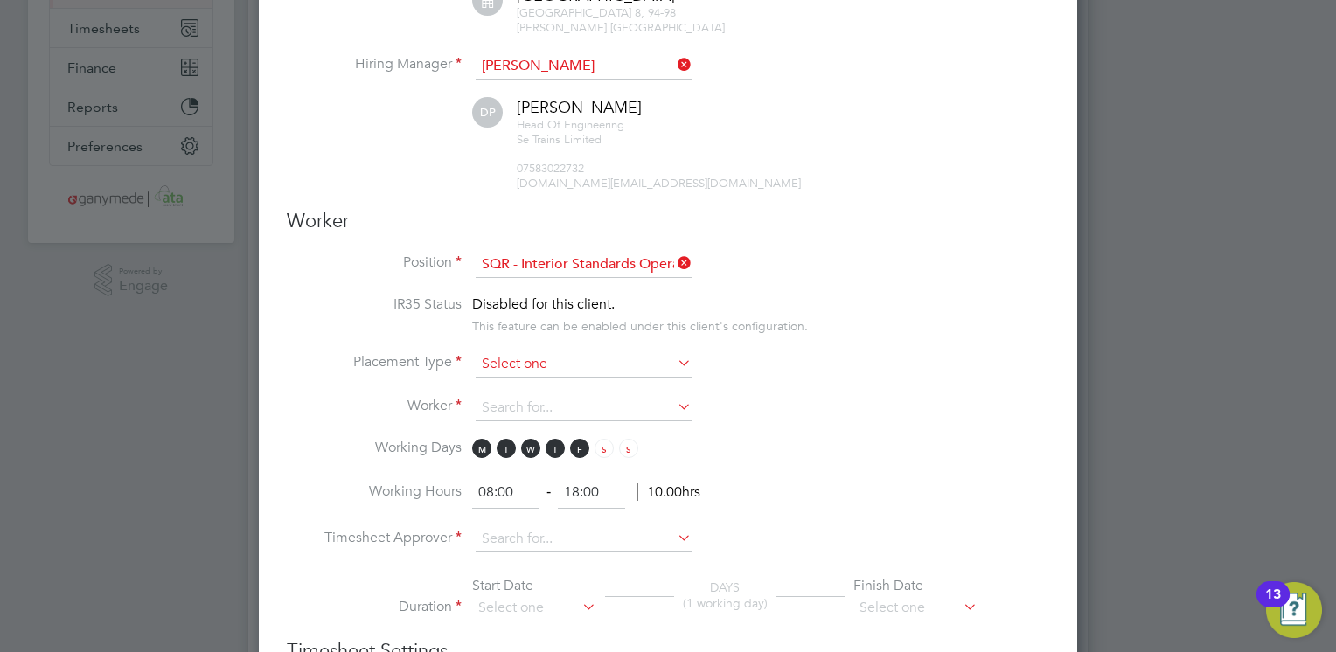
scroll to position [350, 0]
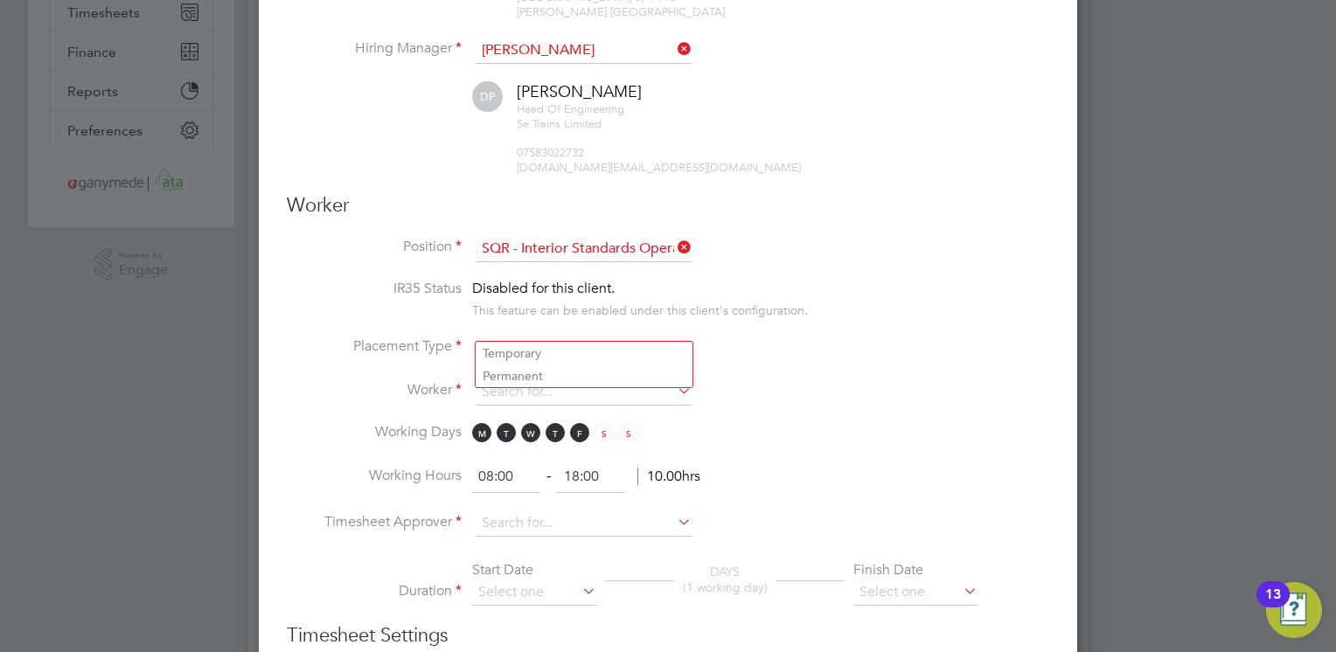
click at [541, 336] on input at bounding box center [584, 349] width 216 height 26
click at [539, 345] on li "Temporary" at bounding box center [584, 353] width 217 height 23
type input "Temporary"
click at [539, 380] on input at bounding box center [584, 393] width 216 height 26
click at [549, 389] on li "Adam S obesto (1267669)" at bounding box center [588, 397] width 224 height 24
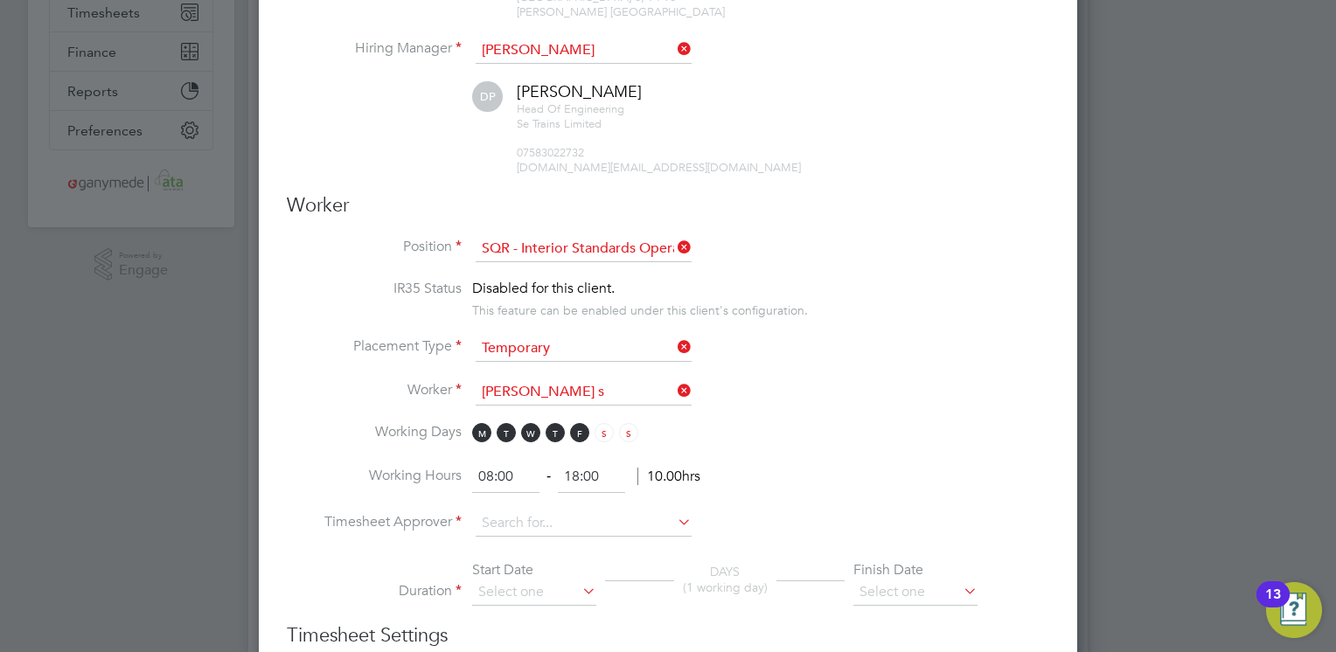
type input "Adam Sobesto (1267669)"
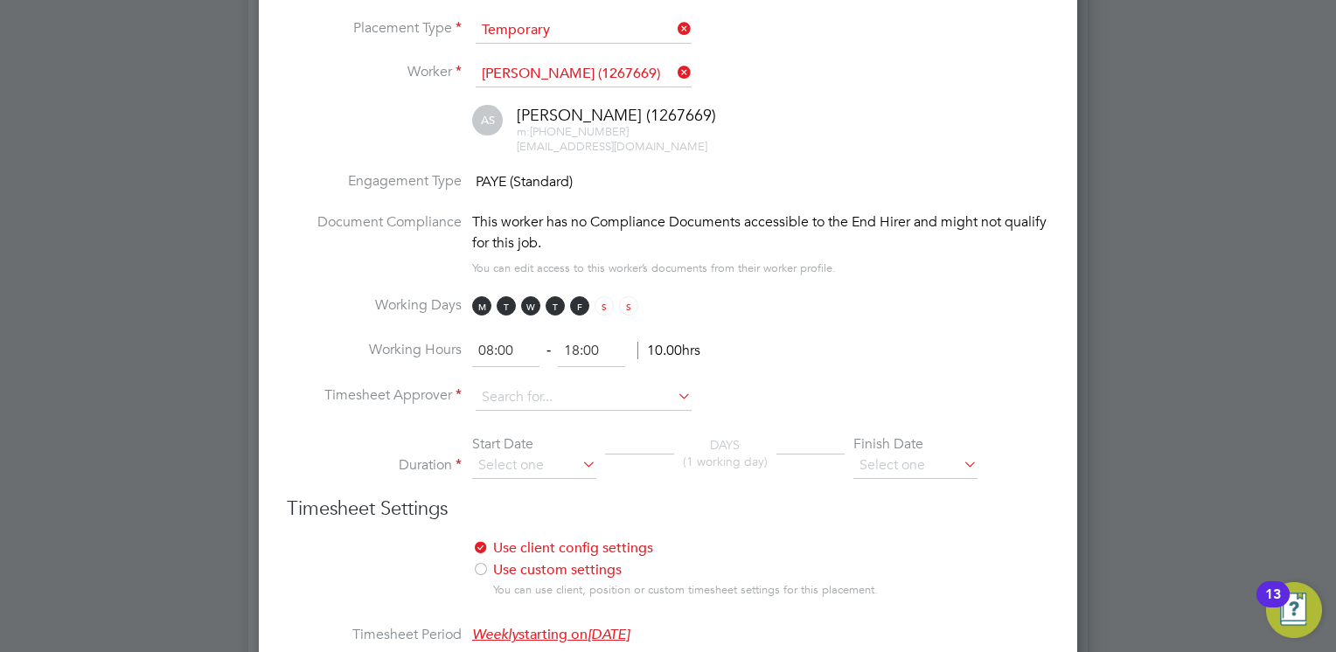
scroll to position [700, 0]
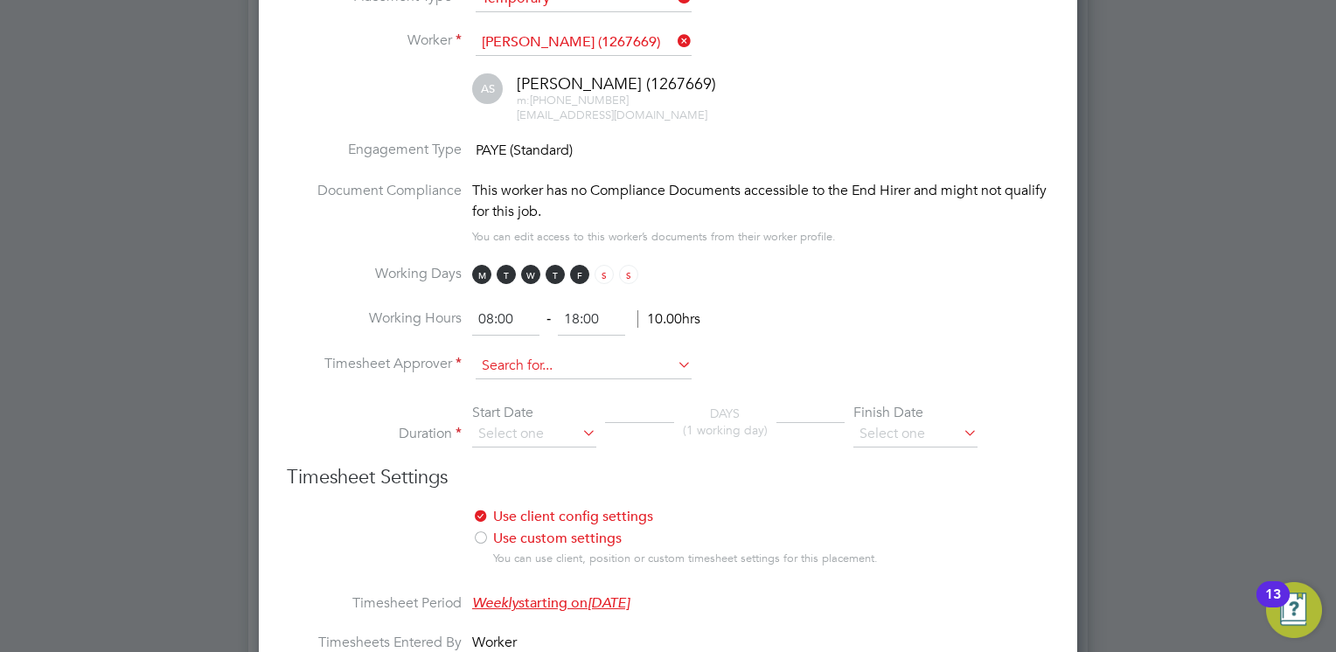
click at [549, 353] on input at bounding box center [584, 366] width 216 height 26
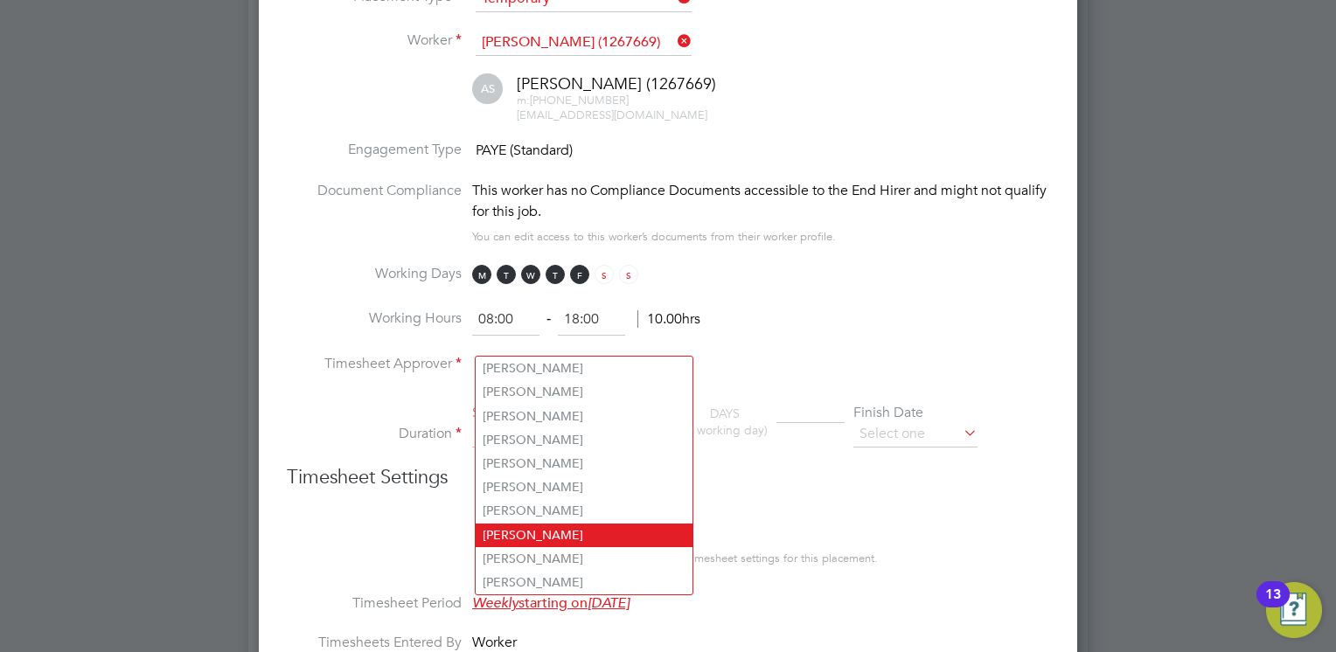
click at [535, 531] on li "Daniel Paris" at bounding box center [584, 536] width 217 height 24
type input "Daniel Paris"
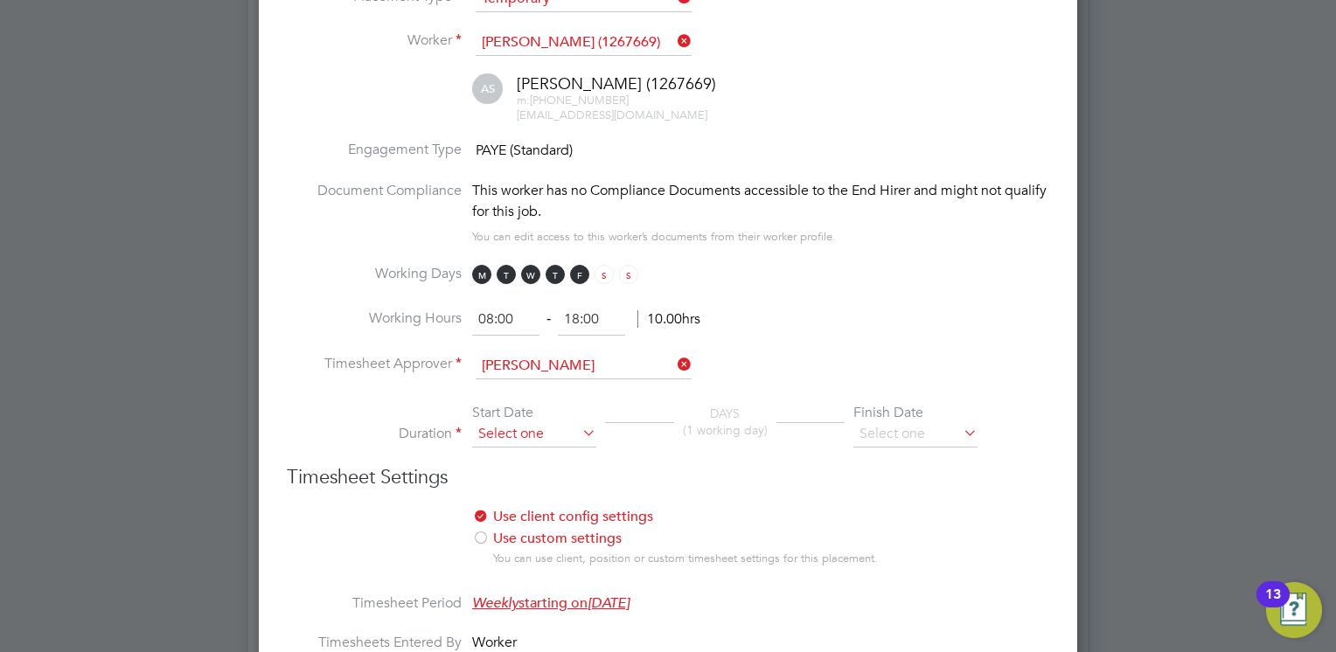
click at [523, 422] on input at bounding box center [534, 435] width 124 height 26
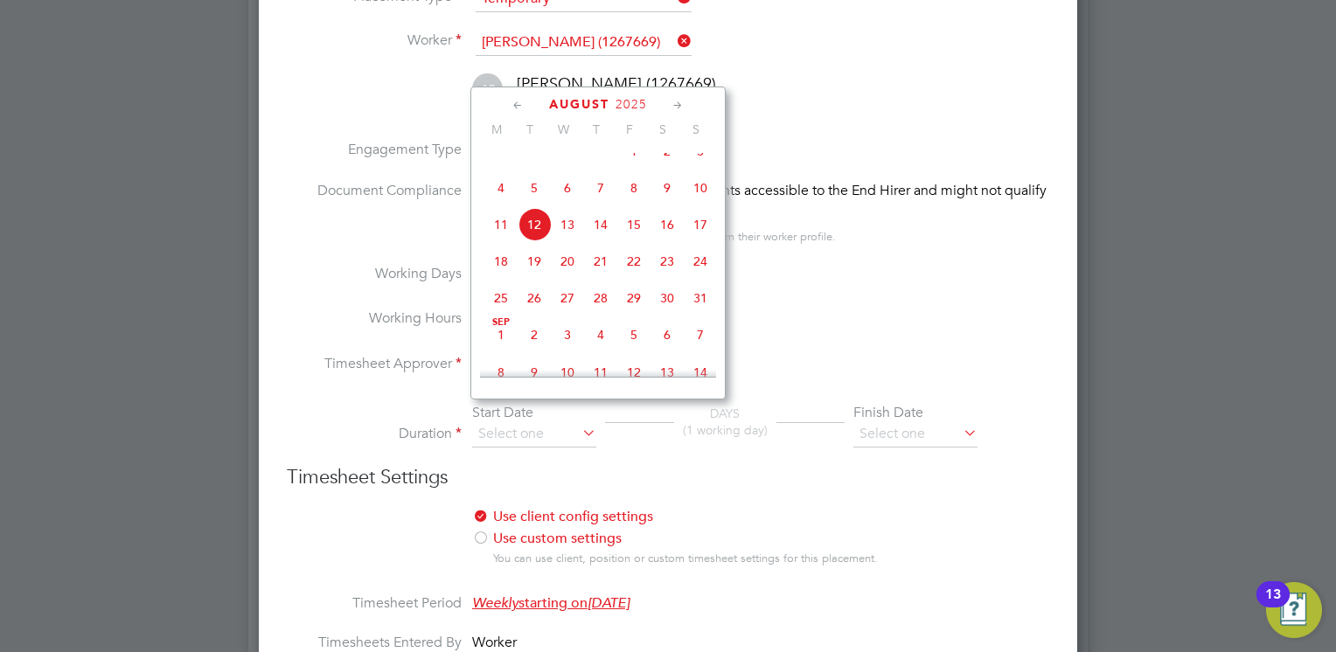
click at [497, 352] on span "Sep 1" at bounding box center [501, 334] width 33 height 33
type input "01 Sep 2025"
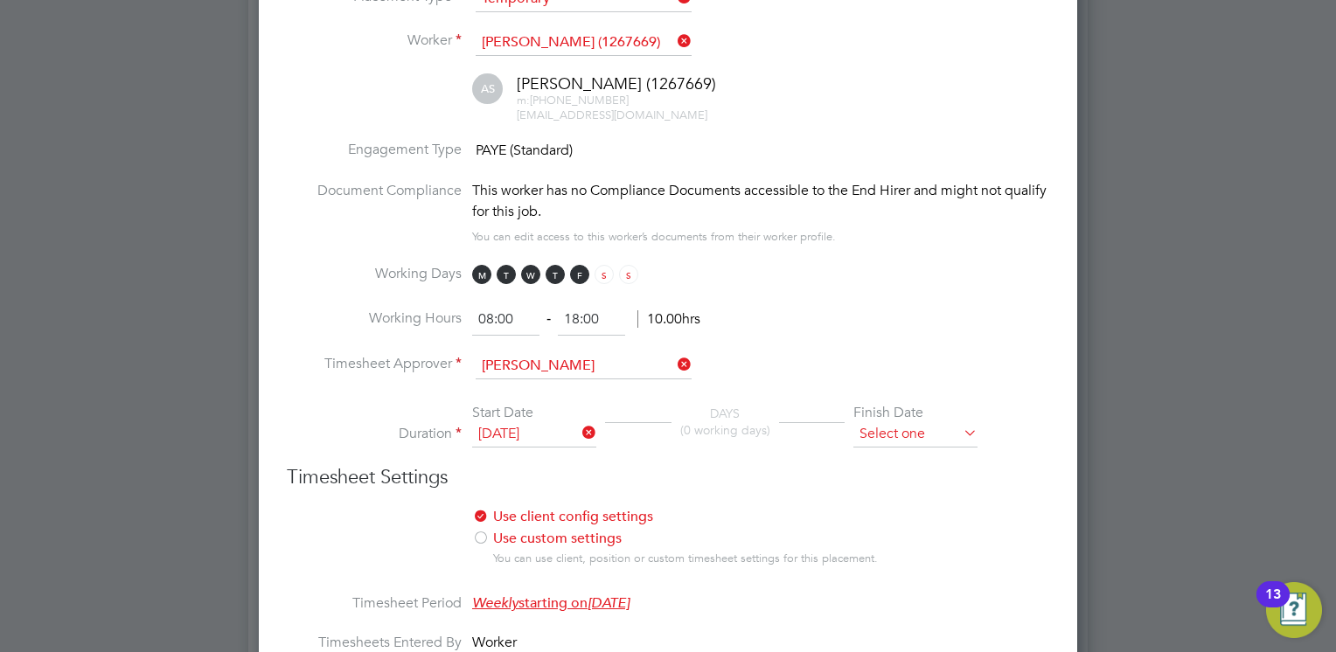
click at [894, 422] on input at bounding box center [916, 435] width 124 height 26
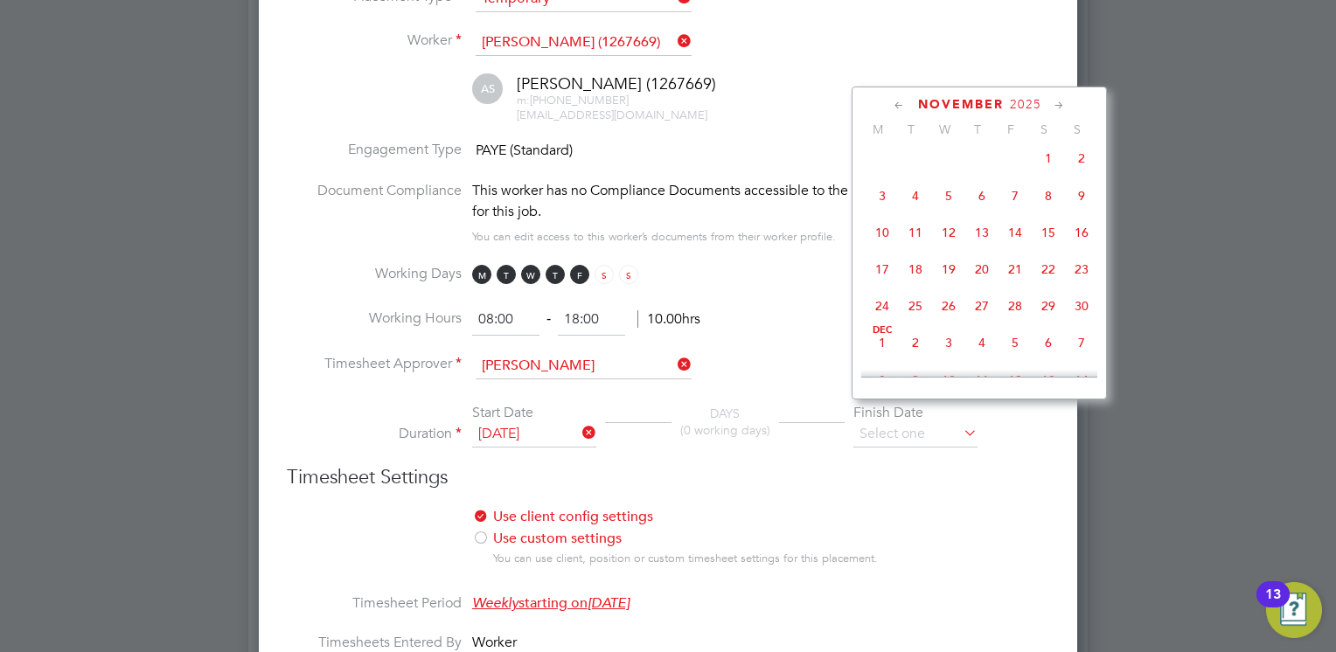
scroll to position [1057, 0]
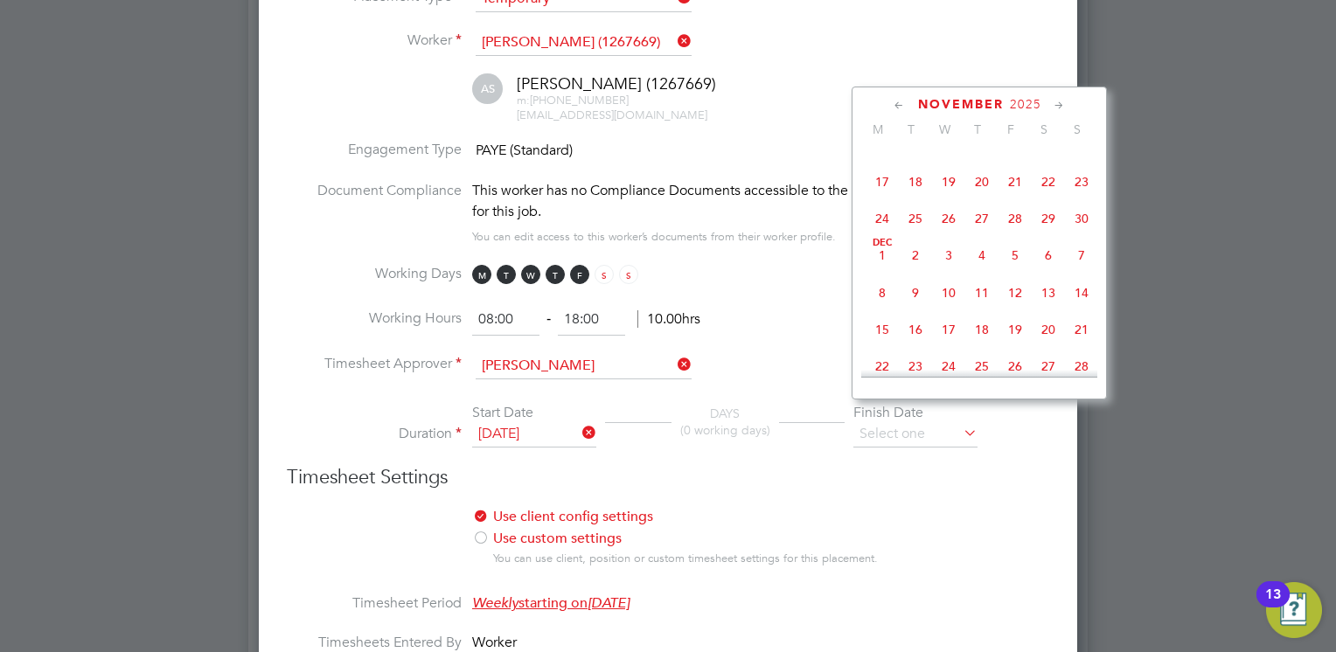
click at [1081, 235] on span "30" at bounding box center [1081, 218] width 33 height 33
type input "30 Nov 2025"
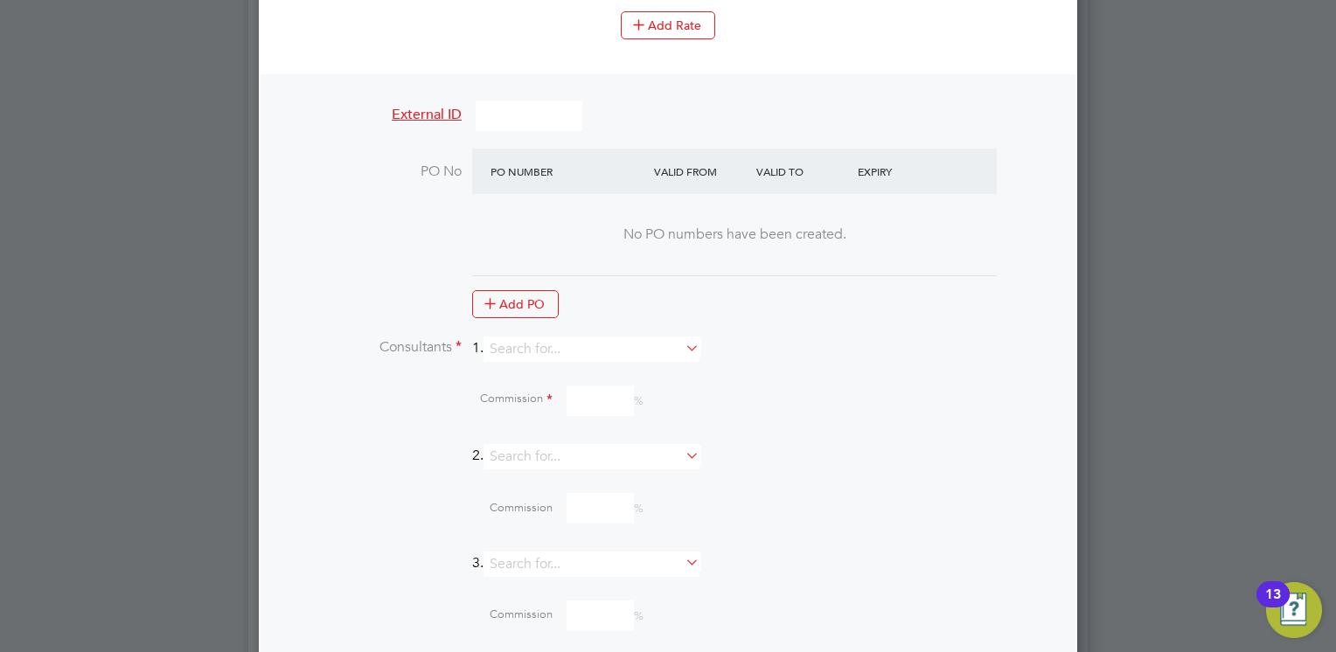
scroll to position [1662, 0]
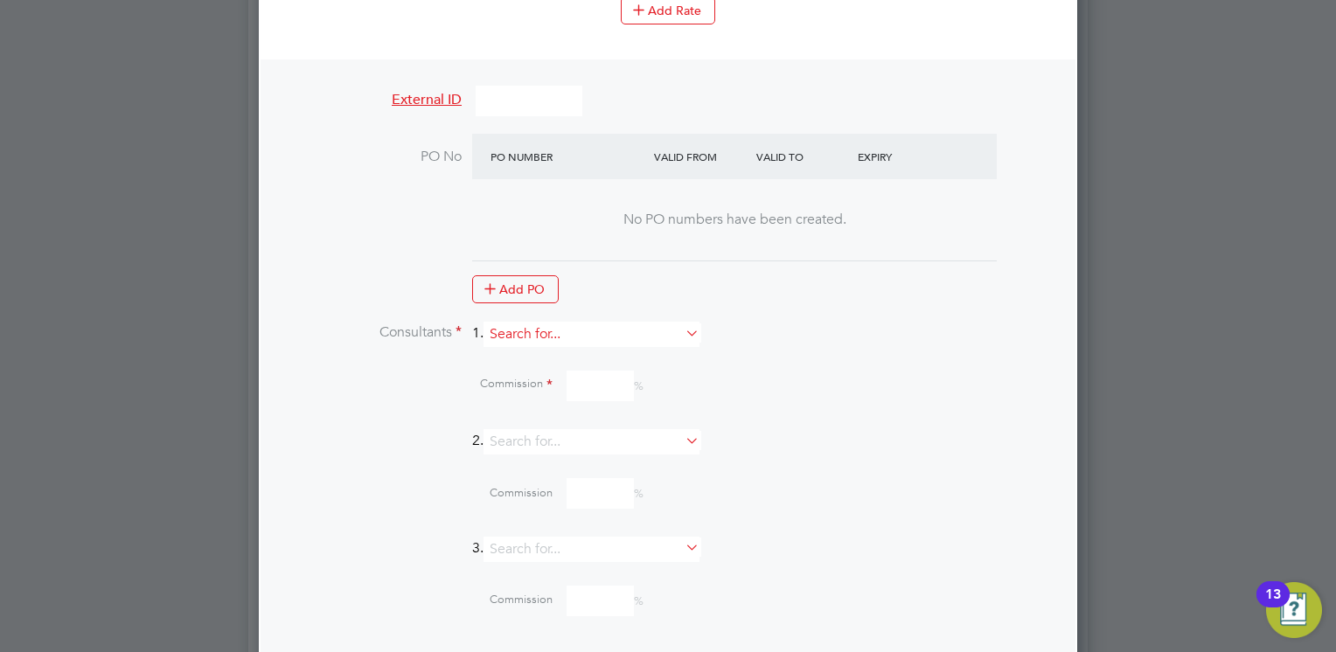
click at [580, 322] on input at bounding box center [592, 334] width 216 height 25
click at [568, 331] on li "Mia Eckersley" at bounding box center [600, 334] width 217 height 24
type input "[PERSON_NAME]"
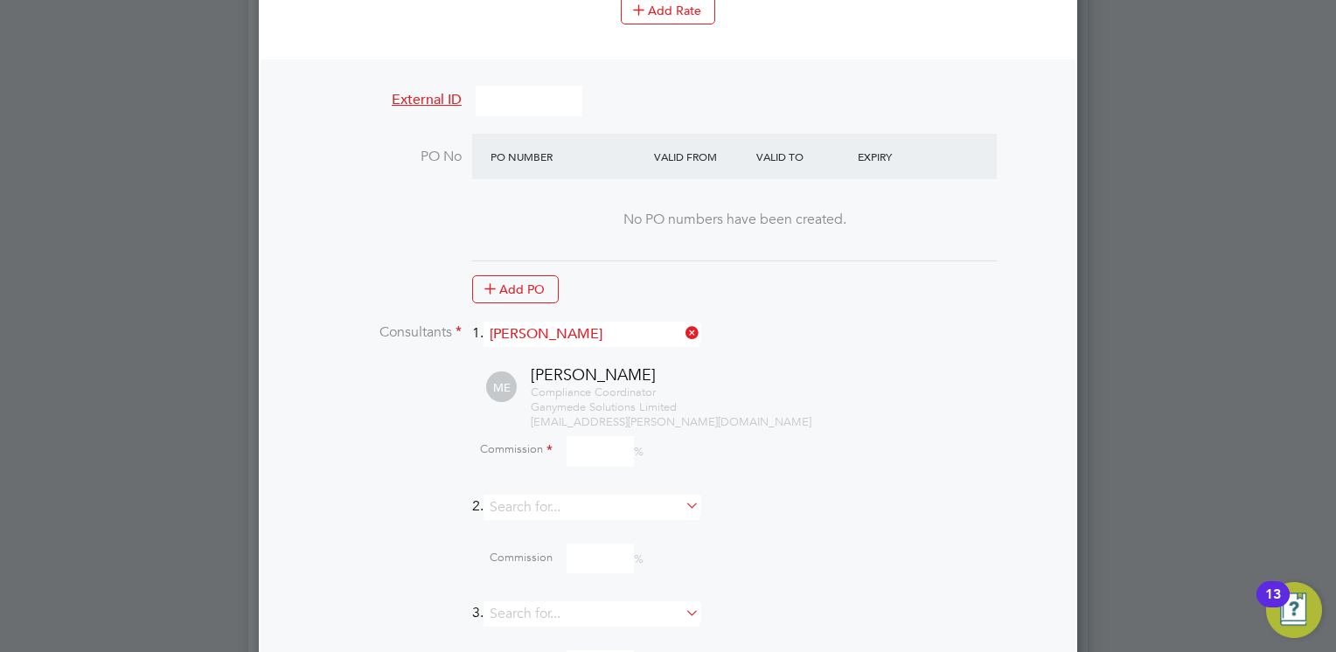
click at [581, 436] on input at bounding box center [600, 451] width 67 height 31
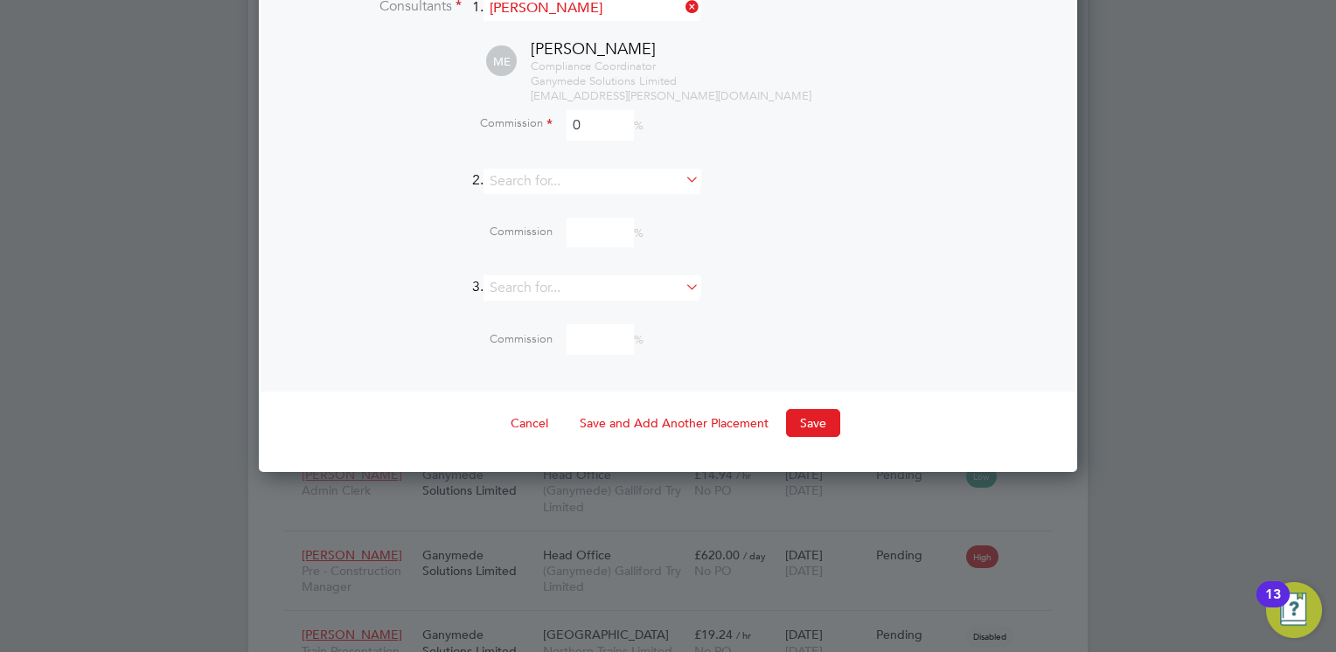
scroll to position [2012, 0]
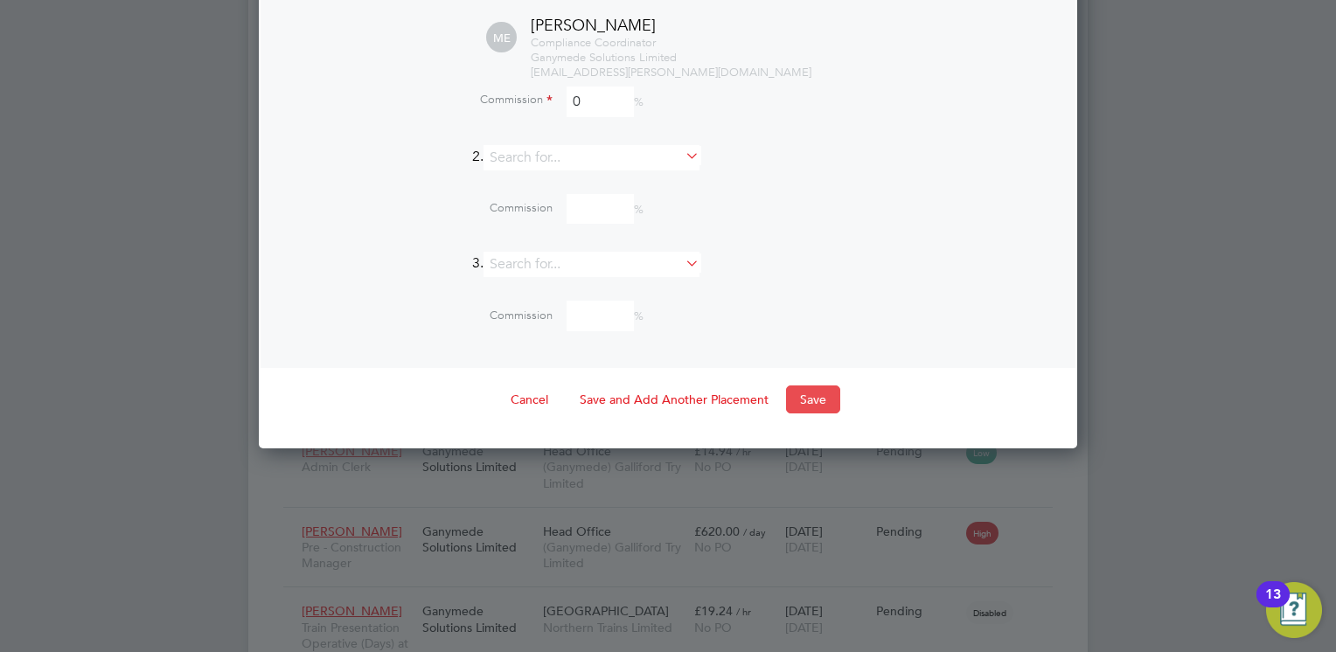
type input "0"
click at [808, 386] on button "Save" at bounding box center [813, 400] width 54 height 28
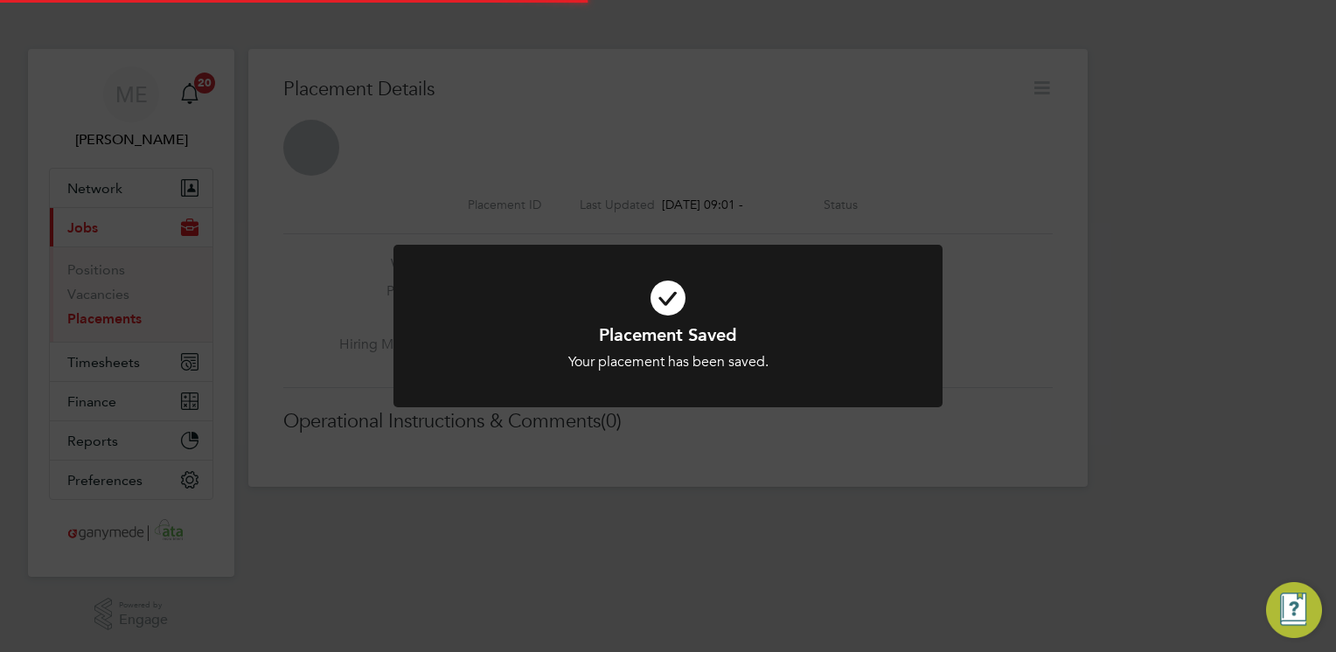
scroll to position [8, 8]
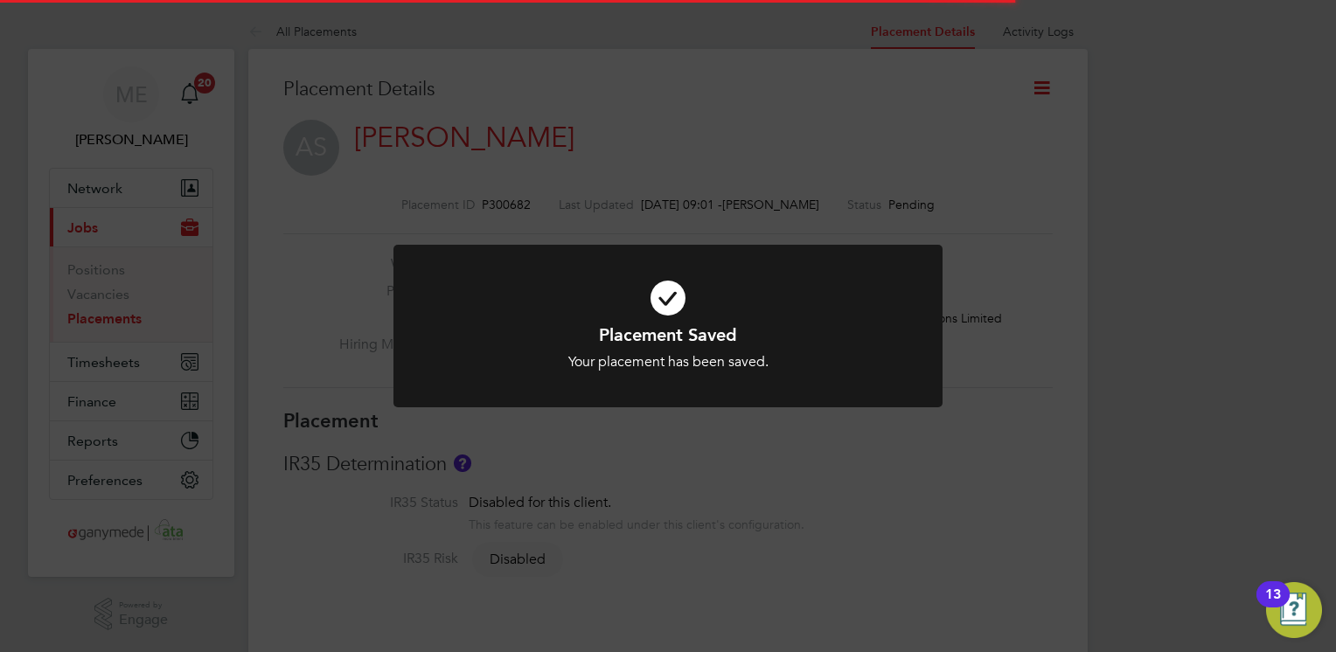
click at [792, 453] on div "Placement Saved Your placement has been saved. Cancel Okay" at bounding box center [668, 326] width 1336 height 652
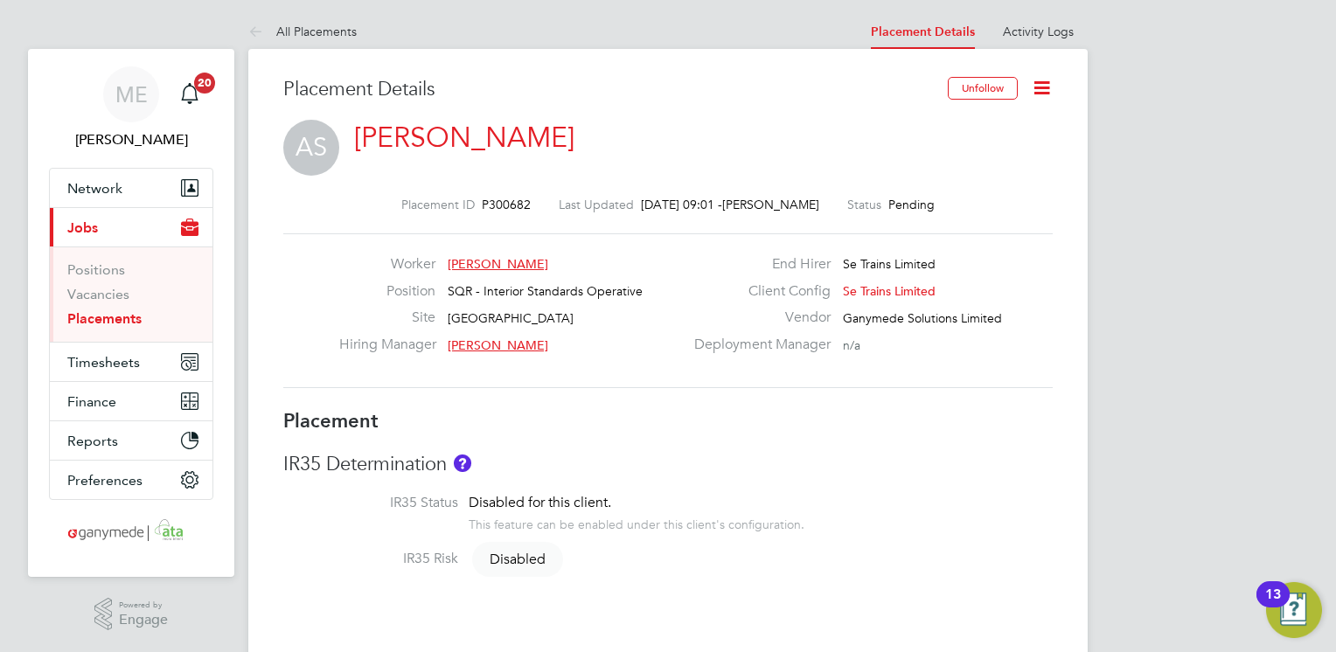
click at [1042, 82] on icon at bounding box center [1042, 88] width 22 height 22
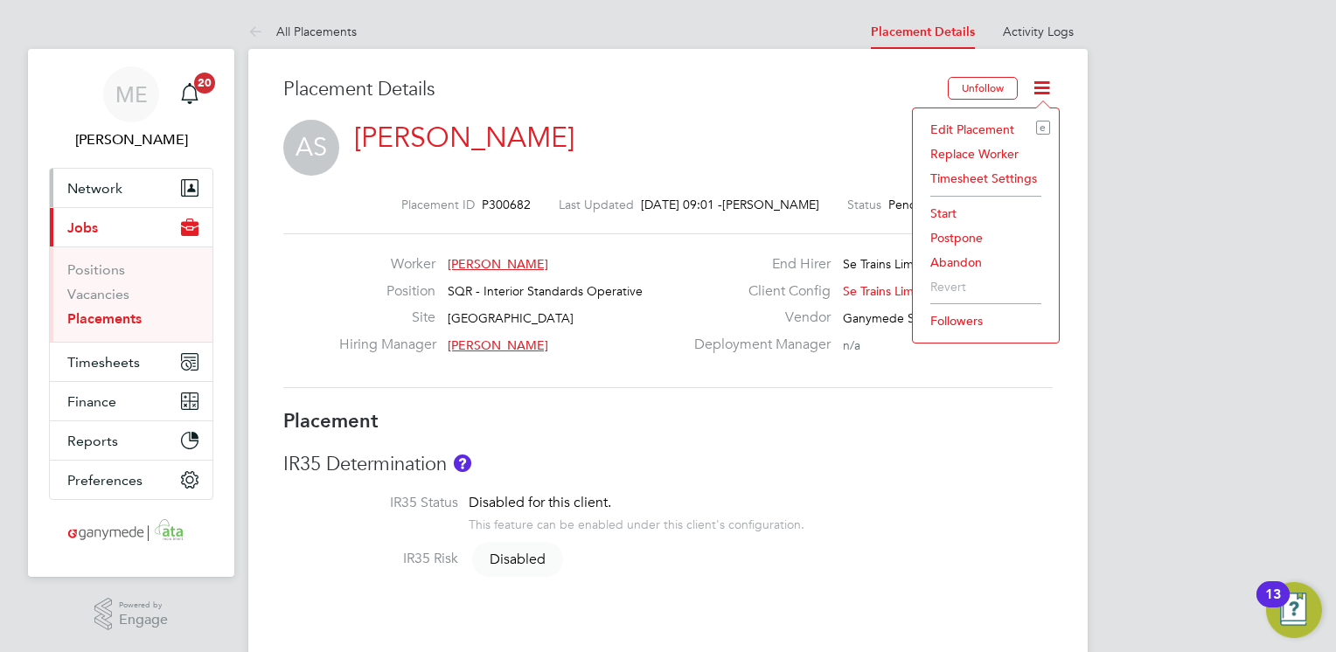
click at [126, 185] on button "Network" at bounding box center [131, 188] width 163 height 38
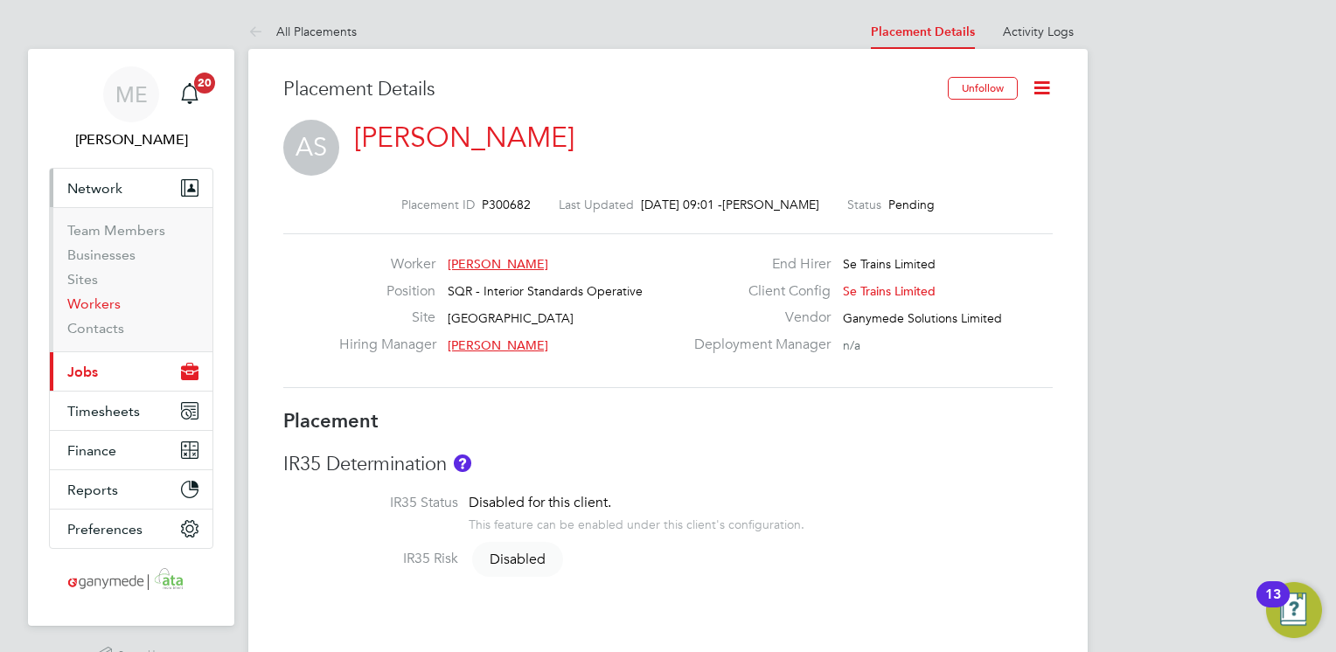
click at [101, 303] on link "Workers" at bounding box center [93, 304] width 53 height 17
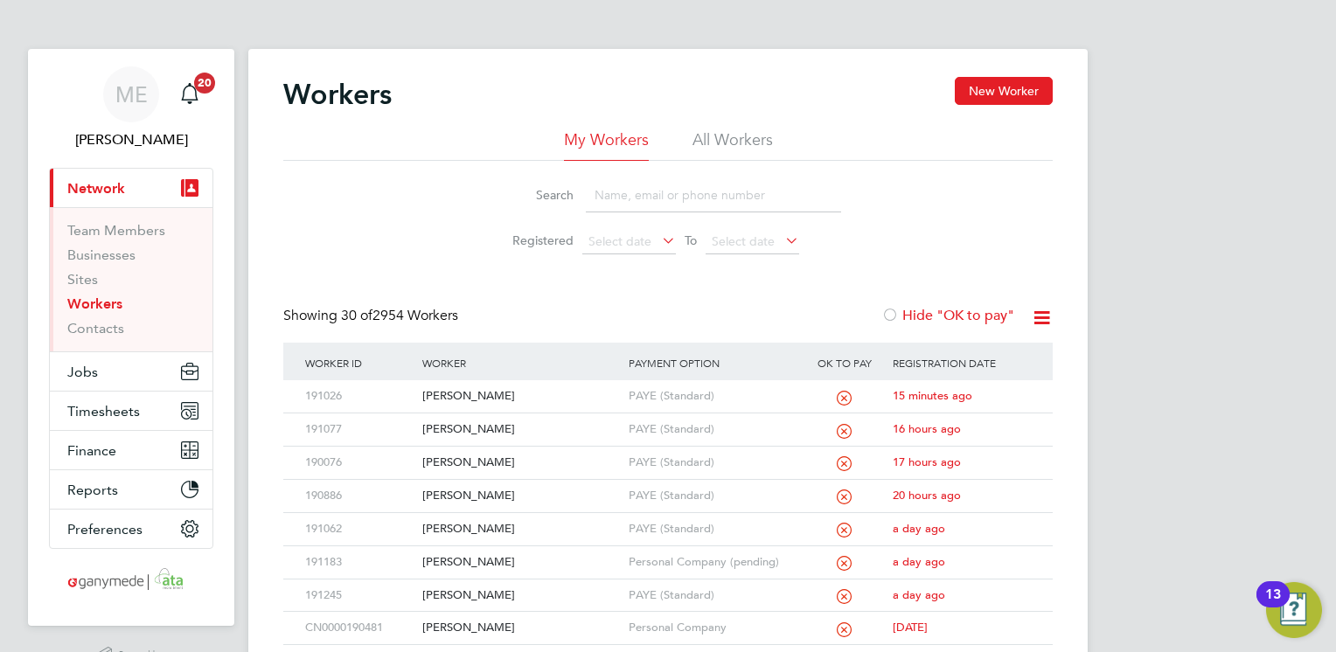
click at [626, 194] on input at bounding box center [713, 195] width 255 height 34
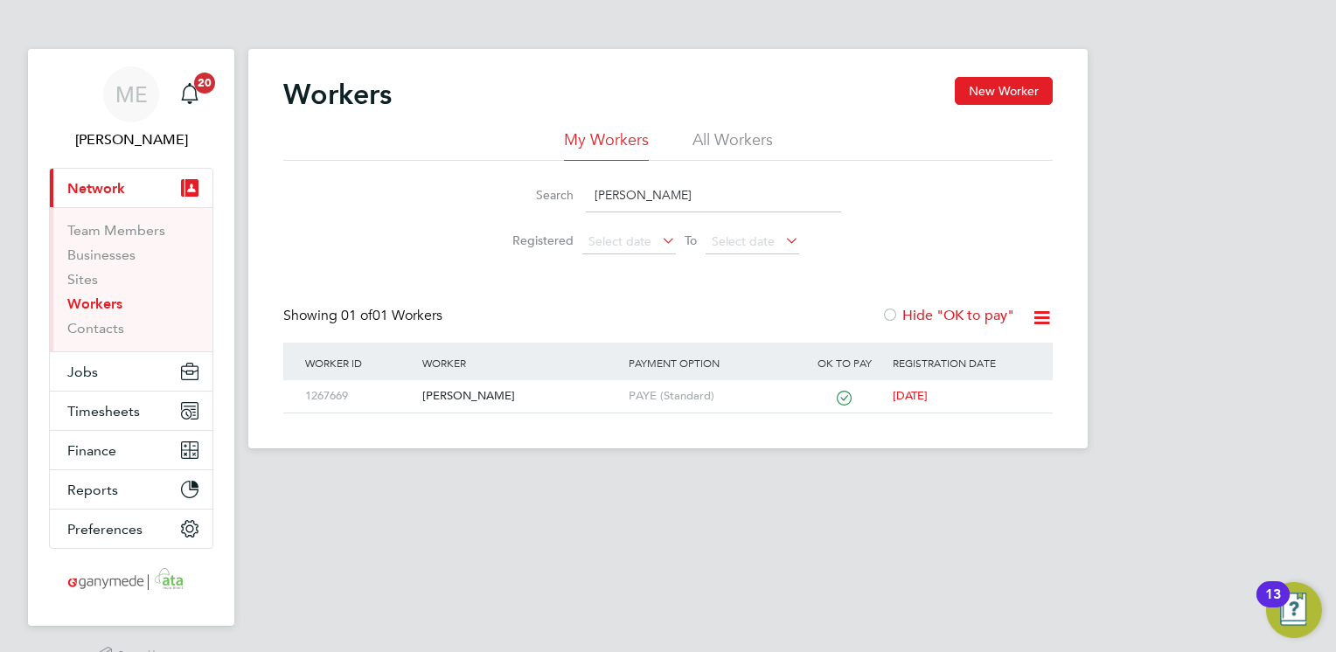
type input "adam sobesto"
click at [468, 391] on div "Adam Sobesto" at bounding box center [521, 396] width 206 height 32
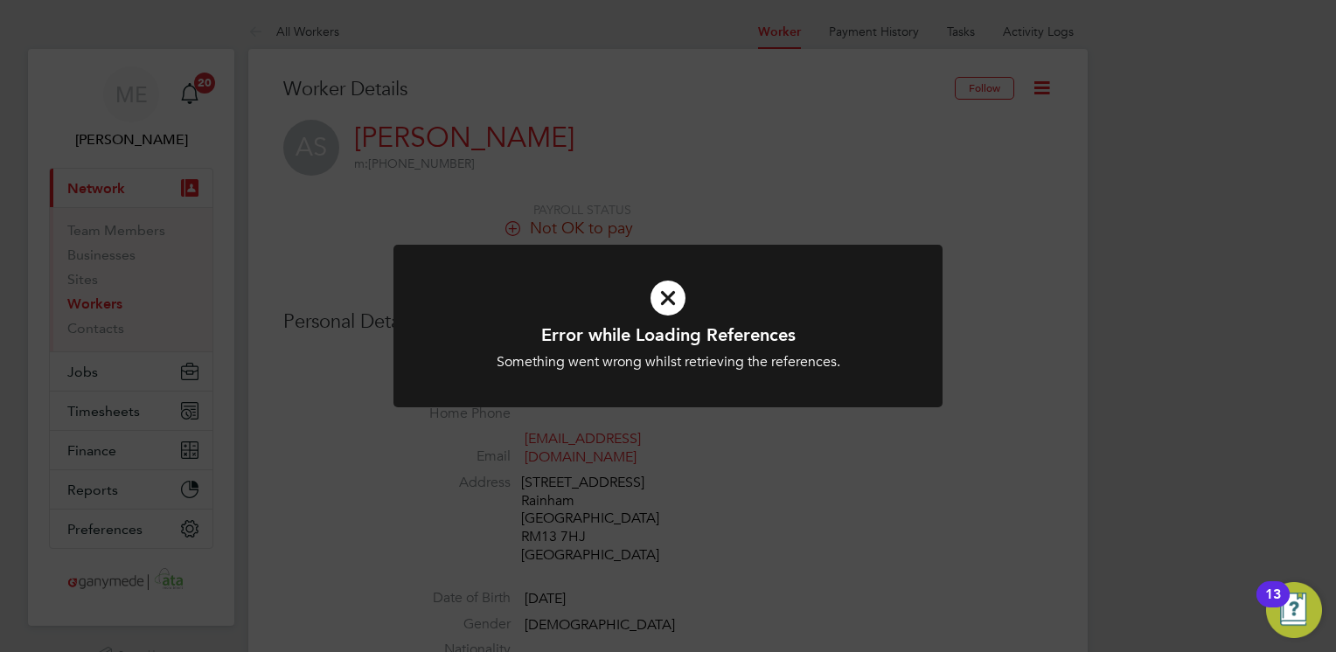
click at [679, 324] on h1 "Error while Loading References" at bounding box center [668, 335] width 455 height 23
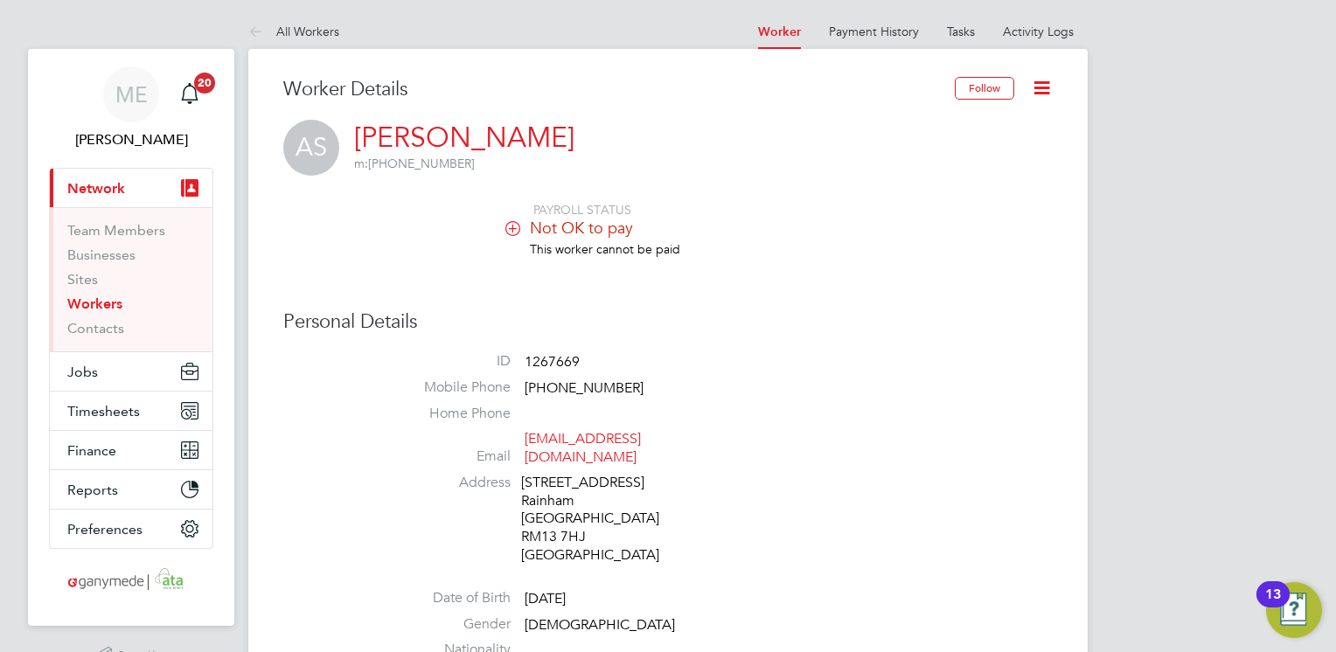
click at [1043, 87] on icon at bounding box center [1042, 88] width 22 height 22
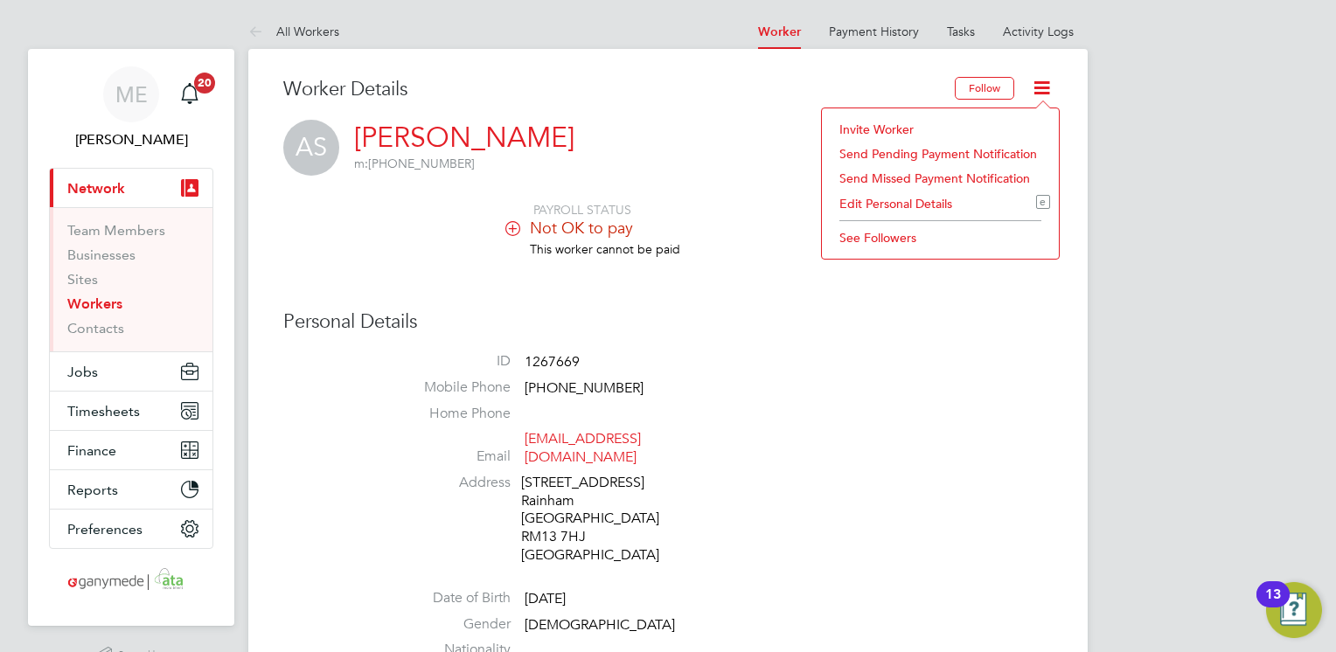
click at [849, 128] on li "Invite Worker" at bounding box center [941, 129] width 220 height 24
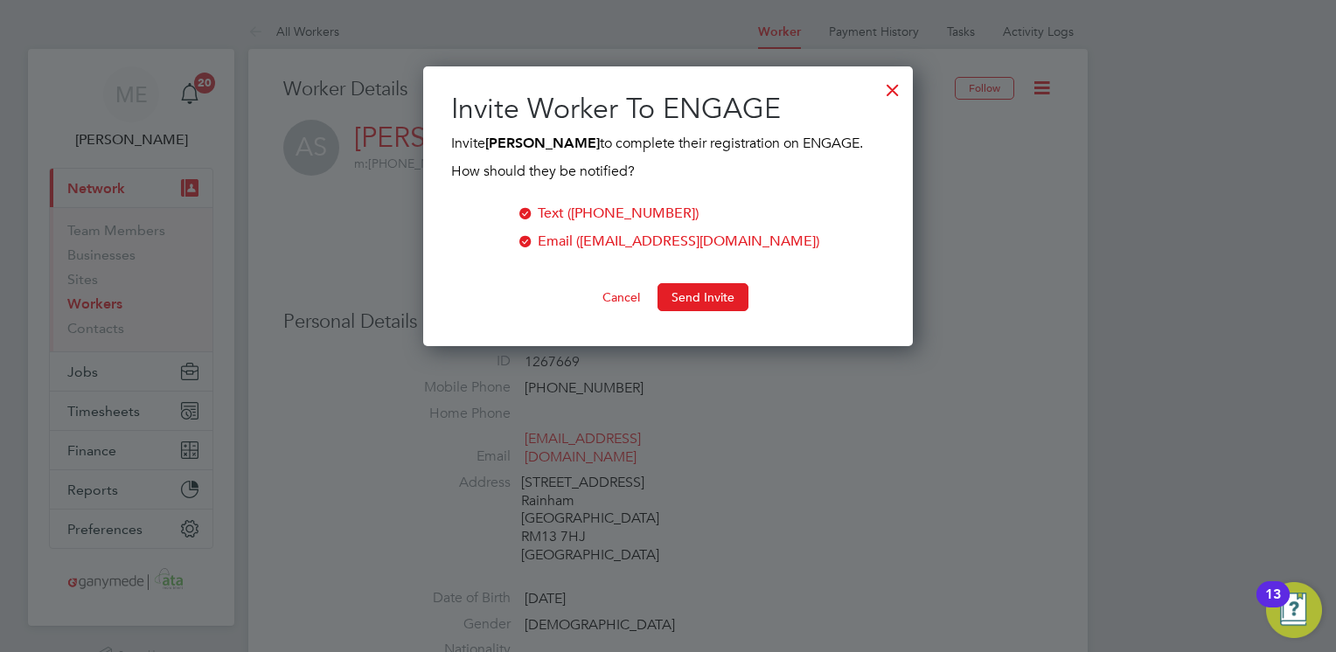
scroll to position [280, 491]
click at [697, 293] on button "Send Invite" at bounding box center [703, 297] width 91 height 28
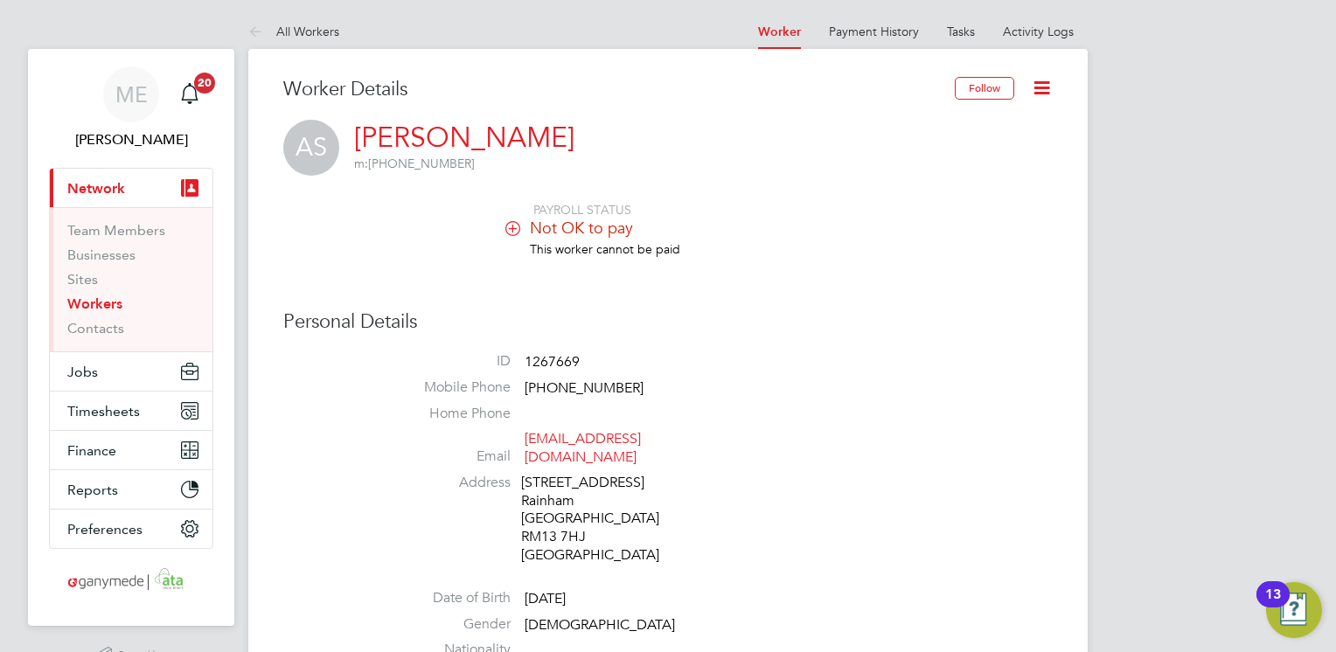
click at [101, 303] on link "Workers" at bounding box center [94, 304] width 55 height 17
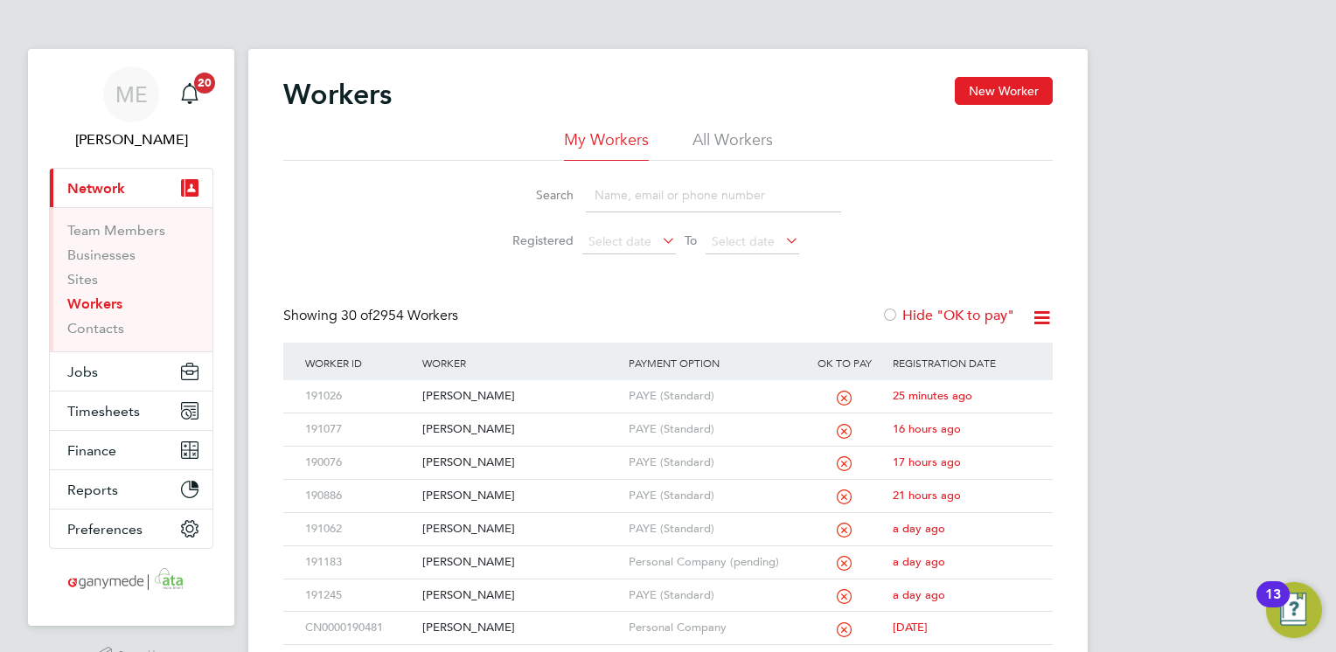
click at [621, 185] on input at bounding box center [713, 195] width 255 height 34
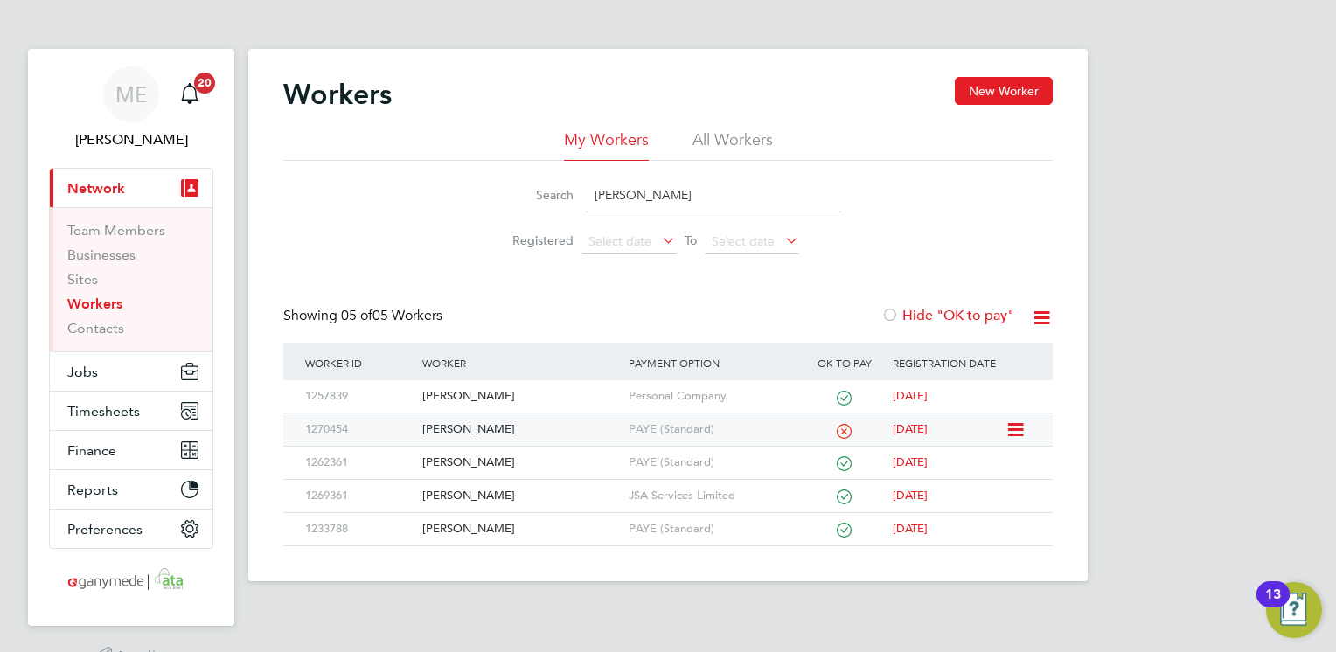
type input "[PERSON_NAME]"
click at [568, 429] on div "[PERSON_NAME]" at bounding box center [521, 430] width 206 height 32
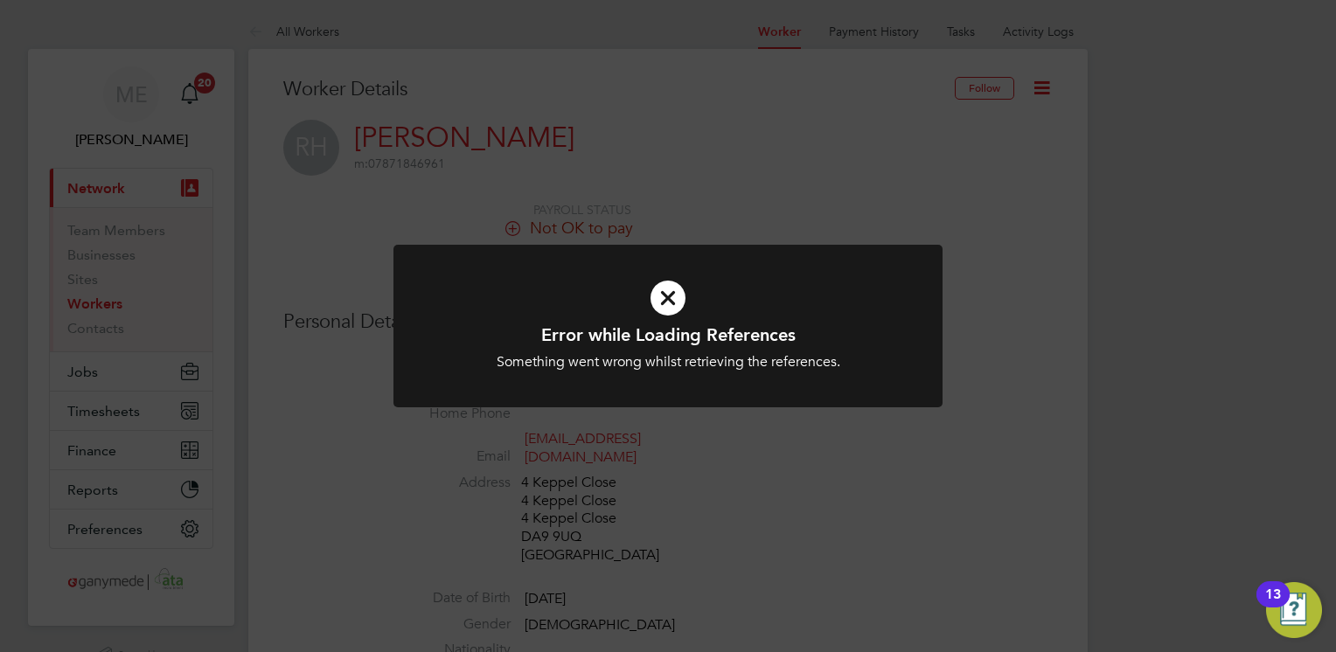
click at [672, 300] on icon at bounding box center [668, 298] width 455 height 68
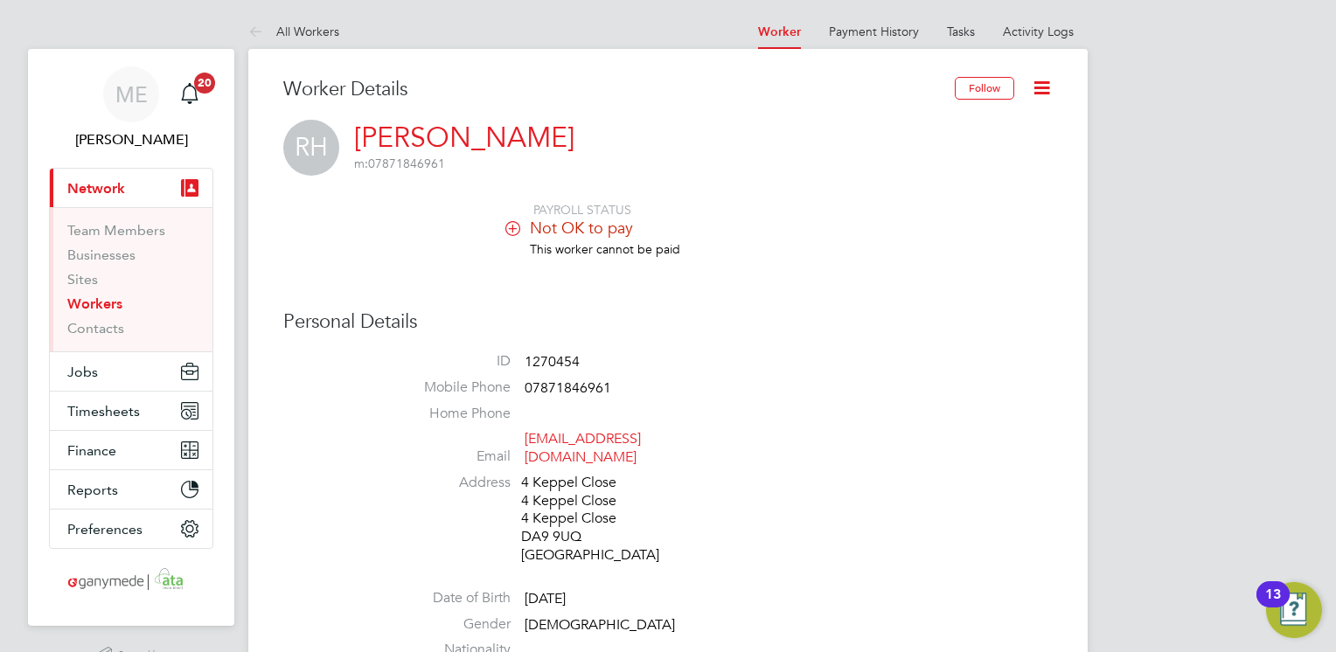
click at [102, 303] on link "Workers" at bounding box center [94, 304] width 55 height 17
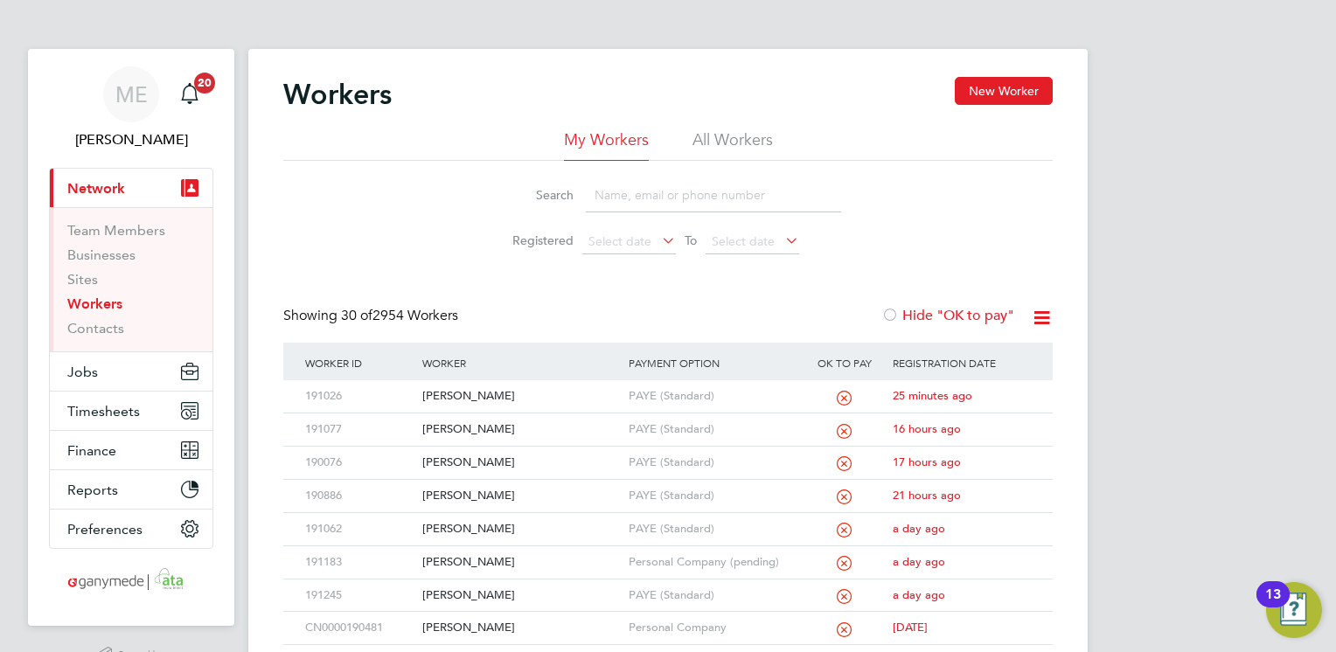
click at [620, 184] on input at bounding box center [713, 195] width 255 height 34
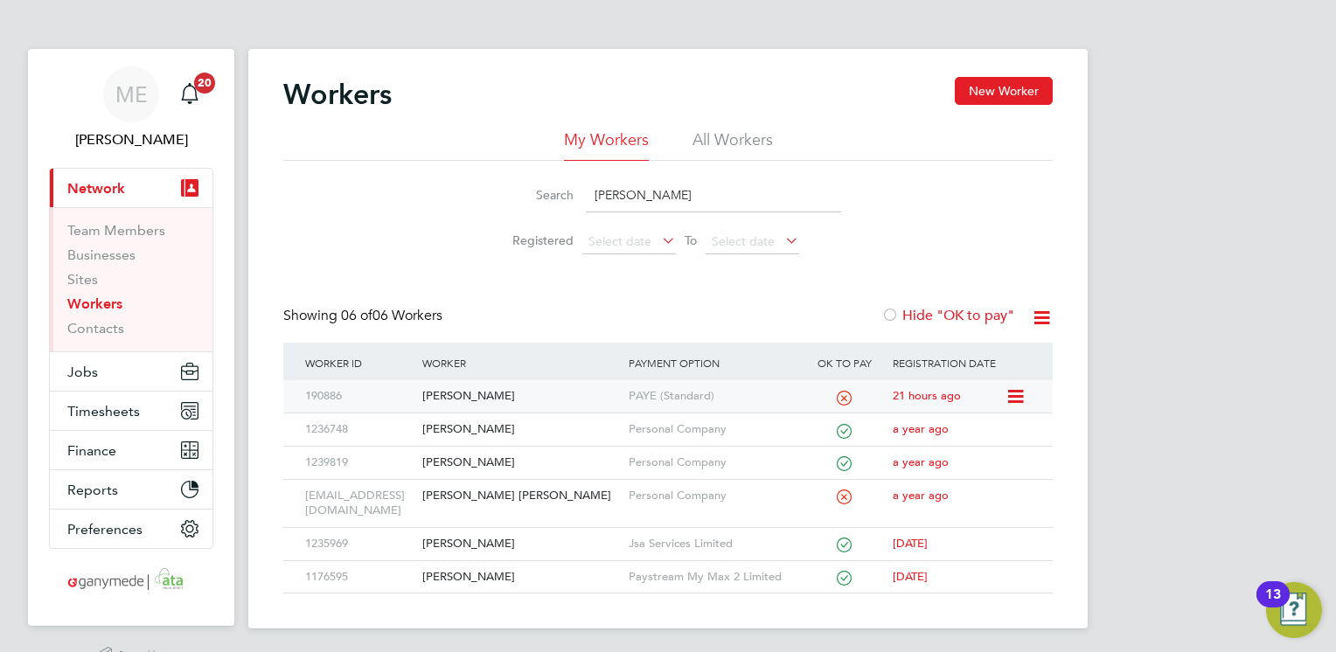
type input "holli"
click at [463, 394] on div "[PERSON_NAME]" at bounding box center [521, 396] width 206 height 32
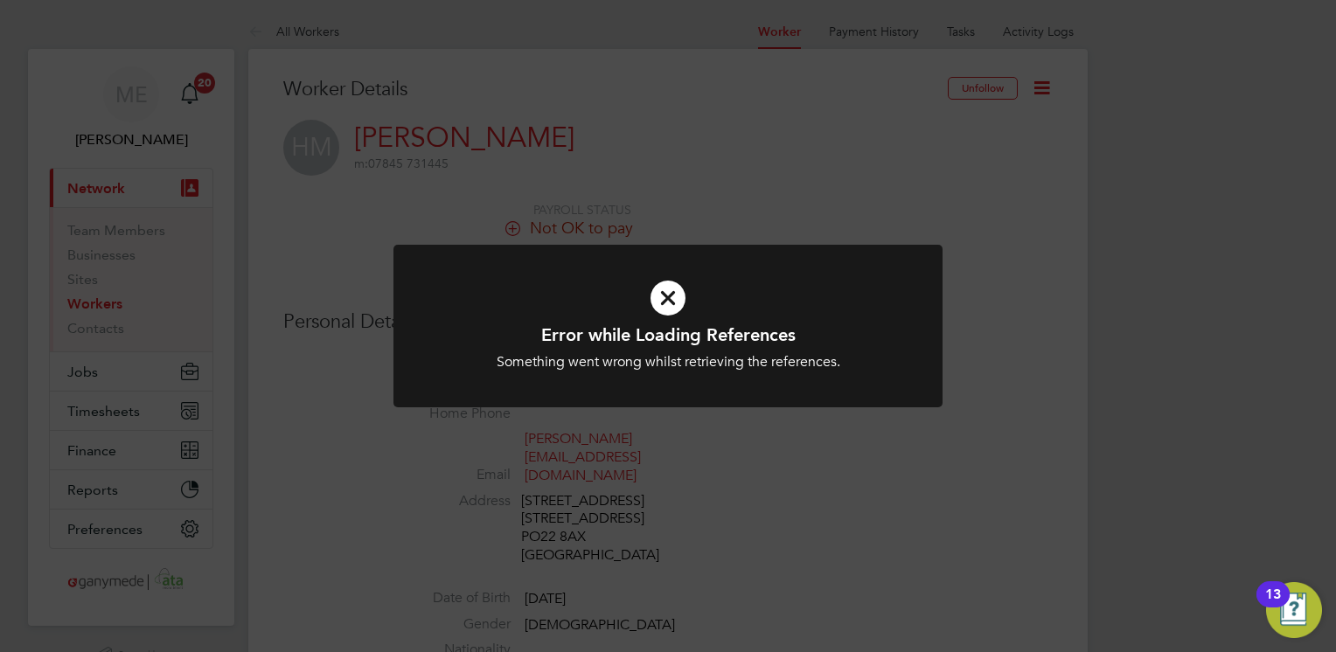
click at [665, 303] on icon at bounding box center [668, 298] width 455 height 68
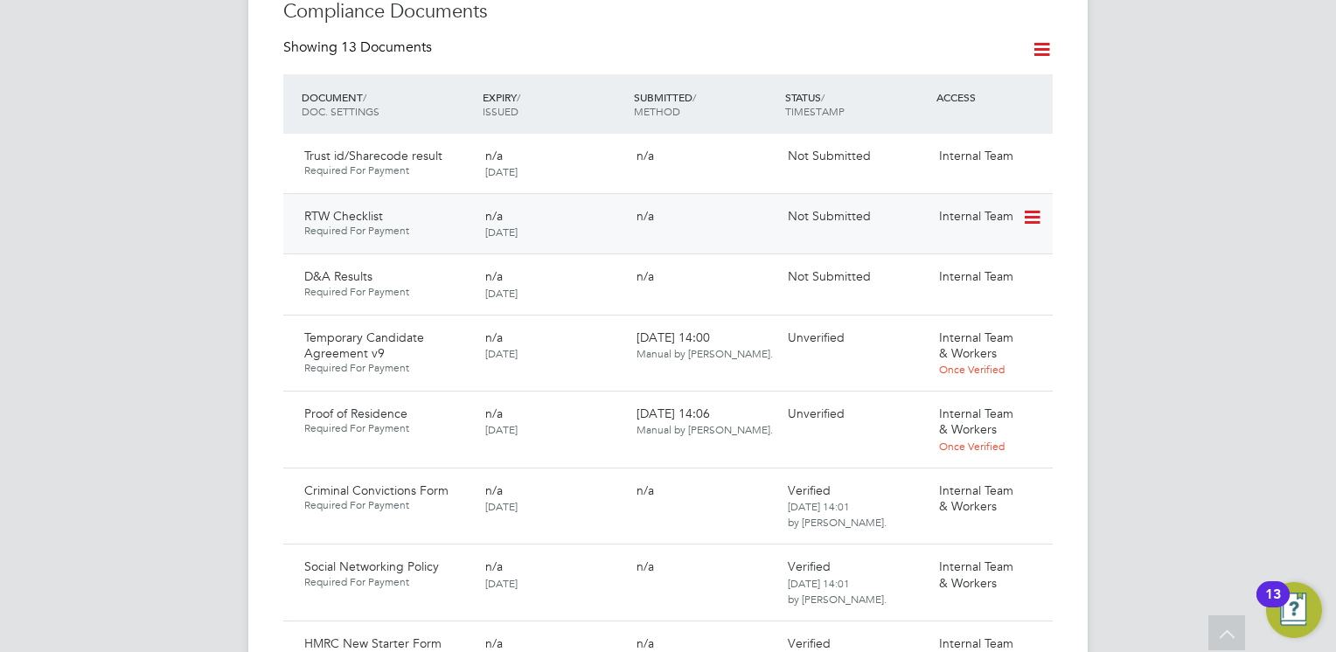
scroll to position [1050, 0]
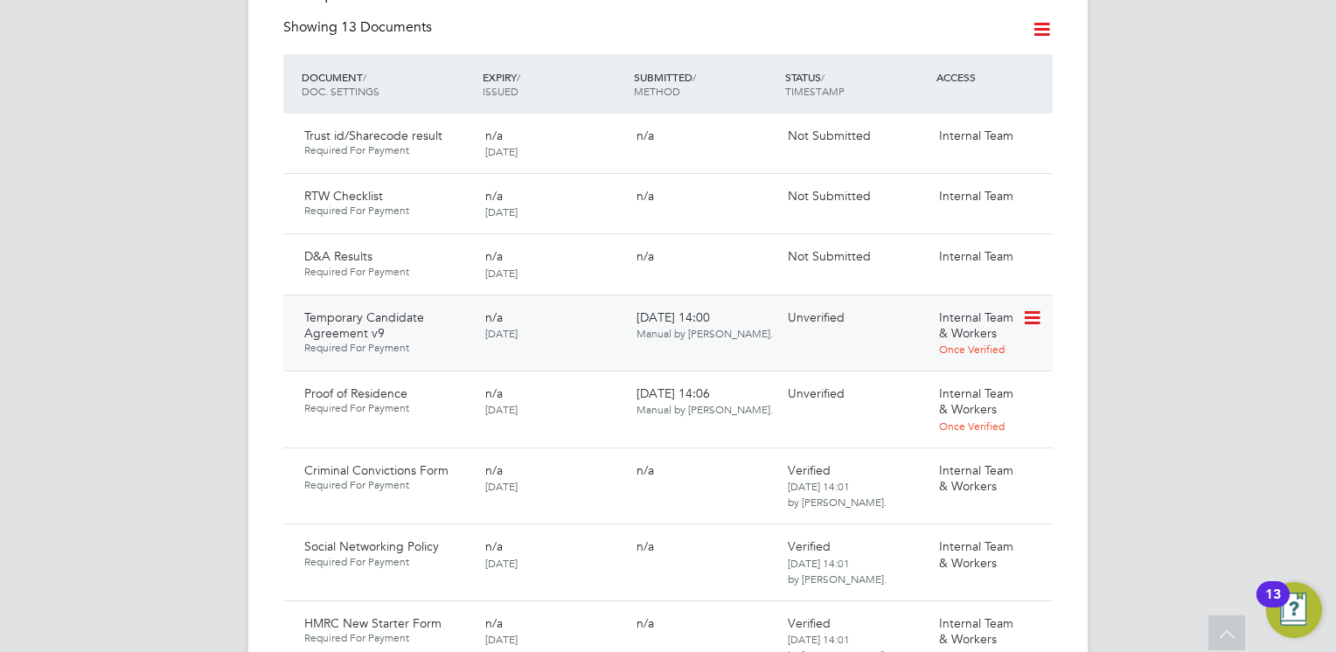
click at [584, 303] on div "n/a [DATE]" at bounding box center [553, 325] width 151 height 45
click at [1033, 308] on icon at bounding box center [1030, 318] width 17 height 21
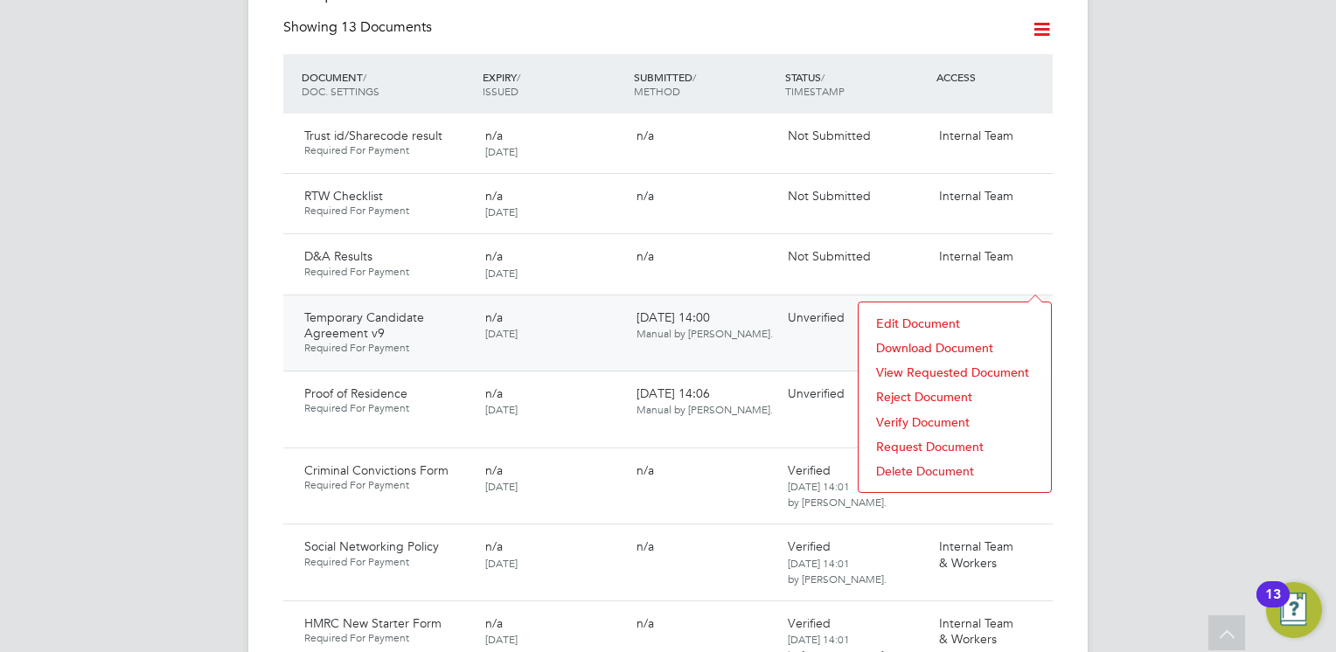
click at [572, 303] on div "n/a [DATE]" at bounding box center [553, 325] width 151 height 45
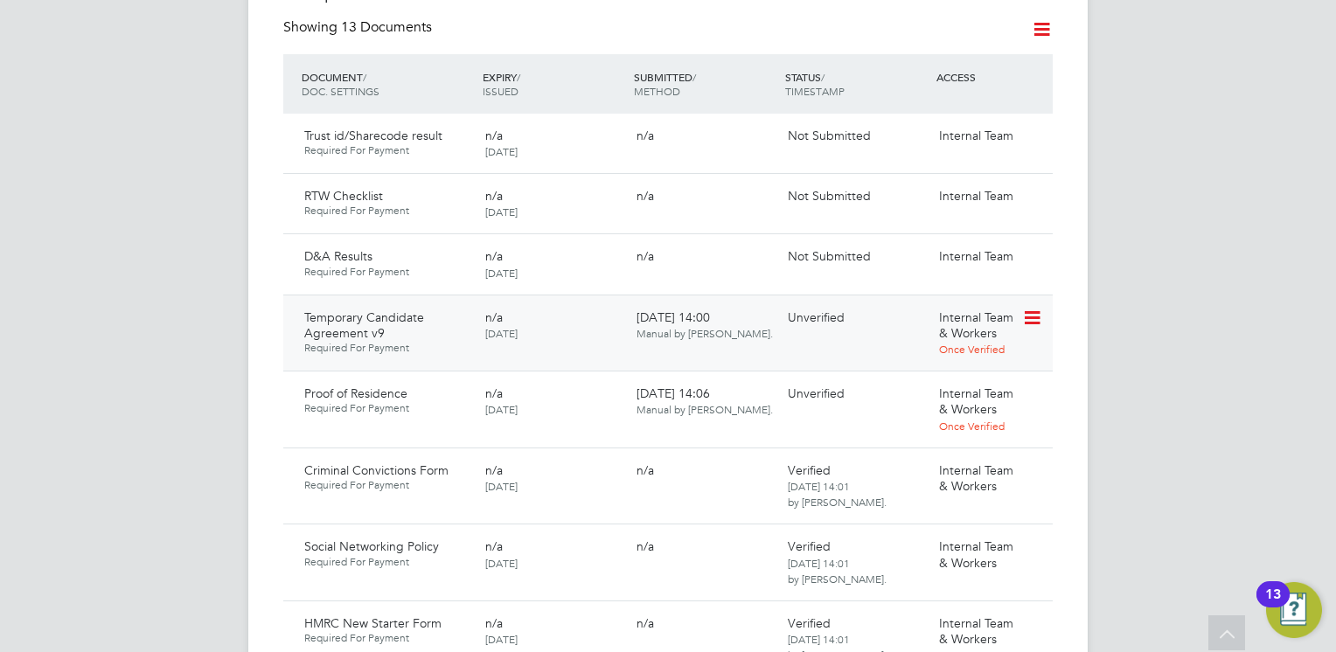
click at [1032, 308] on icon at bounding box center [1030, 318] width 17 height 21
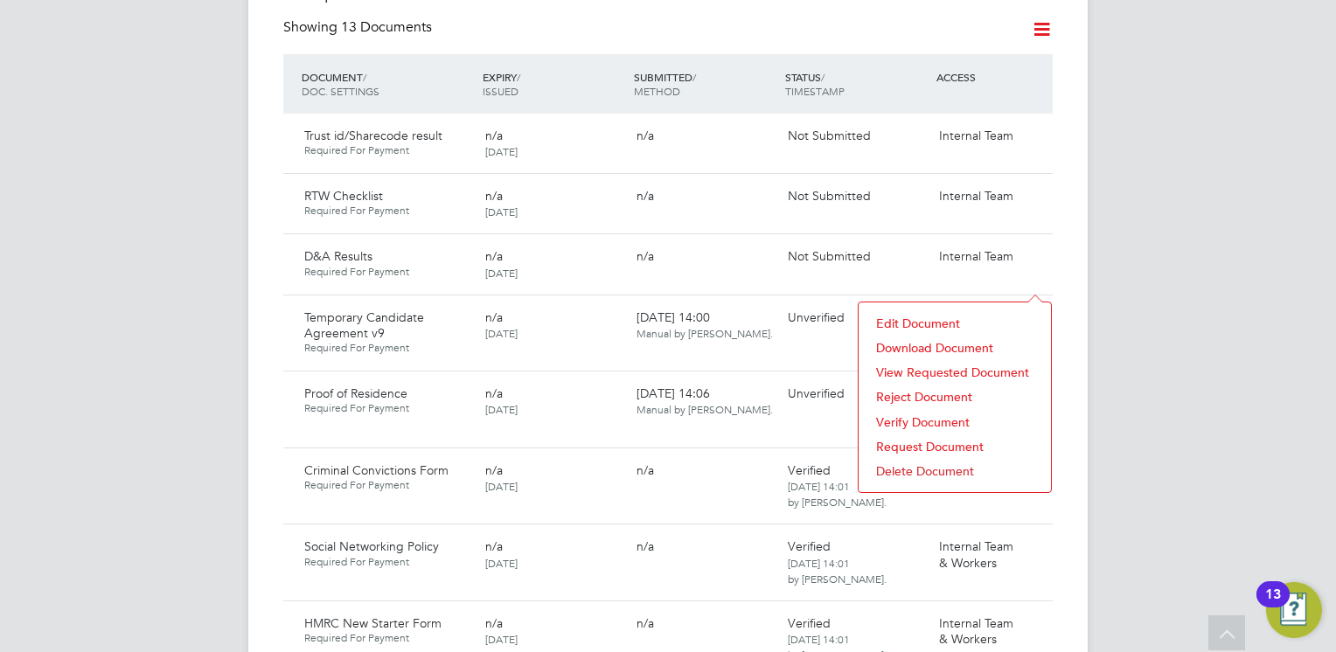
click at [927, 368] on li "View Requested Document" at bounding box center [955, 372] width 175 height 24
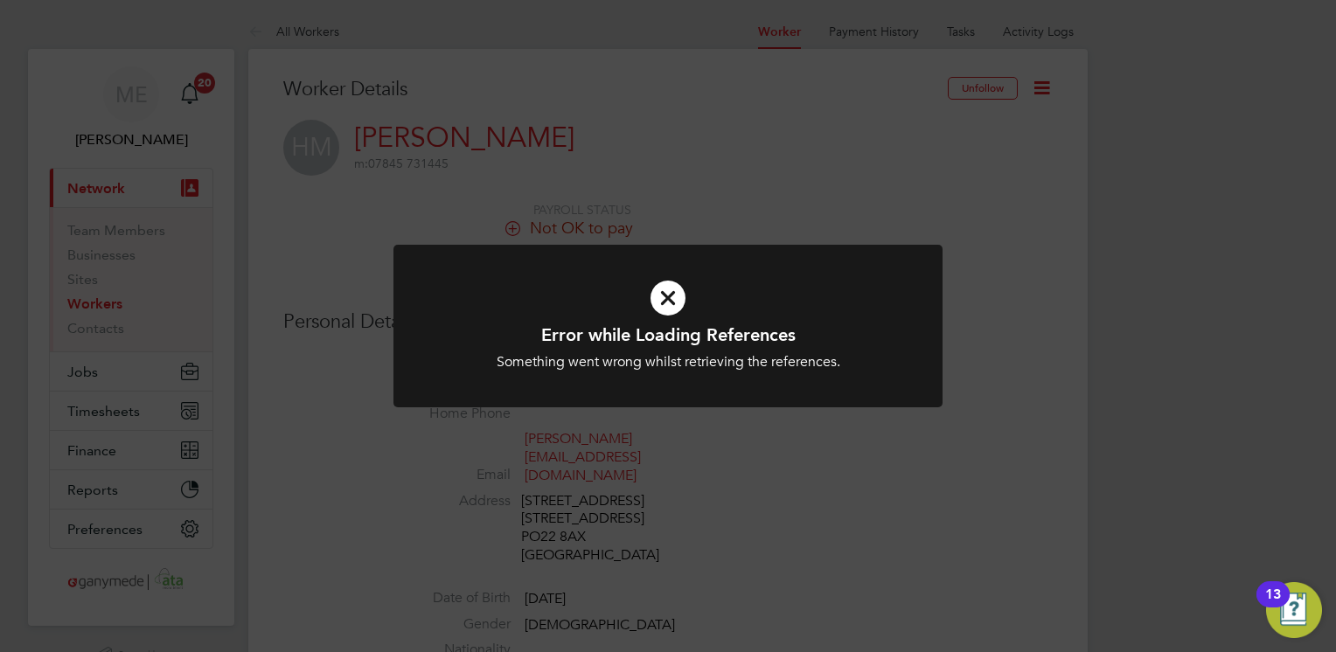
click at [671, 304] on icon at bounding box center [668, 298] width 455 height 68
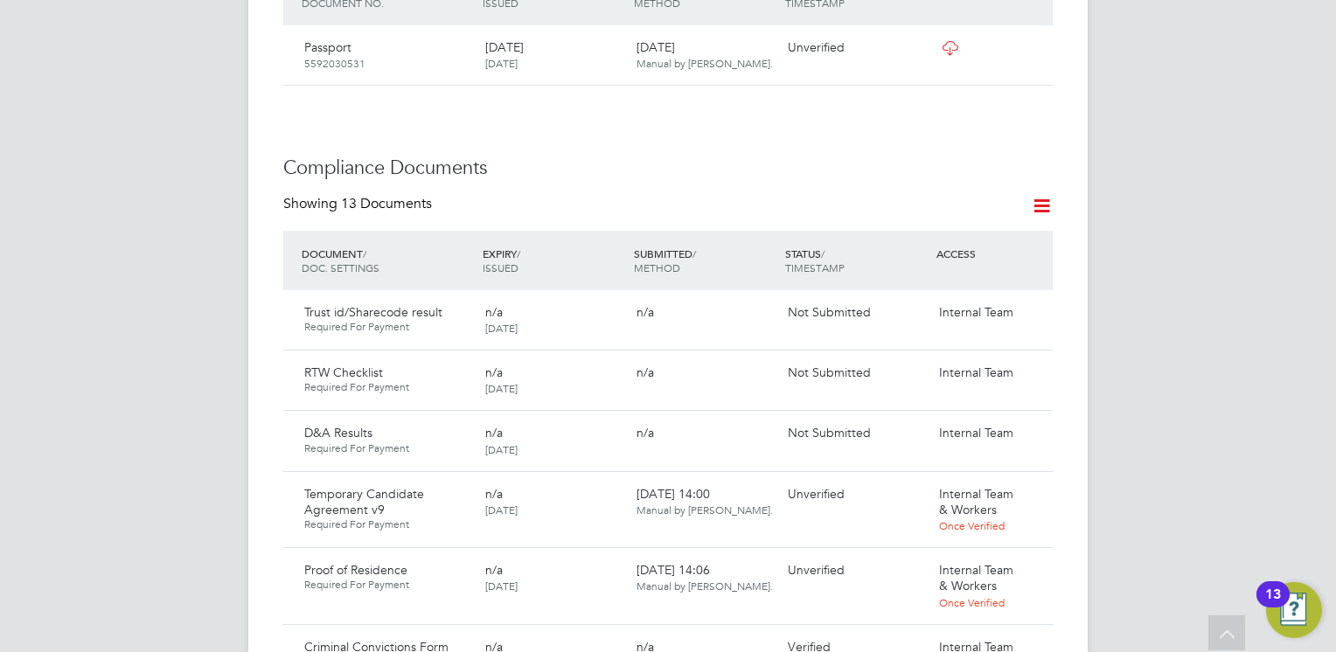
scroll to position [875, 0]
click at [1034, 483] on icon at bounding box center [1030, 493] width 17 height 21
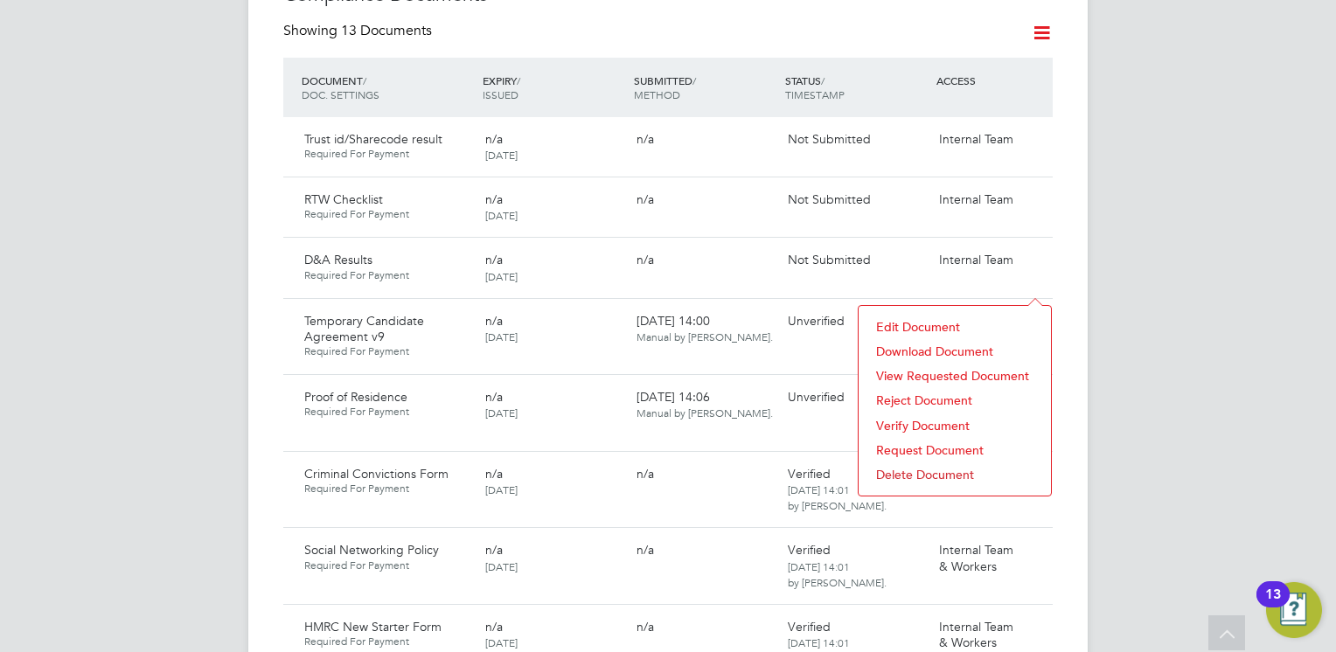
scroll to position [1050, 0]
click at [914, 342] on li "Download Document" at bounding box center [955, 348] width 175 height 24
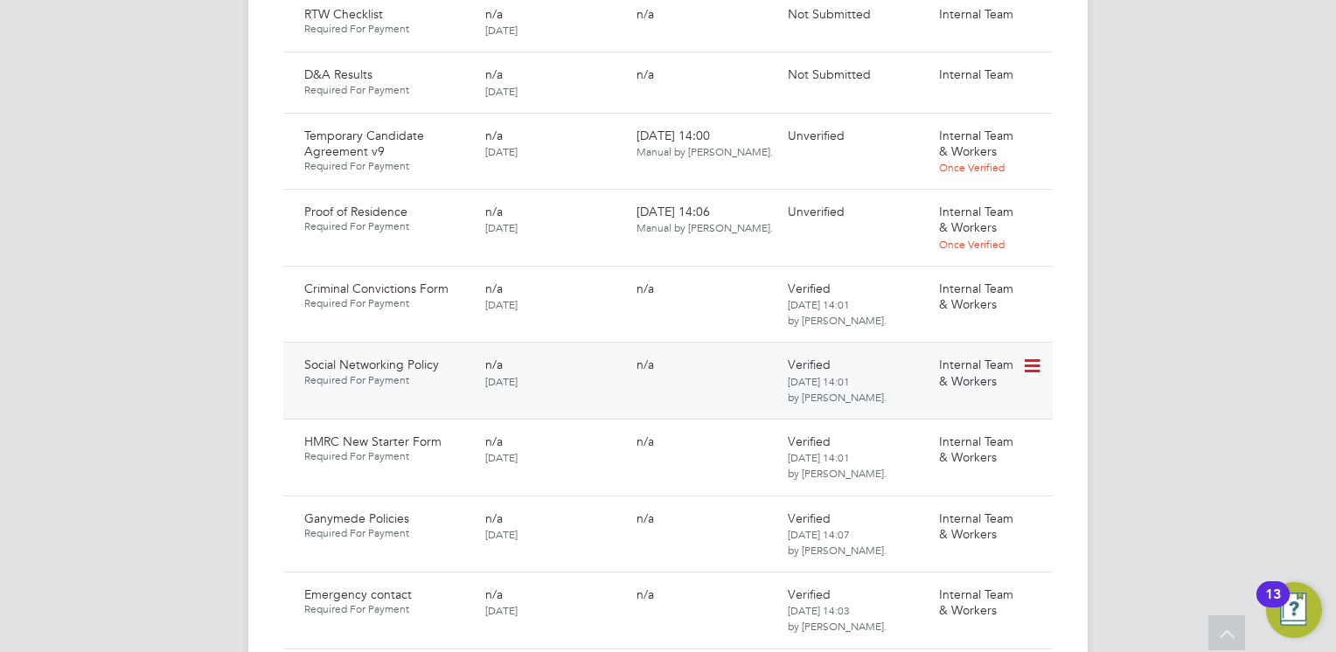
scroll to position [1137, 0]
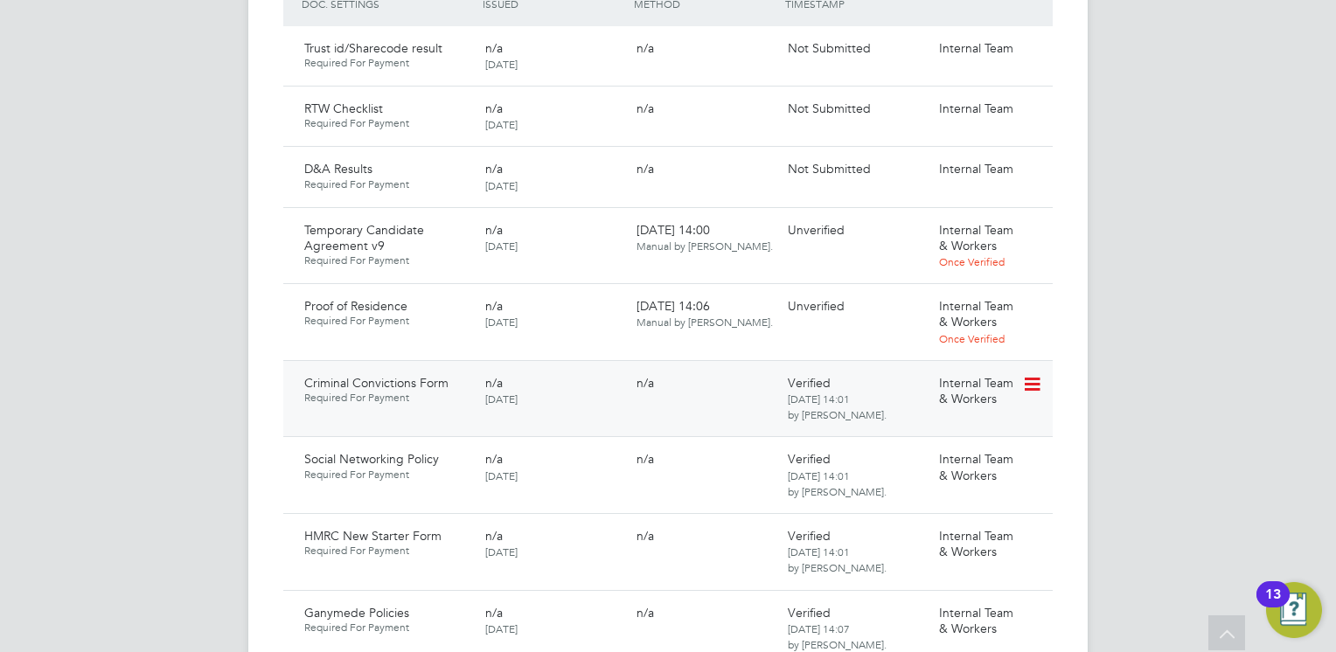
click at [1030, 374] on icon at bounding box center [1030, 384] width 17 height 21
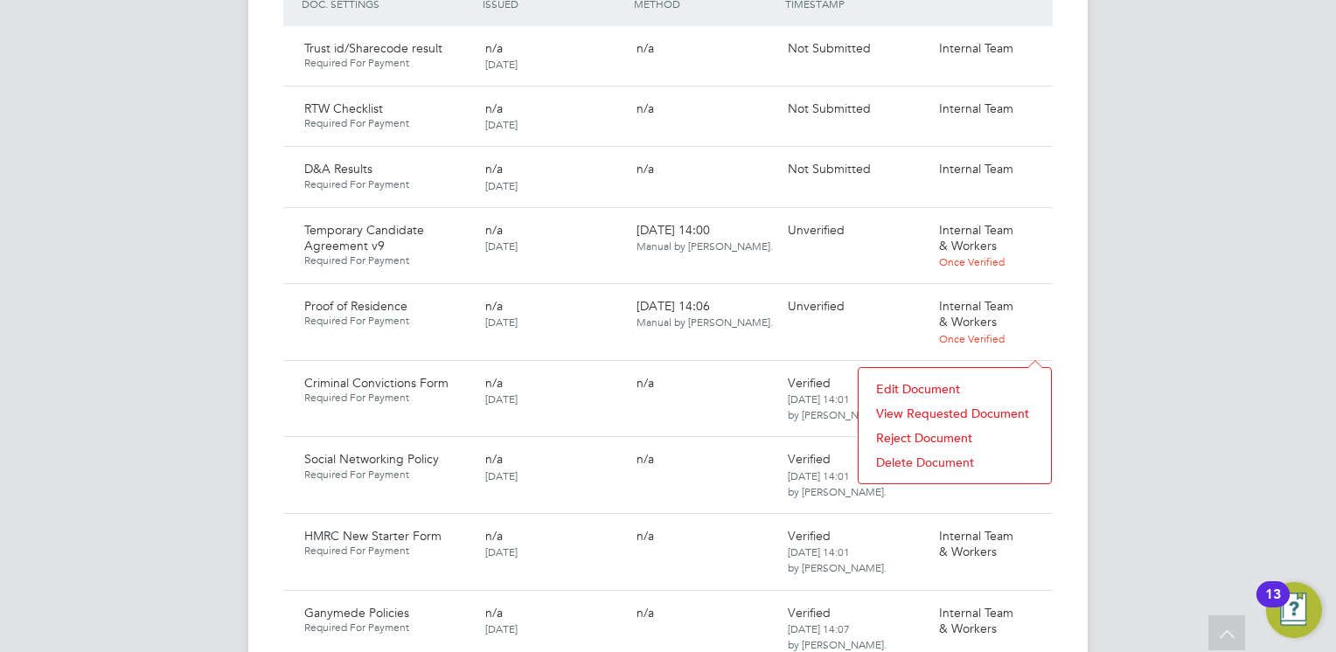
click at [925, 406] on li "View Requested Document" at bounding box center [955, 413] width 175 height 24
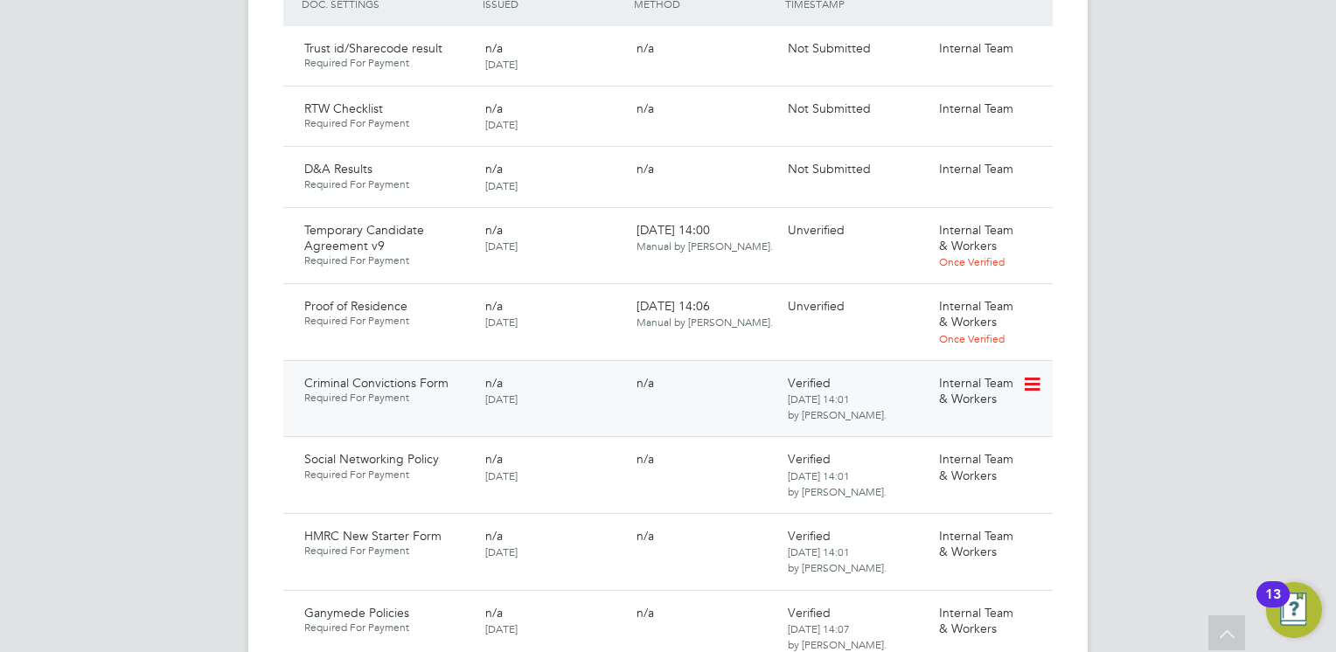
click at [658, 368] on div "n/a" at bounding box center [705, 383] width 151 height 30
click at [687, 368] on div "n/a" at bounding box center [705, 383] width 151 height 30
drag, startPoint x: 687, startPoint y: 352, endPoint x: 588, endPoint y: 360, distance: 100.1
click at [588, 368] on div "n/a 11 Aug 2025" at bounding box center [553, 390] width 151 height 45
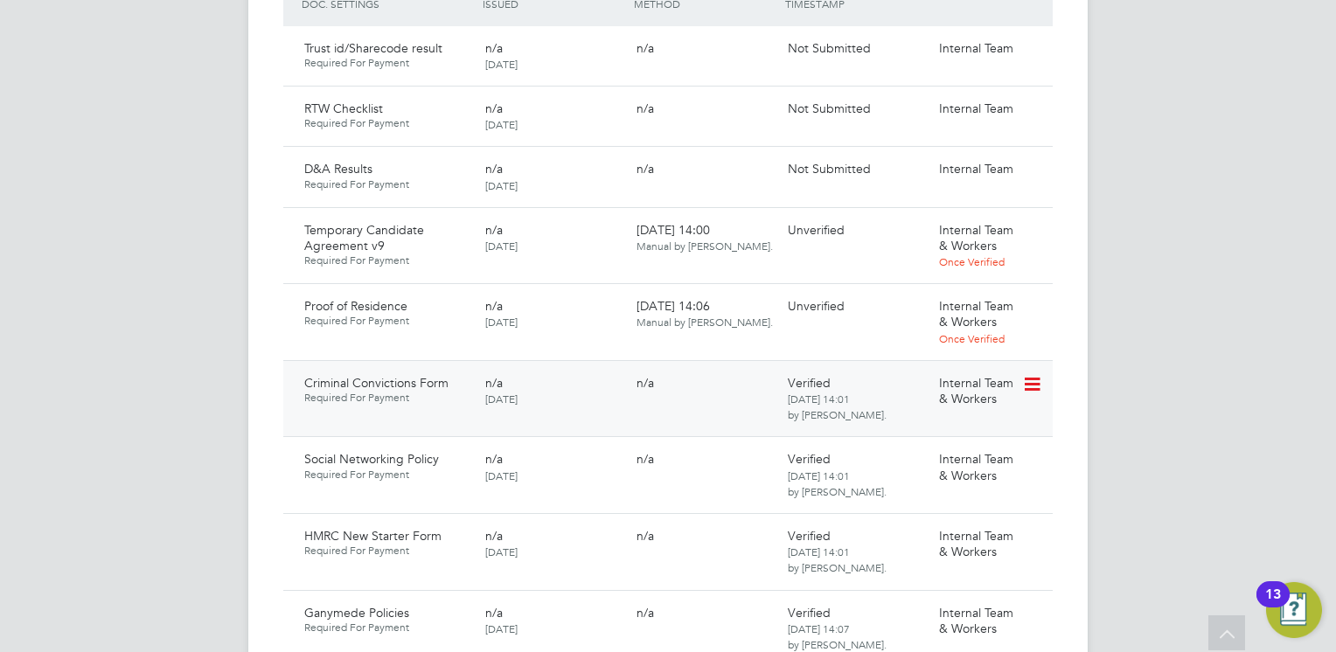
click at [588, 368] on div "n/a 11 Aug 2025" at bounding box center [553, 390] width 151 height 45
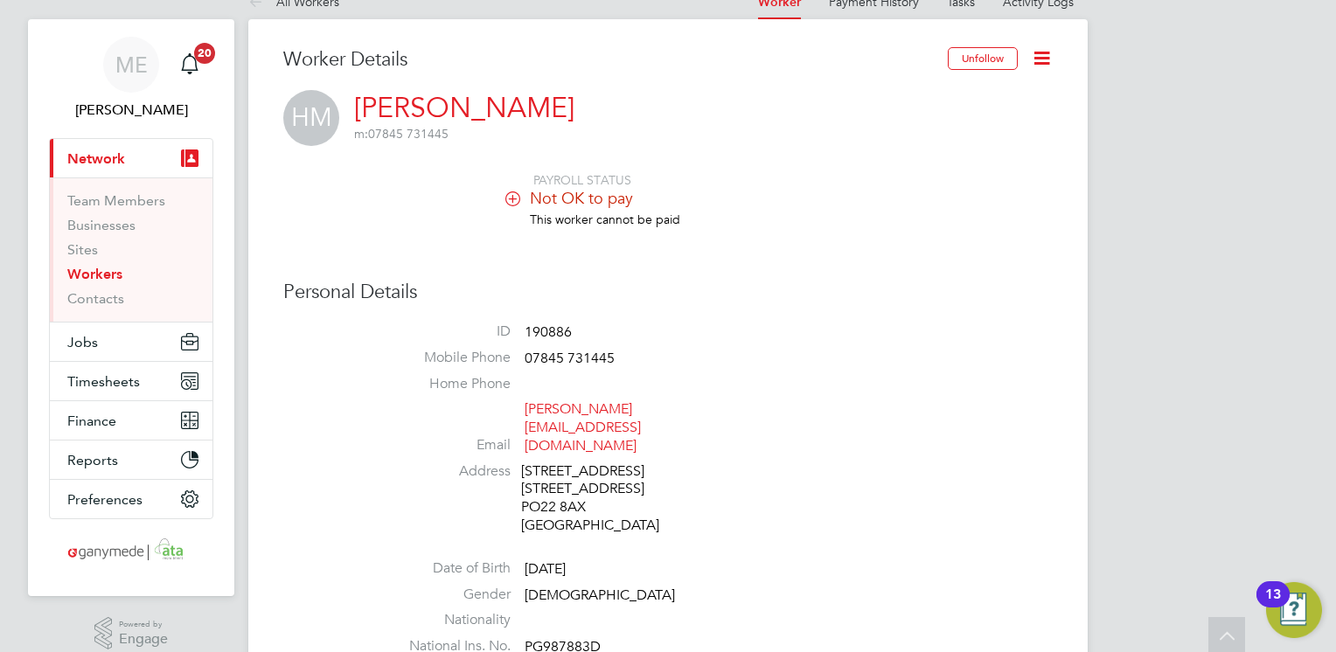
scroll to position [0, 0]
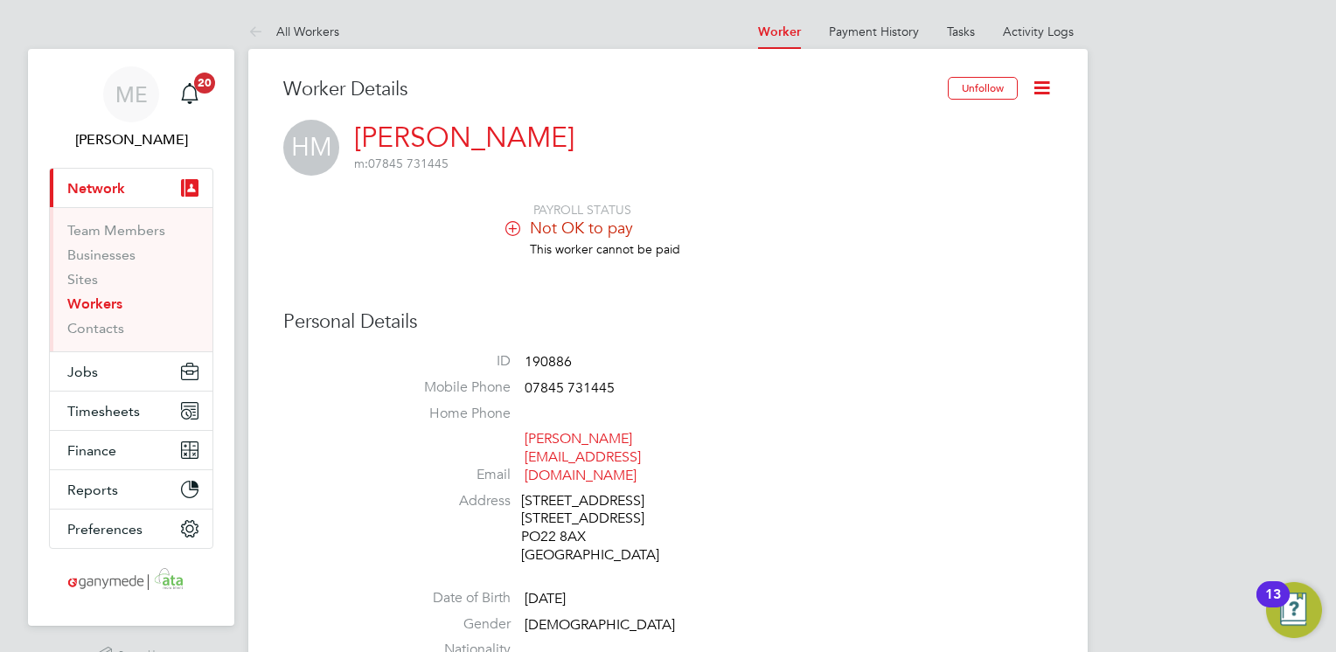
click at [264, 29] on icon at bounding box center [259, 33] width 22 height 22
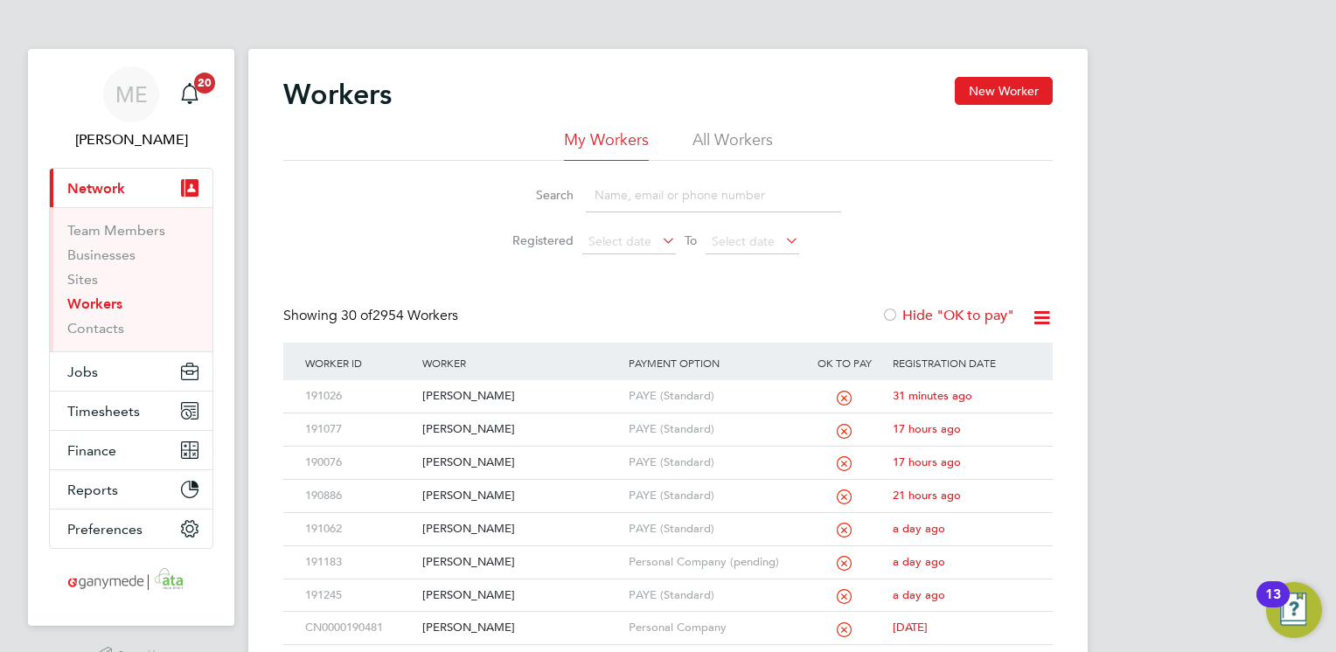
click at [674, 204] on input at bounding box center [713, 195] width 255 height 34
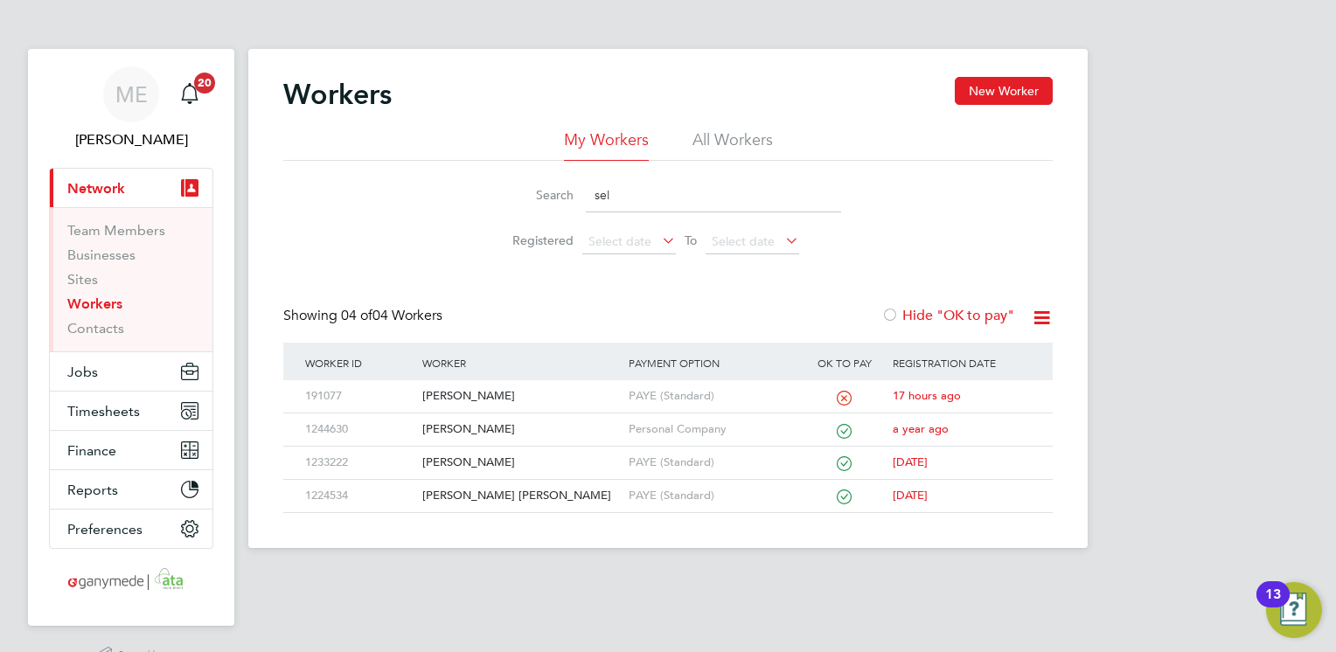
type input "sel"
click at [560, 388] on div "[PERSON_NAME]" at bounding box center [521, 396] width 206 height 32
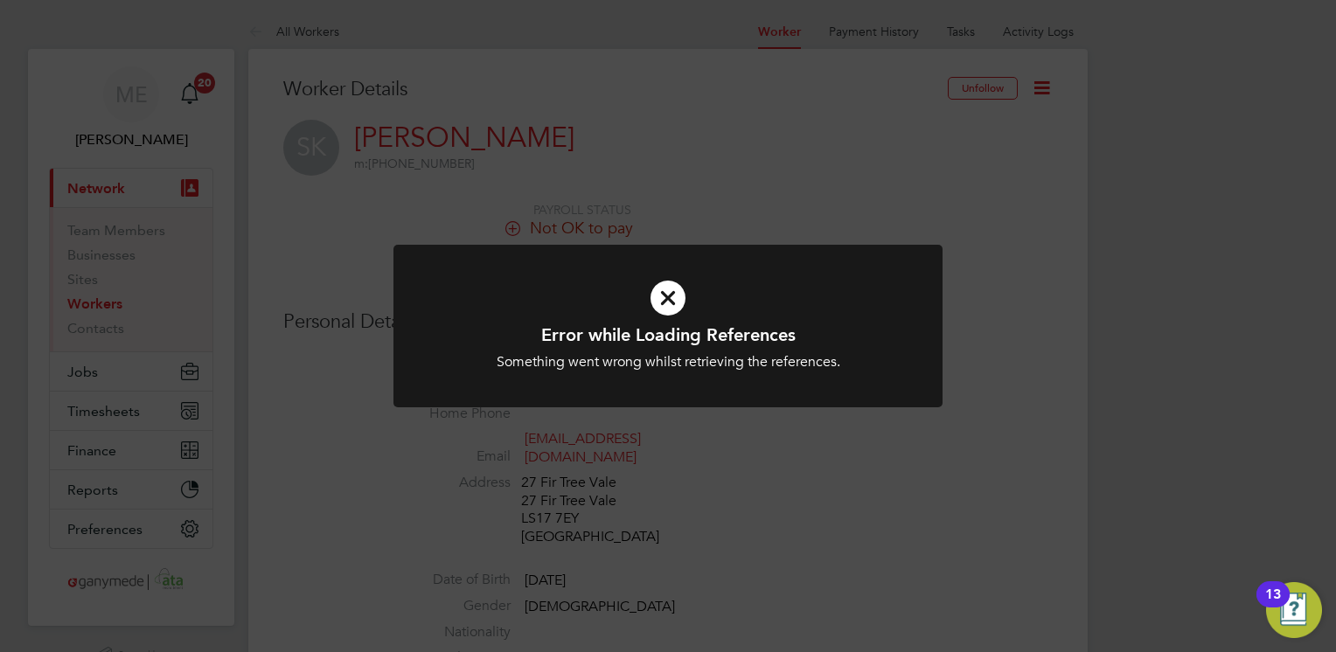
click at [683, 293] on icon at bounding box center [668, 298] width 455 height 68
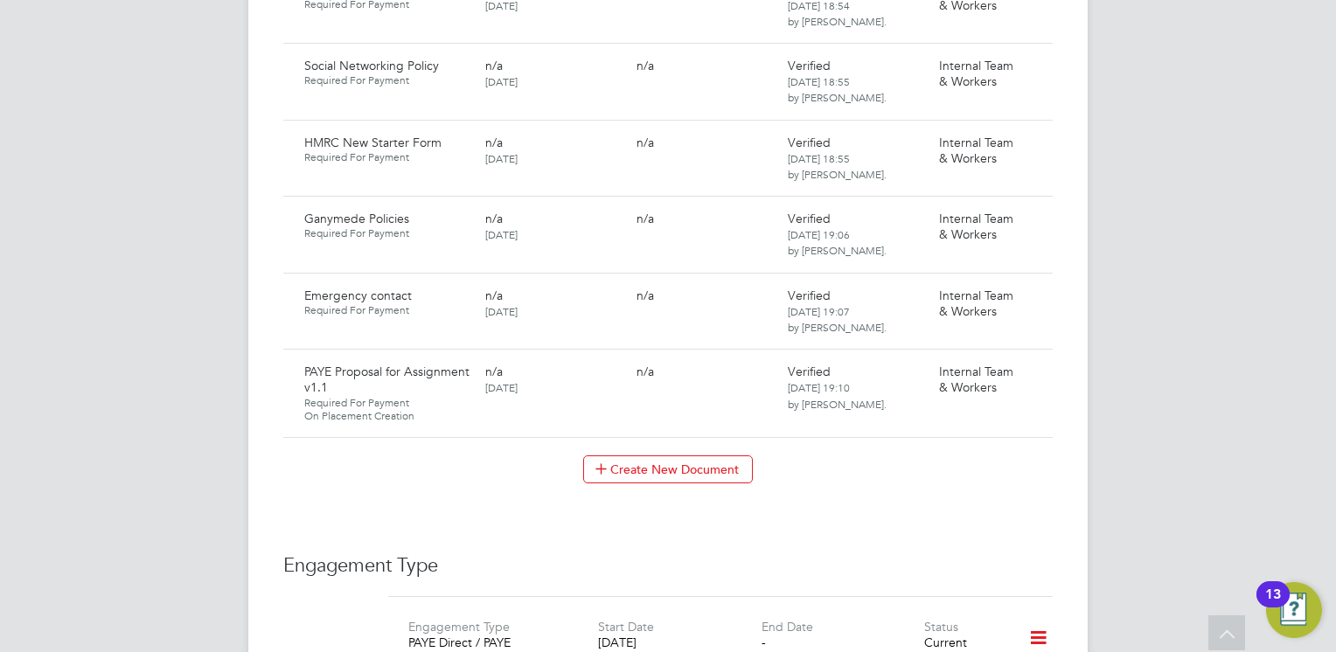
scroll to position [1574, 0]
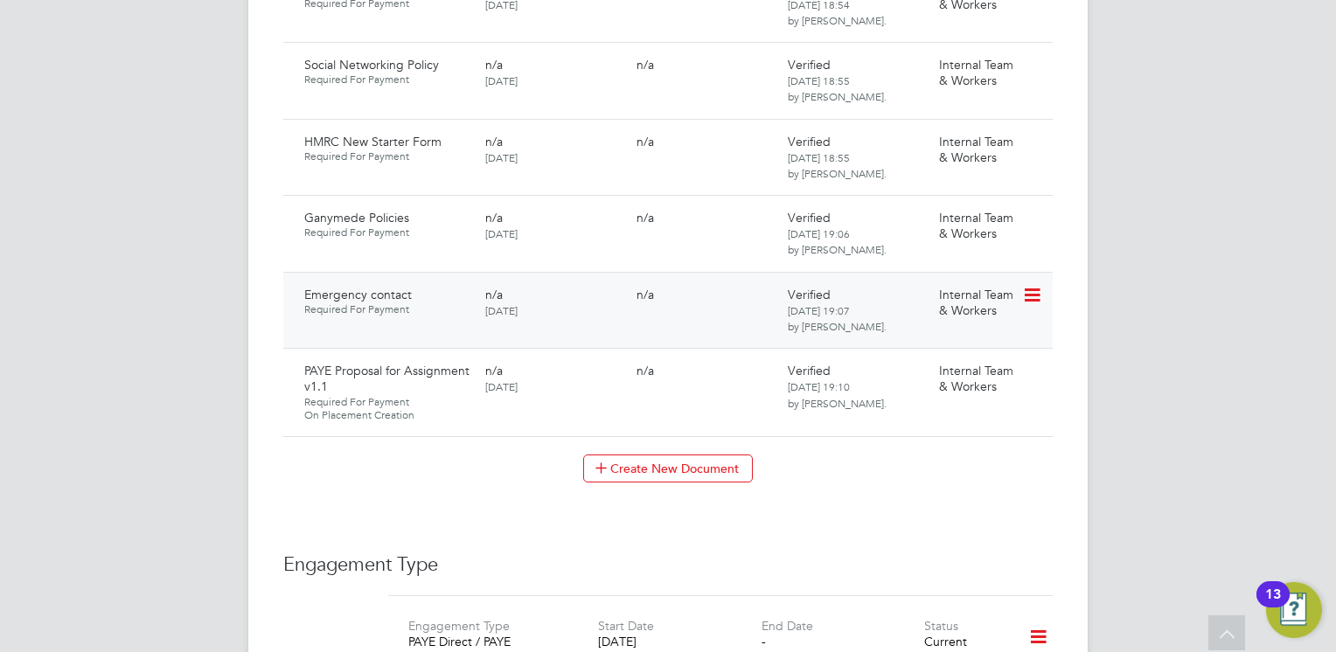
click at [677, 280] on div "n/a" at bounding box center [705, 295] width 151 height 30
click at [1032, 285] on icon at bounding box center [1030, 295] width 17 height 21
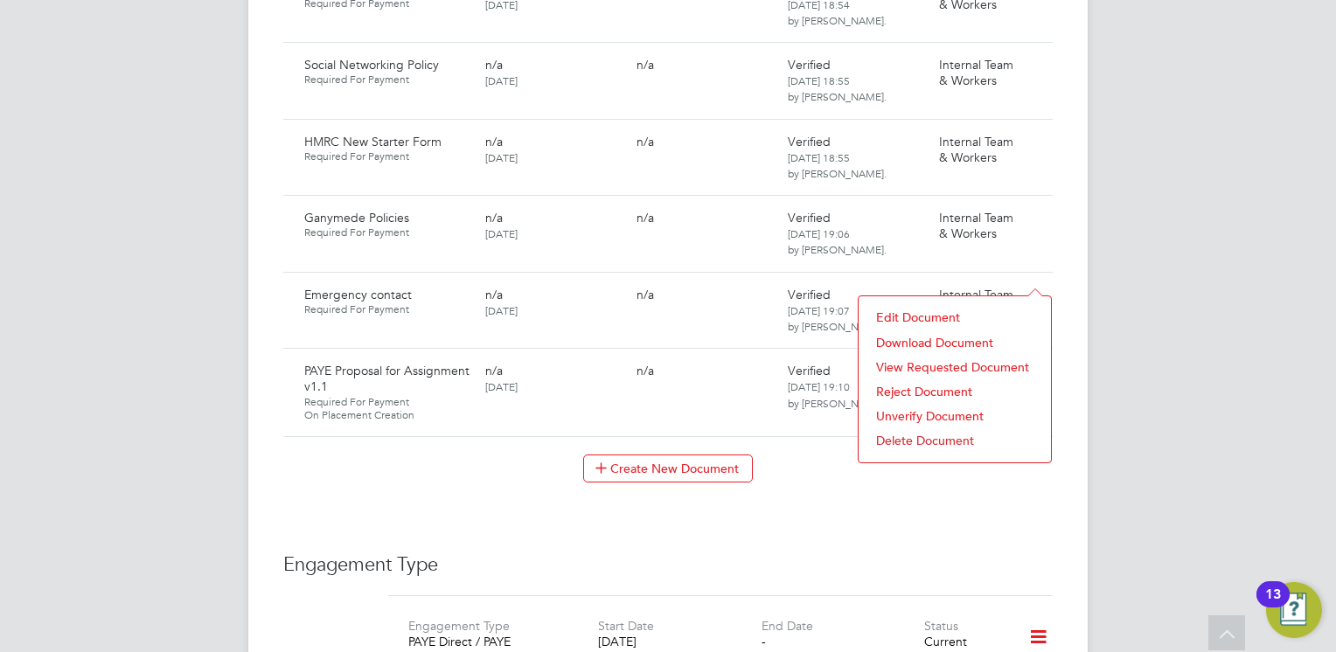
click at [915, 335] on li "Download Document" at bounding box center [955, 343] width 175 height 24
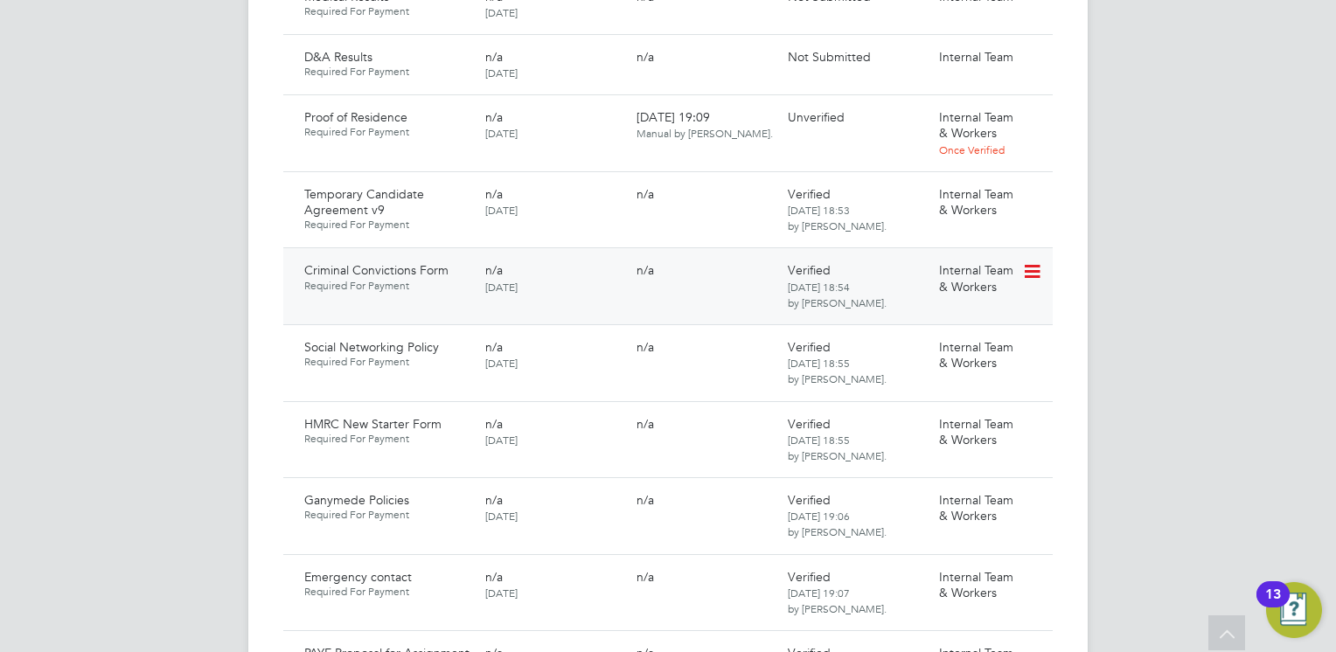
scroll to position [1312, 0]
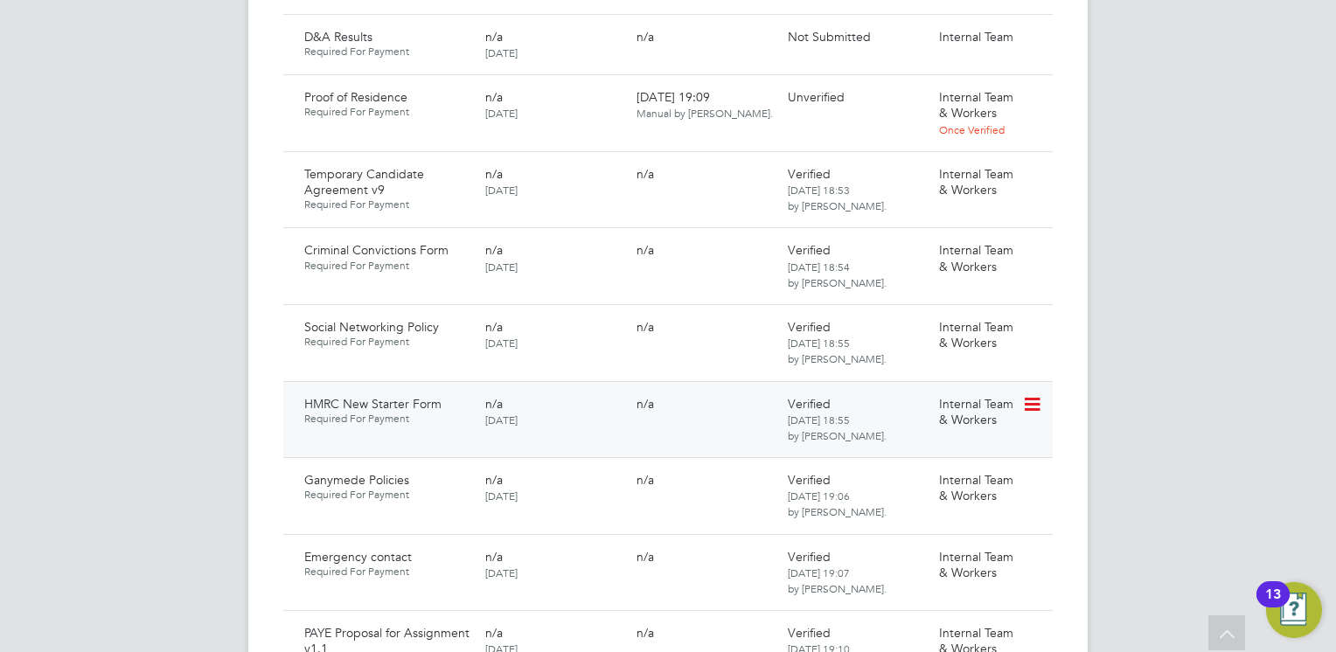
click at [1034, 394] on icon at bounding box center [1030, 404] width 17 height 21
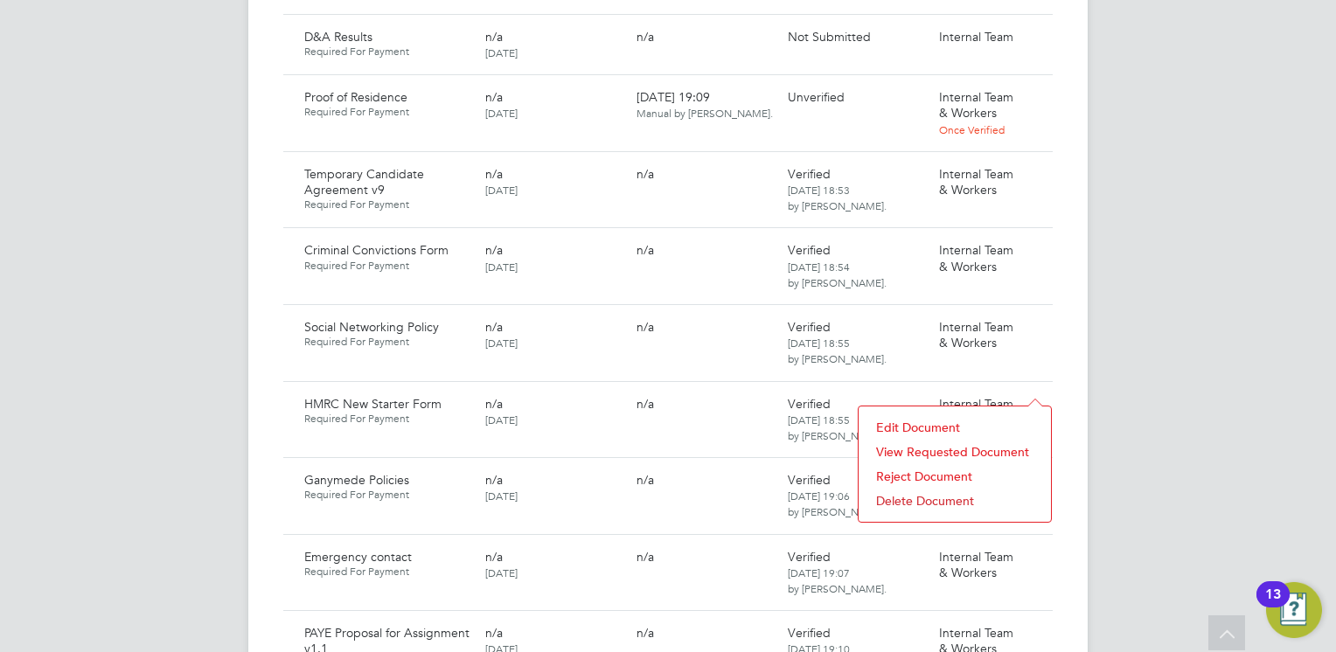
click at [922, 448] on li "View Requested Document" at bounding box center [955, 452] width 175 height 24
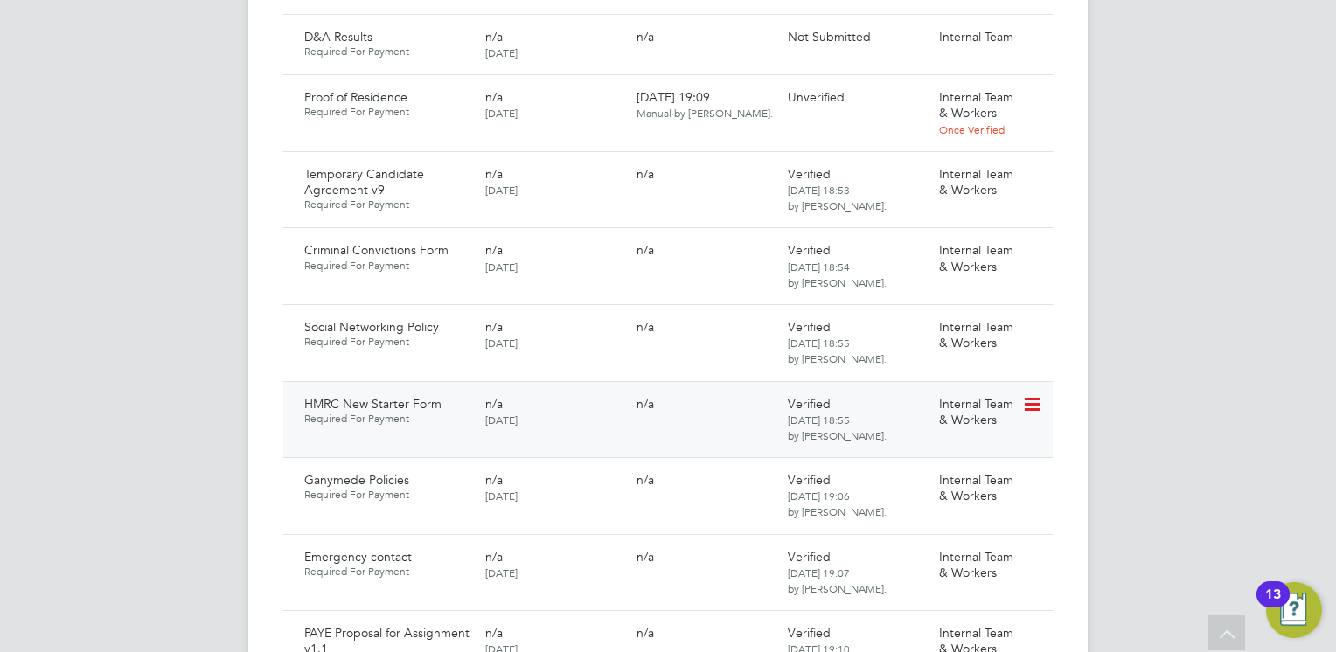
click at [613, 393] on div "n/a [DATE]" at bounding box center [553, 411] width 151 height 45
click at [1029, 394] on icon at bounding box center [1030, 404] width 17 height 21
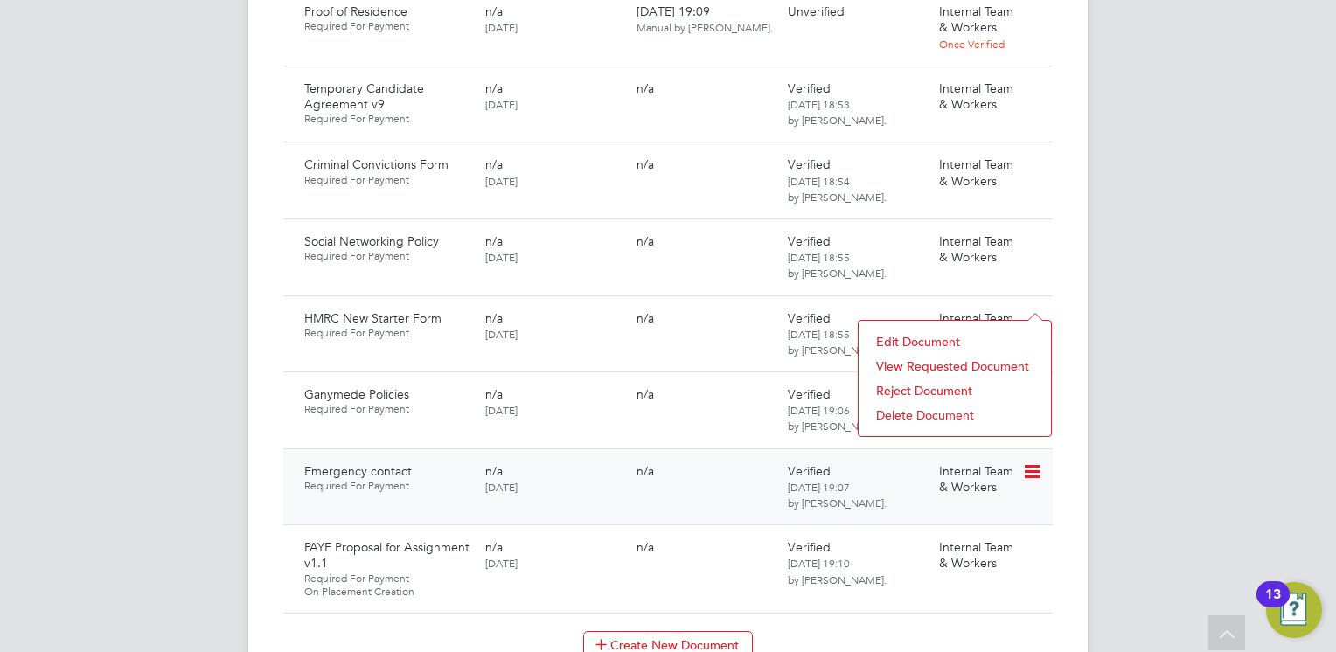
scroll to position [1399, 0]
click at [887, 630] on div "Create New Document" at bounding box center [668, 644] width 770 height 28
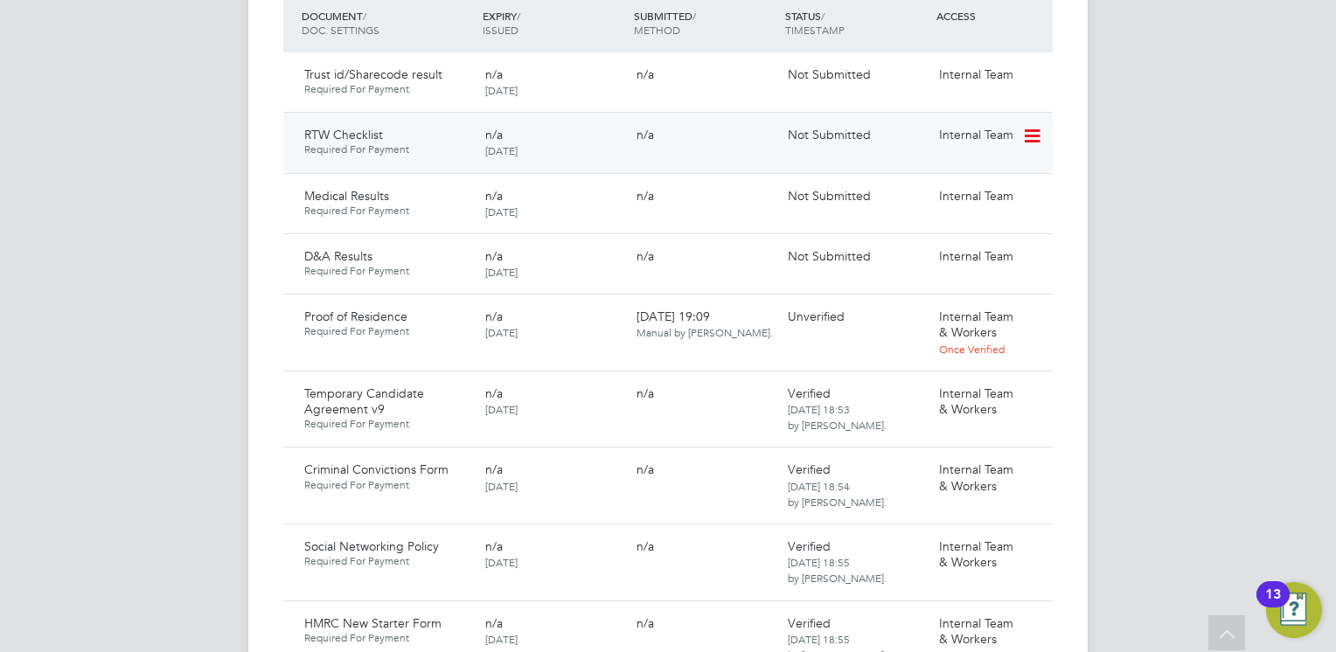
scroll to position [1050, 0]
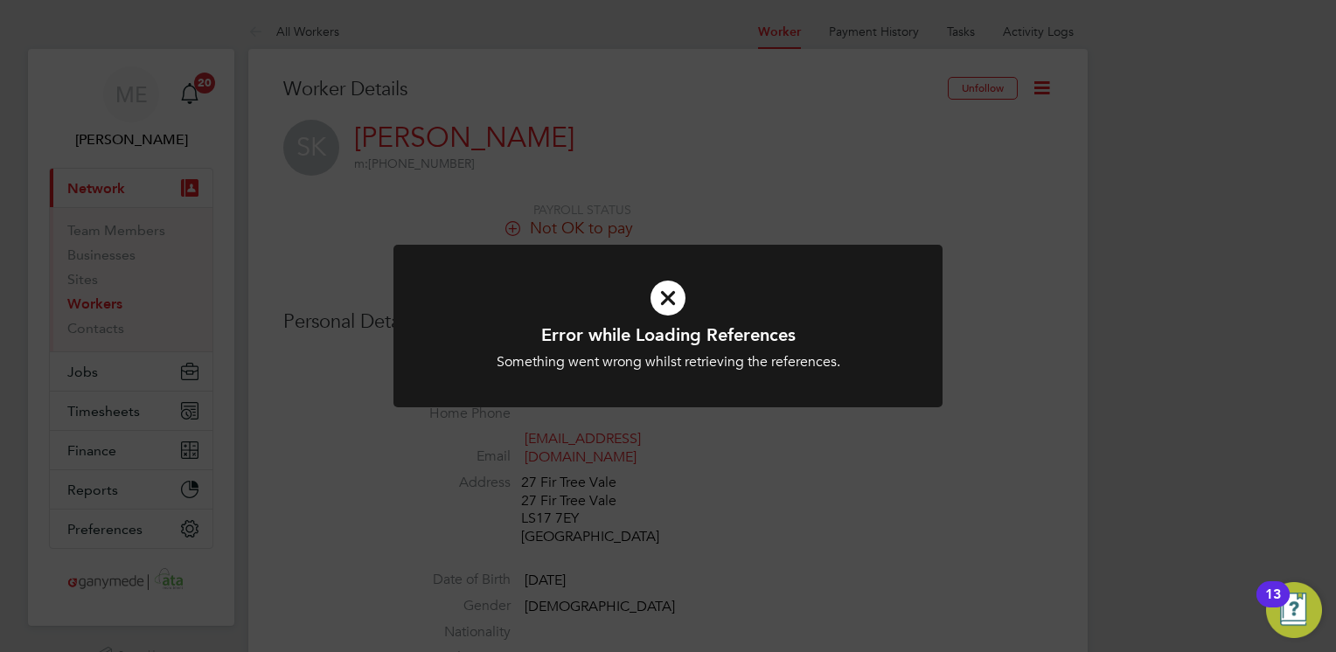
click at [677, 299] on icon at bounding box center [668, 298] width 455 height 68
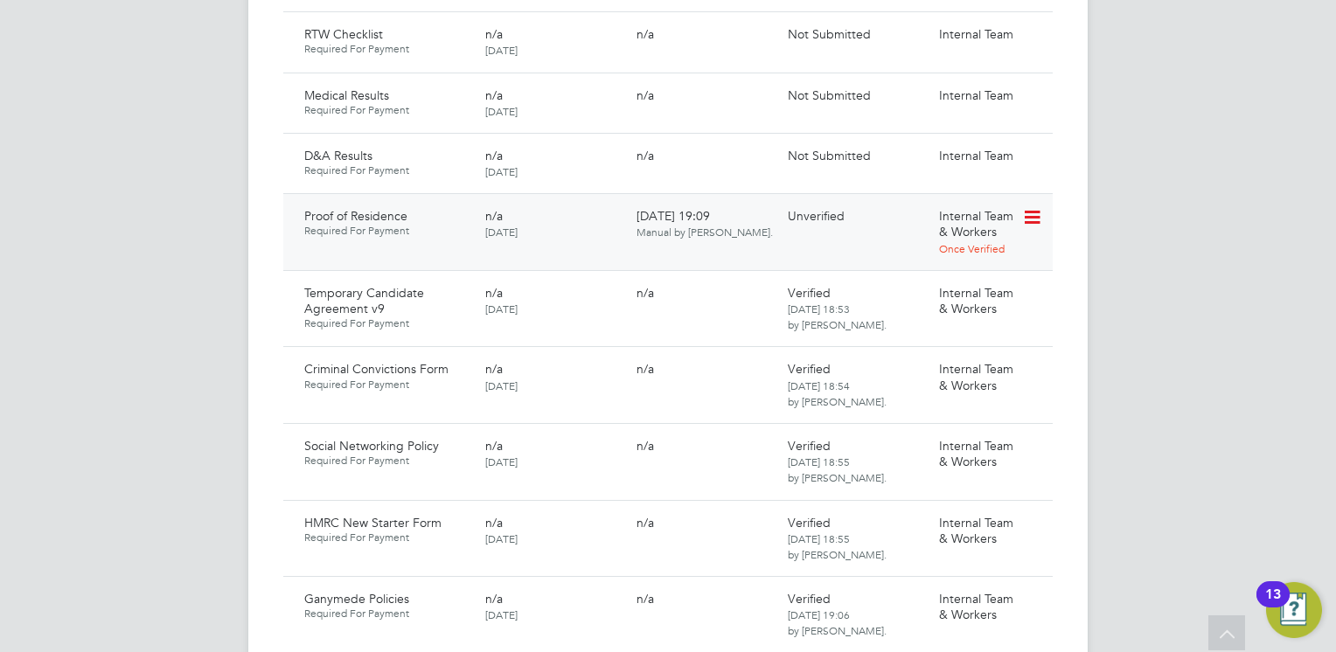
scroll to position [1224, 0]
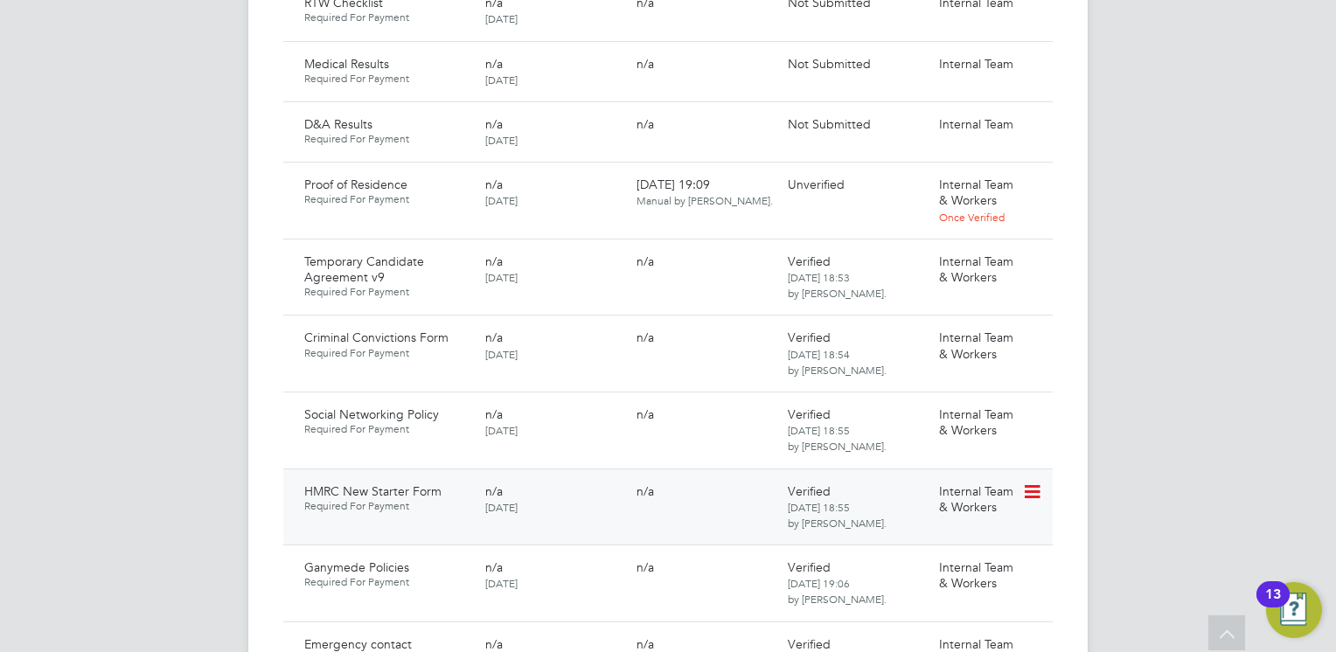
click at [1036, 482] on icon at bounding box center [1030, 492] width 17 height 21
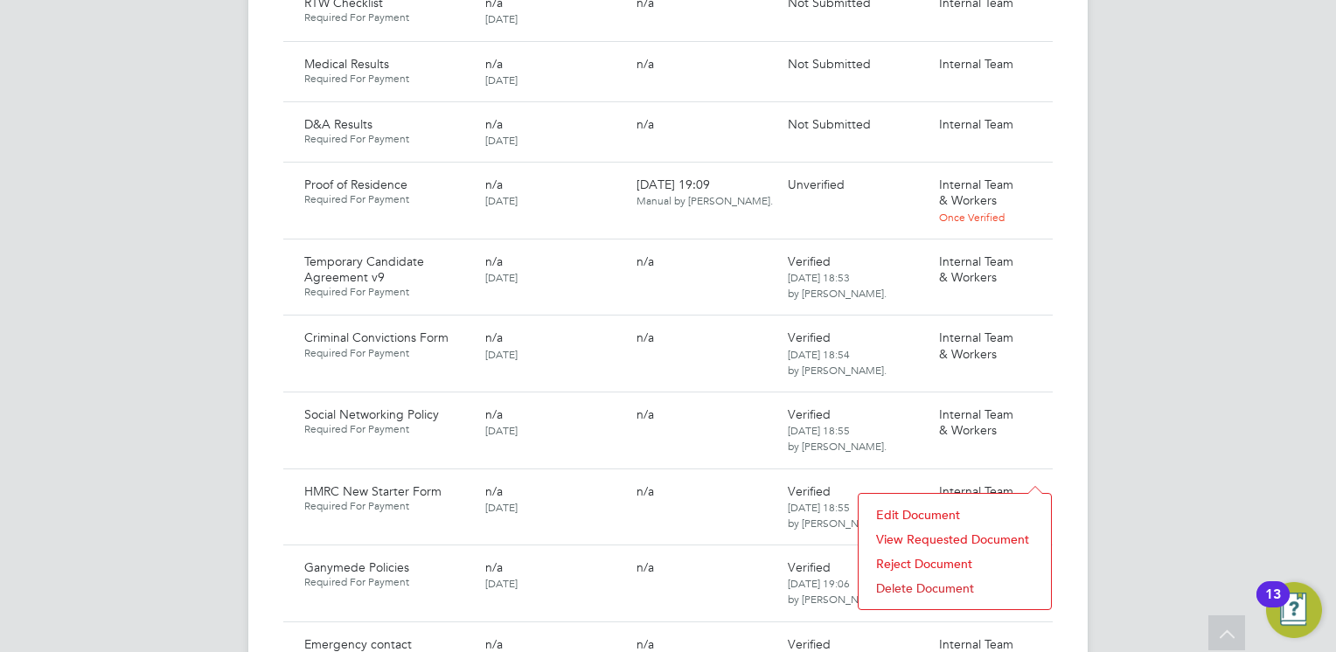
click at [913, 533] on li "View Requested Document" at bounding box center [955, 539] width 175 height 24
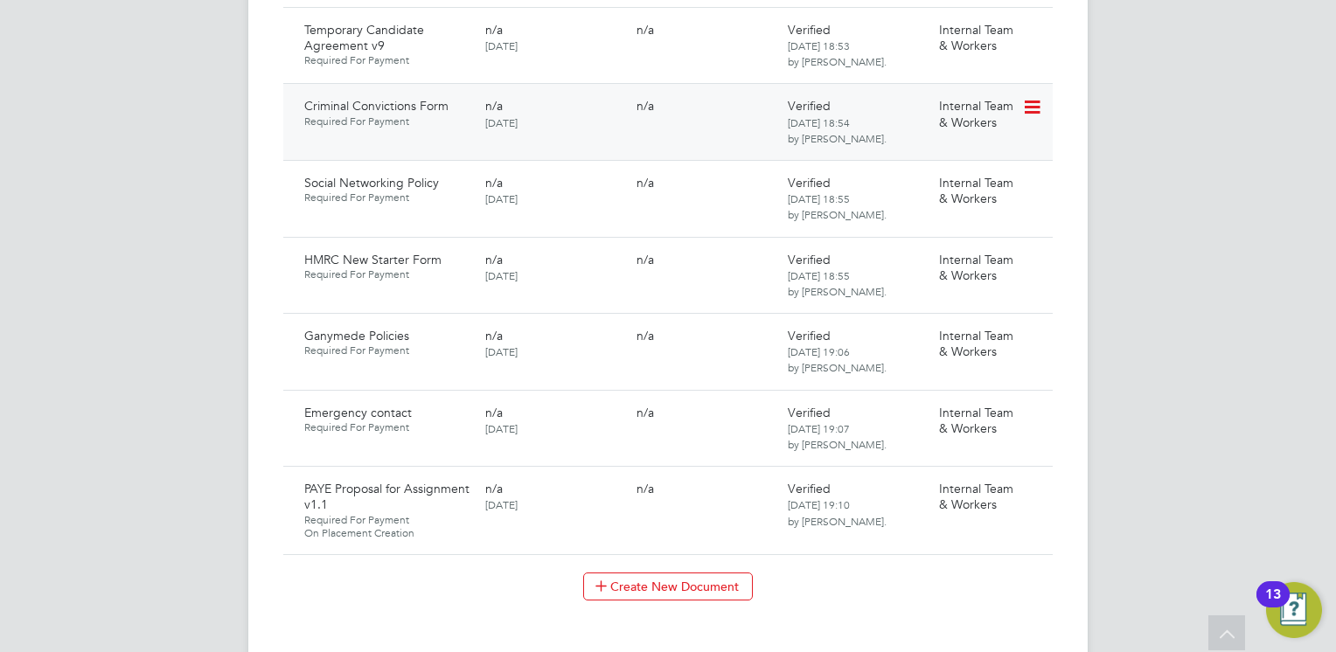
scroll to position [1487, 0]
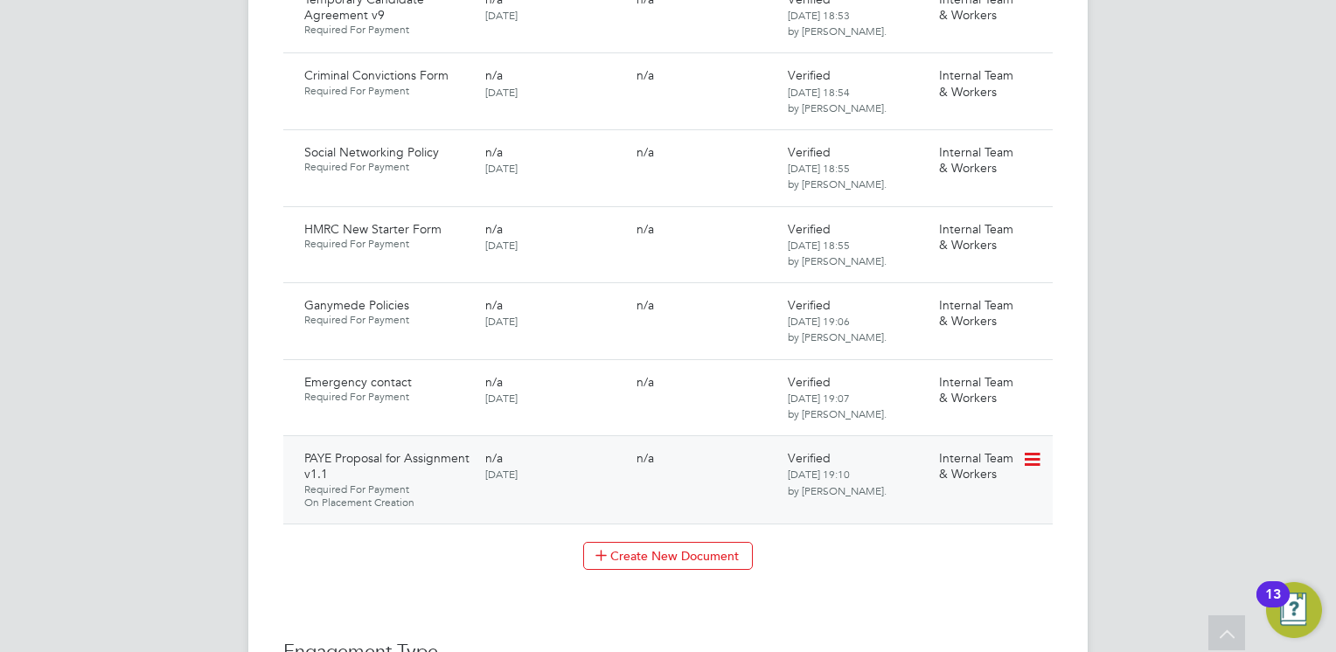
click at [1026, 450] on icon at bounding box center [1030, 460] width 17 height 21
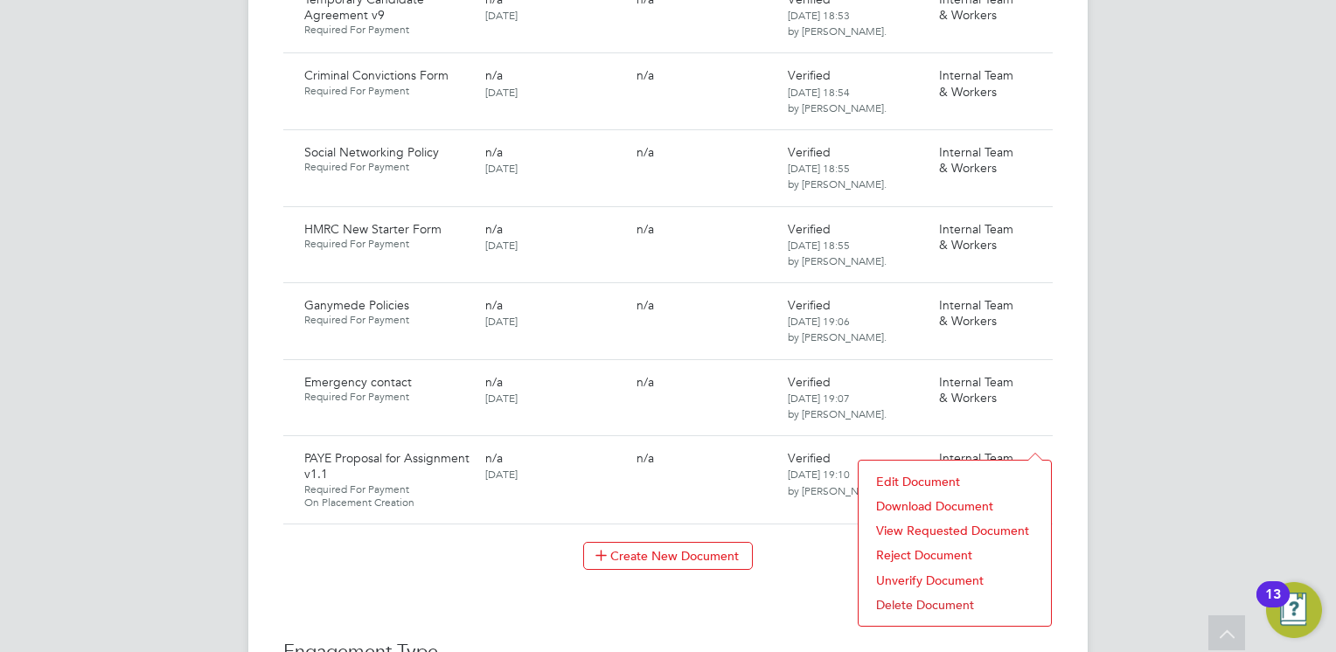
click at [919, 500] on li "Download Document" at bounding box center [955, 506] width 175 height 24
